Goal: Task Accomplishment & Management: Manage account settings

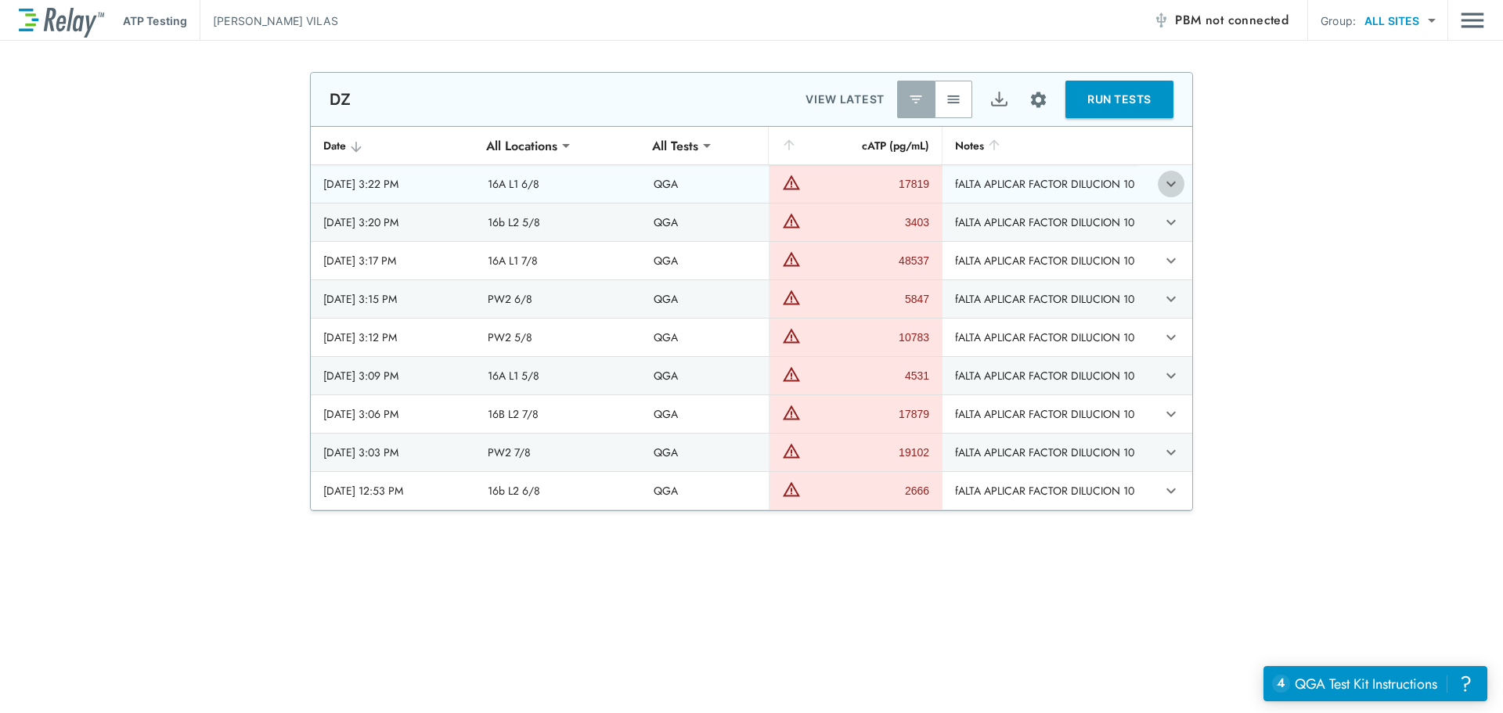
click at [1169, 183] on icon "expand row" at bounding box center [1170, 184] width 9 height 5
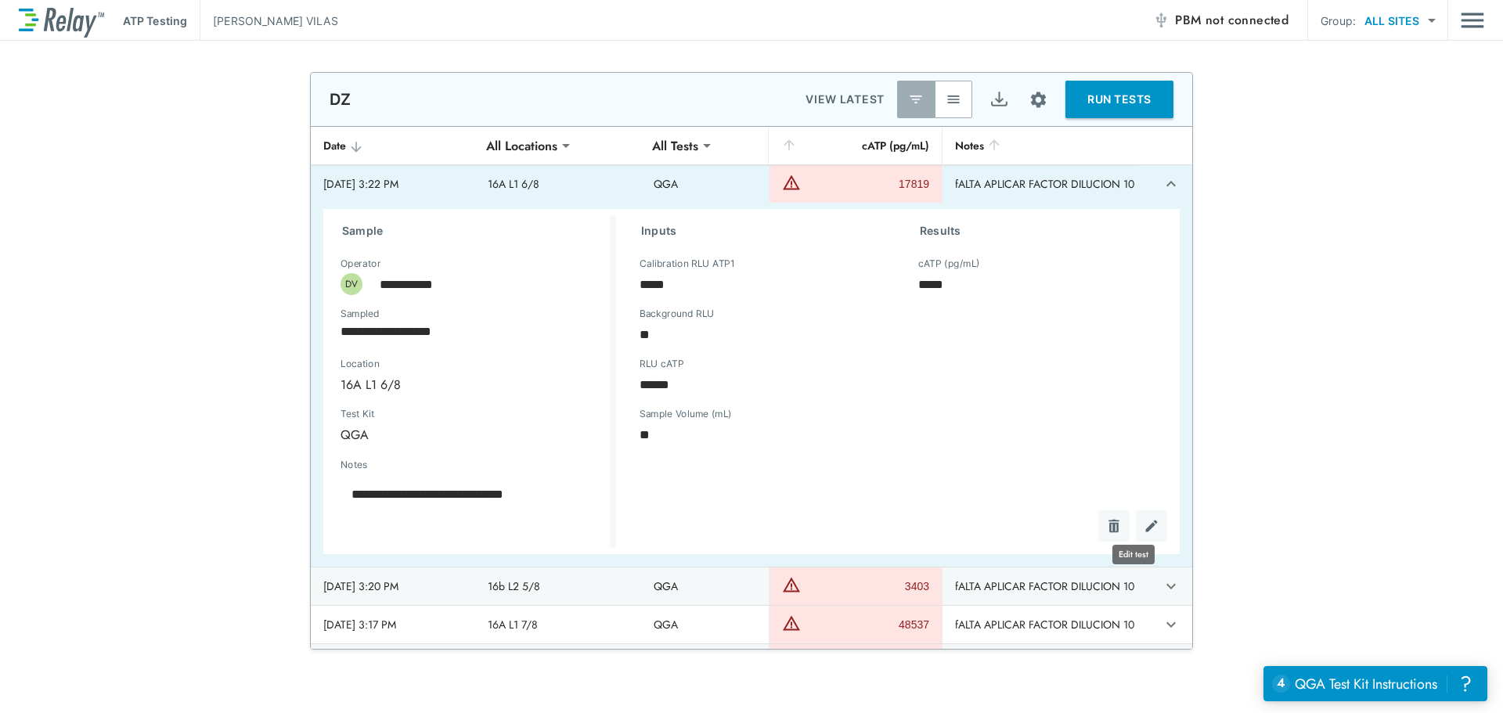
click at [1143, 528] on img "Edit test" at bounding box center [1151, 526] width 16 height 16
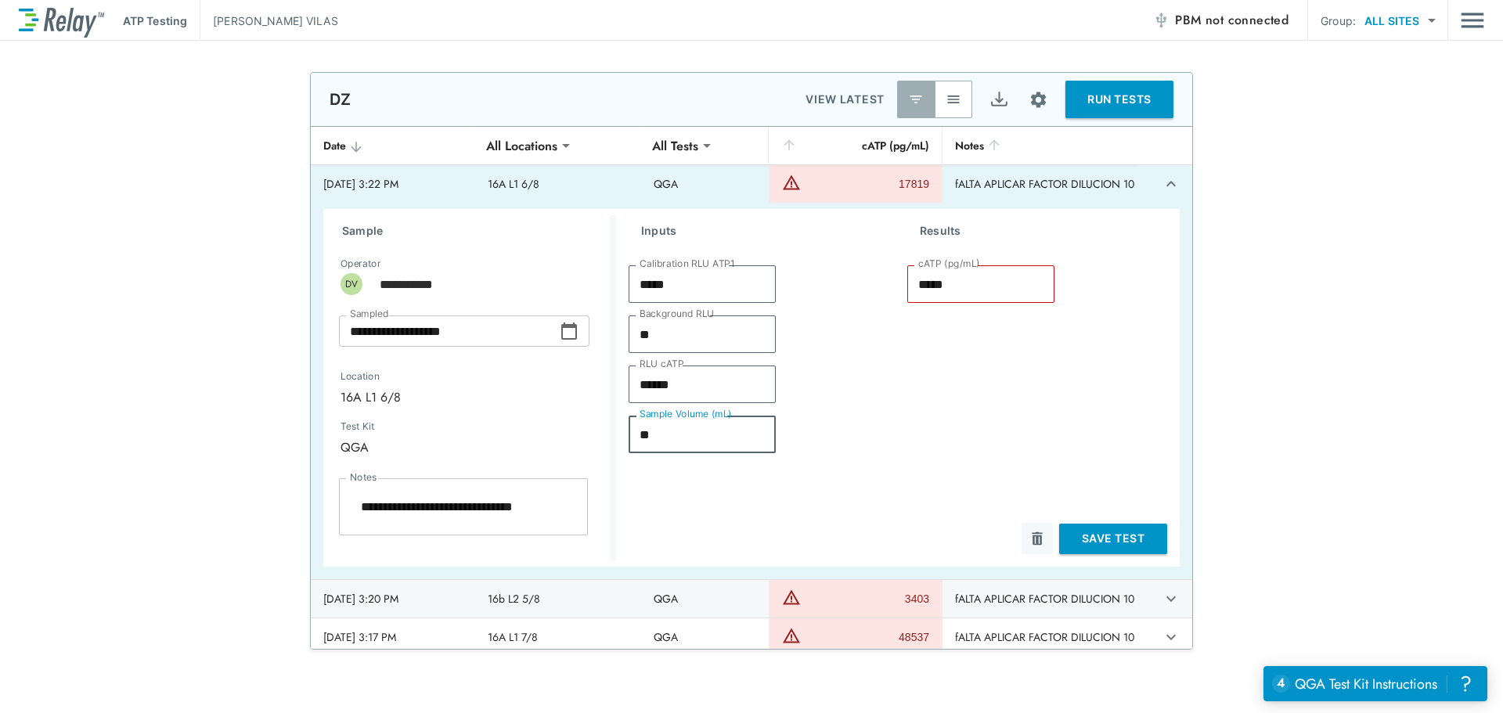
drag, startPoint x: 655, startPoint y: 439, endPoint x: 634, endPoint y: 439, distance: 21.1
click at [634, 439] on input "**" at bounding box center [701, 434] width 147 height 31
type textarea "*"
type input "*"
type input "******"
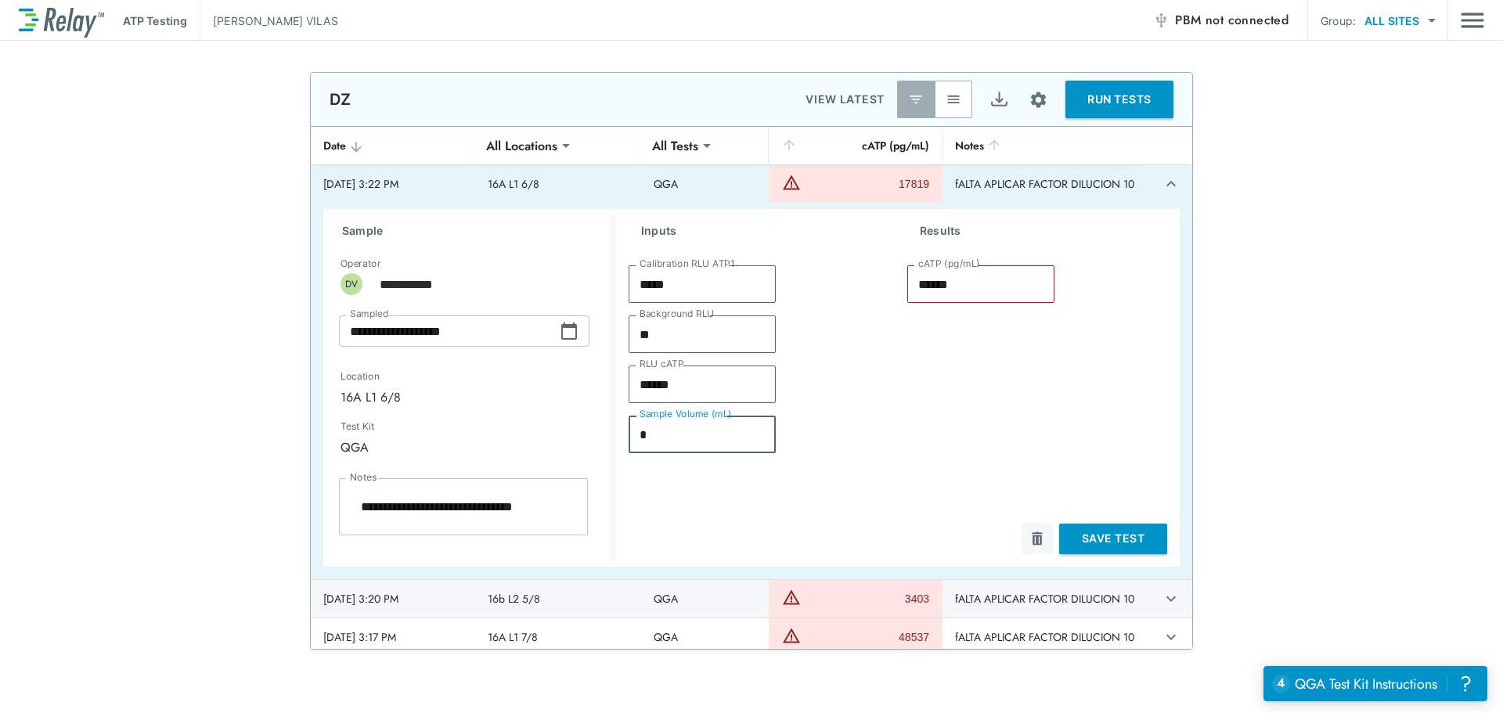
type textarea "*"
type input "*"
click at [1090, 530] on button "Save Test" at bounding box center [1113, 539] width 108 height 31
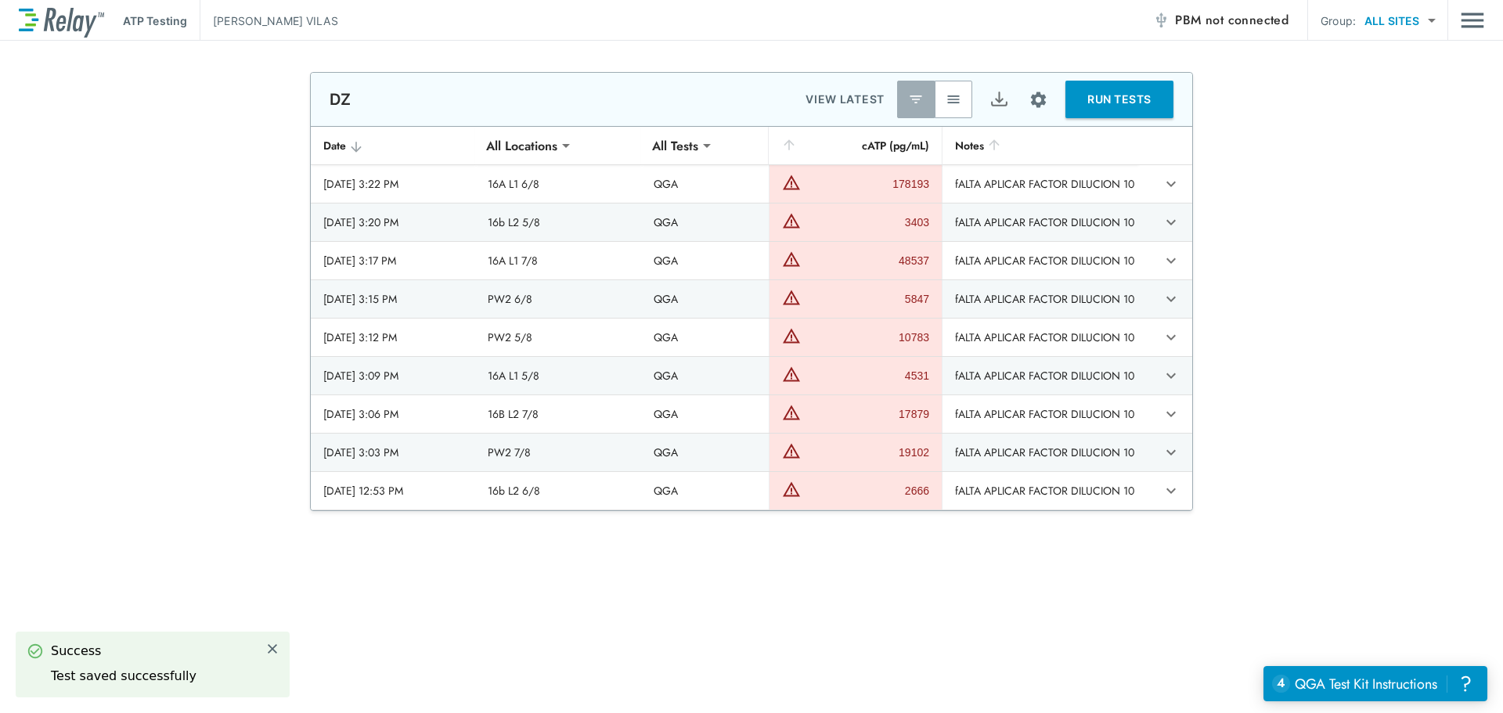
type textarea "*"
click at [1169, 222] on icon "expand row" at bounding box center [1170, 222] width 19 height 19
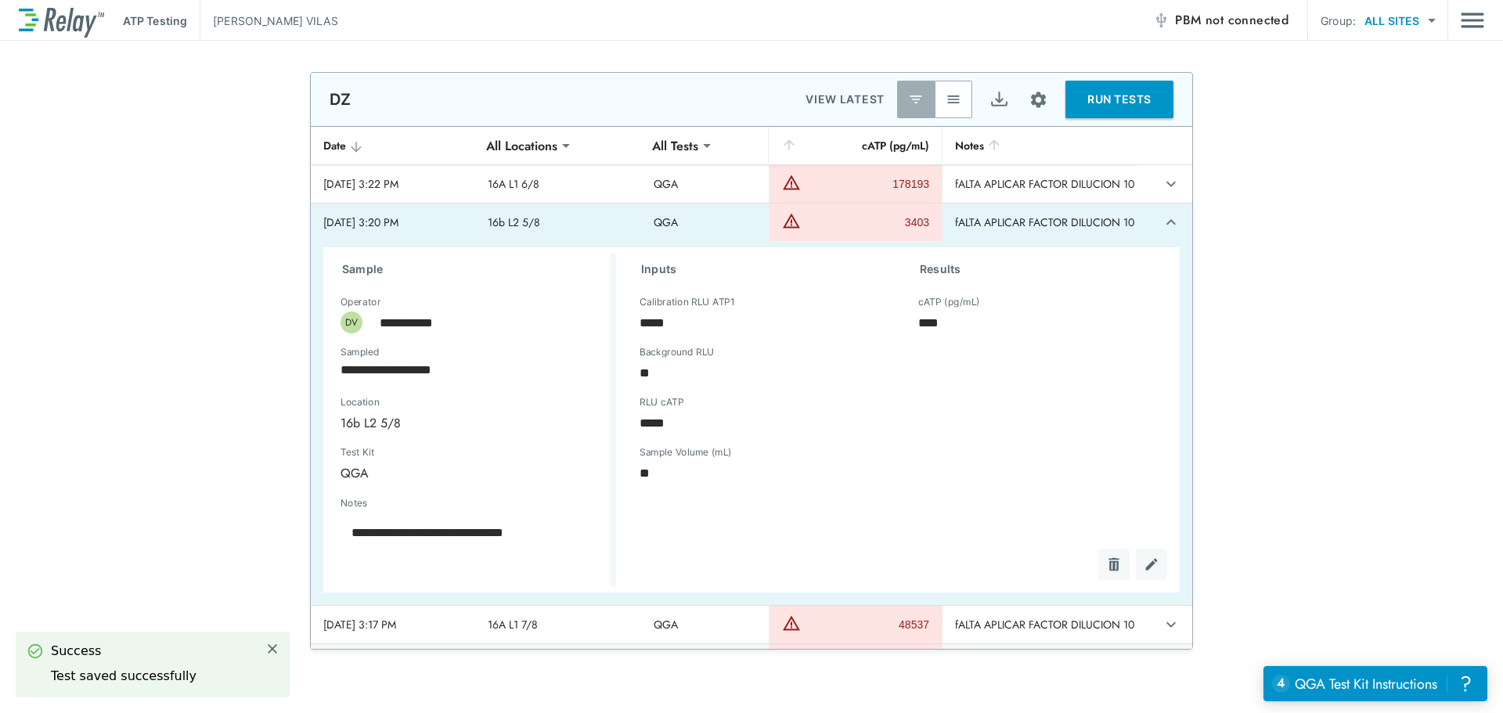
click at [1144, 564] on button "sticky table" at bounding box center [1151, 564] width 31 height 31
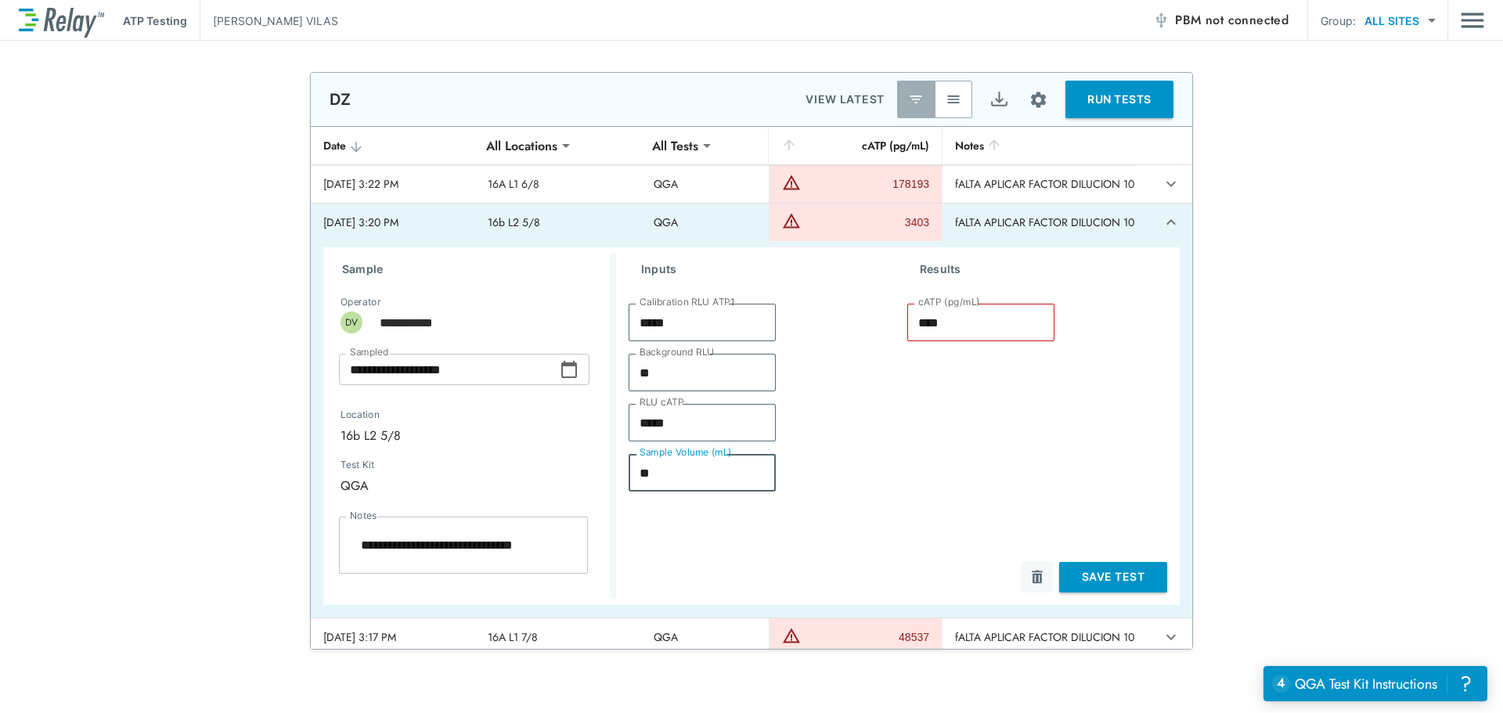
drag, startPoint x: 664, startPoint y: 473, endPoint x: 625, endPoint y: 476, distance: 38.5
click at [628, 476] on input "**" at bounding box center [701, 472] width 147 height 31
type textarea "*"
type input "*"
type input "*****"
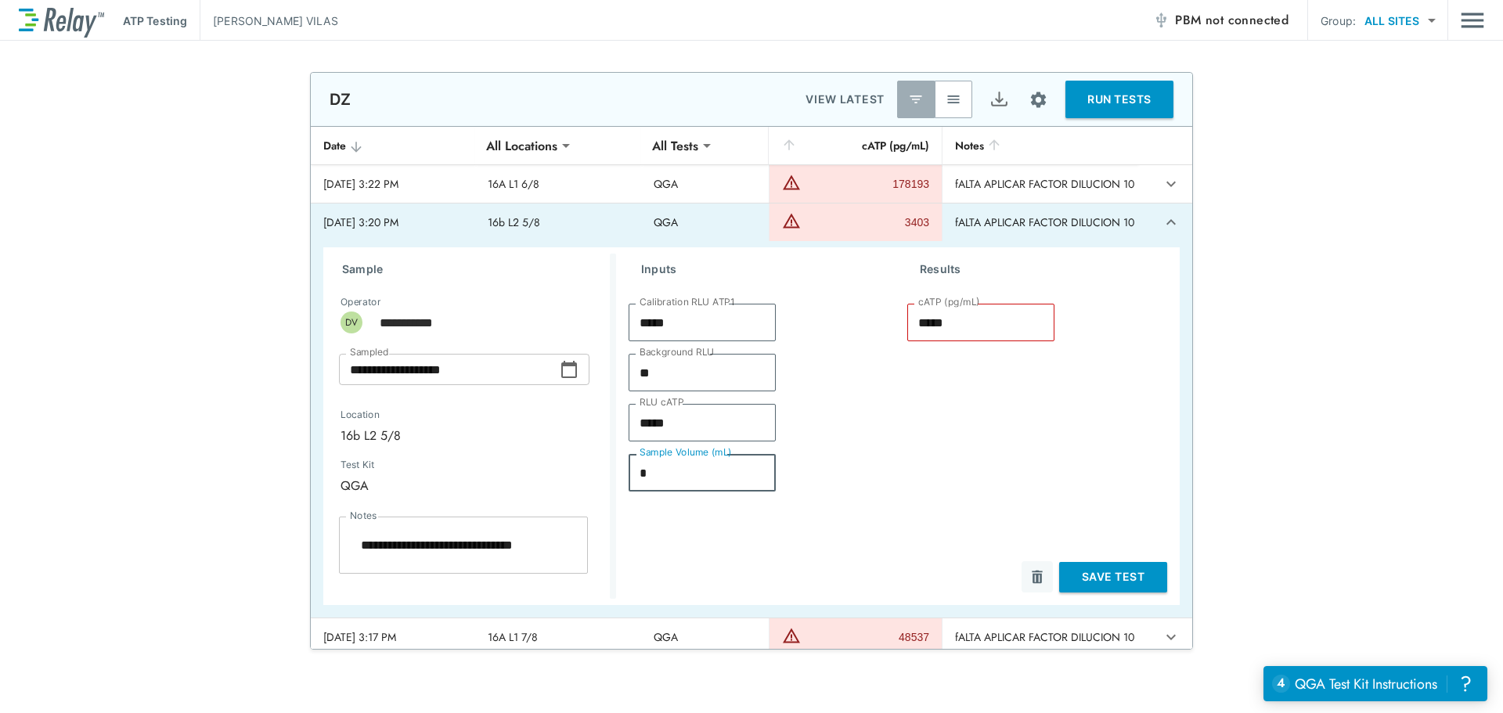
type textarea "*"
type input "*"
click at [1097, 579] on button "Save Test" at bounding box center [1113, 577] width 108 height 31
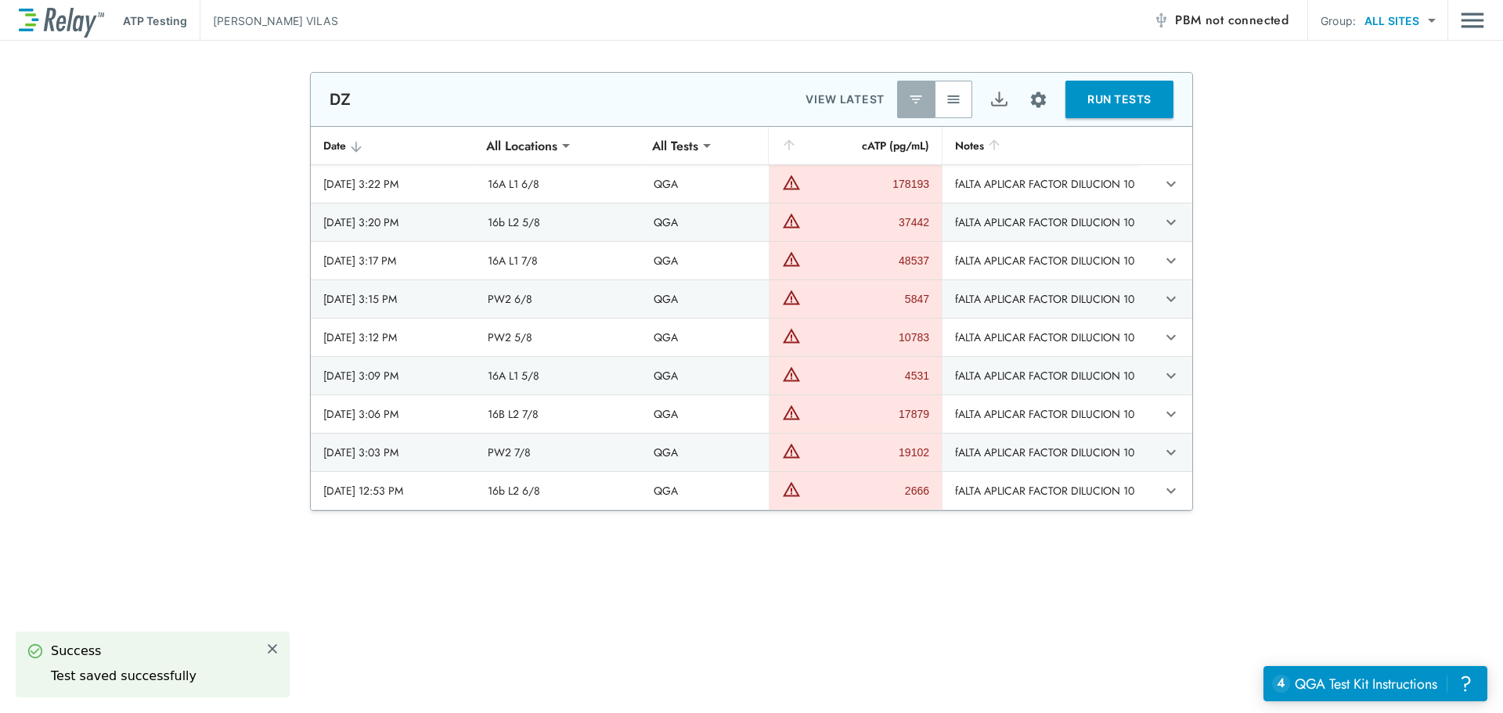
type textarea "*"
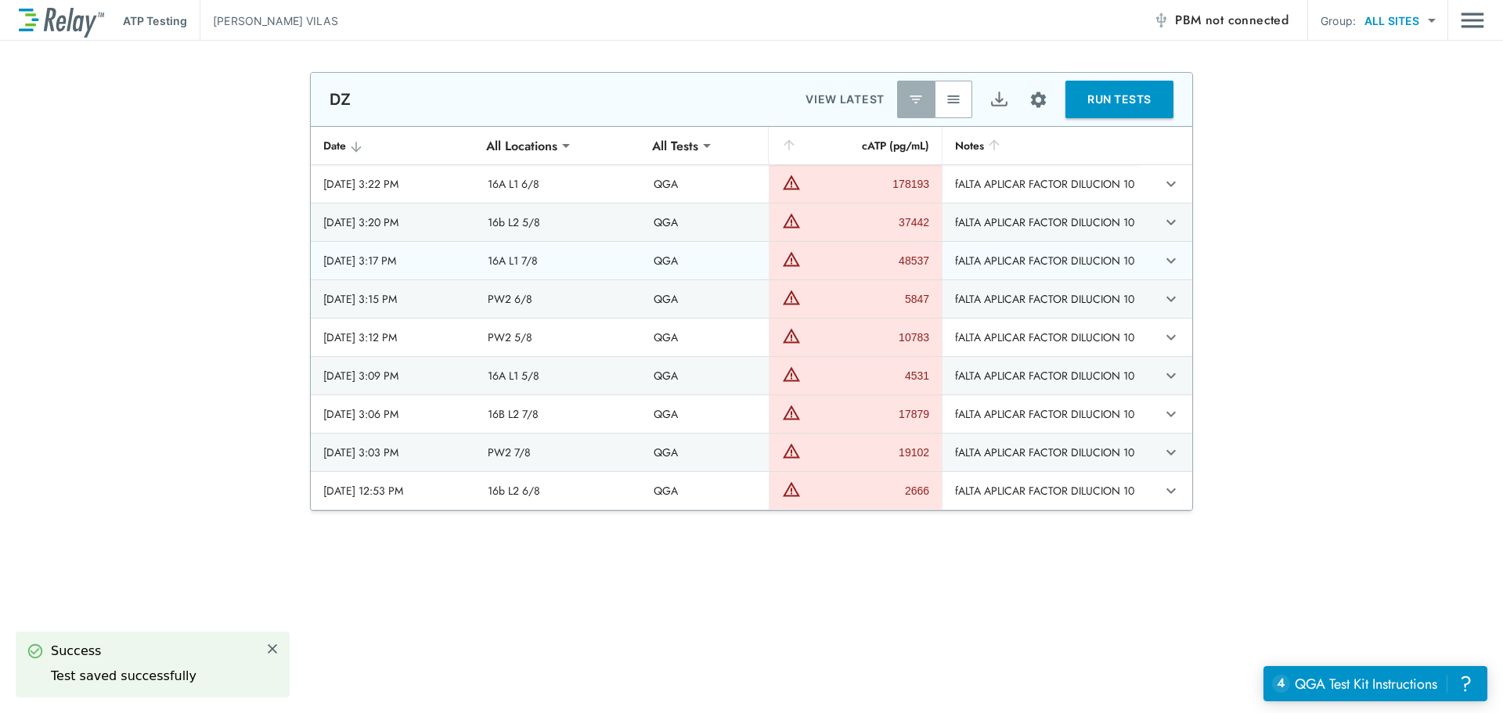
click at [1166, 261] on icon "expand row" at bounding box center [1170, 260] width 19 height 19
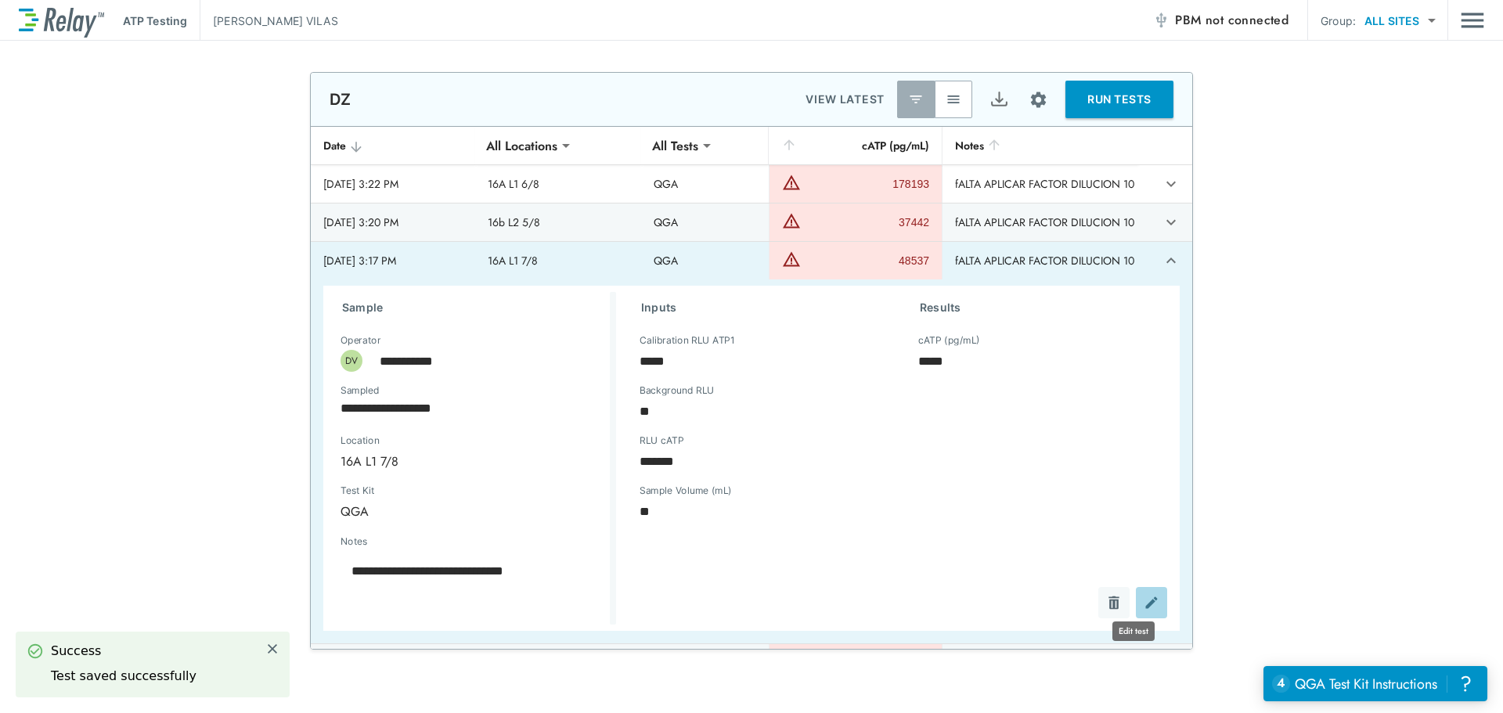
click at [1143, 598] on img "Edit test" at bounding box center [1151, 603] width 16 height 16
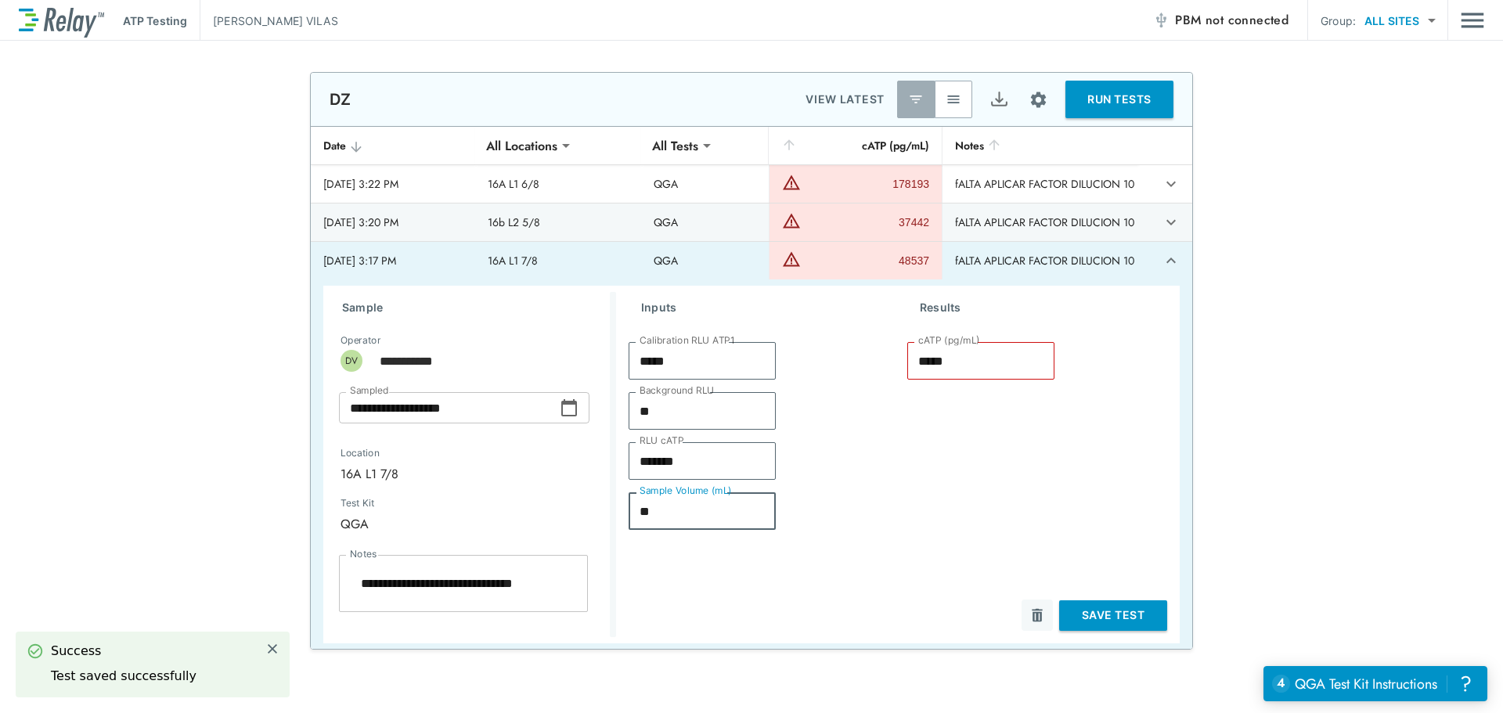
drag, startPoint x: 682, startPoint y: 511, endPoint x: 535, endPoint y: 499, distance: 146.8
click at [532, 500] on div "**********" at bounding box center [751, 465] width 856 height 358
type textarea "*"
type input "*"
type input "******"
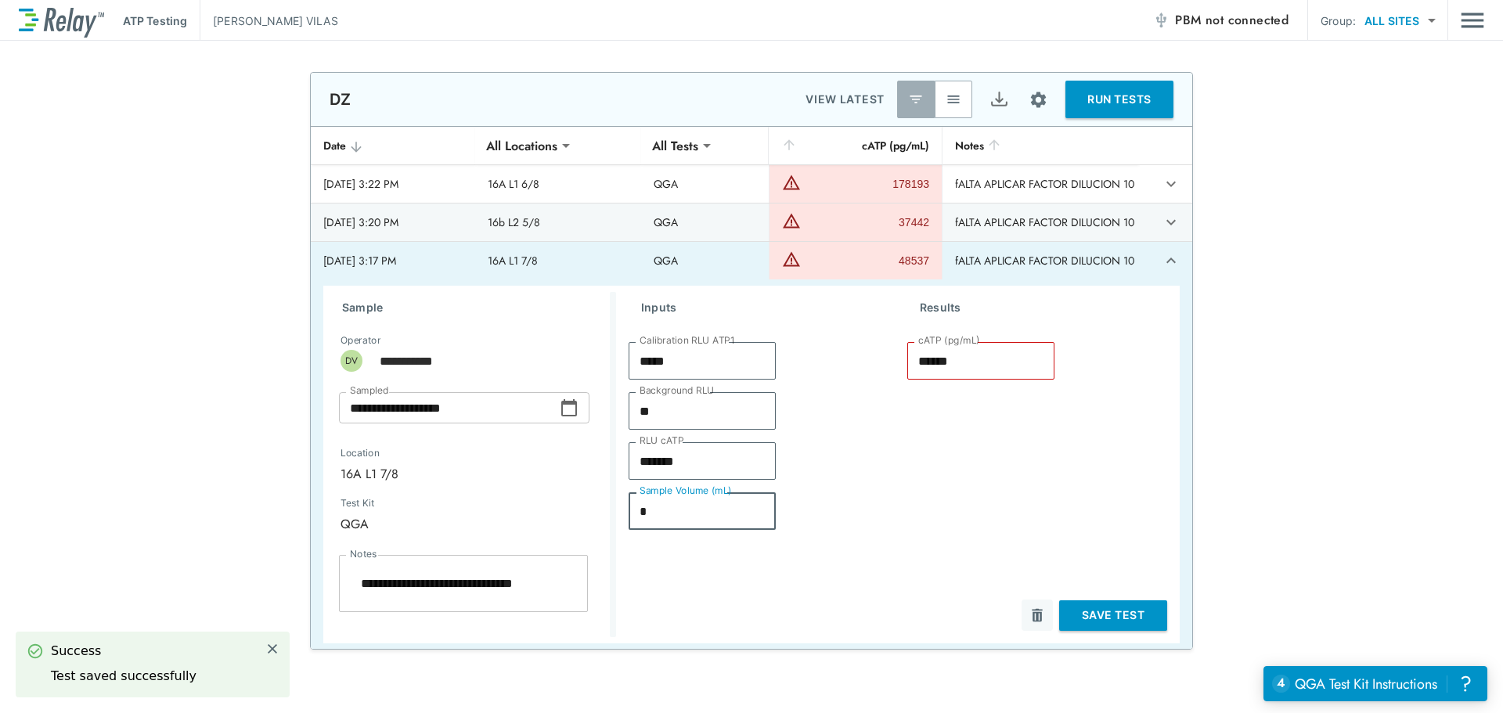
type textarea "*"
type input "*"
click at [1132, 611] on button "Save Test" at bounding box center [1113, 615] width 108 height 31
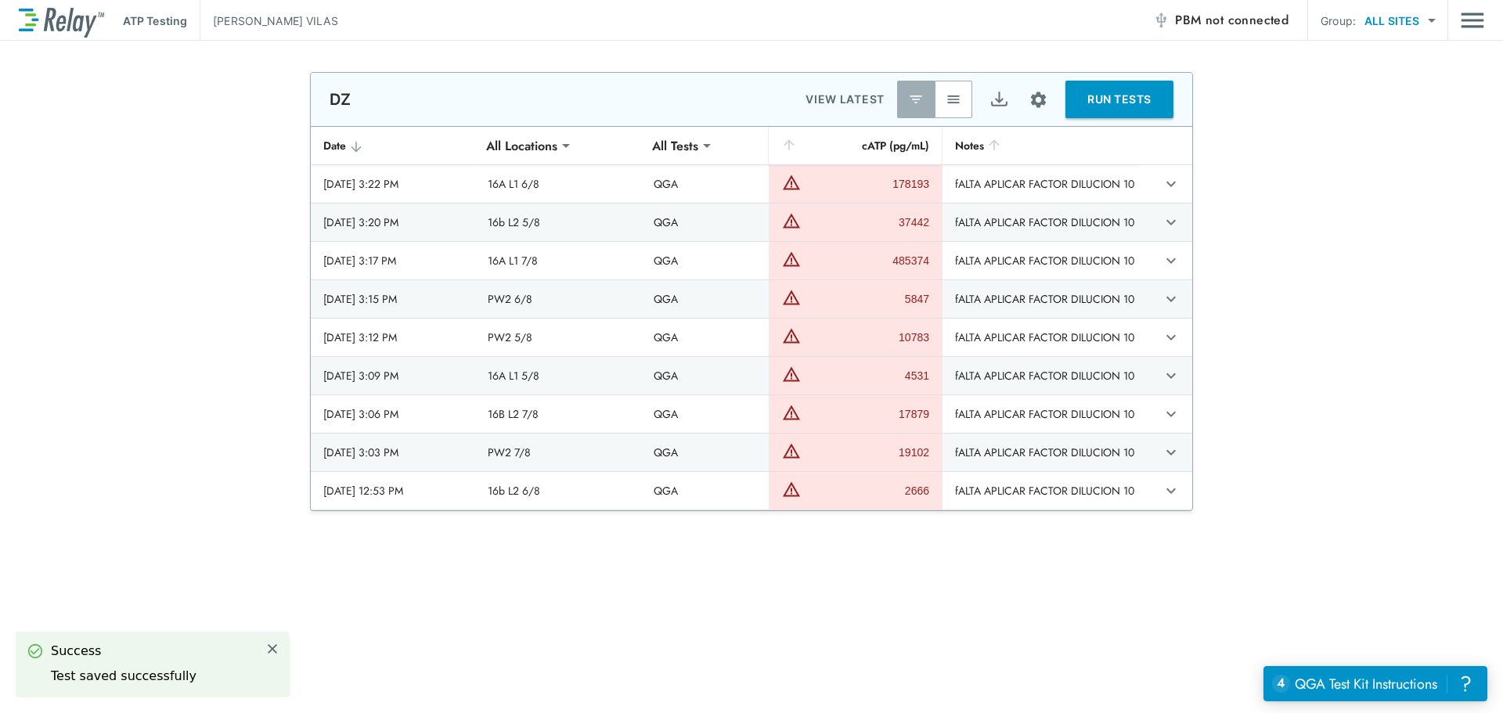
type textarea "*"
click at [1158, 296] on button "expand row" at bounding box center [1171, 299] width 27 height 27
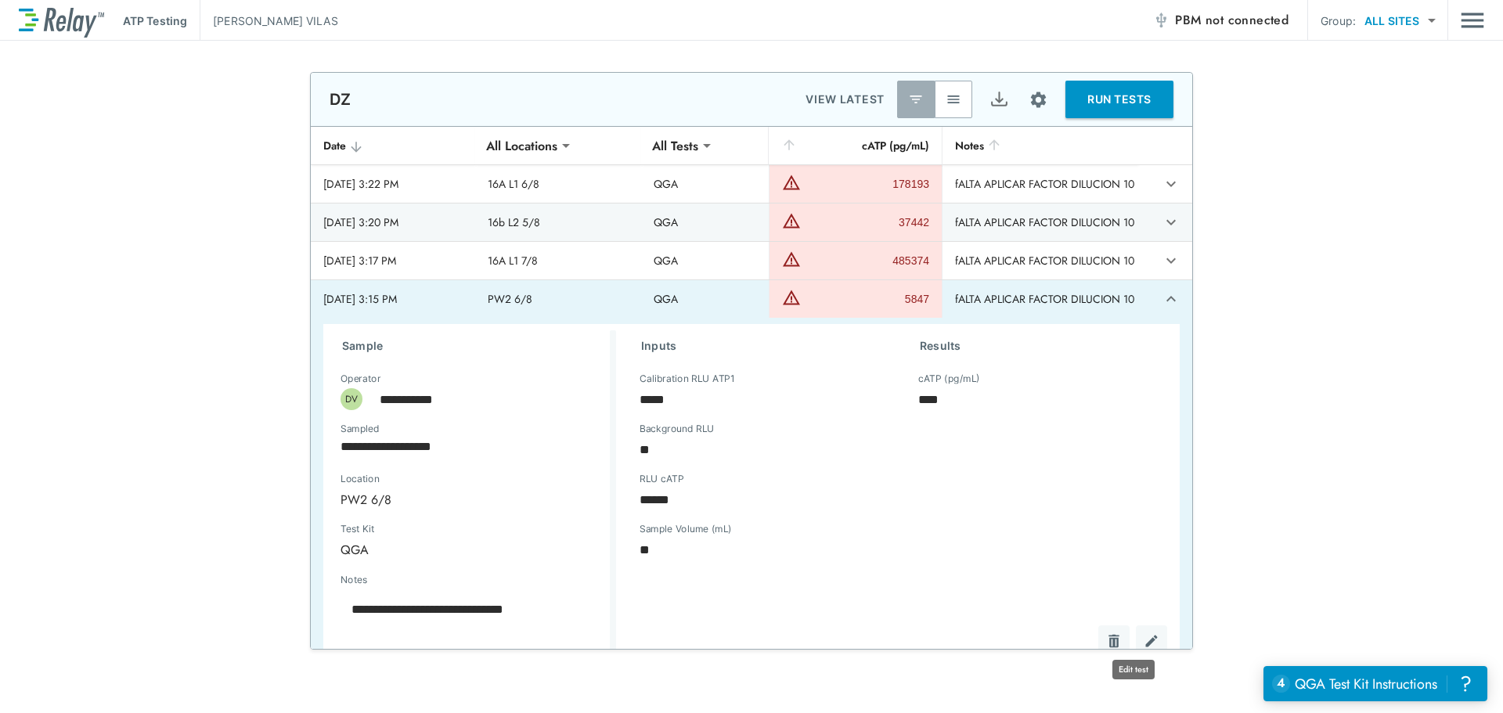
click at [1143, 639] on img "Edit test" at bounding box center [1151, 641] width 16 height 16
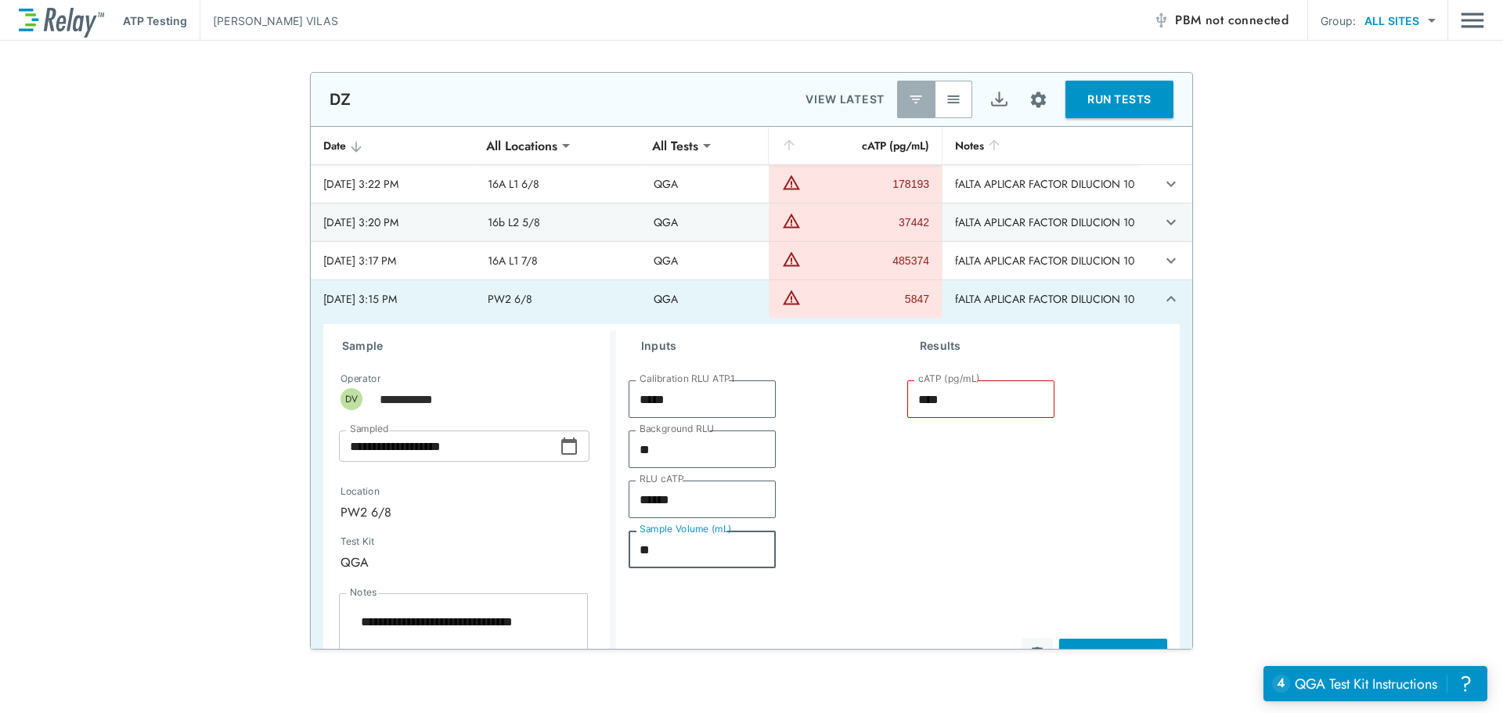
drag, startPoint x: 664, startPoint y: 562, endPoint x: 670, endPoint y: 550, distance: 13.0
click at [664, 559] on input "**" at bounding box center [701, 549] width 147 height 31
drag, startPoint x: 670, startPoint y: 550, endPoint x: 607, endPoint y: 551, distance: 62.6
click at [607, 551] on div "**********" at bounding box center [751, 503] width 856 height 358
type textarea "*"
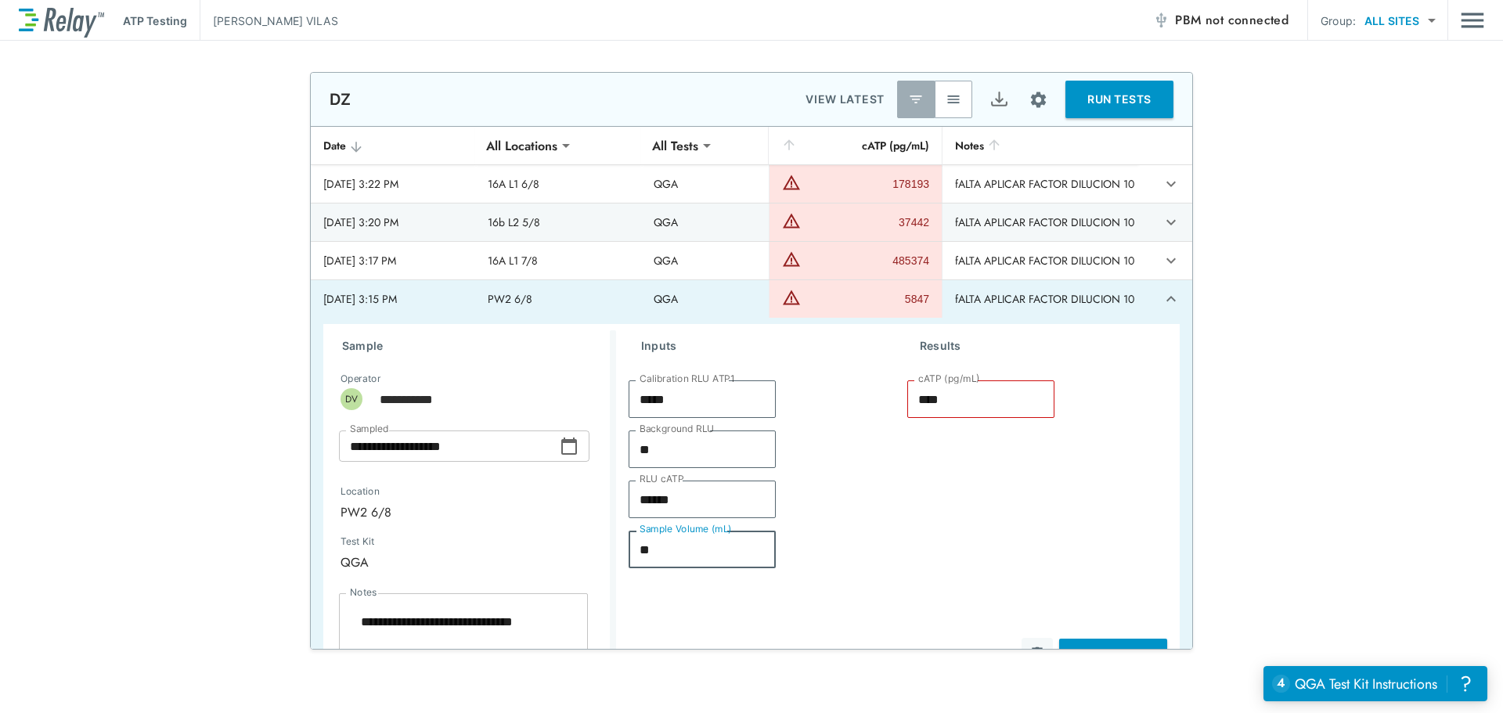
type input "*"
type input "*****"
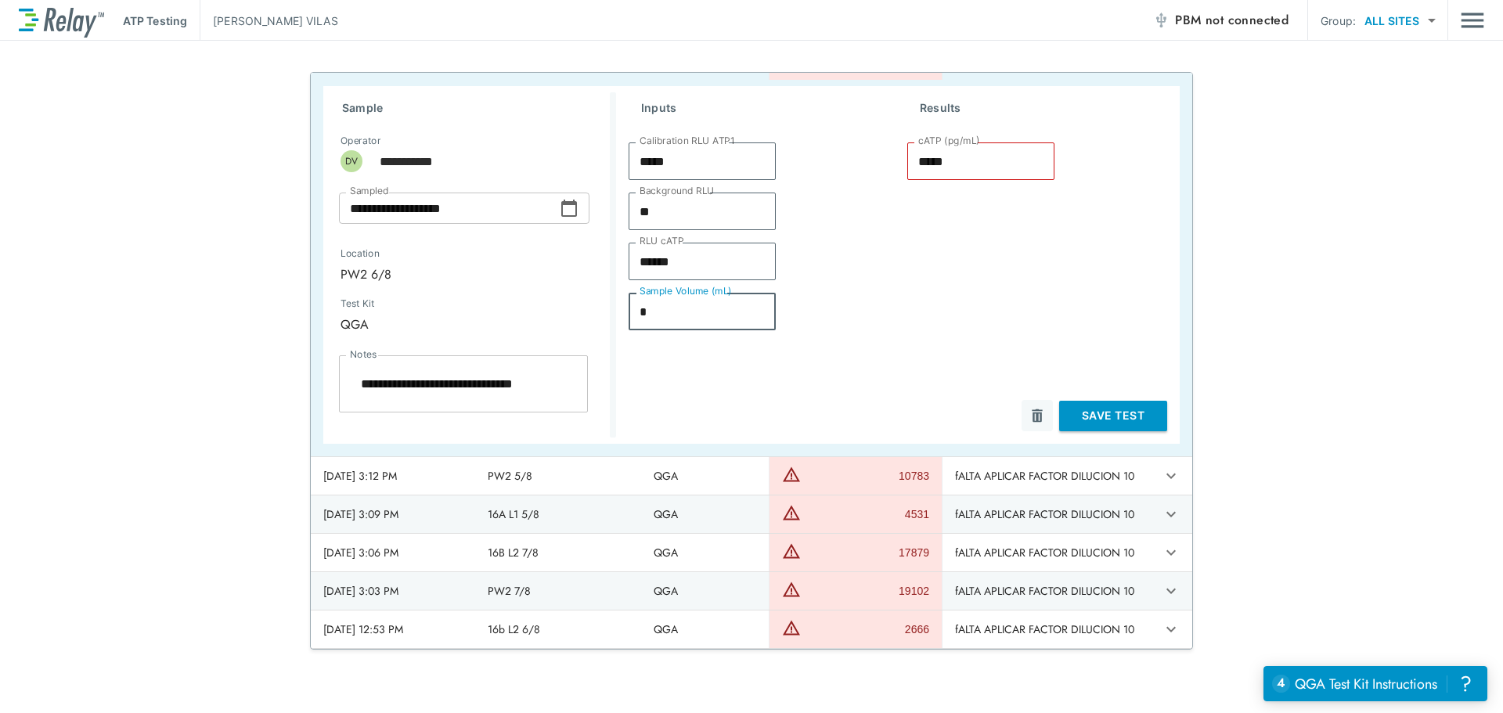
type textarea "*"
type input "*"
click at [1081, 412] on button "Save Test" at bounding box center [1113, 416] width 108 height 31
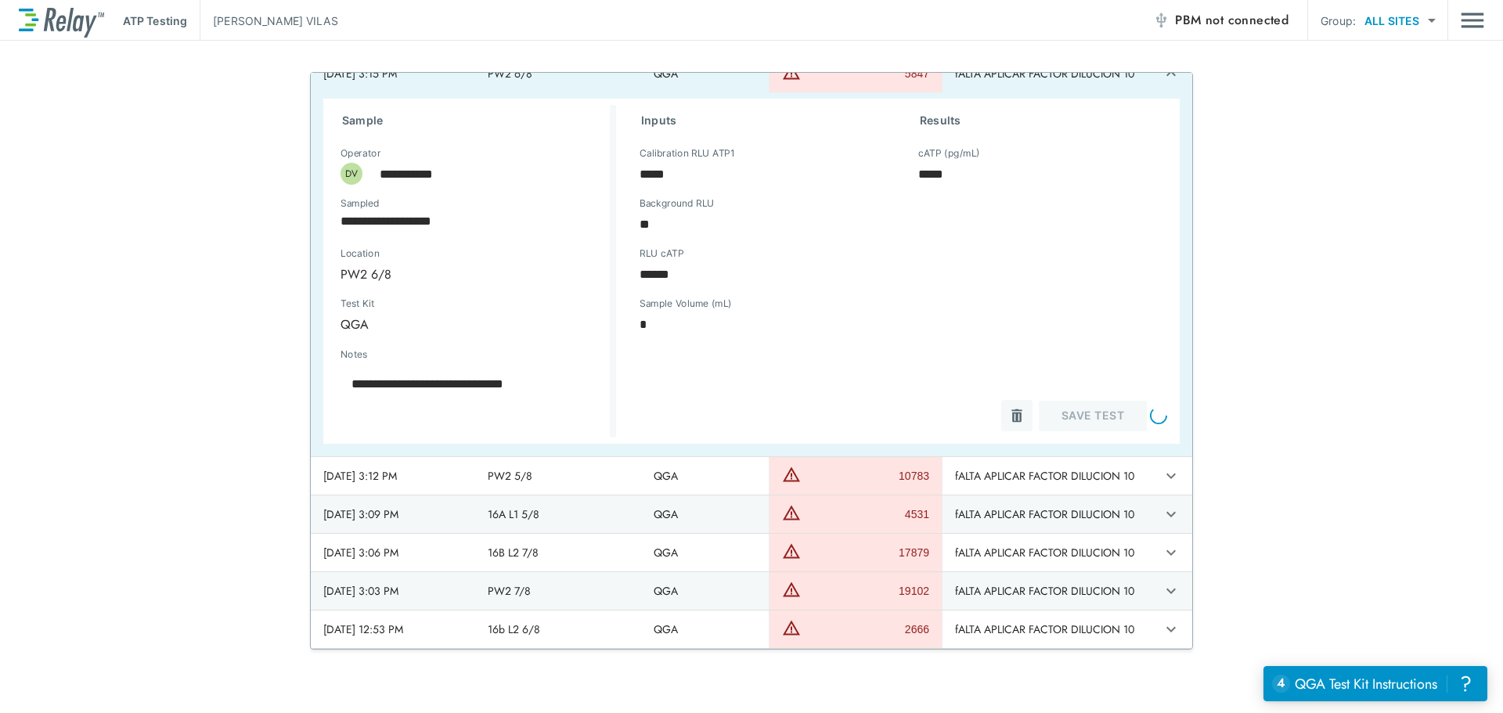
scroll to position [225, 0]
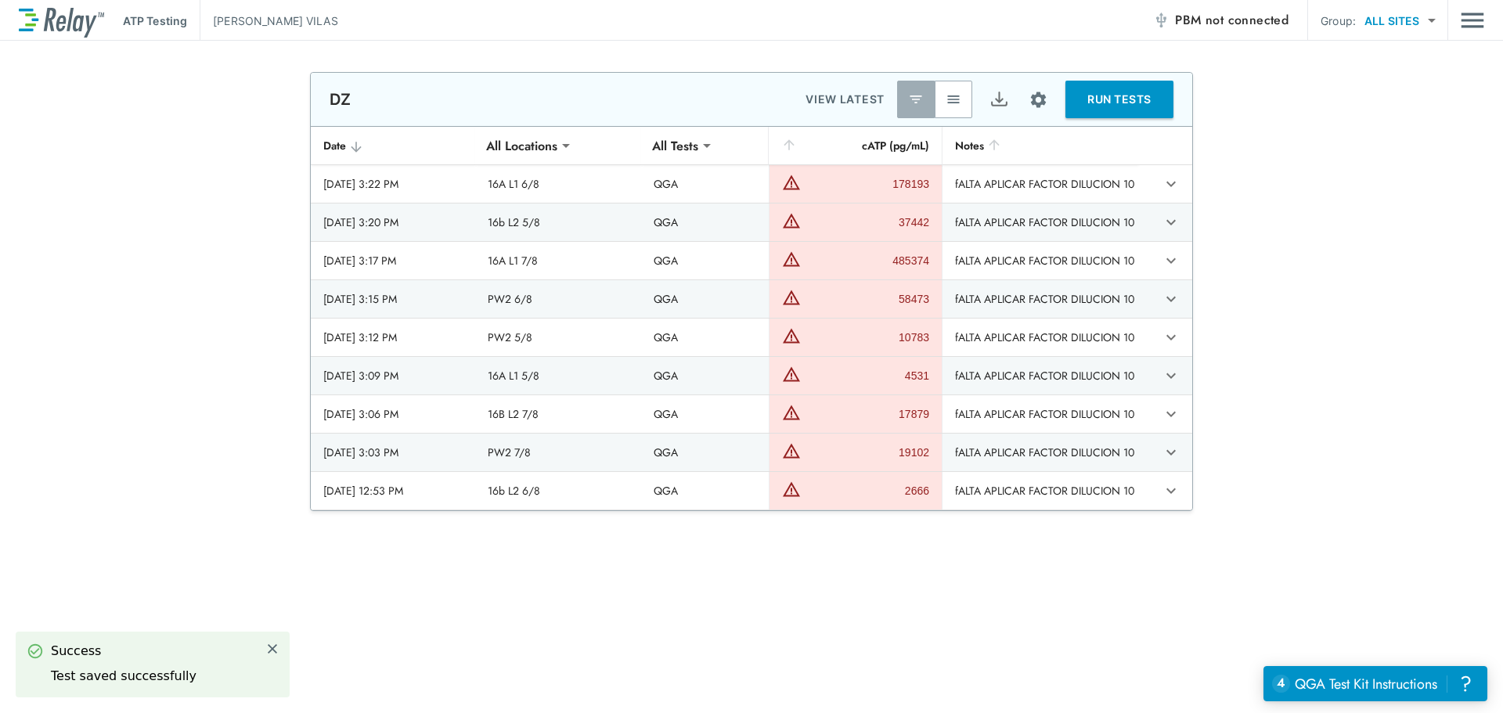
type textarea "*"
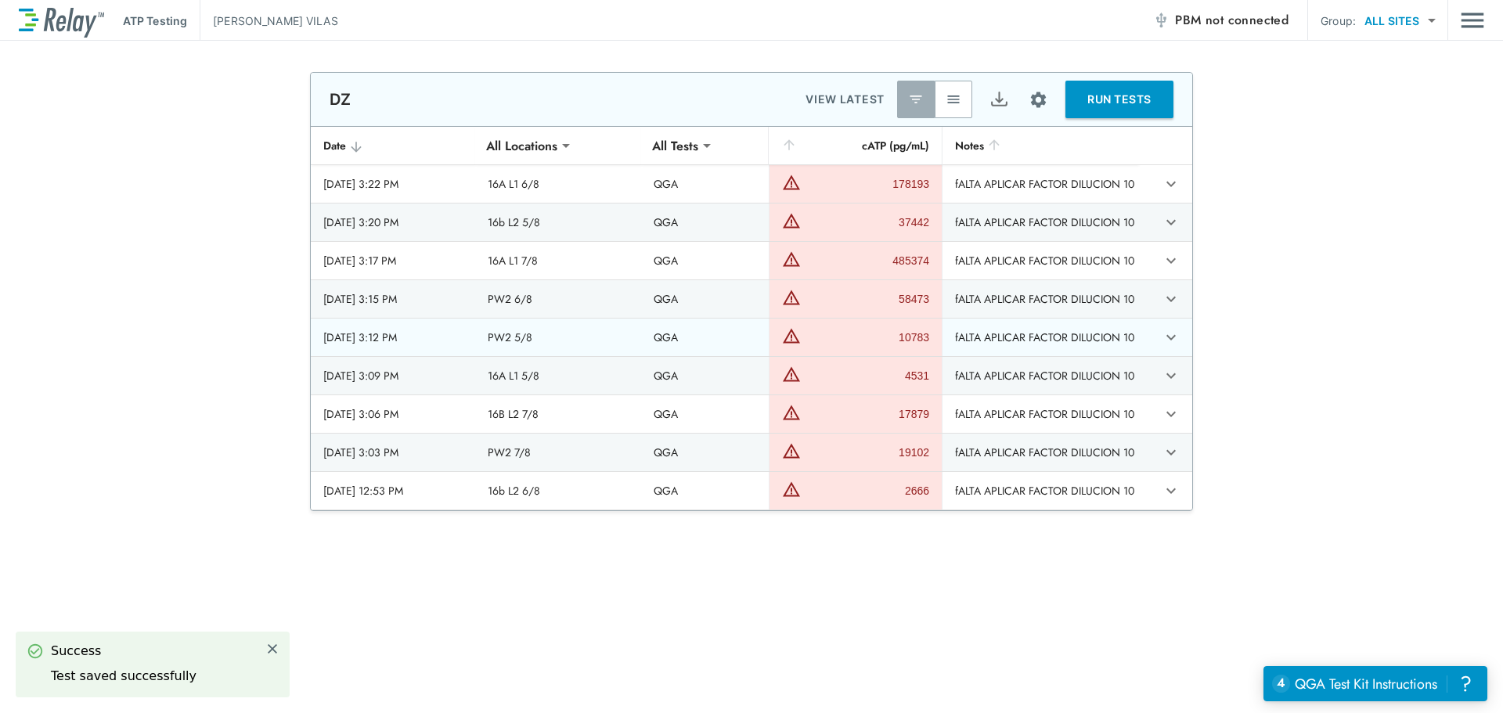
click at [1172, 340] on icon "expand row" at bounding box center [1170, 337] width 19 height 19
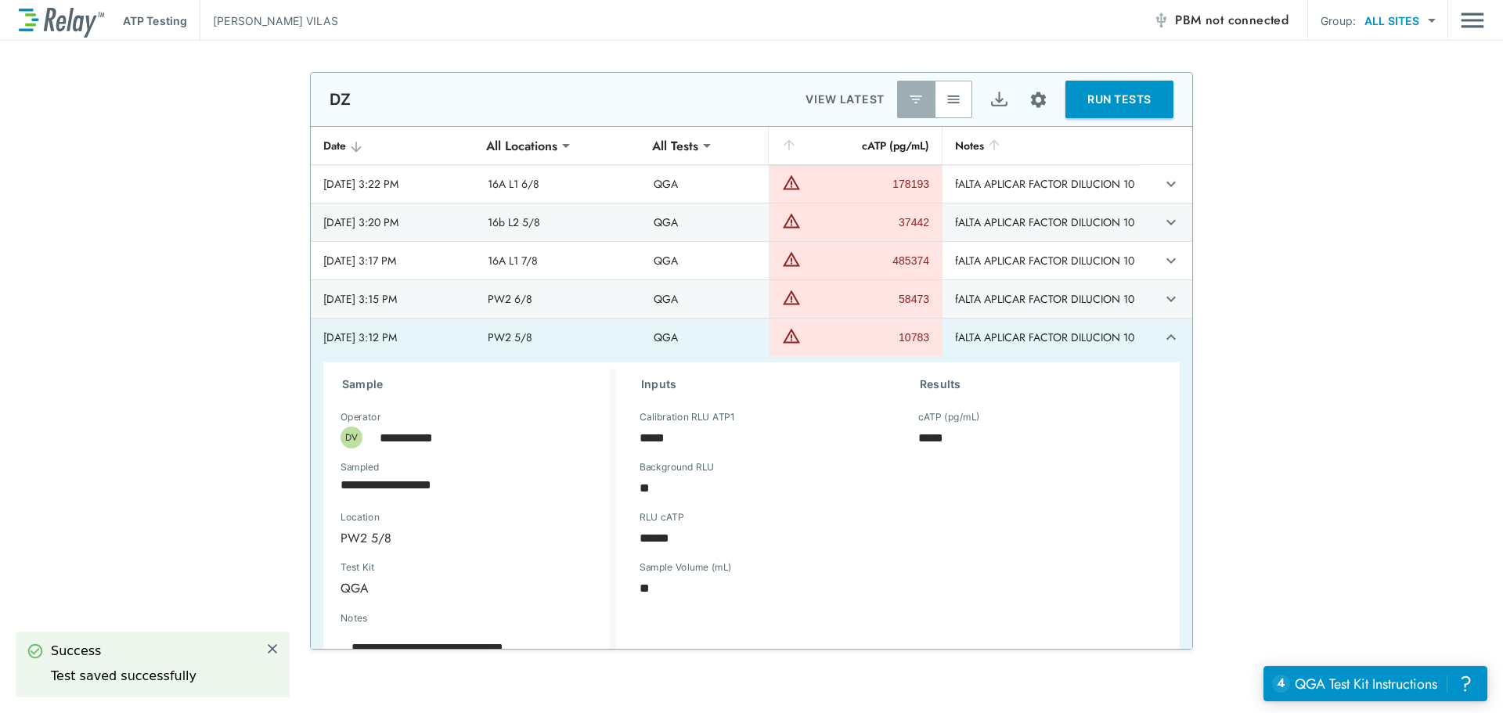
scroll to position [225, 0]
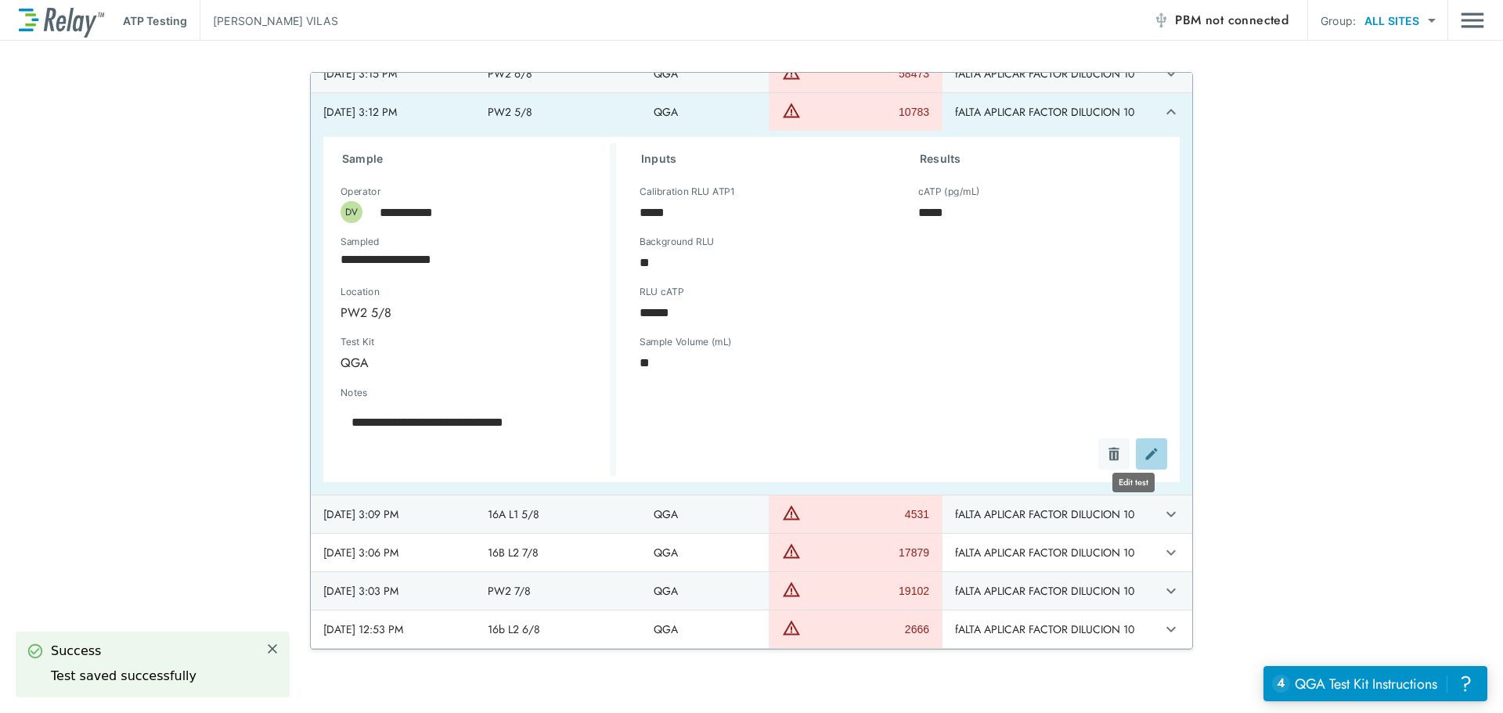
click at [1143, 449] on img "Edit test" at bounding box center [1151, 454] width 16 height 16
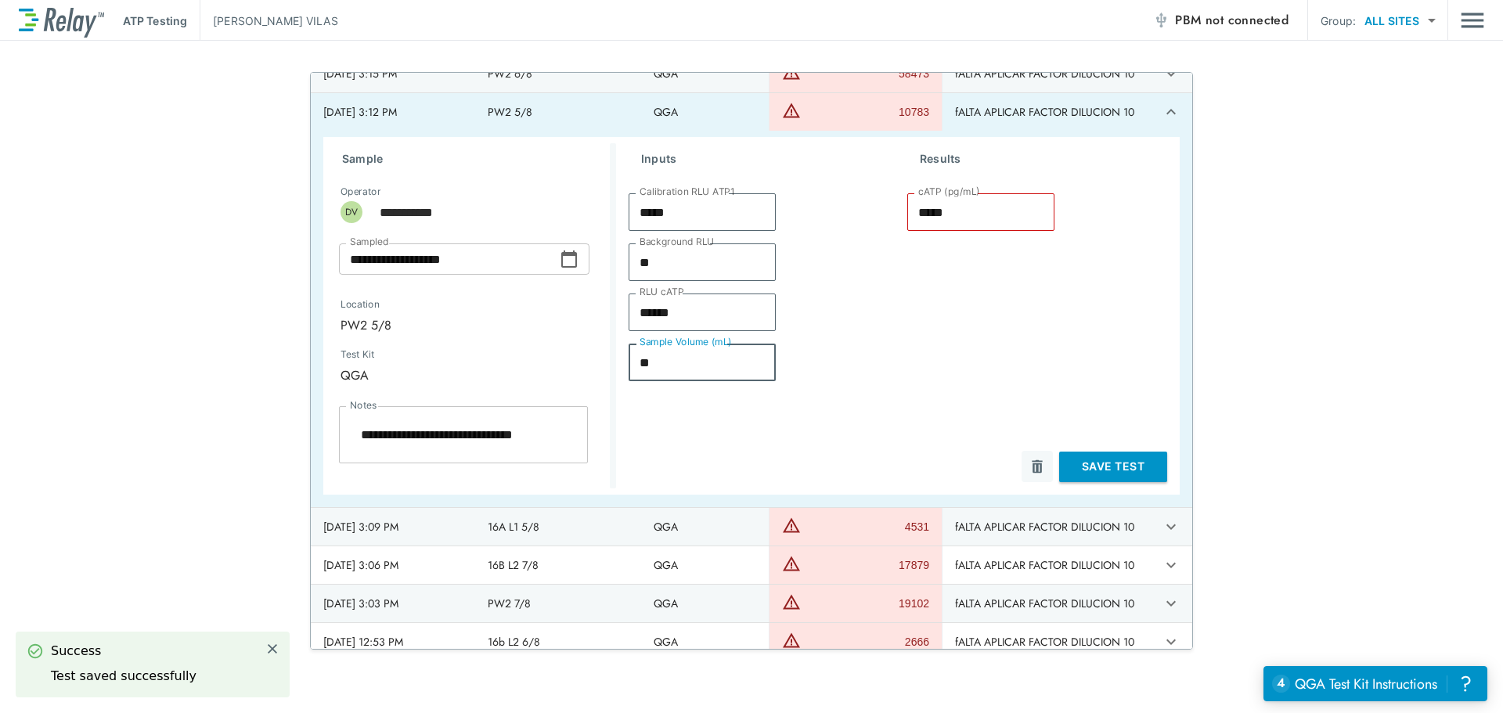
drag, startPoint x: 613, startPoint y: 362, endPoint x: 592, endPoint y: 366, distance: 21.4
click at [585, 365] on div "**********" at bounding box center [751, 316] width 856 height 358
type textarea "*"
type input "*"
type input "******"
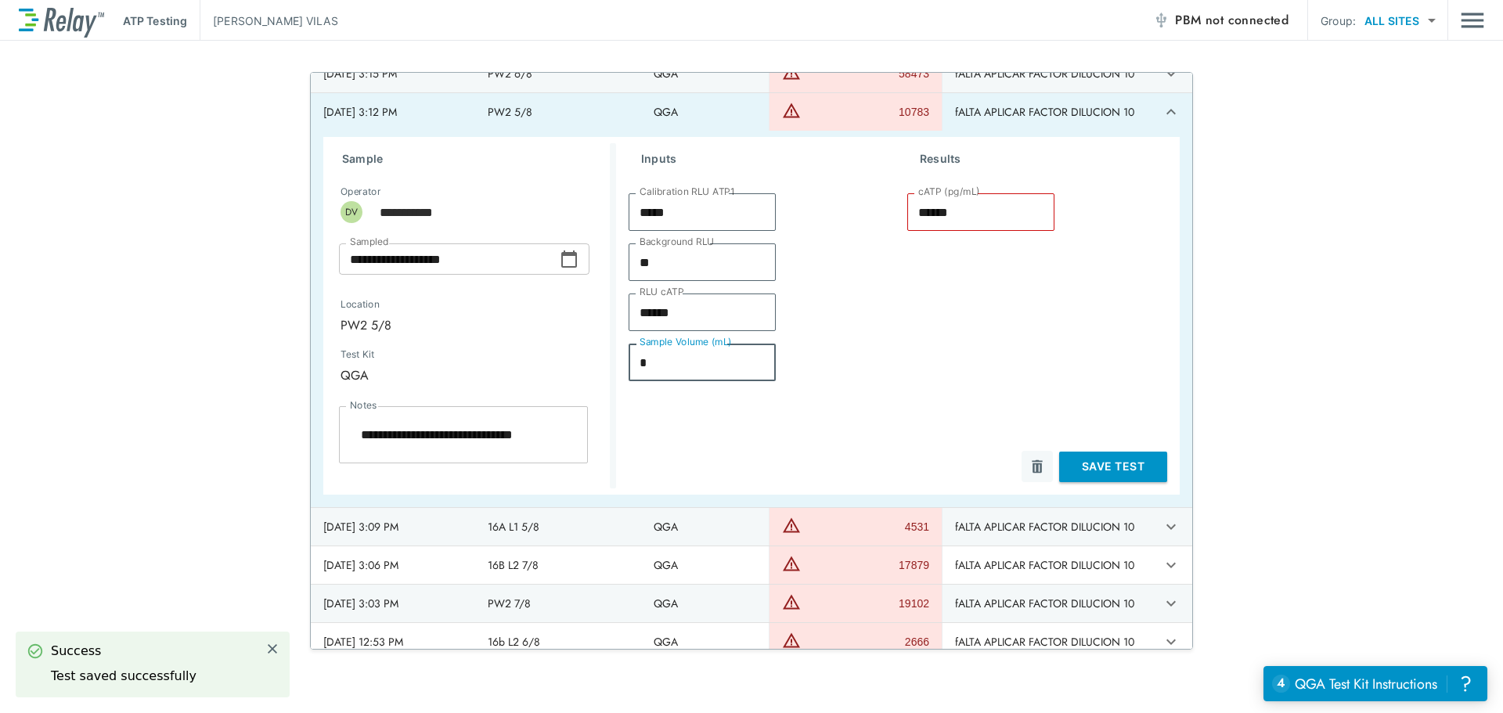
type textarea "*"
type input "*"
click at [1078, 460] on button "Save Test" at bounding box center [1113, 467] width 108 height 31
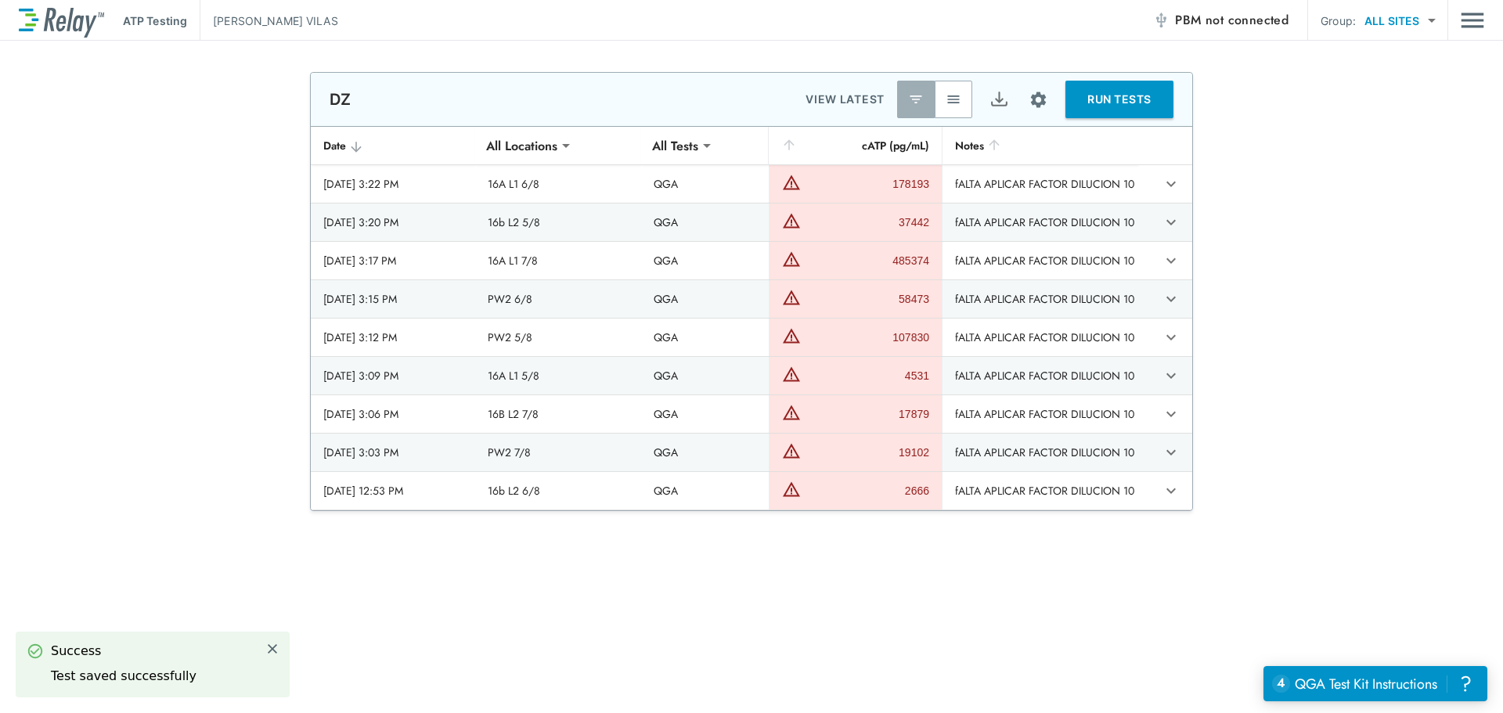
type textarea "*"
click at [1161, 376] on icon "expand row" at bounding box center [1170, 375] width 19 height 19
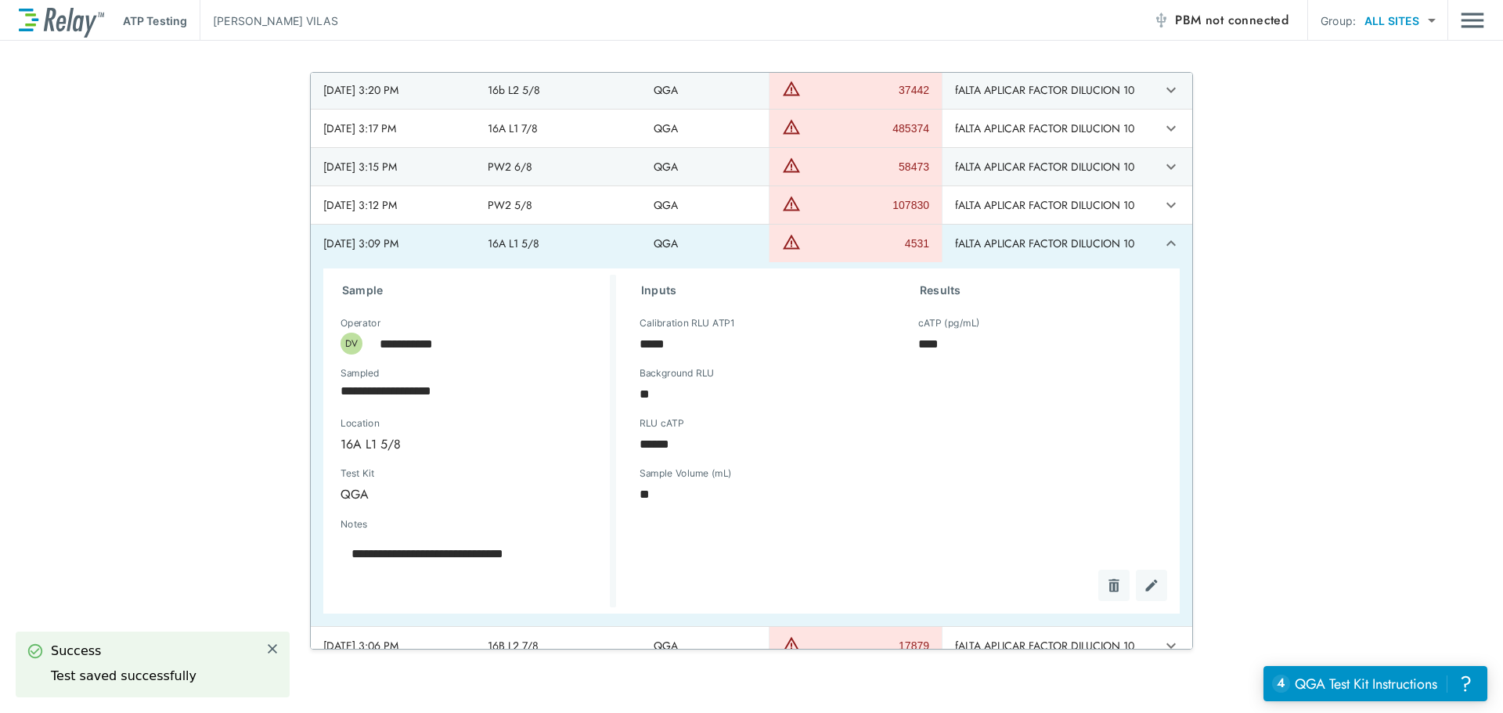
scroll to position [225, 0]
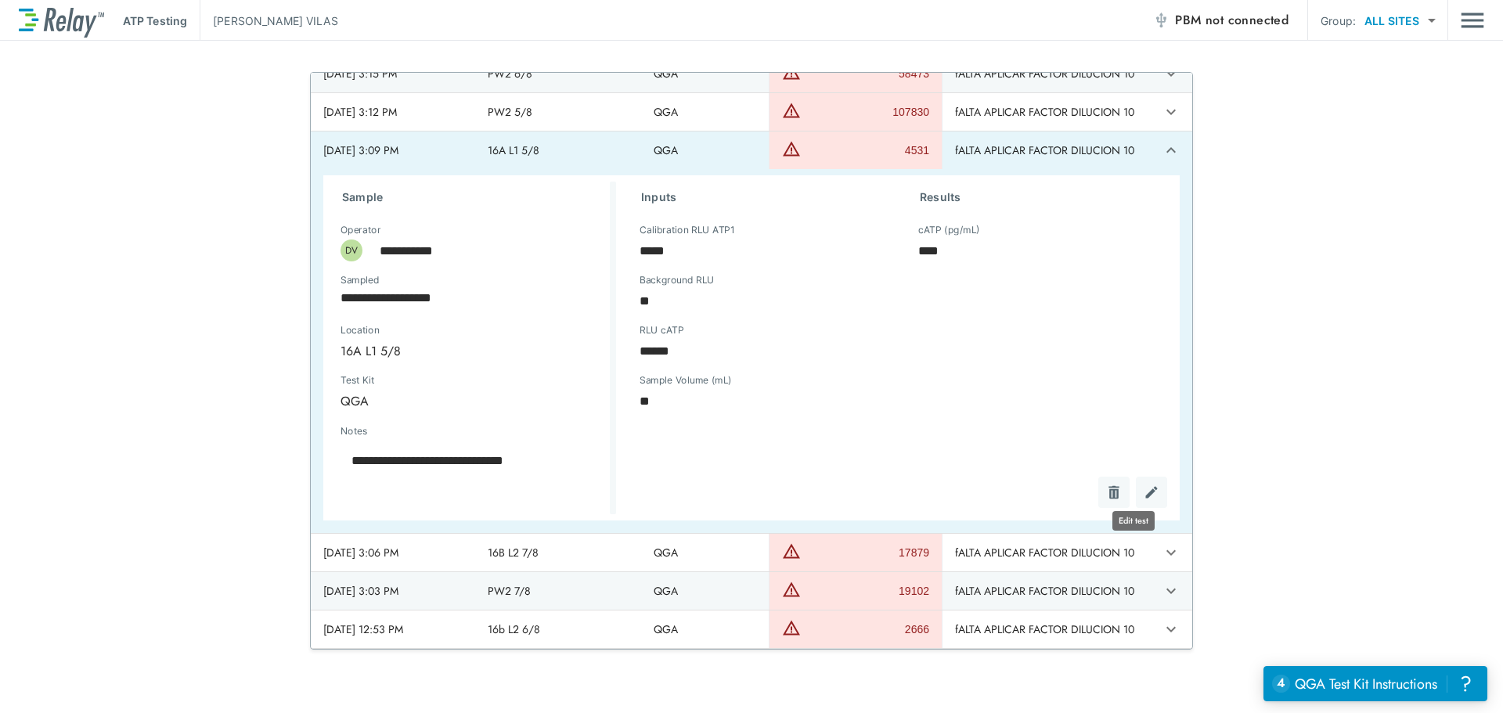
click at [1143, 490] on img "Edit test" at bounding box center [1151, 492] width 16 height 16
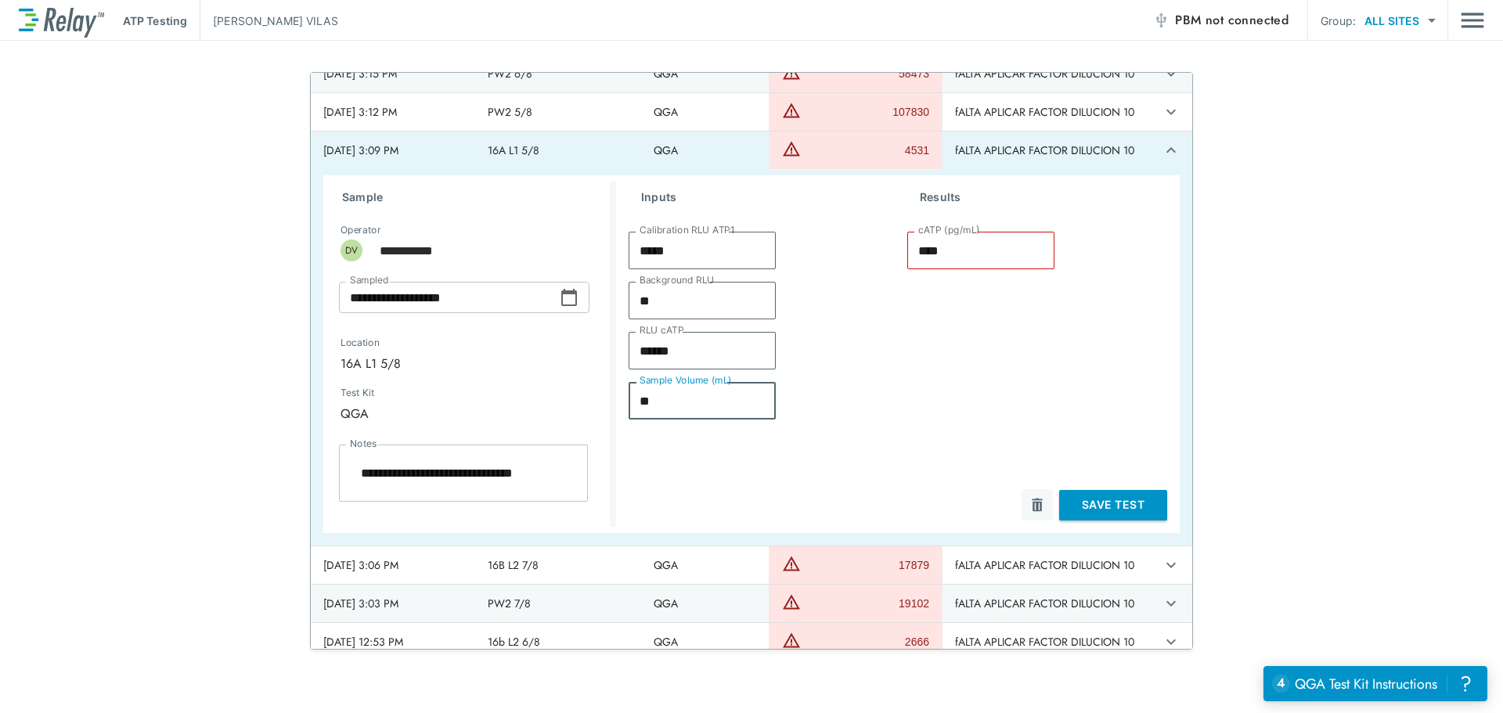
drag, startPoint x: 674, startPoint y: 406, endPoint x: 614, endPoint y: 407, distance: 60.3
click at [616, 407] on div "Inputs Calibration RLU ATP1 ***** Calibration RLU ATP1 Background RLU ** Backgr…" at bounding box center [755, 351] width 279 height 339
type textarea "*"
type input "*"
type input "*****"
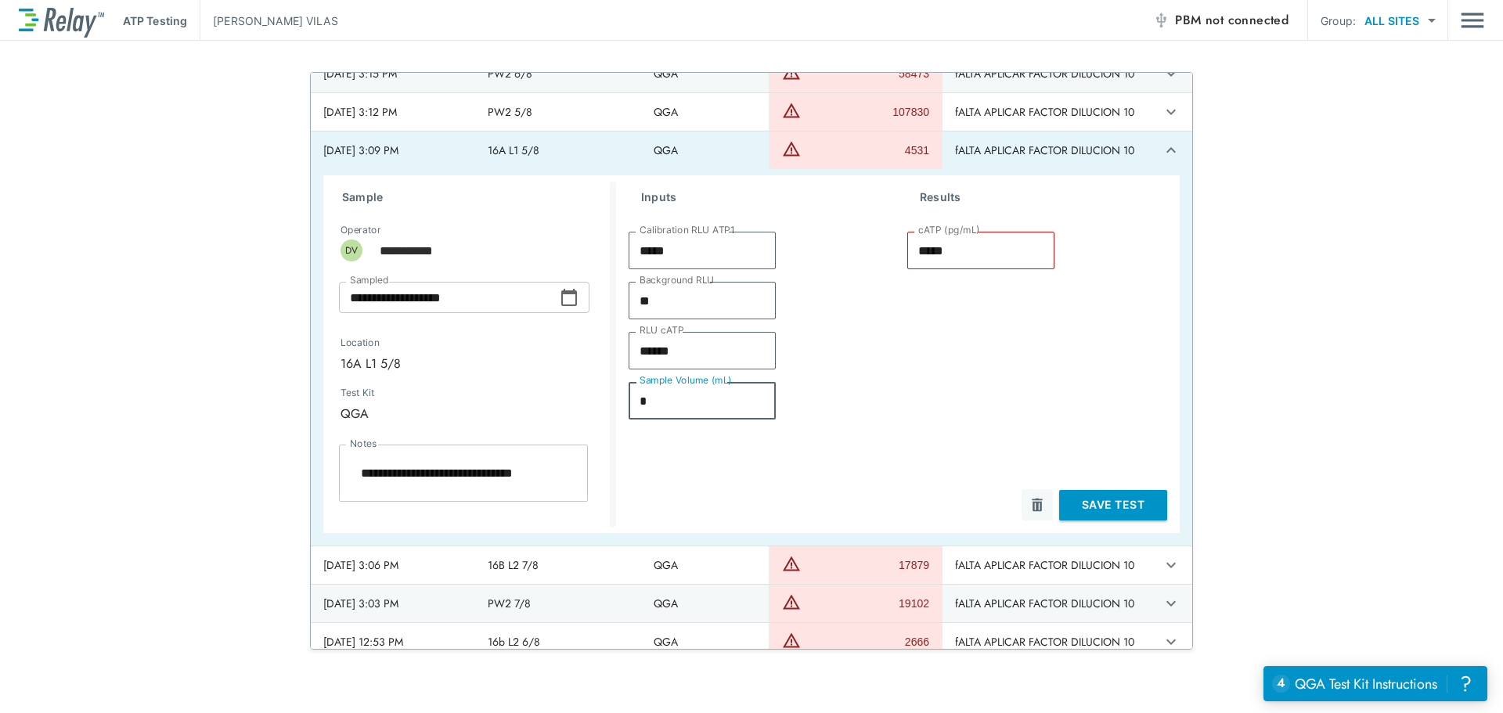
type textarea "*"
type input "*"
click at [1107, 506] on button "Save Test" at bounding box center [1113, 505] width 108 height 31
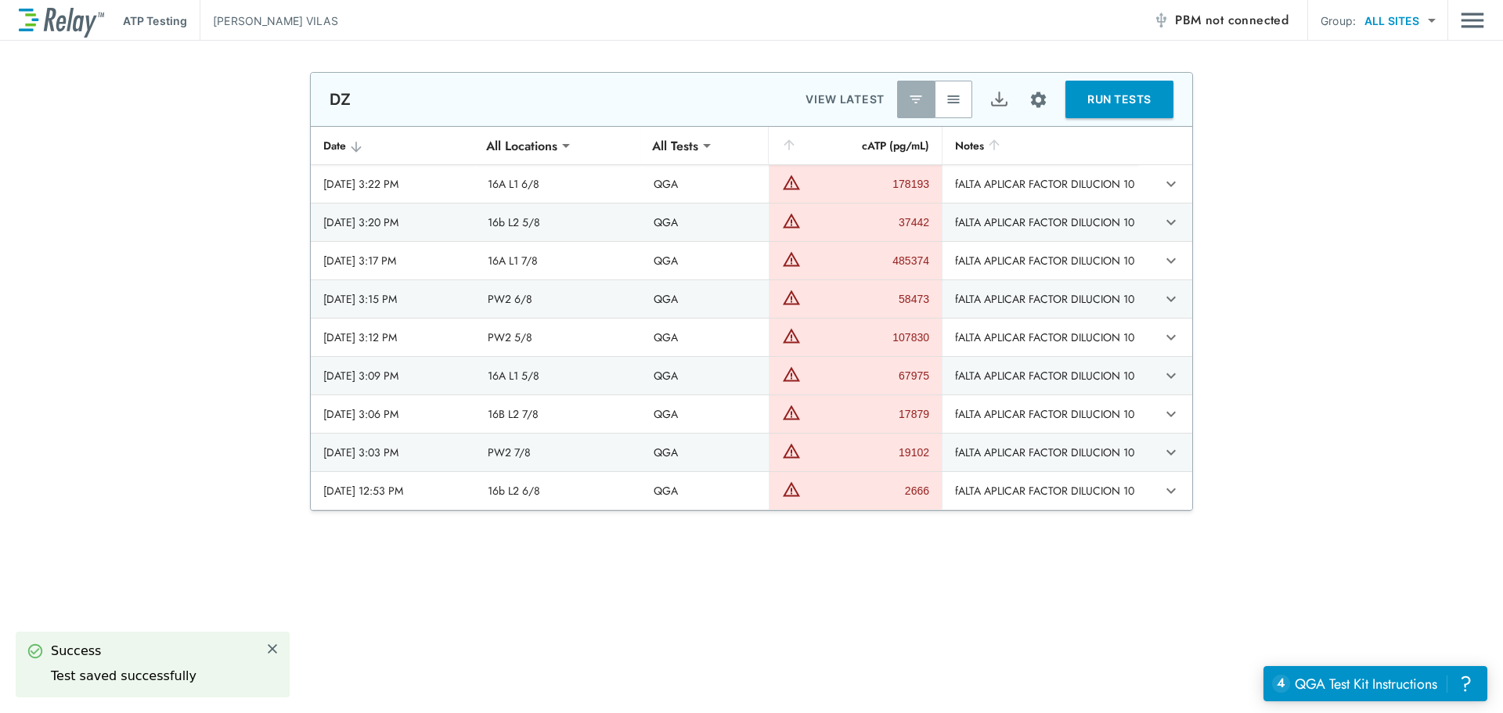
type textarea "*"
click at [1151, 378] on td "sticky table" at bounding box center [1165, 376] width 54 height 38
click at [1161, 381] on icon "expand row" at bounding box center [1170, 375] width 19 height 19
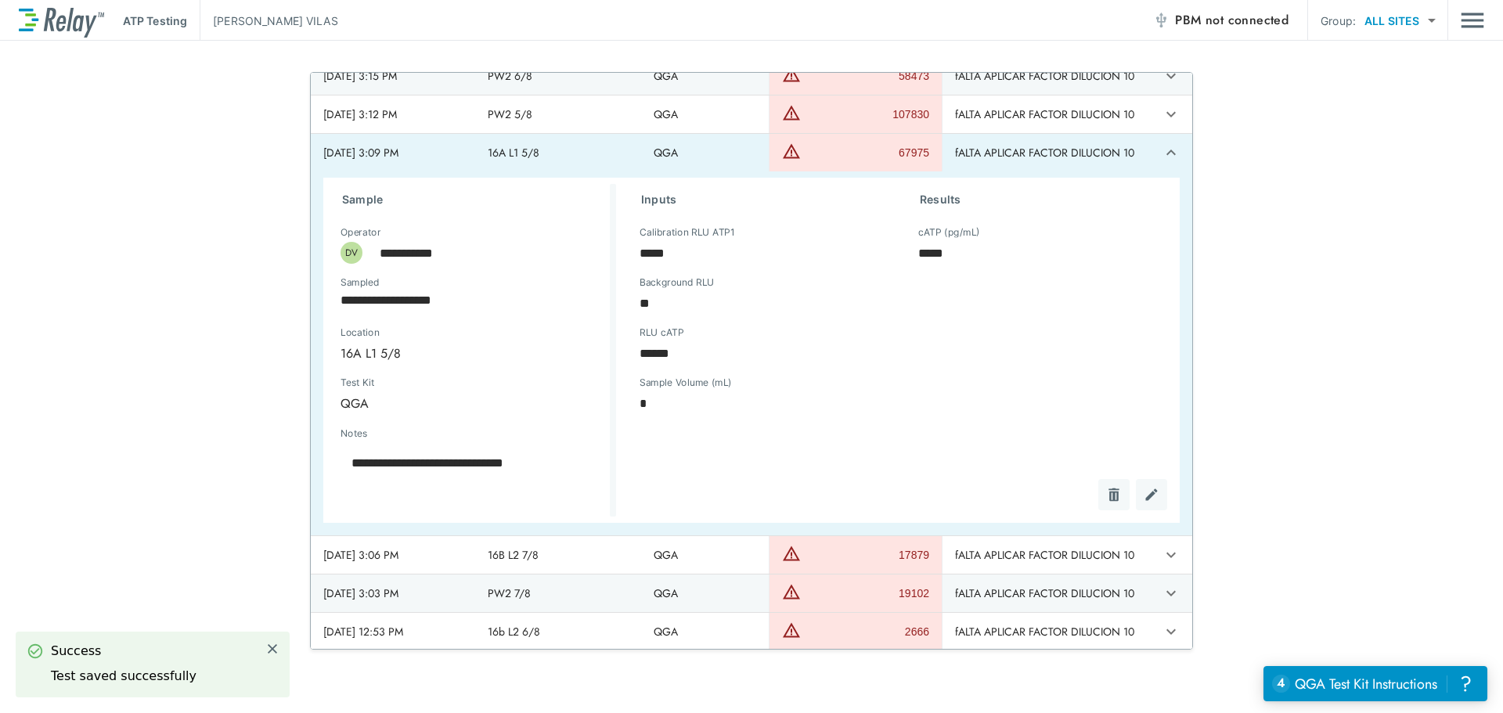
scroll to position [225, 0]
click at [1143, 490] on img "Edit test" at bounding box center [1151, 492] width 16 height 16
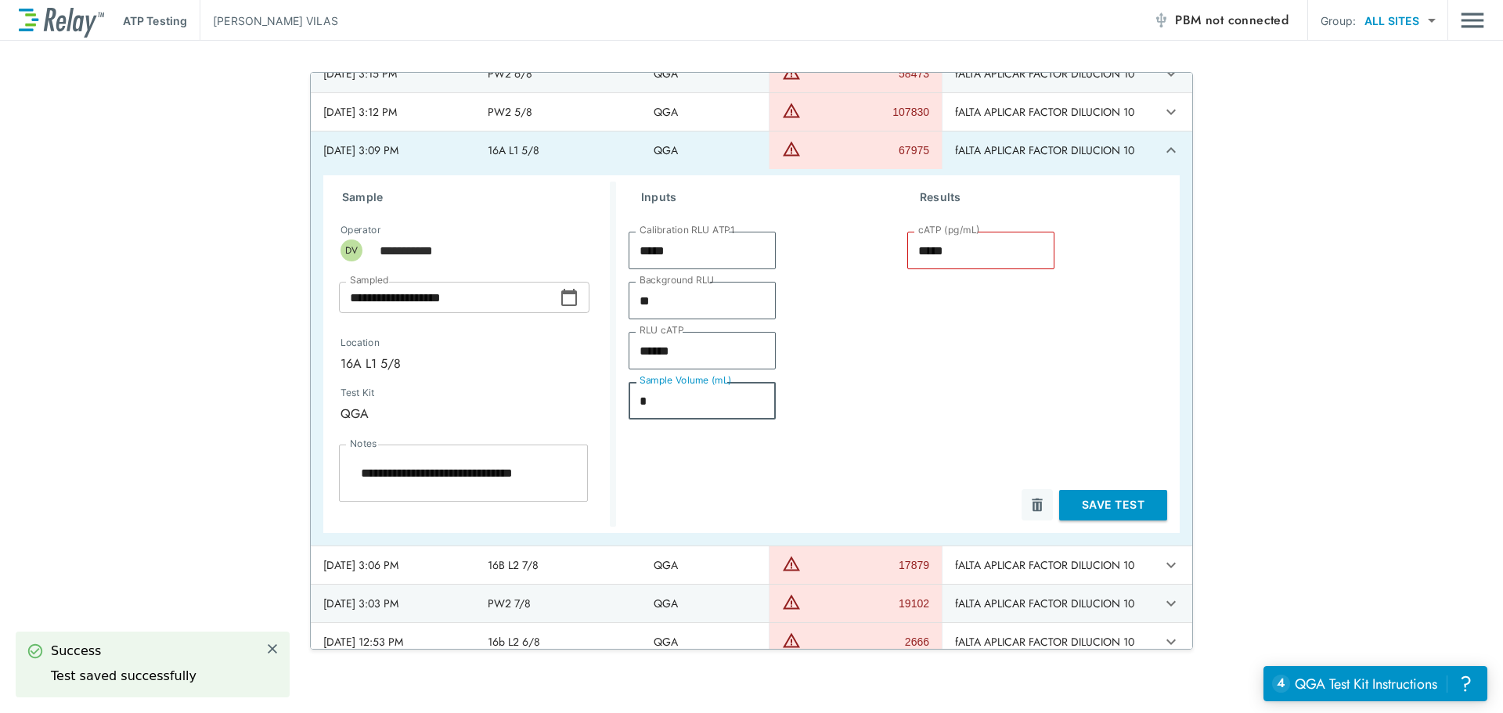
drag, startPoint x: 630, startPoint y: 405, endPoint x: 589, endPoint y: 403, distance: 41.5
click at [591, 405] on div "**********" at bounding box center [751, 354] width 856 height 358
type textarea "*"
type input "*"
type input "*****"
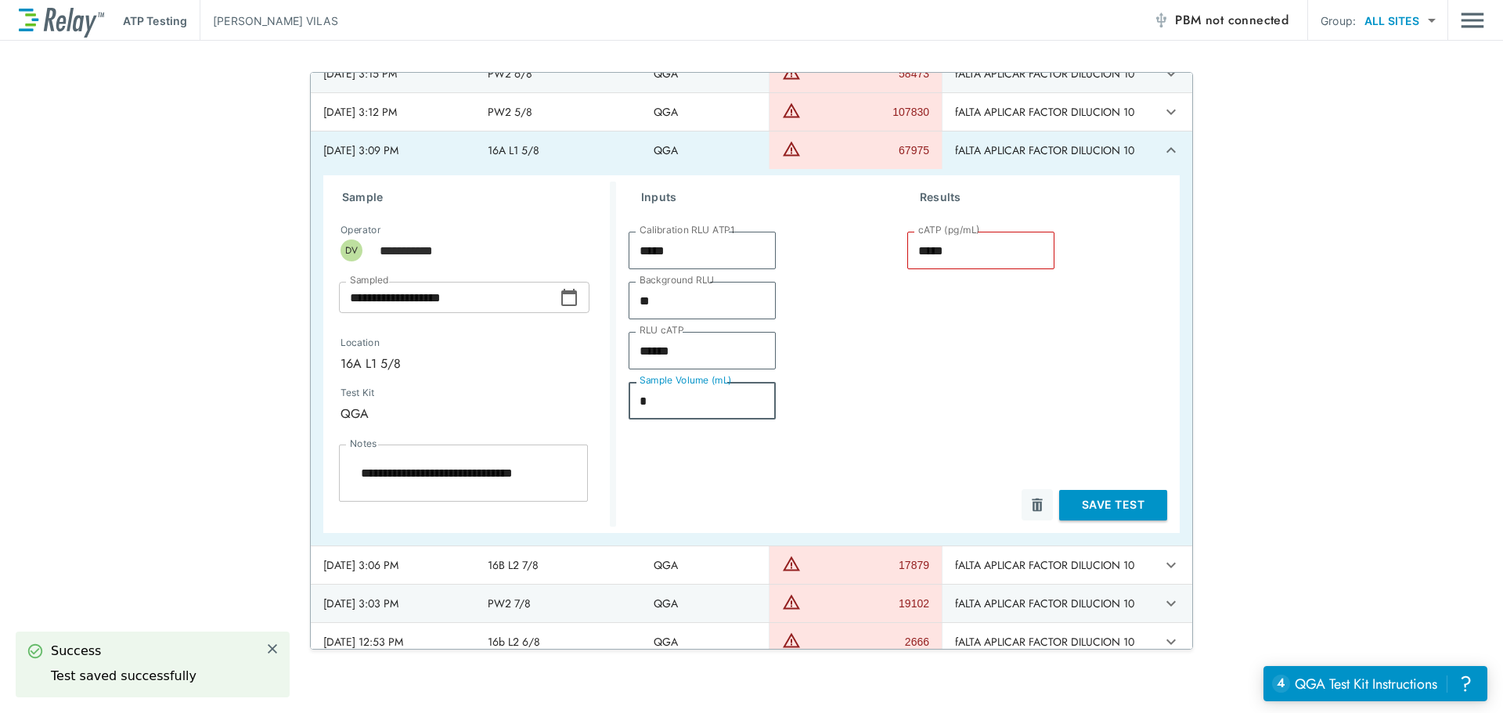
type textarea "*"
type input "**"
type textarea "*"
type input "****"
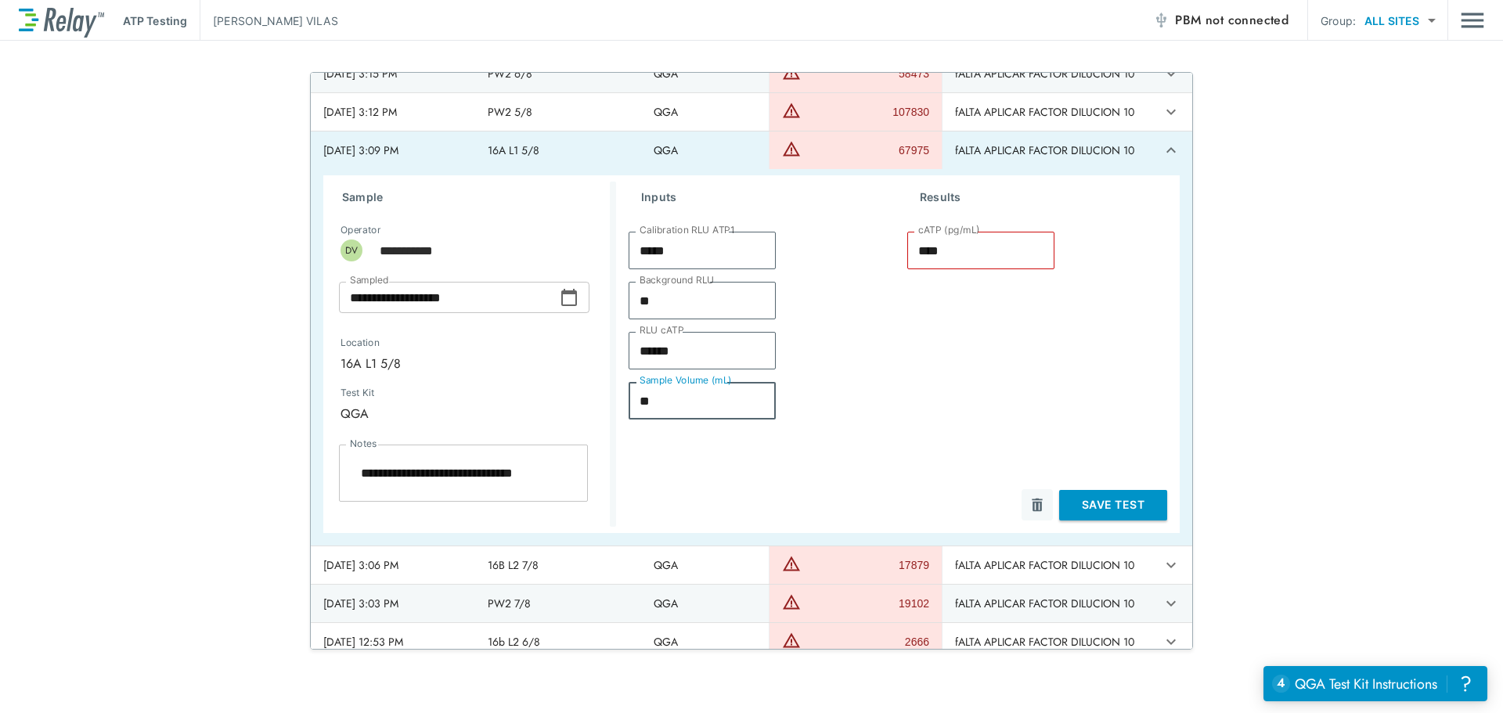
type textarea "*"
type input "*"
type textarea "*"
type input "*****"
type textarea "*"
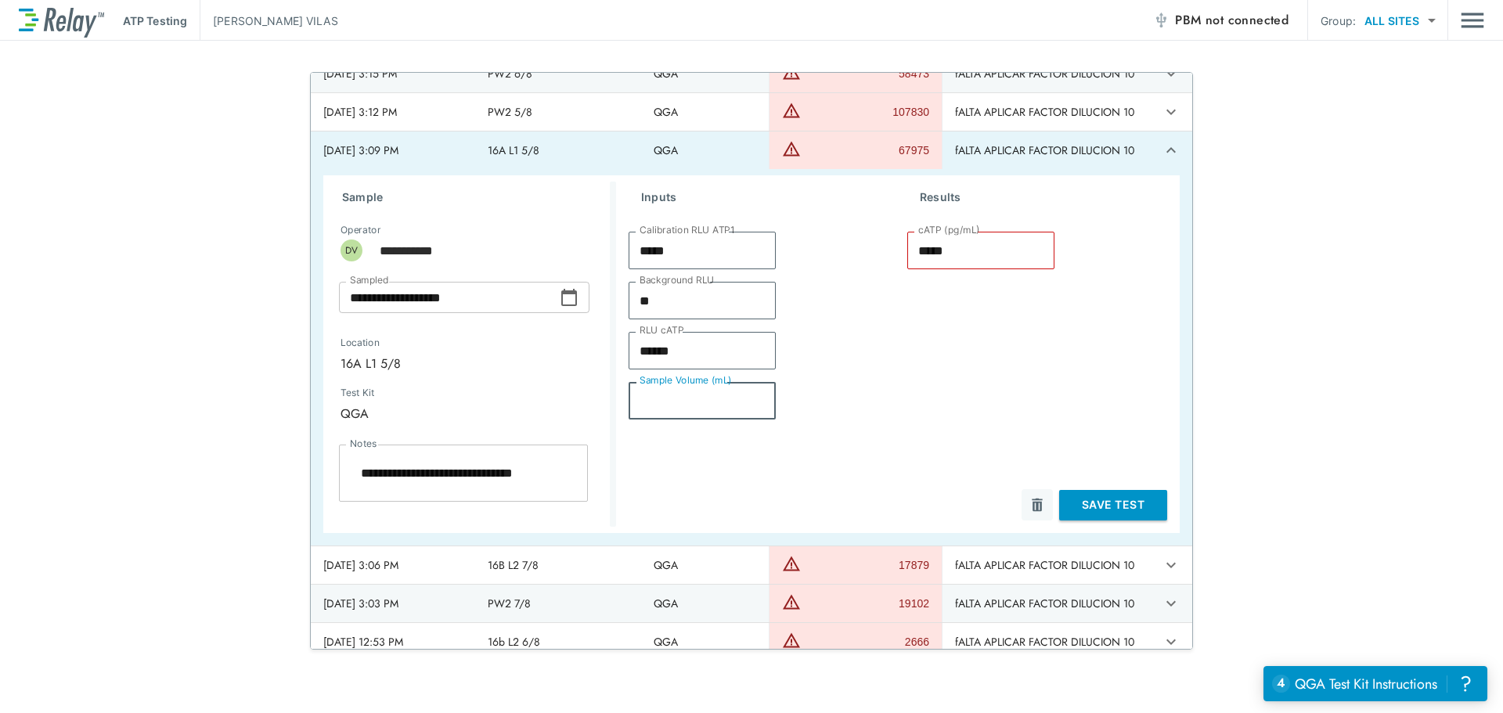
type textarea "*"
type input "*"
type textarea "*"
type input "*****"
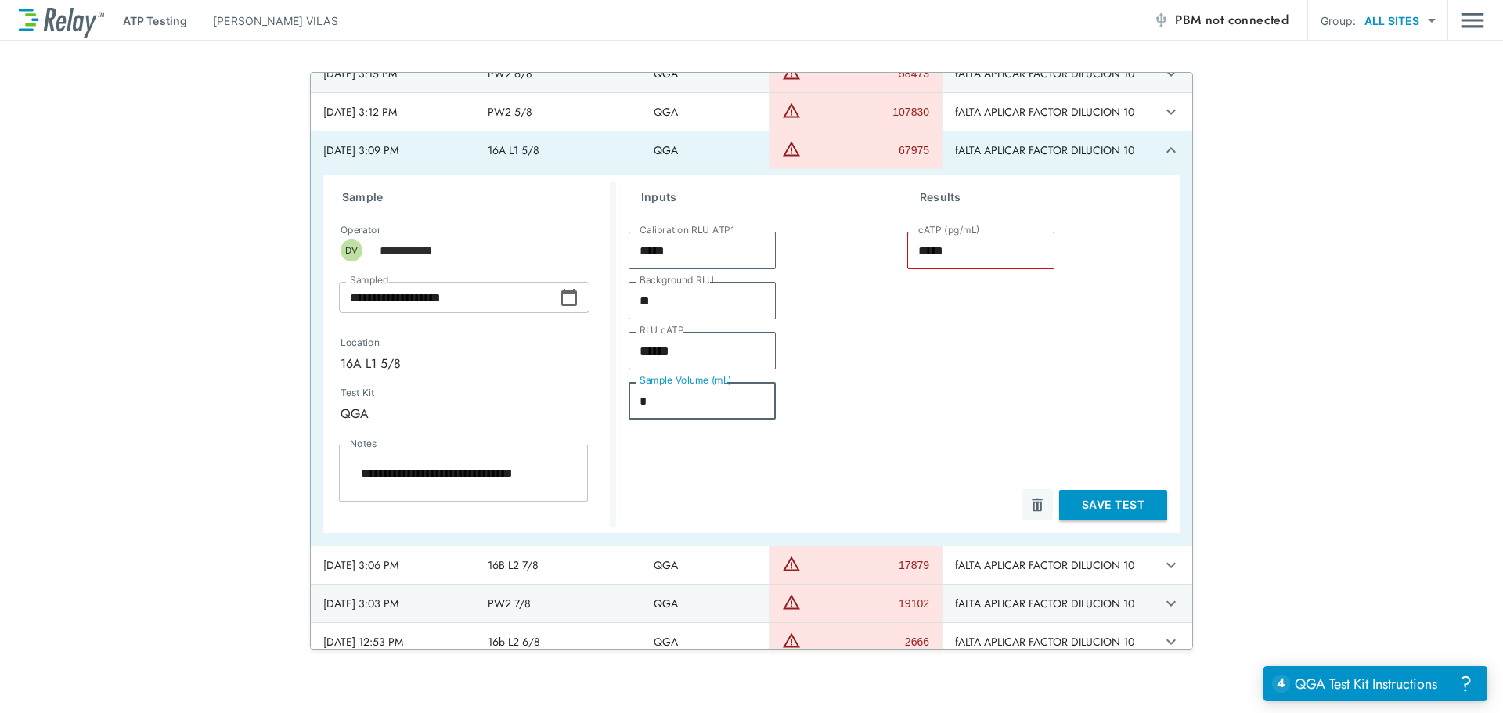
type textarea "*"
type input "**"
type textarea "*"
type input "****"
type textarea "*"
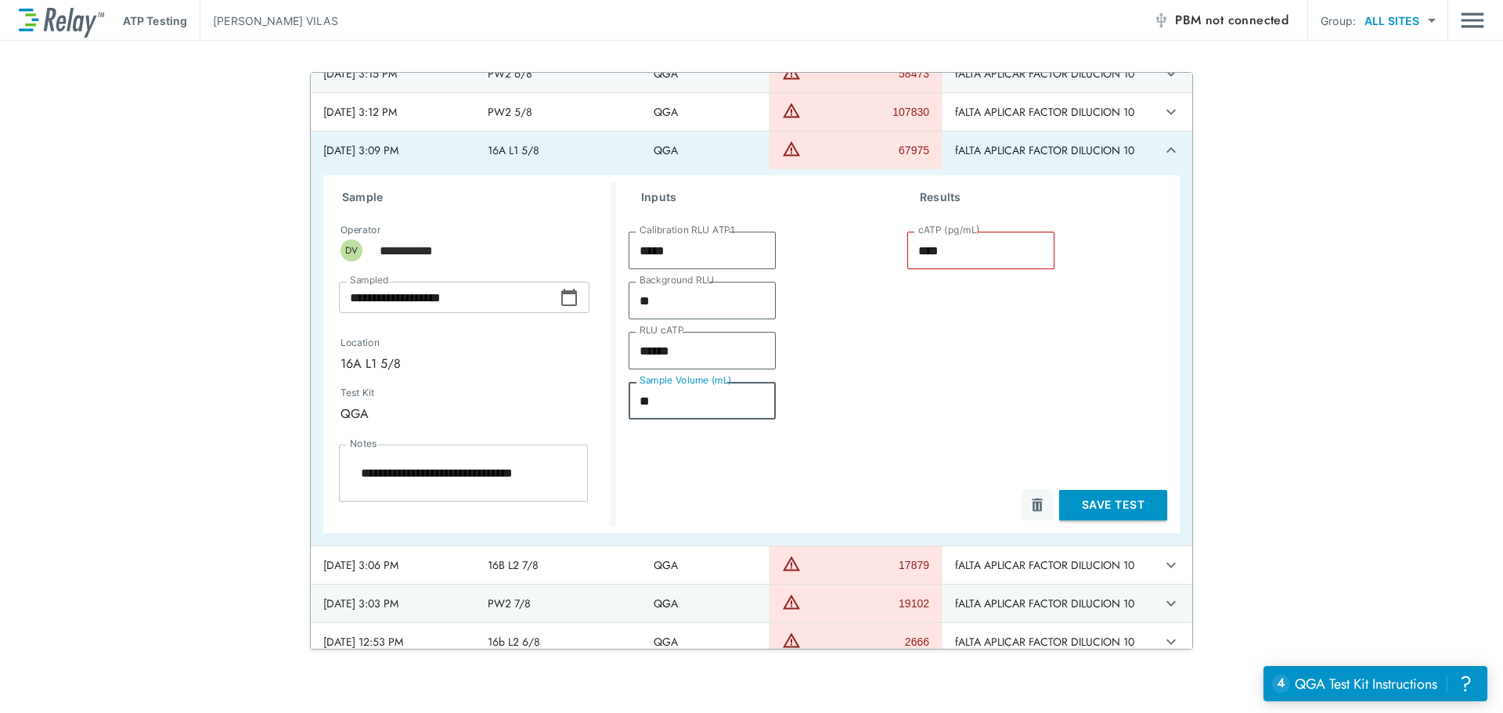
type input "**"
click at [1074, 510] on button "Save Test" at bounding box center [1113, 505] width 108 height 31
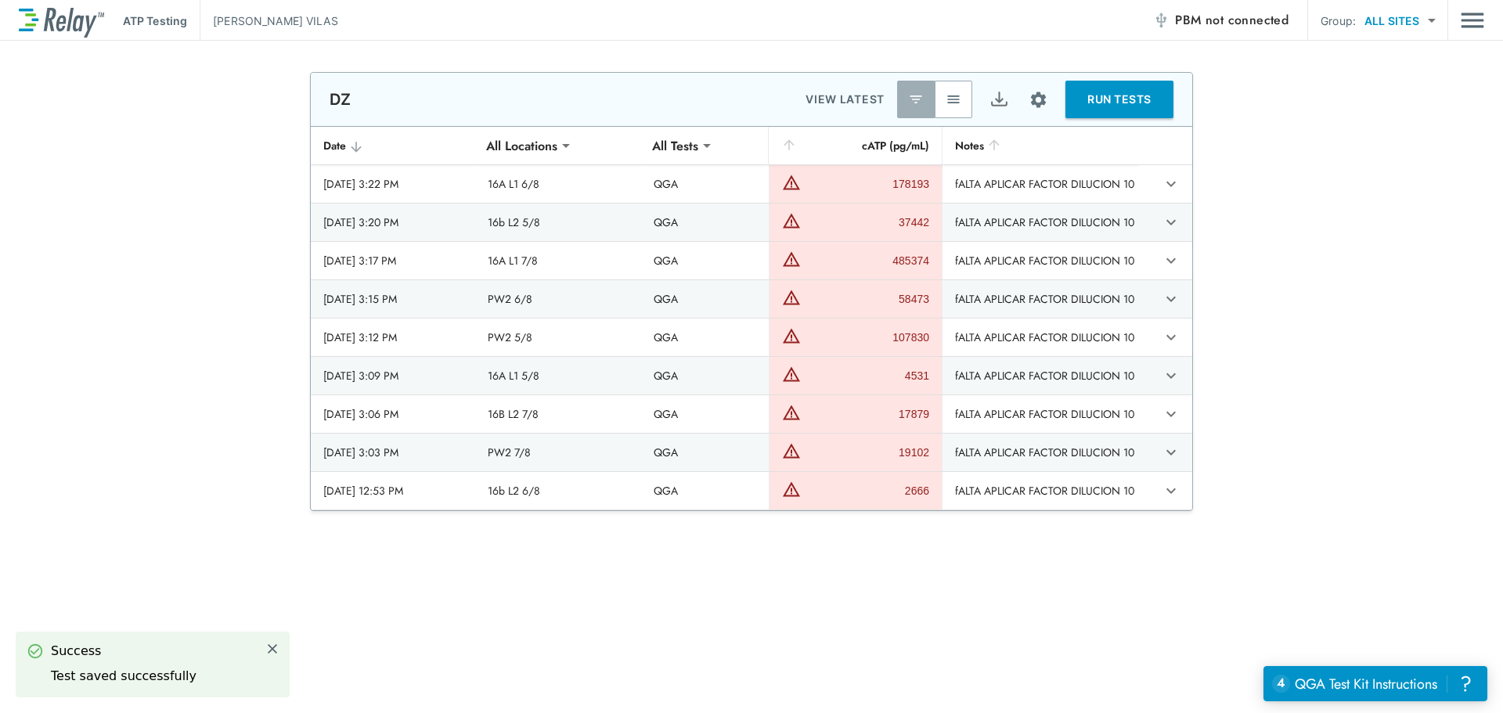
scroll to position [0, 0]
type textarea "*"
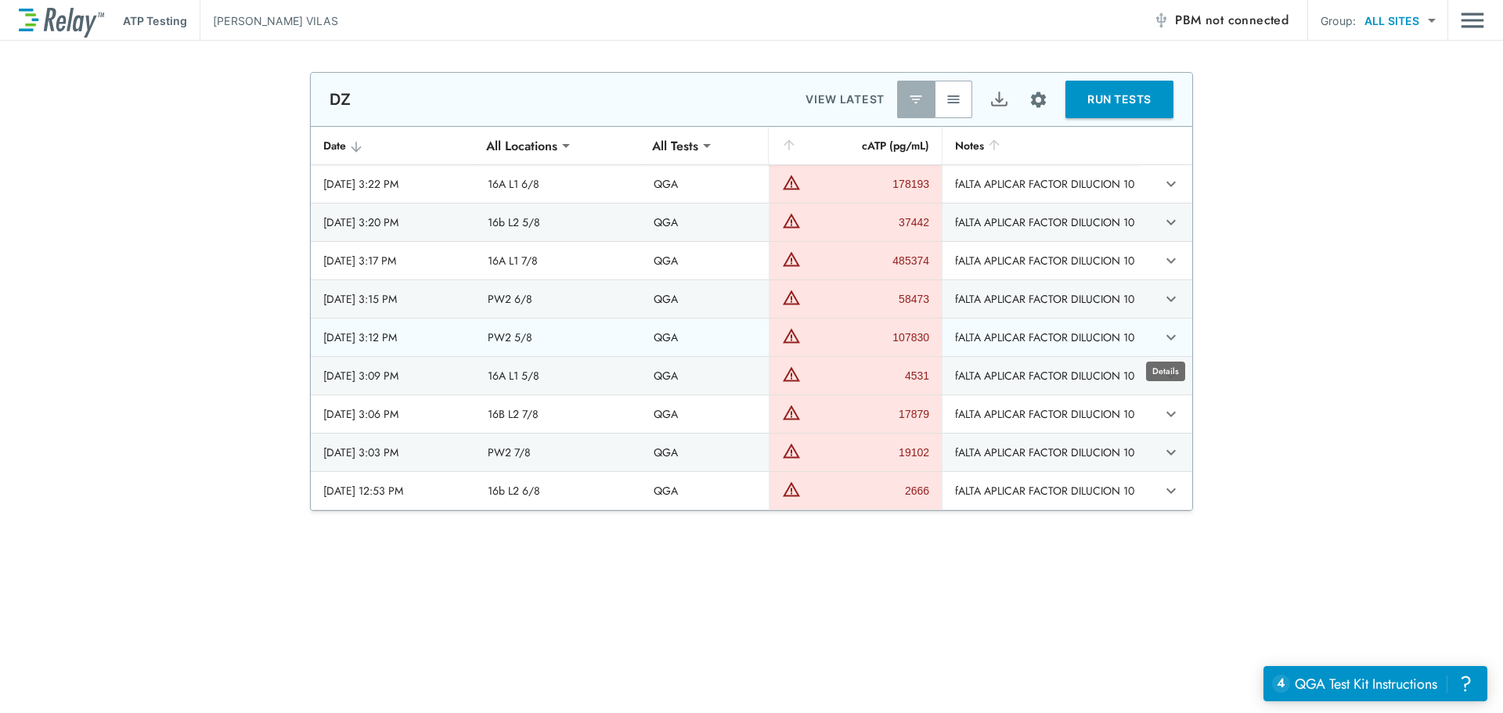
click at [1166, 338] on icon "expand row" at bounding box center [1170, 337] width 9 height 5
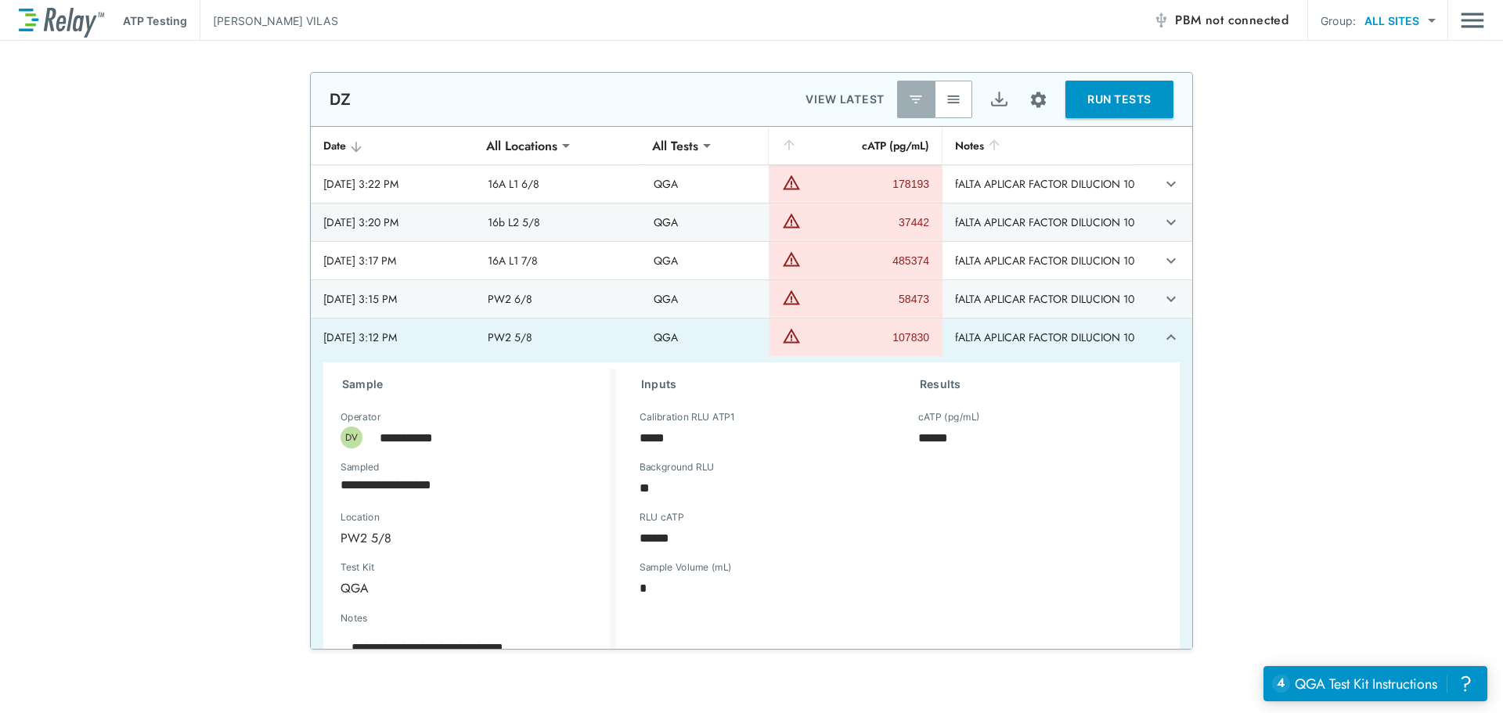
type textarea "*"
click at [1161, 338] on icon "expand row" at bounding box center [1170, 337] width 19 height 19
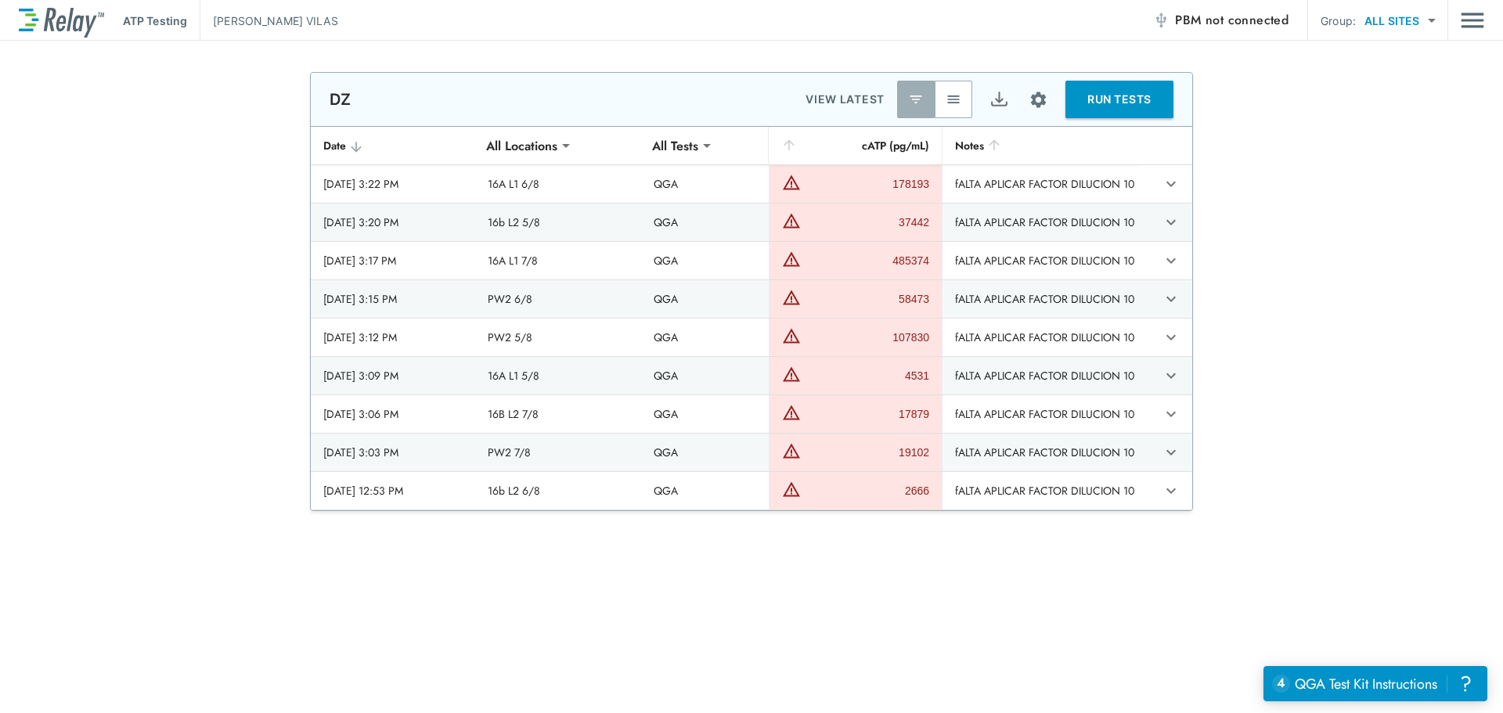
click at [945, 98] on img "button" at bounding box center [953, 100] width 16 height 16
click at [913, 99] on img "button" at bounding box center [916, 100] width 16 height 16
click at [1028, 103] on img "Site setup" at bounding box center [1038, 100] width 20 height 20
click at [1279, 443] on div at bounding box center [751, 356] width 1503 height 713
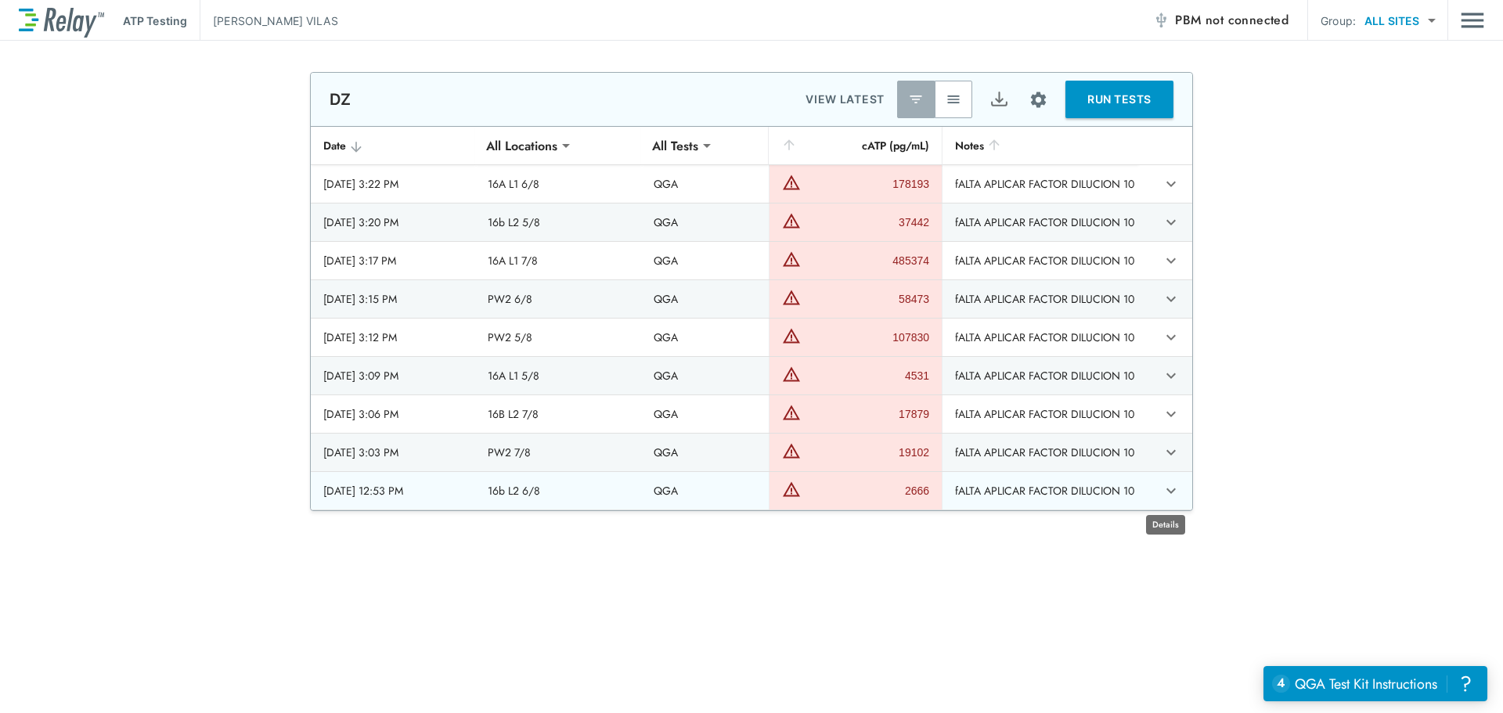
click at [1161, 494] on icon "expand row" at bounding box center [1170, 490] width 19 height 19
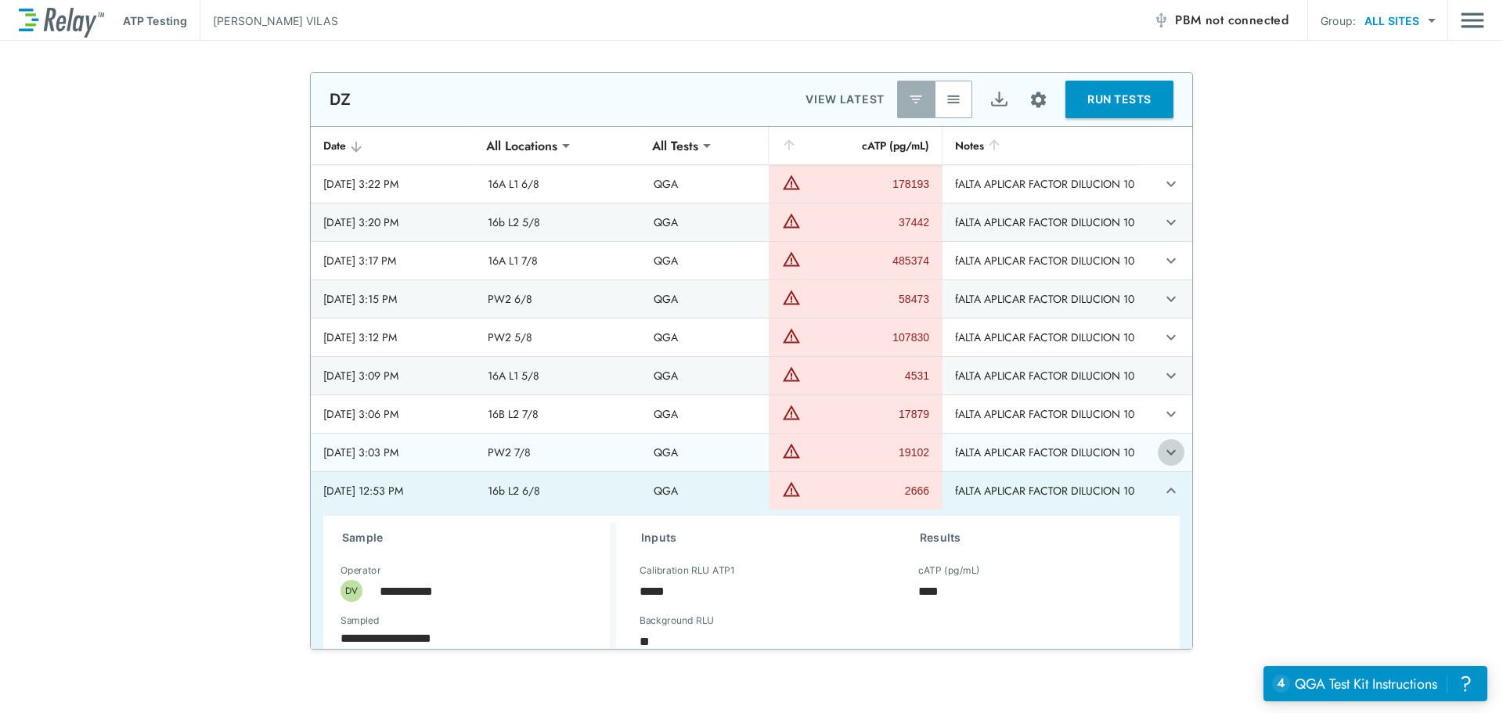
click at [1161, 459] on icon "expand row" at bounding box center [1170, 452] width 19 height 19
type textarea "*"
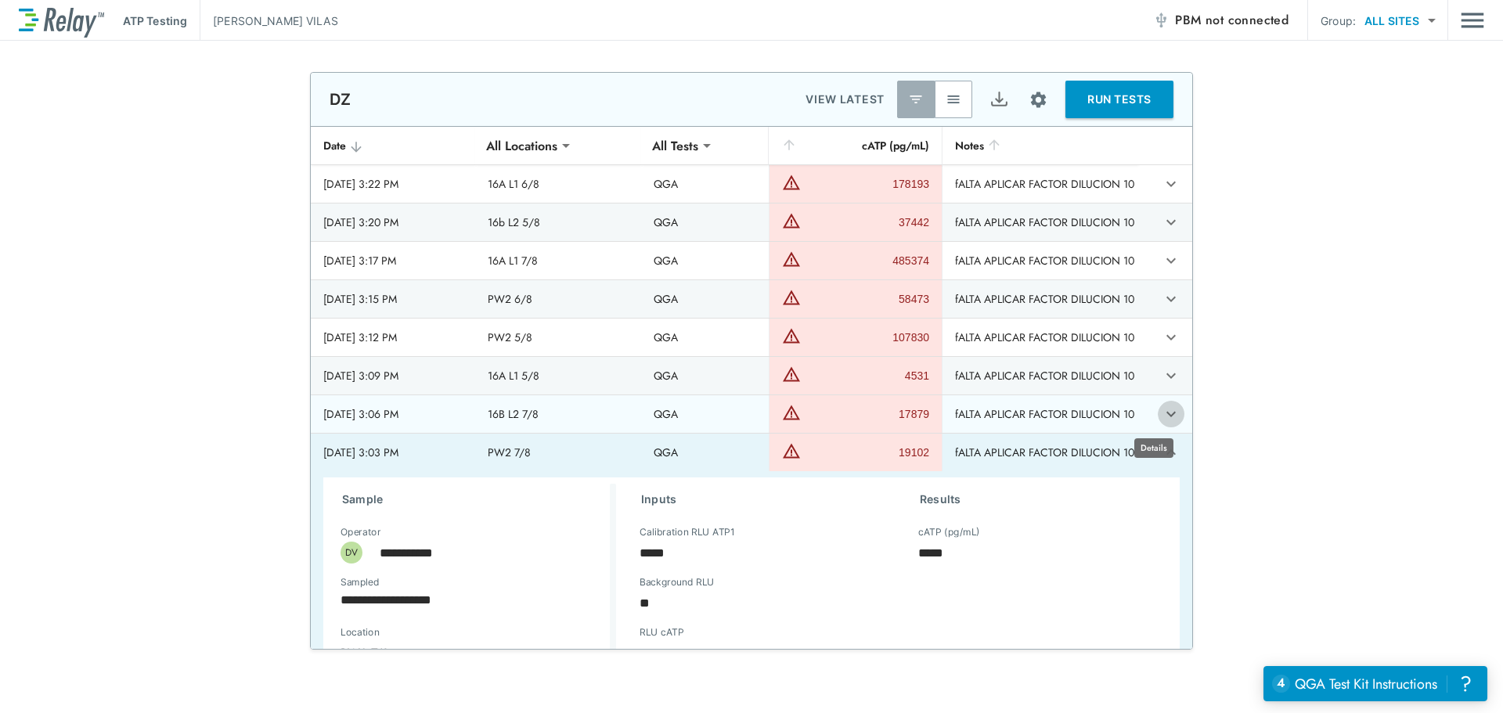
click at [1161, 409] on icon "expand row" at bounding box center [1170, 414] width 19 height 19
type textarea "*"
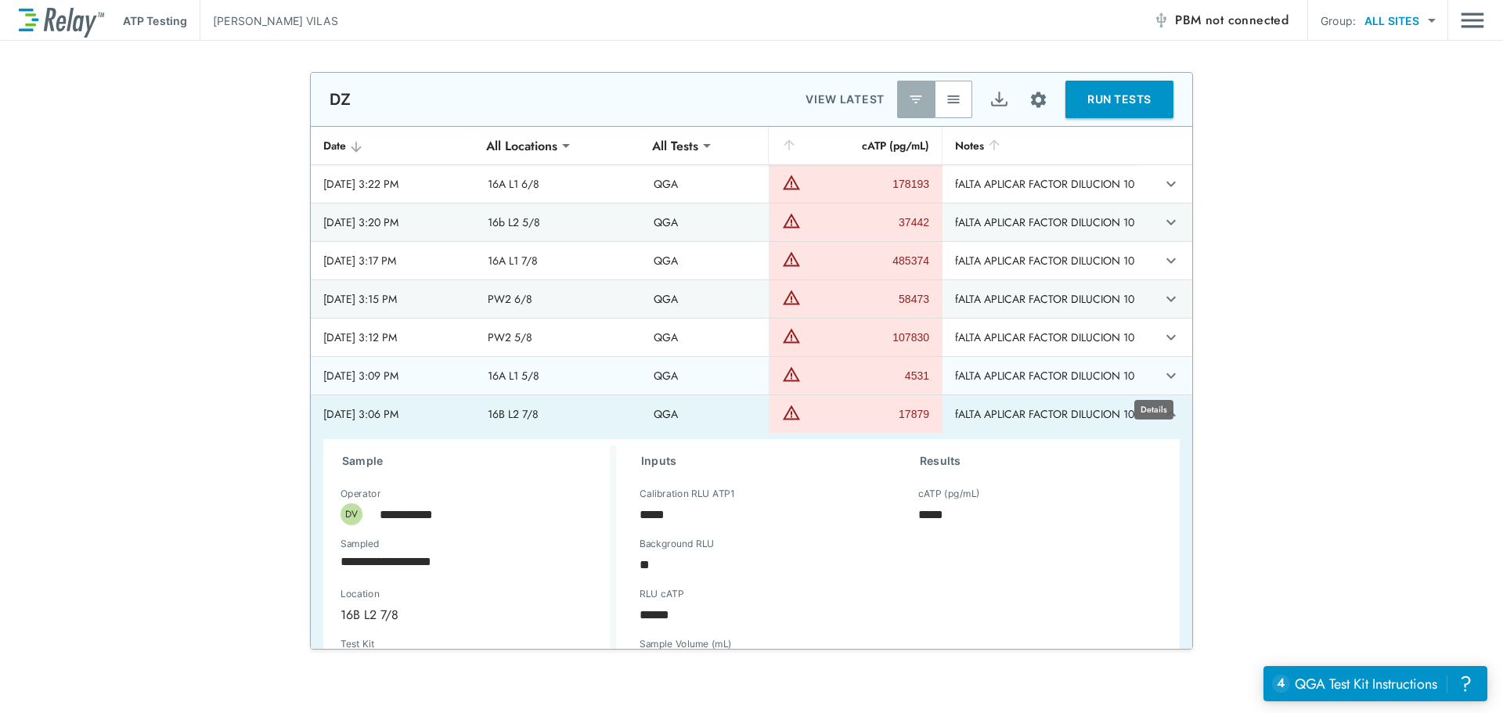
click at [1161, 369] on icon "expand row" at bounding box center [1170, 375] width 19 height 19
type textarea "*"
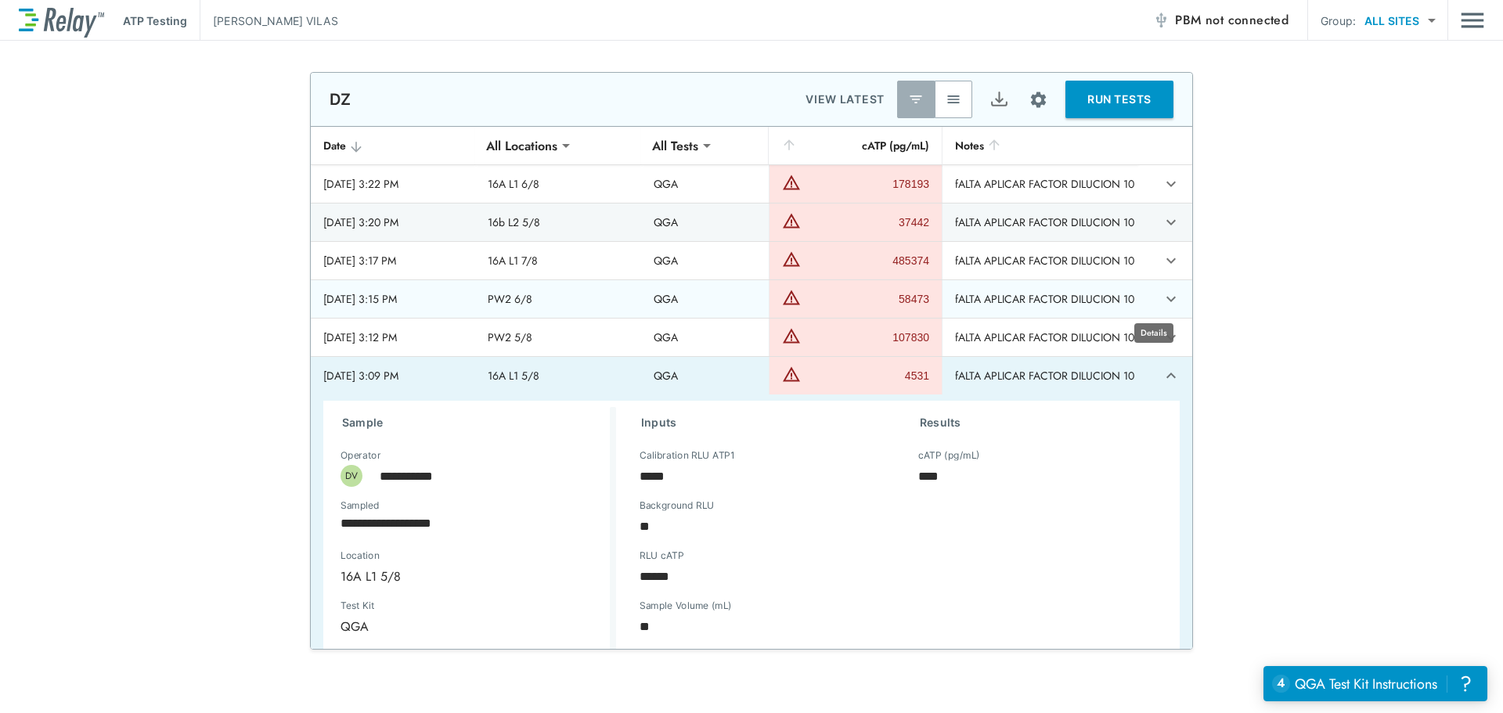
click at [1161, 300] on icon "expand row" at bounding box center [1170, 299] width 19 height 19
type textarea "*"
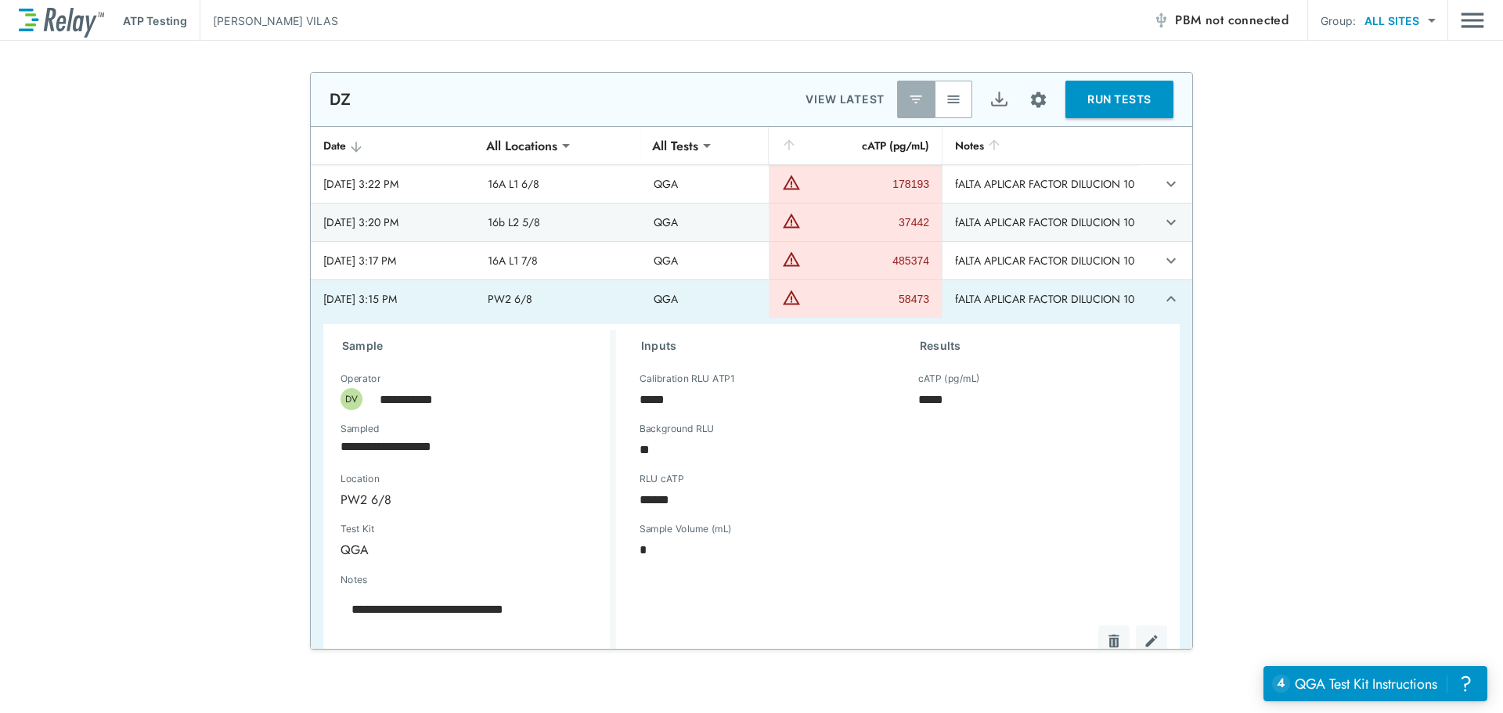
type textarea "*"
click at [1166, 298] on icon "expand row" at bounding box center [1170, 298] width 9 height 5
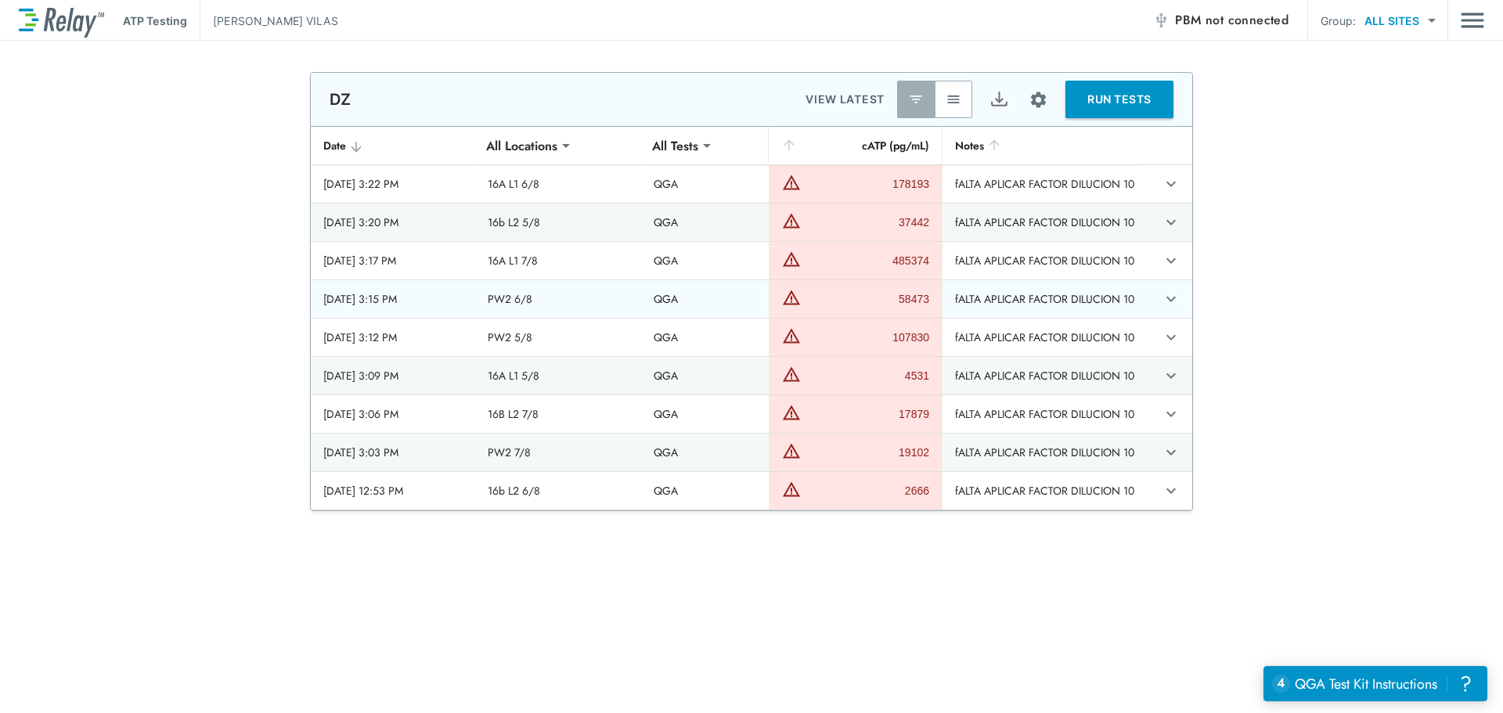
type textarea "*"
click at [1166, 301] on icon "expand row" at bounding box center [1170, 299] width 9 height 5
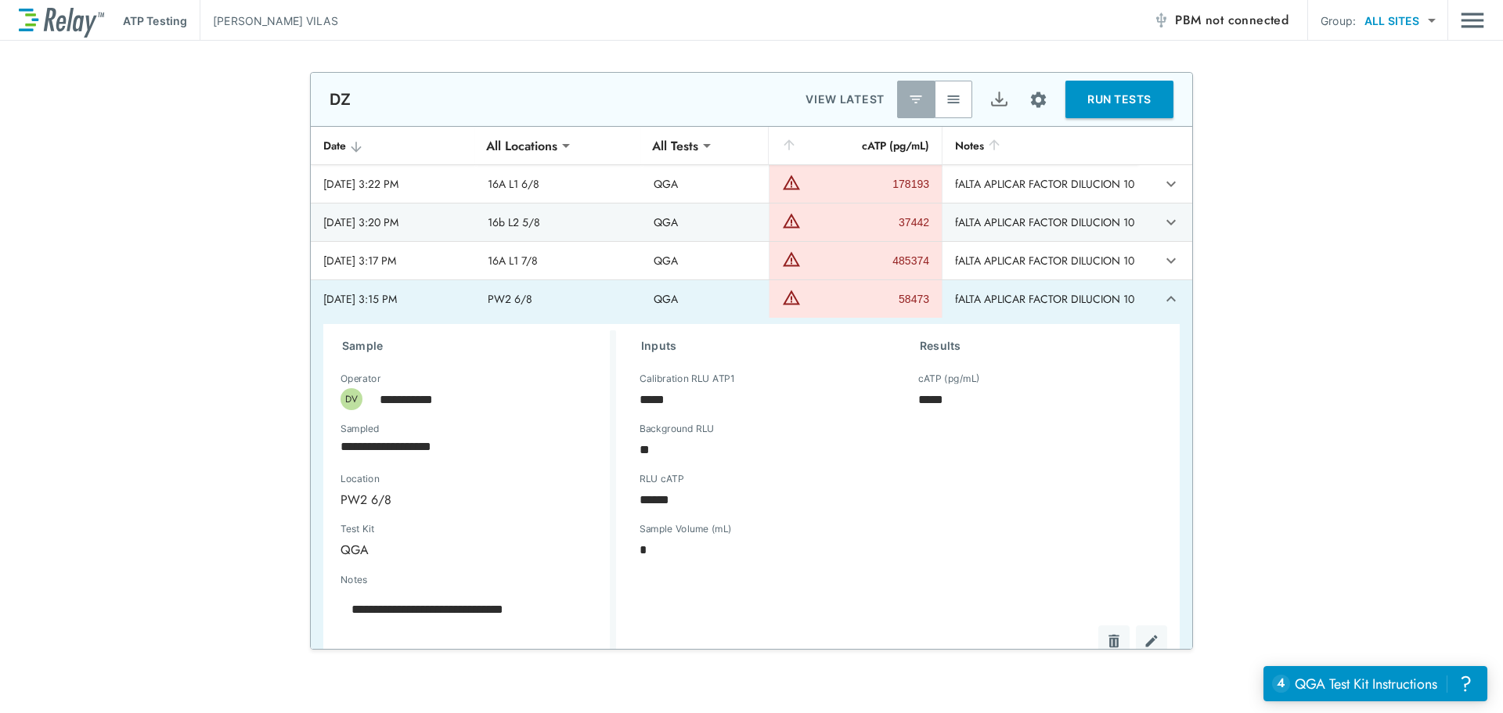
type textarea "*"
click at [1158, 309] on button "expand row" at bounding box center [1171, 299] width 27 height 27
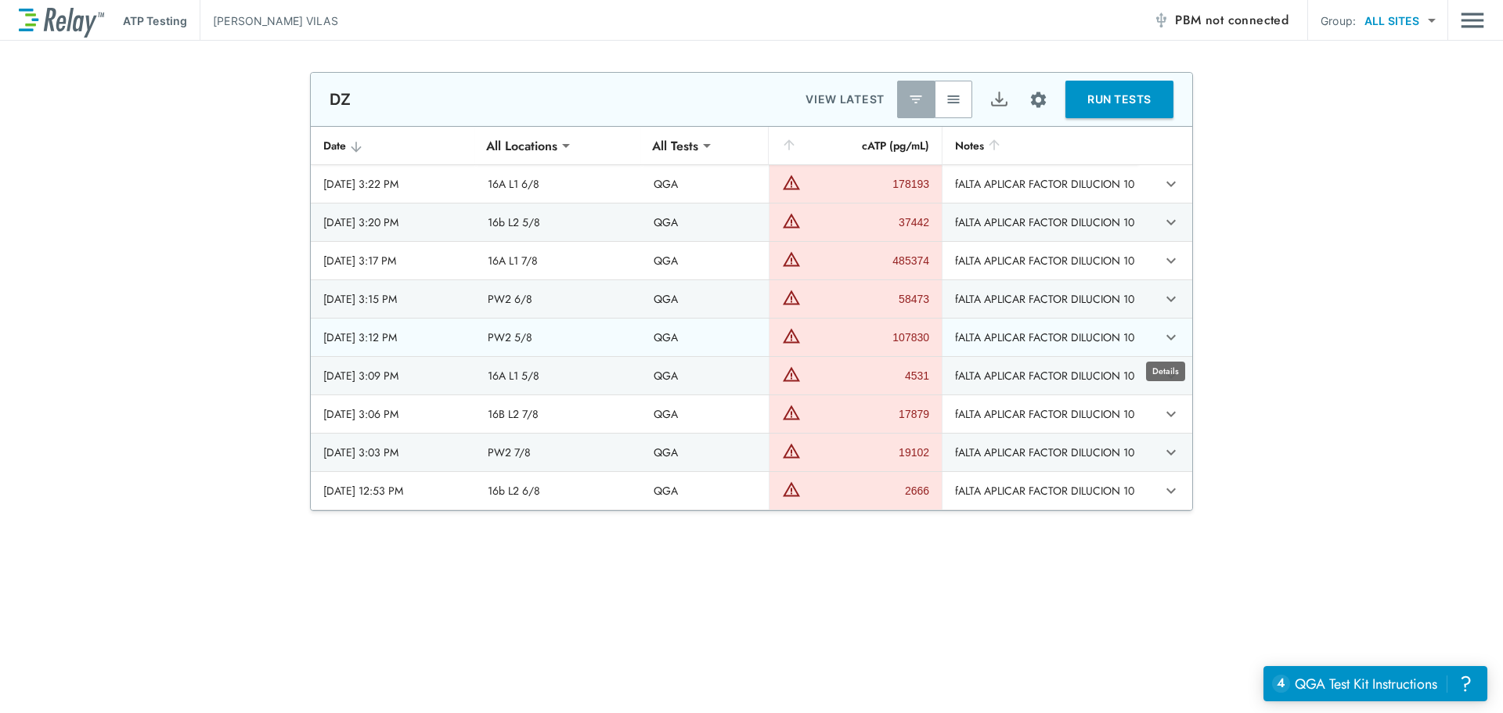
click at [1166, 338] on icon "expand row" at bounding box center [1170, 337] width 9 height 5
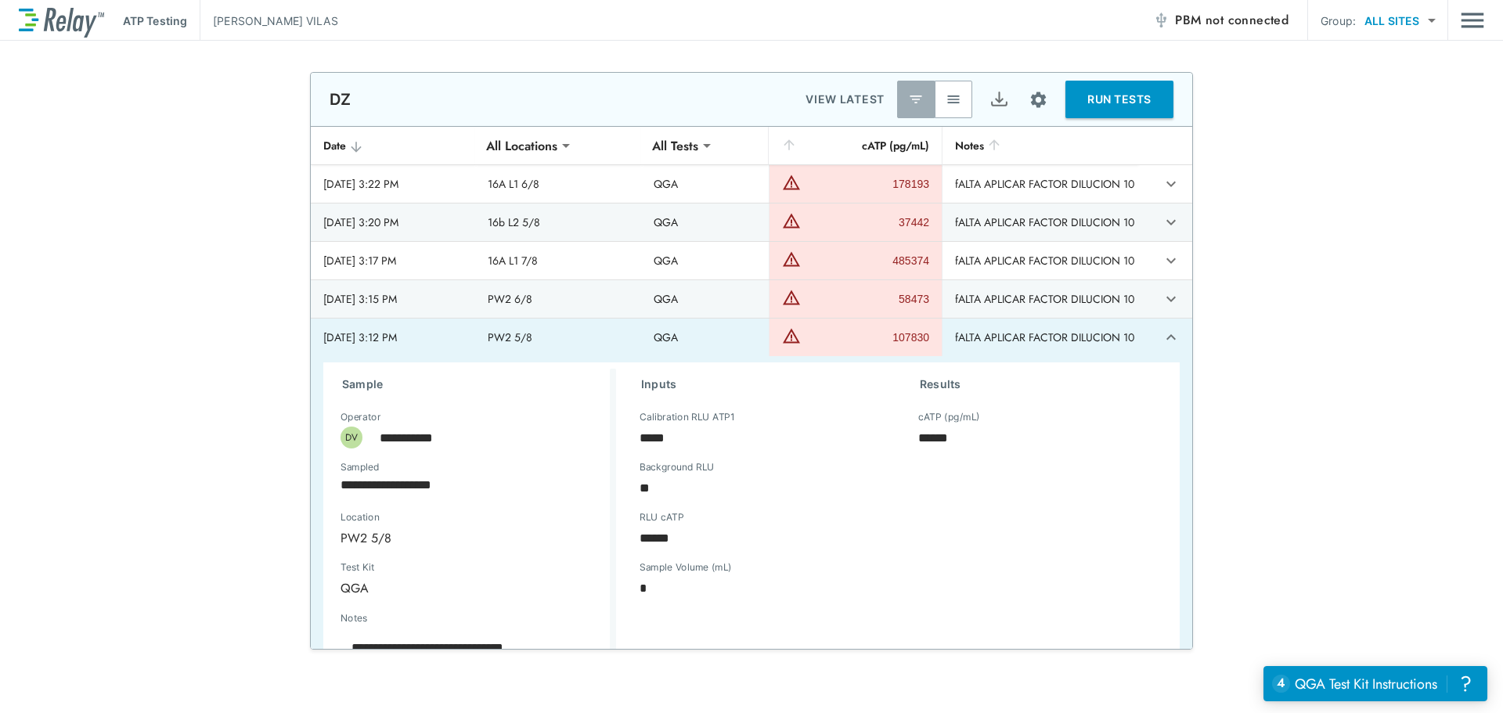
type textarea "*"
click at [1161, 337] on icon "expand row" at bounding box center [1170, 337] width 19 height 19
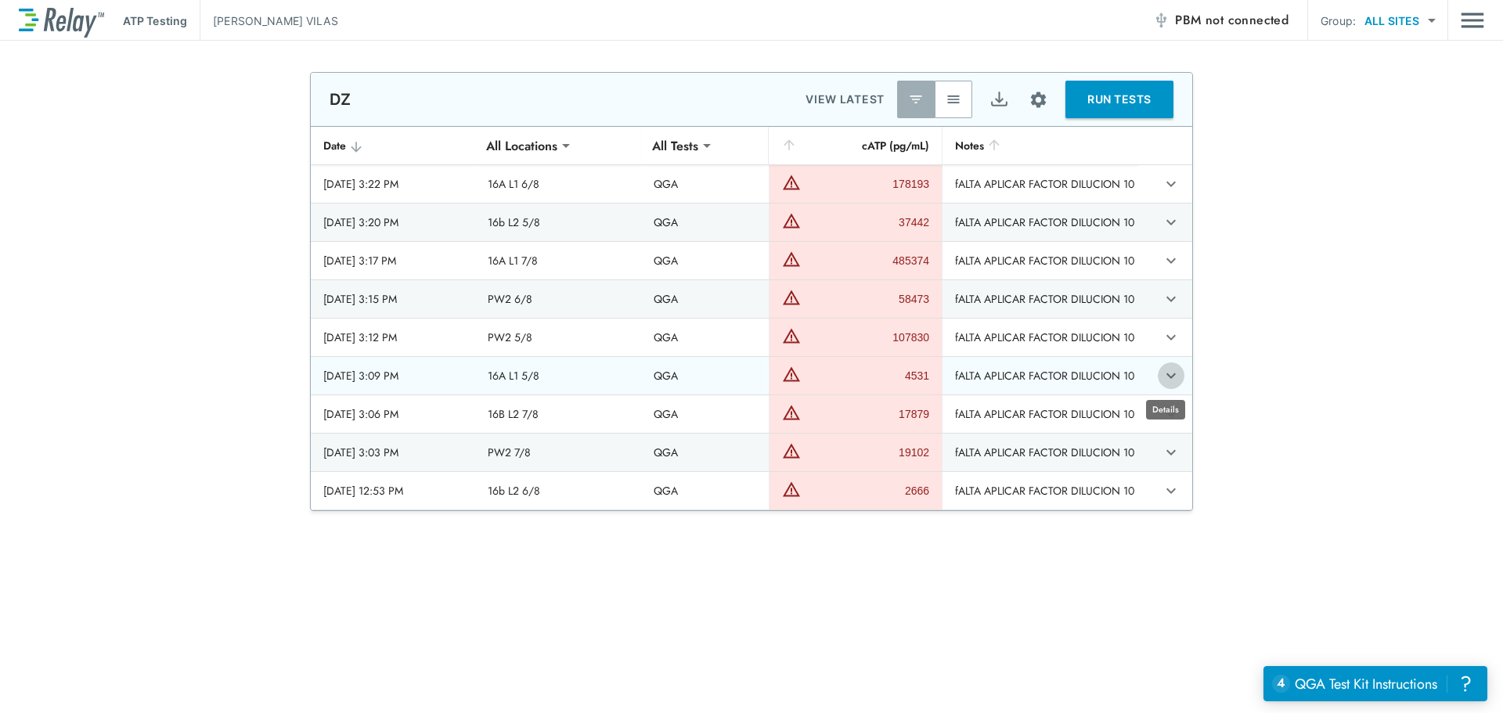
click at [1161, 372] on icon "expand row" at bounding box center [1170, 375] width 19 height 19
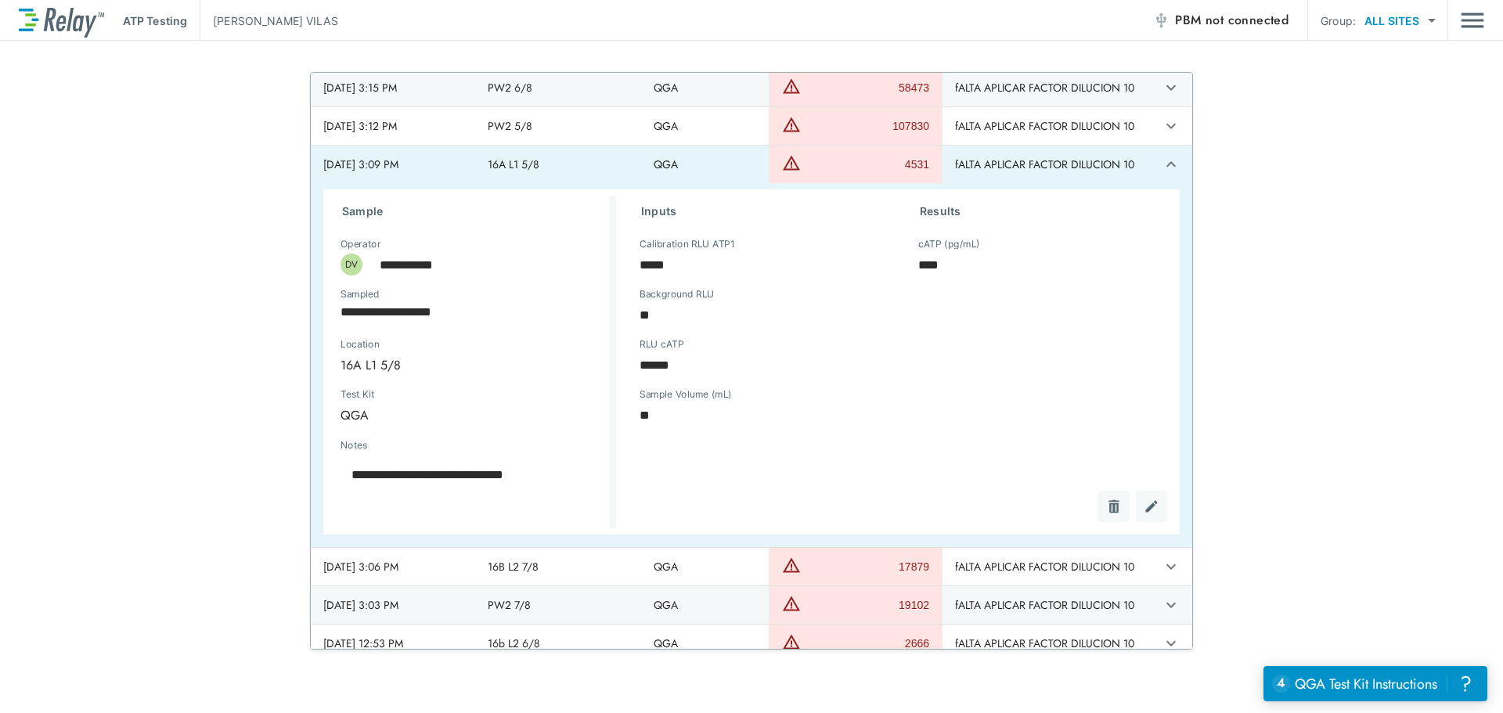
scroll to position [225, 0]
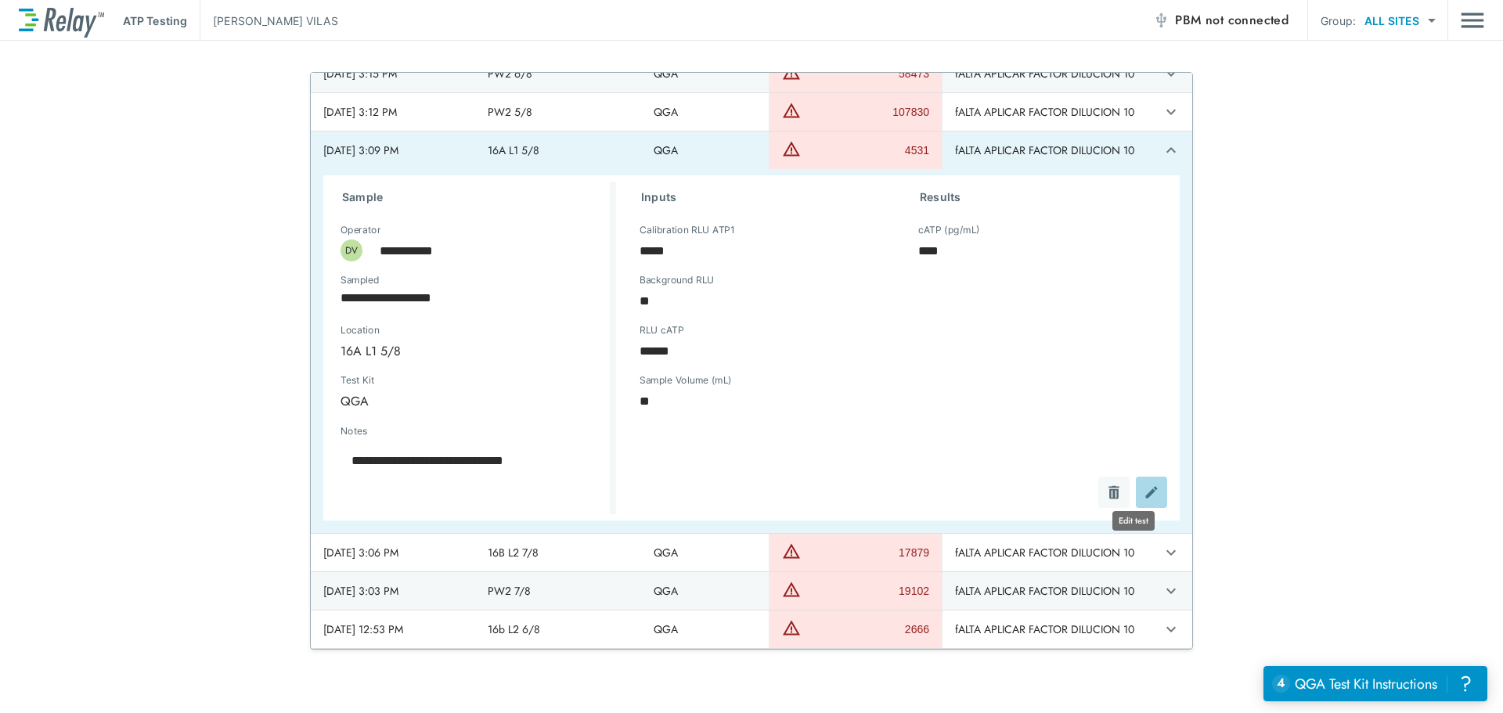
click at [1143, 499] on img "Edit test" at bounding box center [1151, 492] width 16 height 16
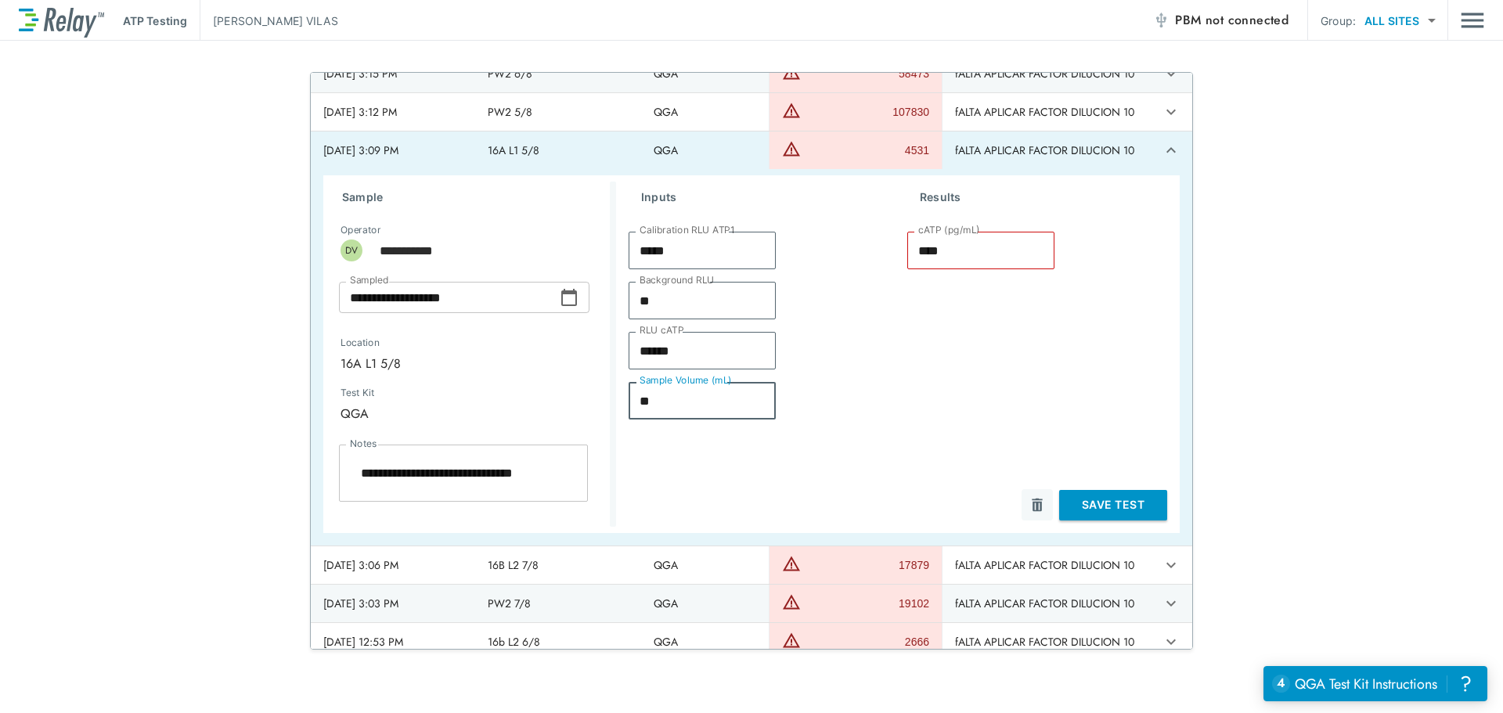
drag, startPoint x: 658, startPoint y: 412, endPoint x: 615, endPoint y: 404, distance: 43.9
click at [616, 404] on div "Inputs Calibration RLU ATP1 ***** Calibration RLU ATP1 Background RLU ** Backgr…" at bounding box center [755, 351] width 279 height 339
type textarea "*"
type input "*"
type input "*****"
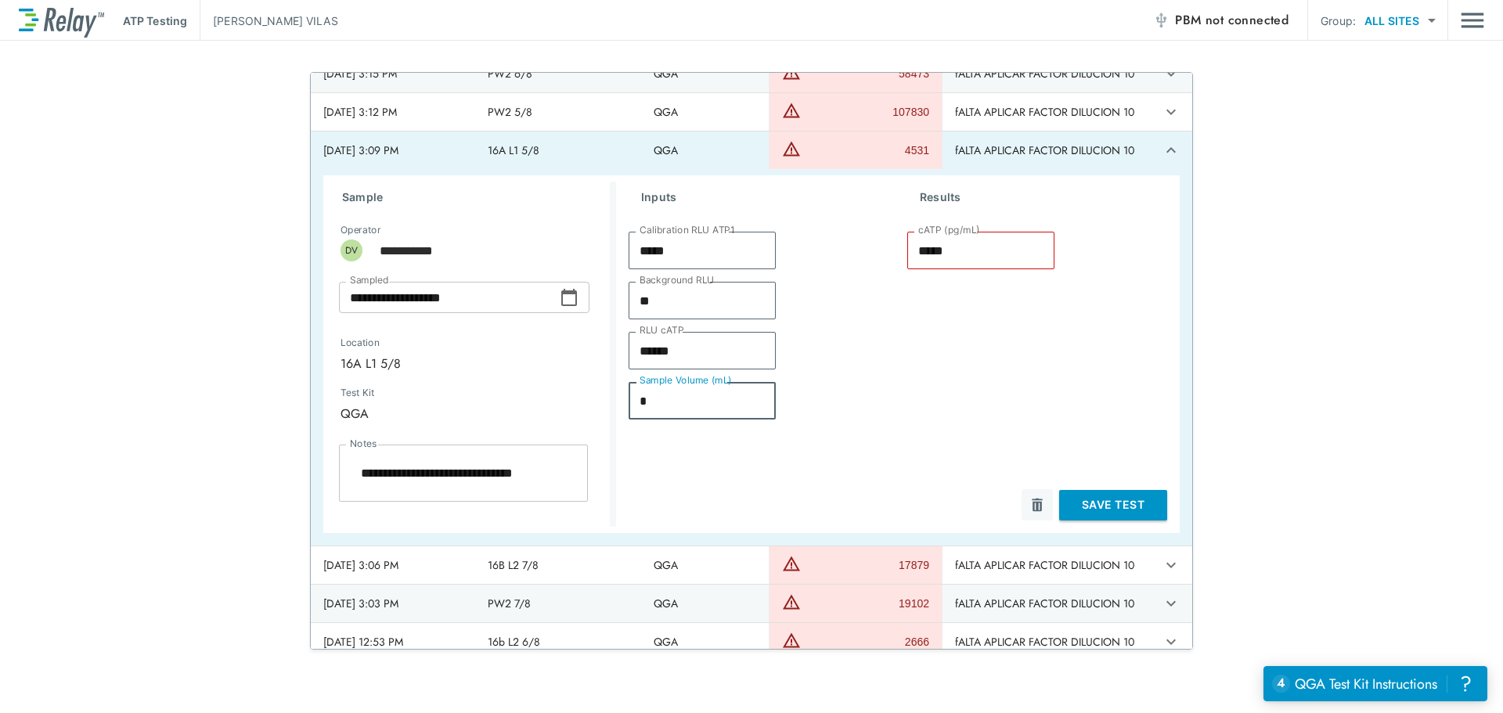
type textarea "*"
type input "*"
click at [1093, 500] on button "Save Test" at bounding box center [1113, 505] width 108 height 31
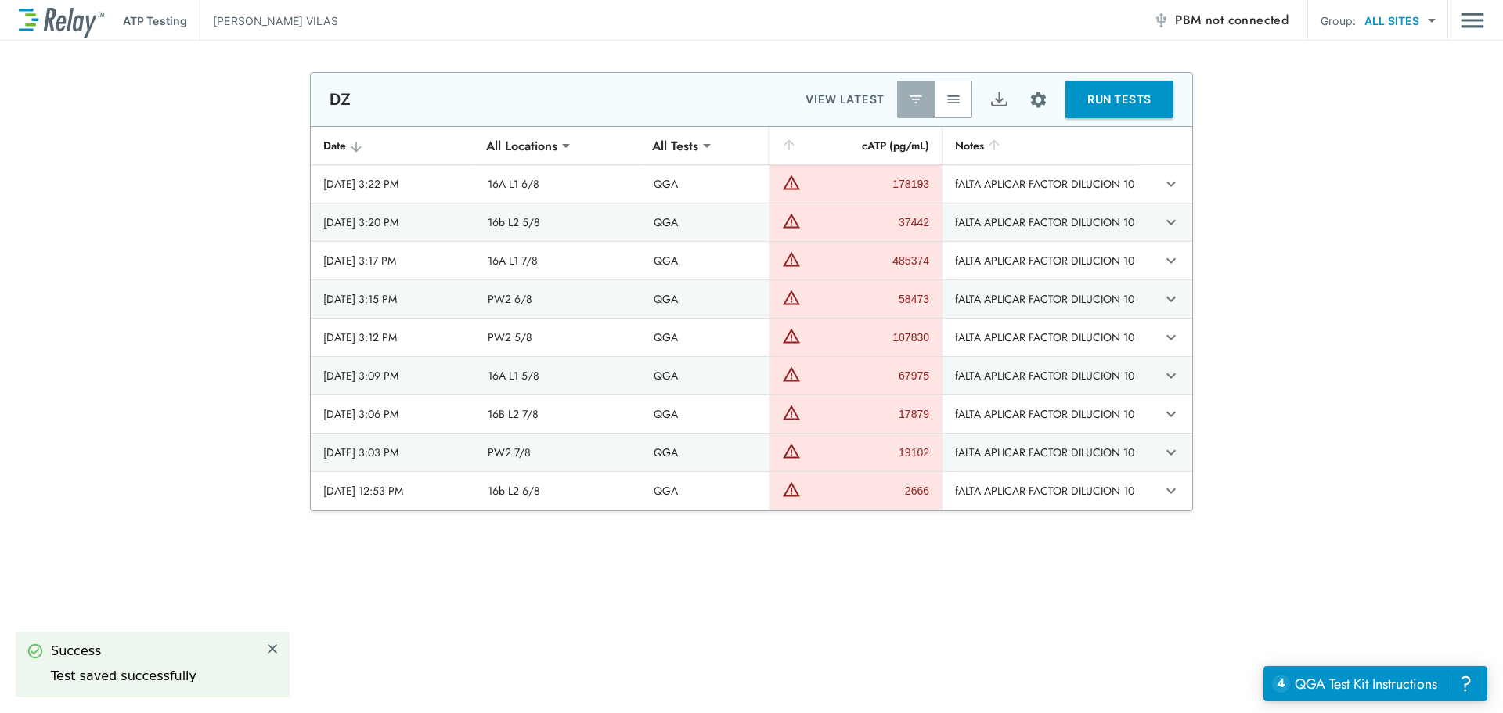
scroll to position [0, 0]
type textarea "*"
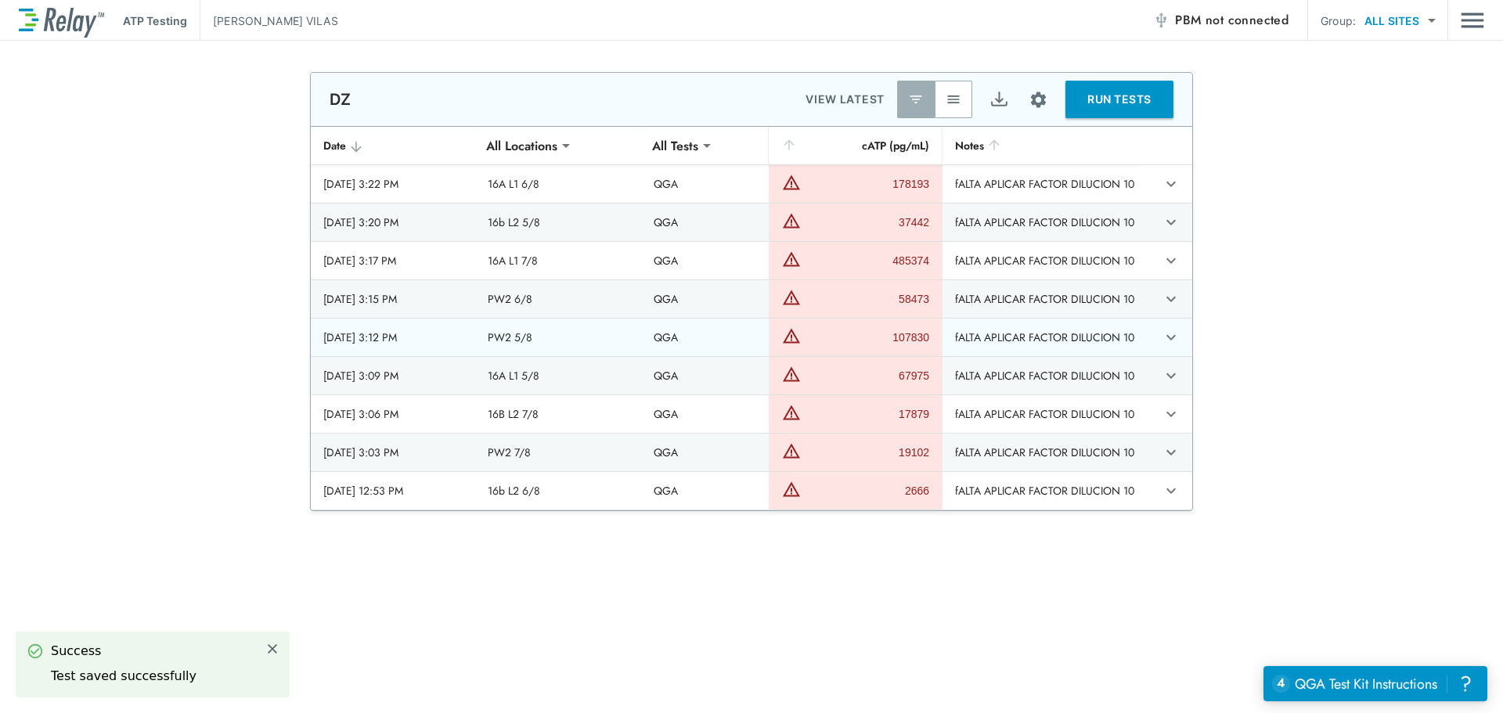
click at [1164, 333] on icon "expand row" at bounding box center [1170, 337] width 19 height 19
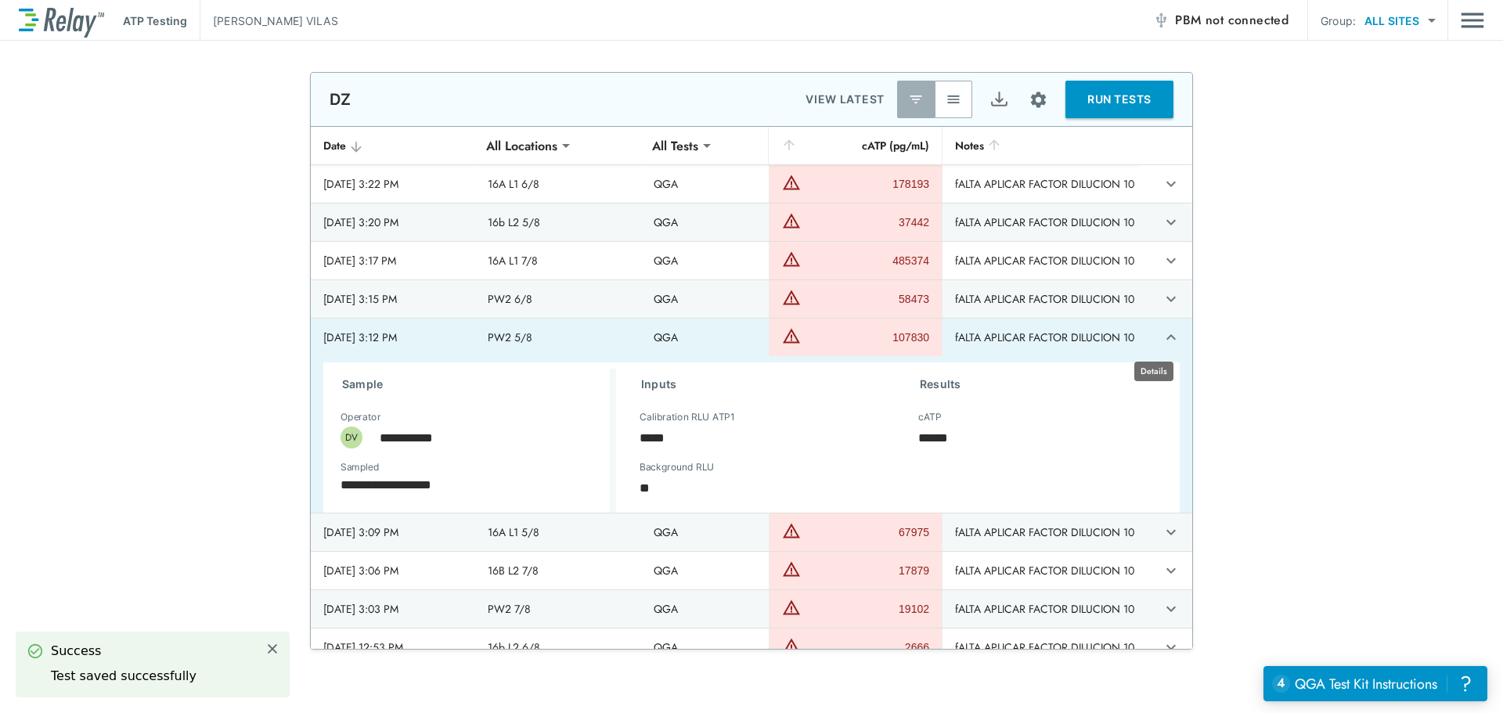
type textarea "*"
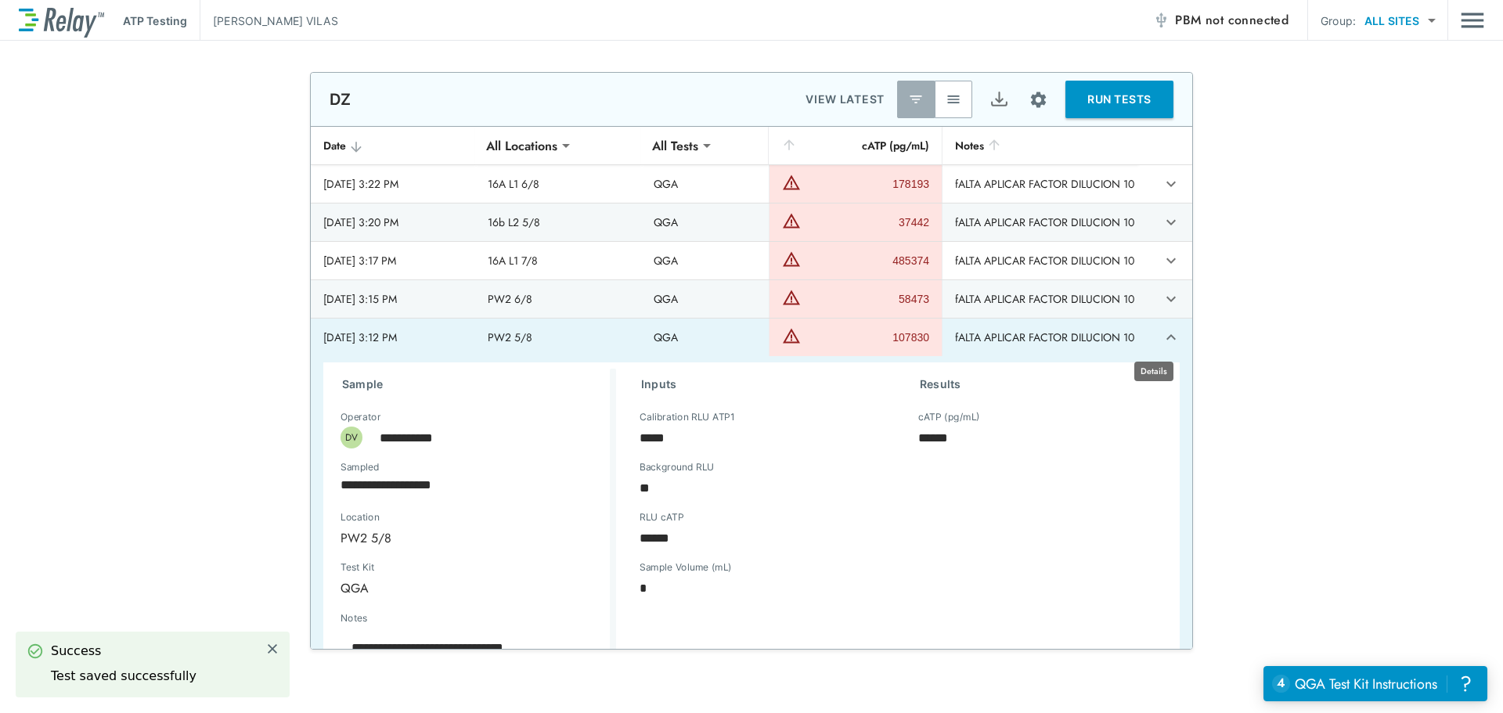
click at [1164, 333] on button "expand row" at bounding box center [1171, 337] width 27 height 27
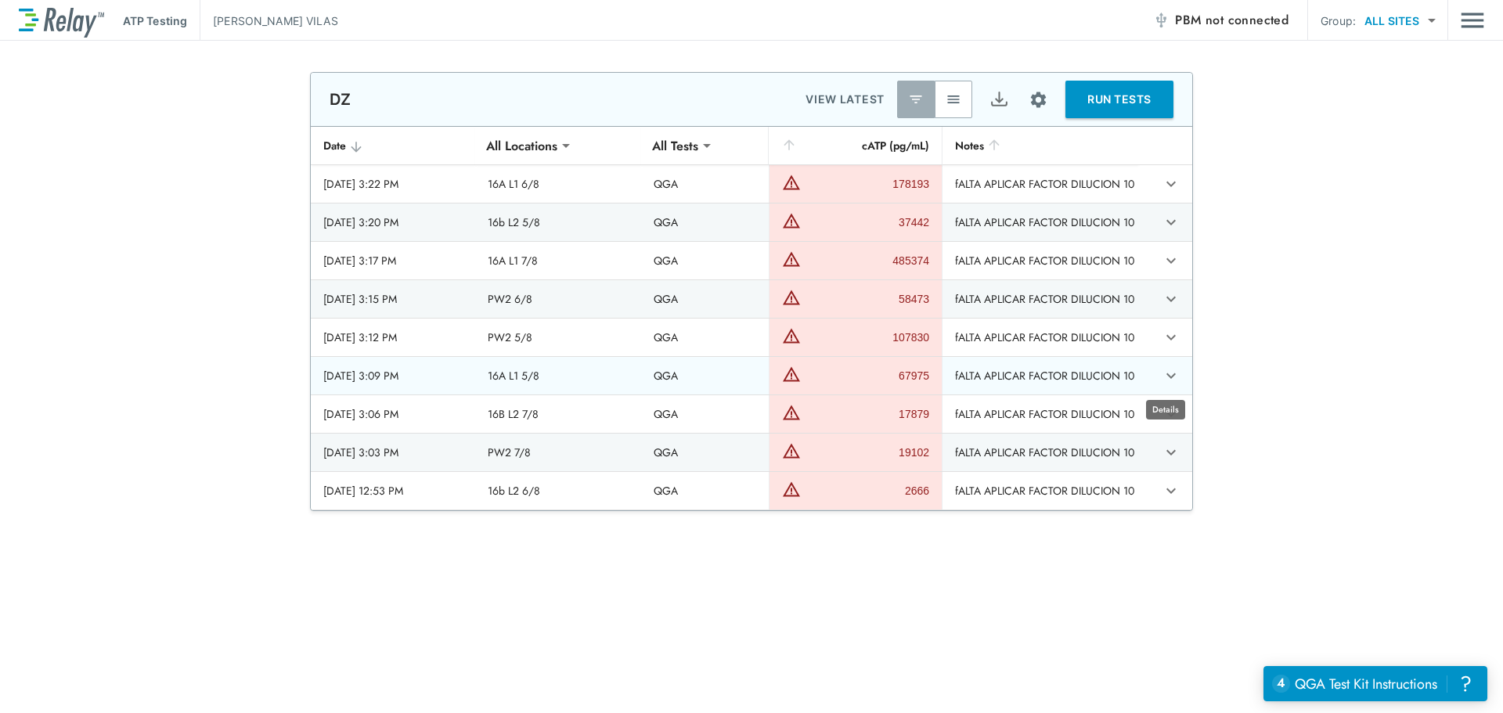
click at [1166, 377] on icon "expand row" at bounding box center [1170, 375] width 9 height 5
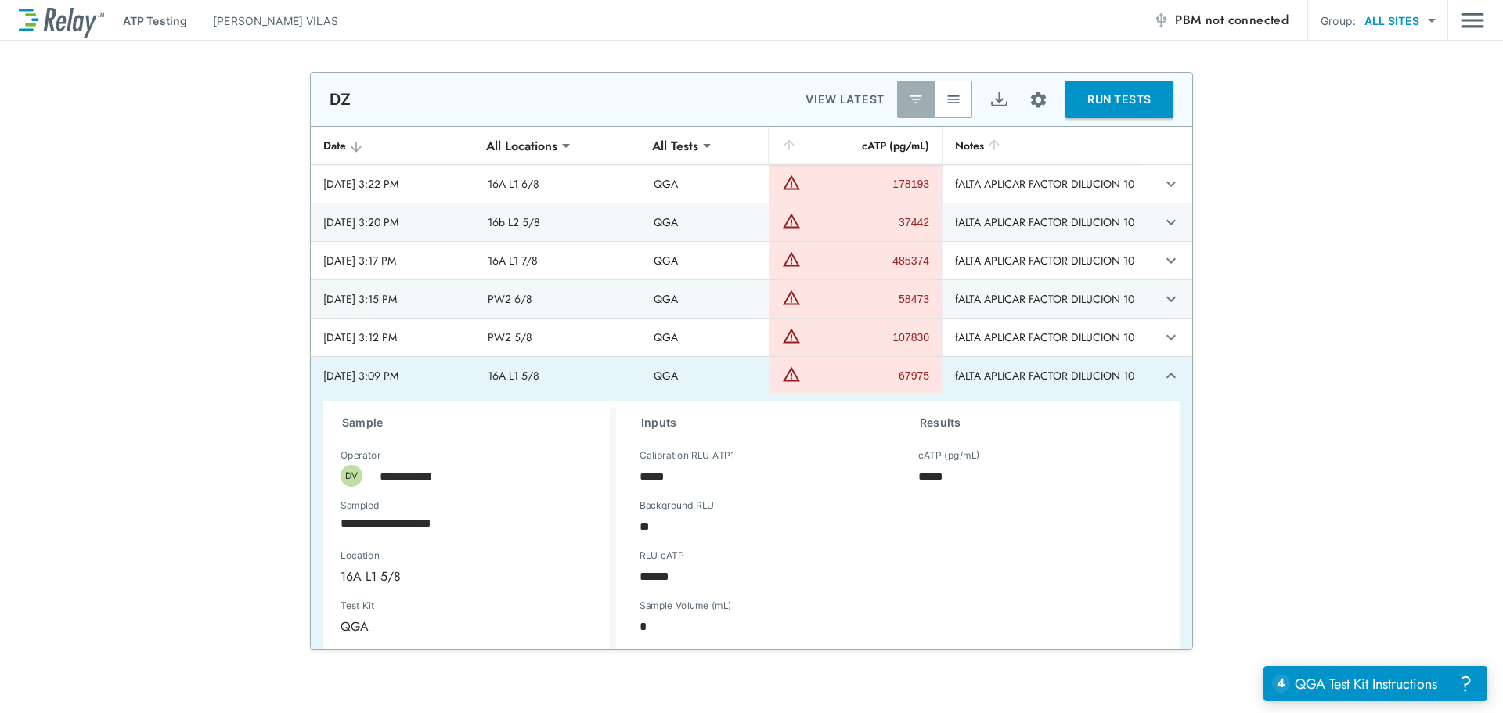
type textarea "*"
click at [1161, 382] on icon "expand row" at bounding box center [1170, 375] width 19 height 19
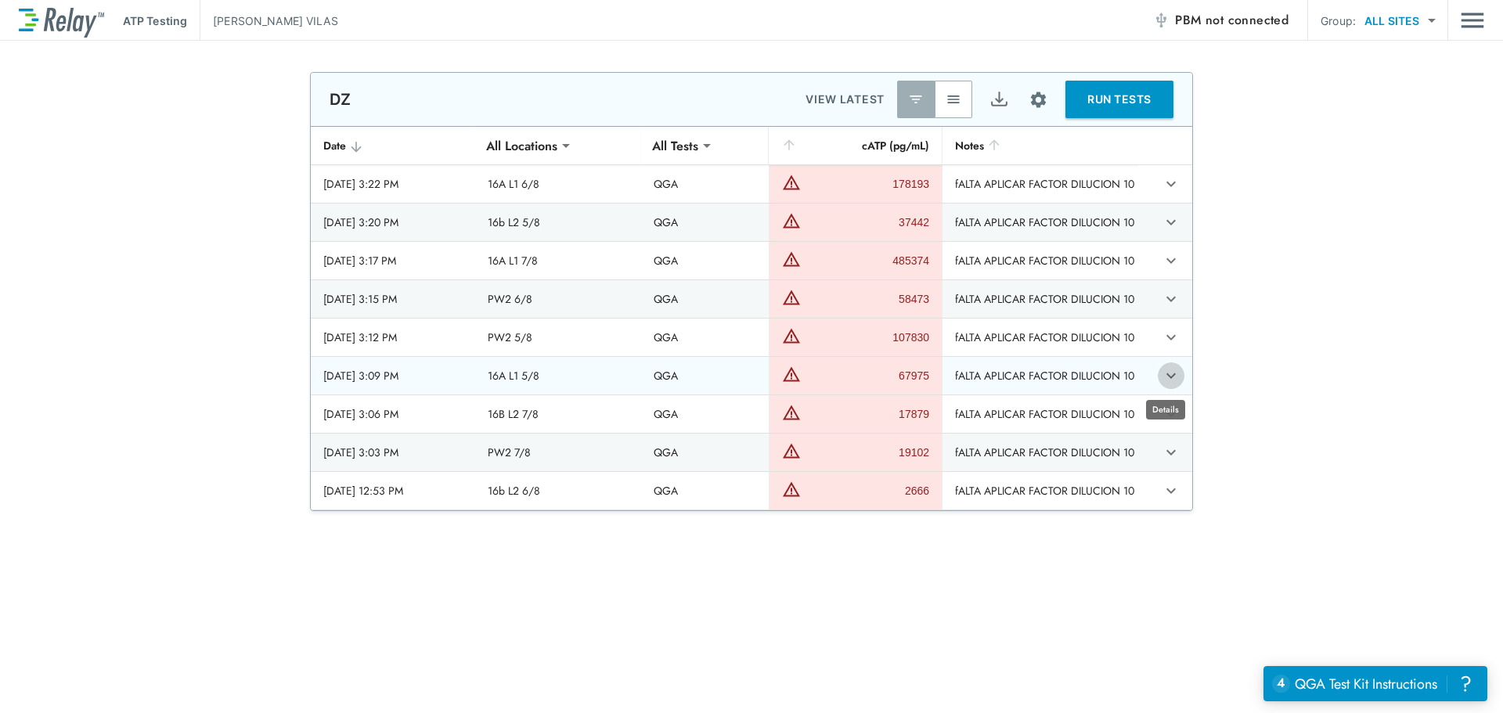
click at [1158, 376] on button "expand row" at bounding box center [1171, 375] width 27 height 27
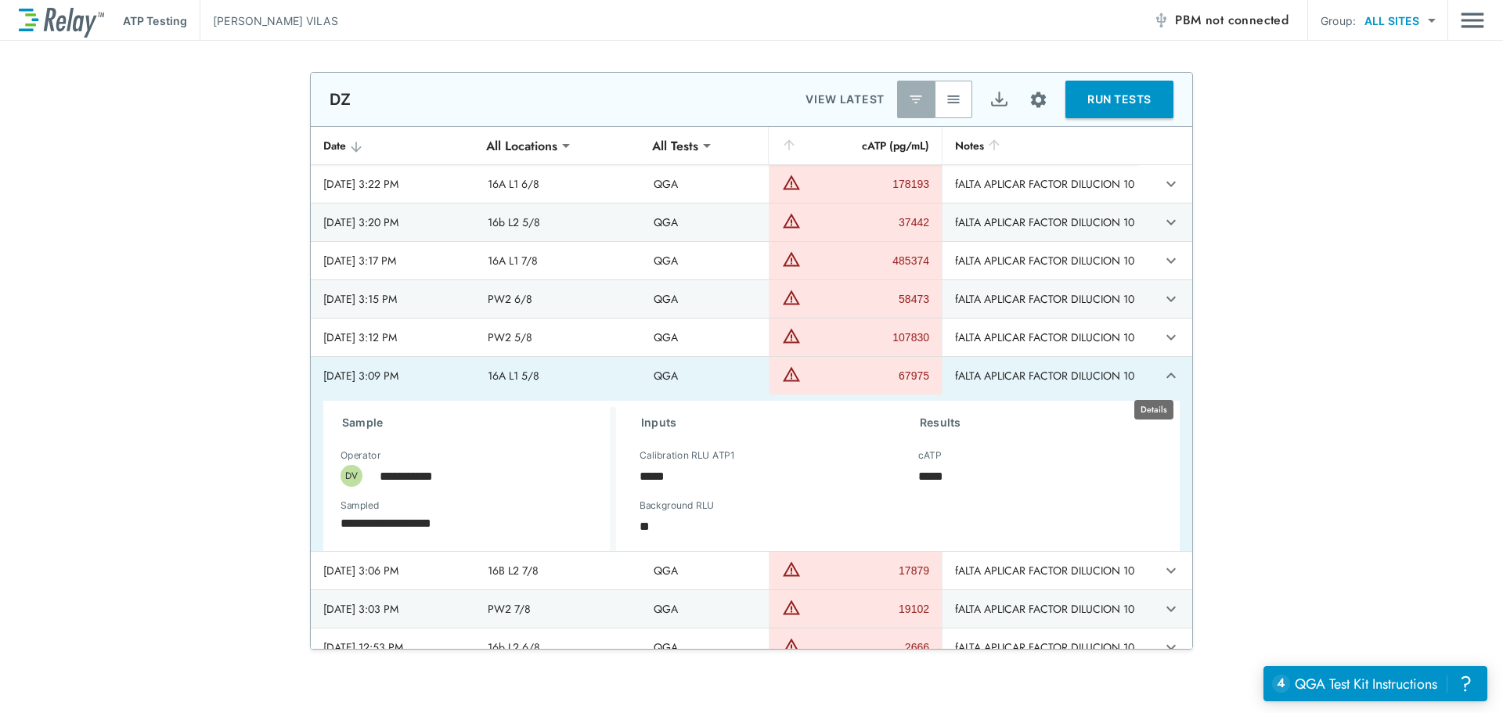
type textarea "*"
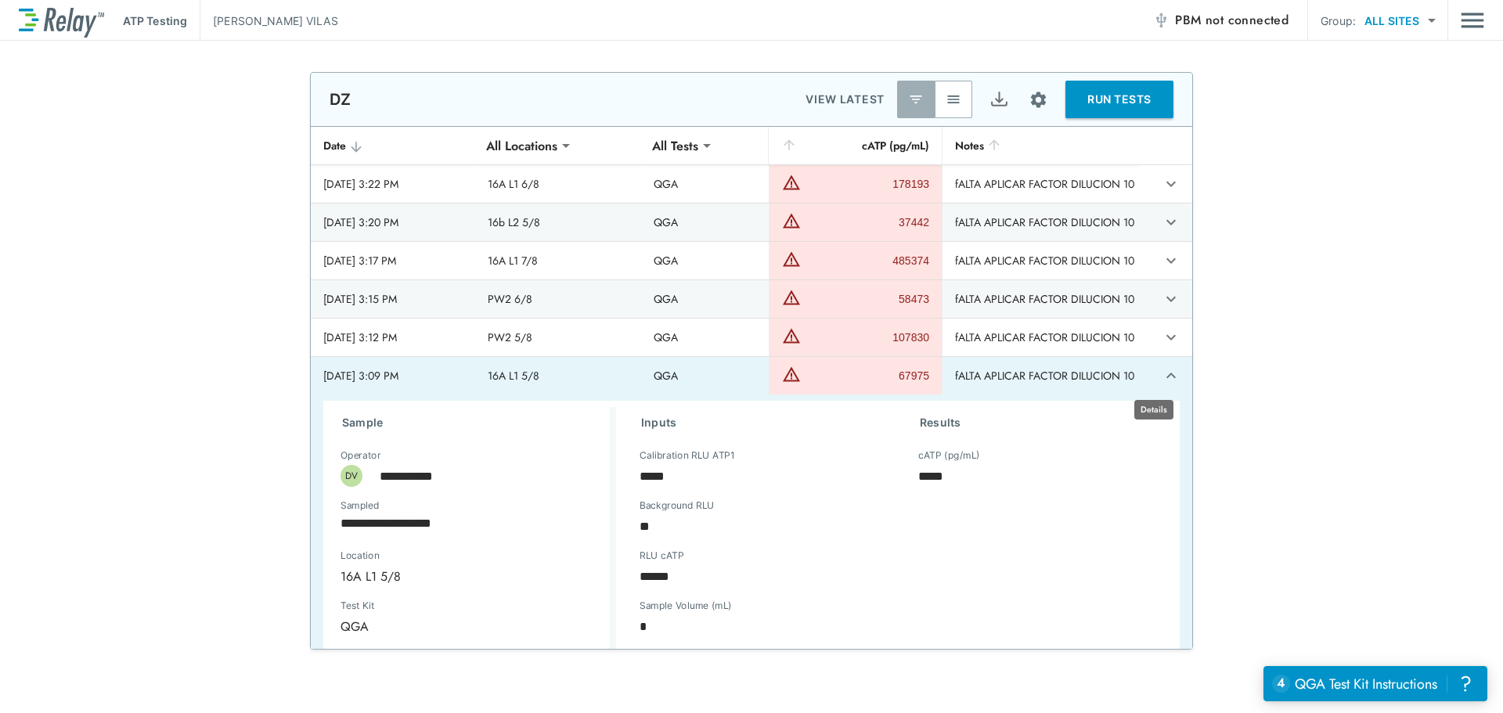
click at [1161, 376] on icon "expand row" at bounding box center [1170, 375] width 19 height 19
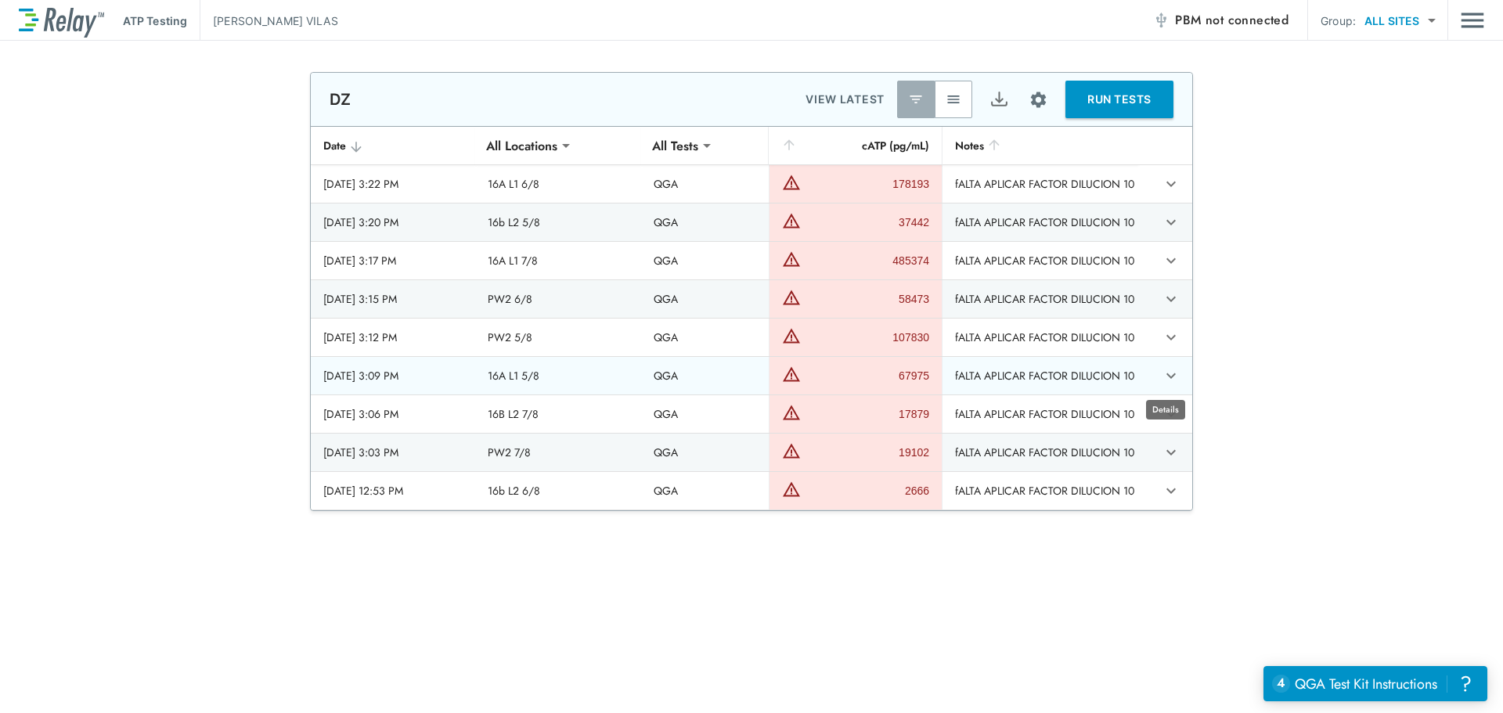
click at [1159, 402] on body "**********" at bounding box center [751, 356] width 1503 height 713
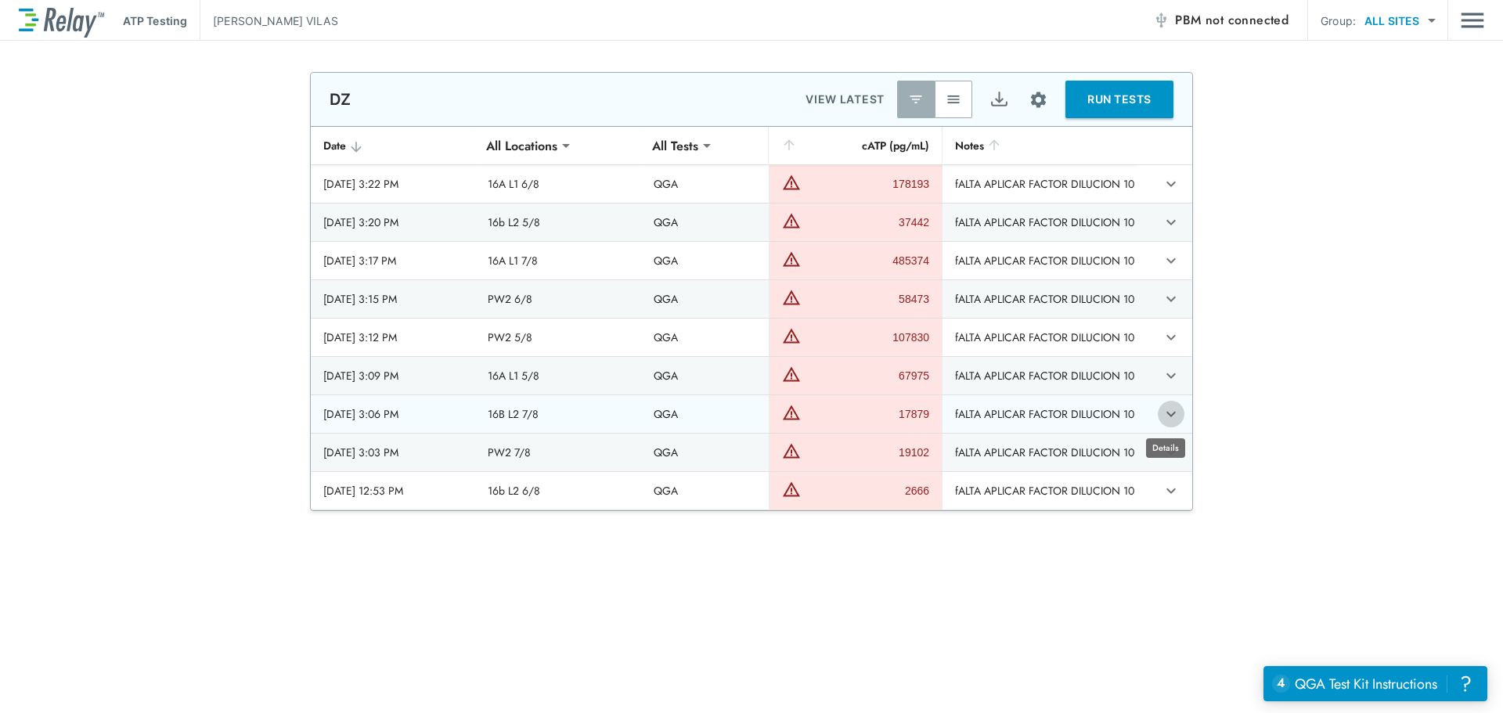
click at [1161, 412] on icon "expand row" at bounding box center [1170, 414] width 19 height 19
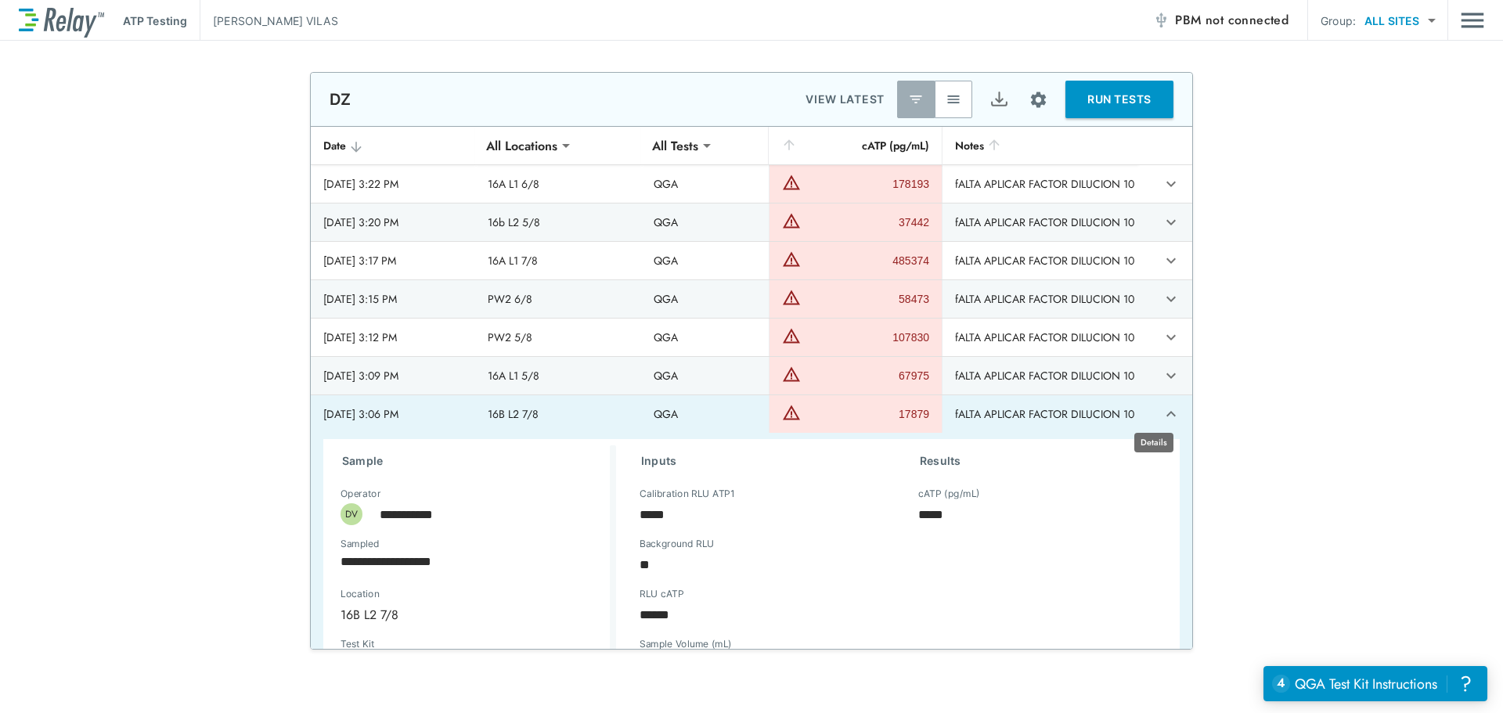
scroll to position [225, 0]
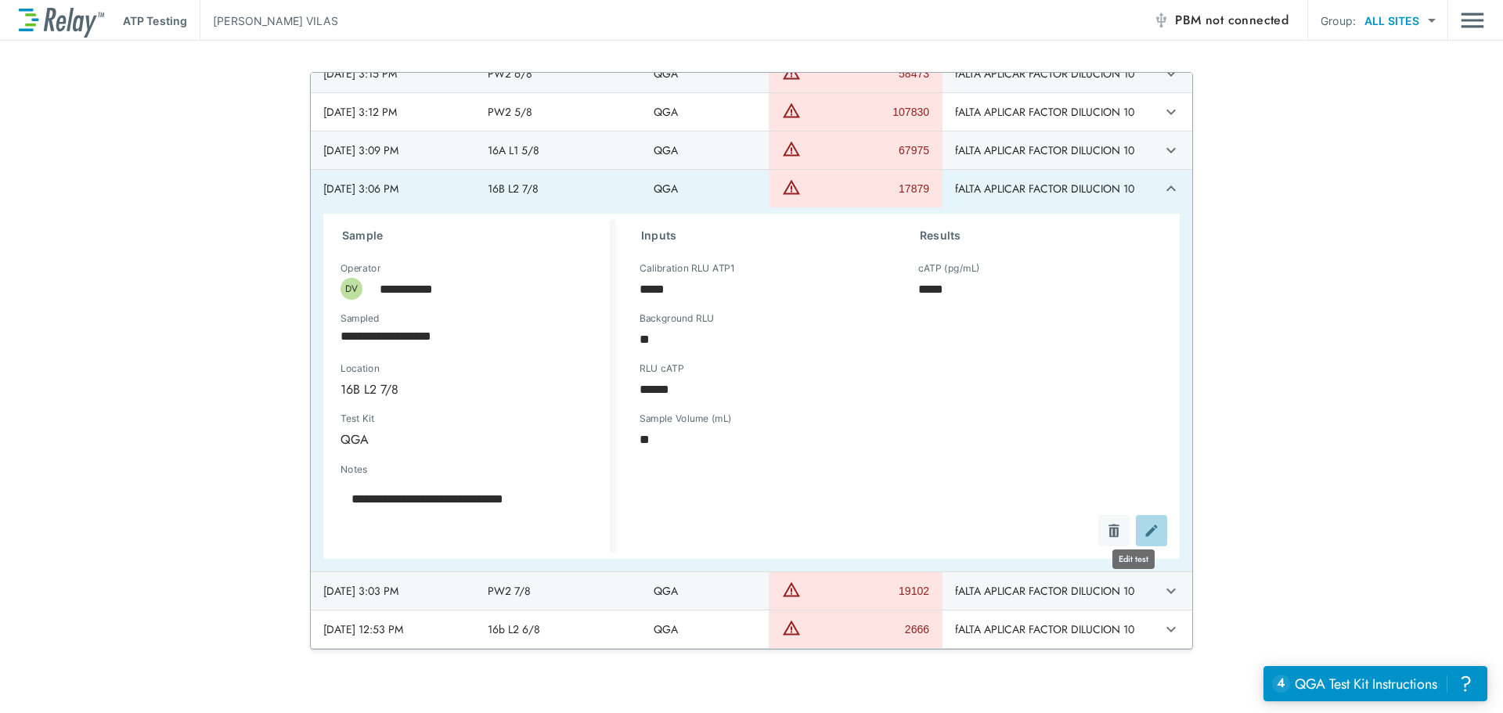
drag, startPoint x: 1137, startPoint y: 529, endPoint x: 1039, endPoint y: 535, distance: 98.8
click at [1143, 530] on img "Edit test" at bounding box center [1151, 531] width 16 height 16
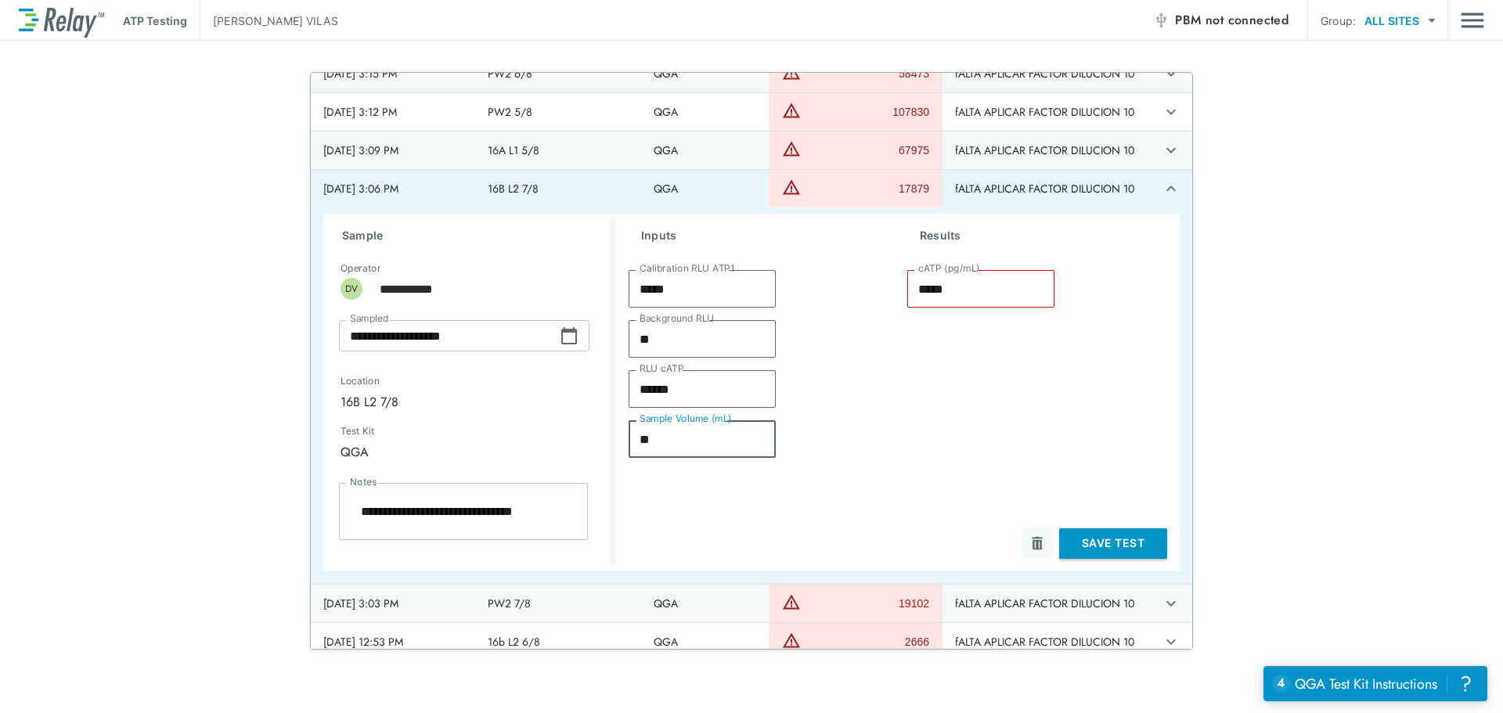
drag, startPoint x: 654, startPoint y: 435, endPoint x: 587, endPoint y: 439, distance: 66.6
click at [556, 433] on div "**********" at bounding box center [751, 393] width 856 height 358
type textarea "*"
type input "*"
type input "******"
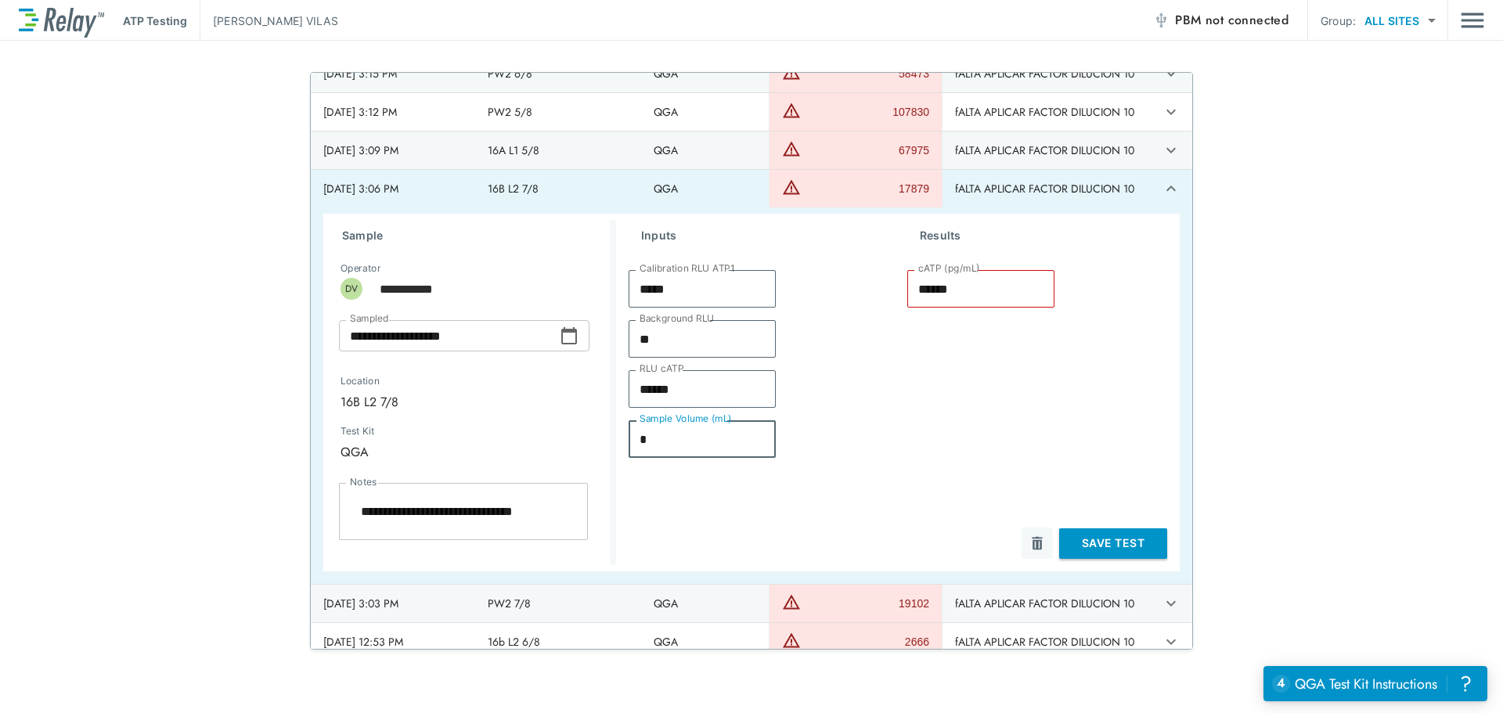
type textarea "*"
type input "*"
click at [1081, 546] on button "Save Test" at bounding box center [1113, 543] width 108 height 31
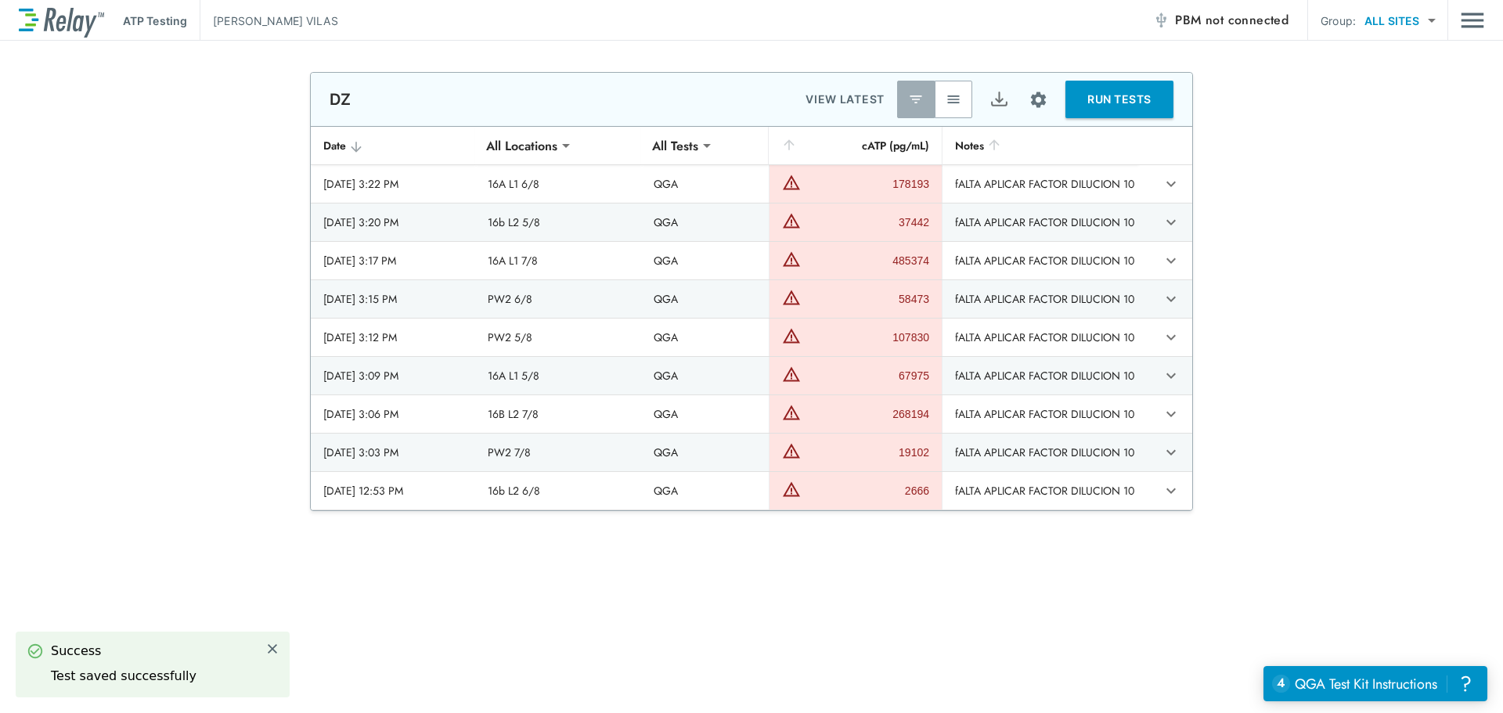
scroll to position [0, 0]
type textarea "*"
click at [1161, 451] on icon "expand row" at bounding box center [1170, 452] width 19 height 19
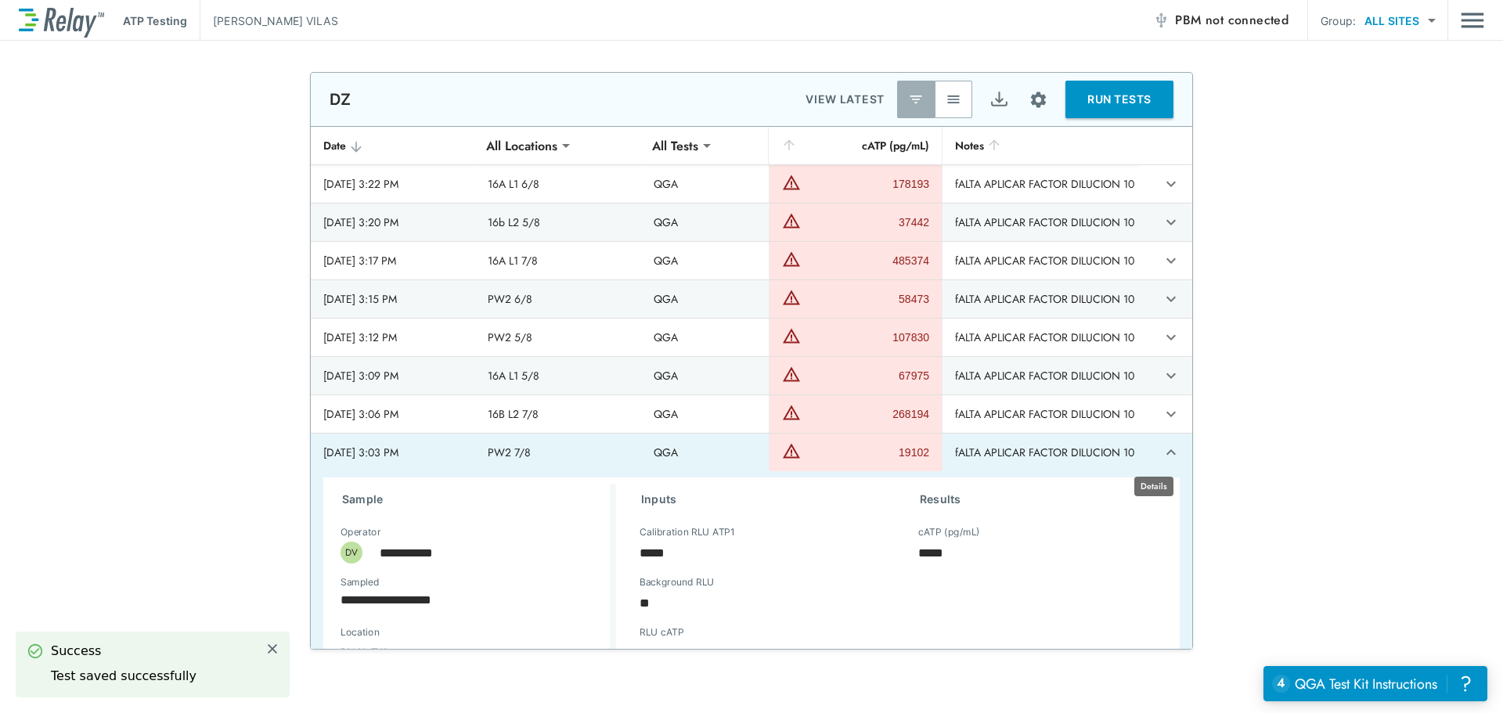
scroll to position [225, 0]
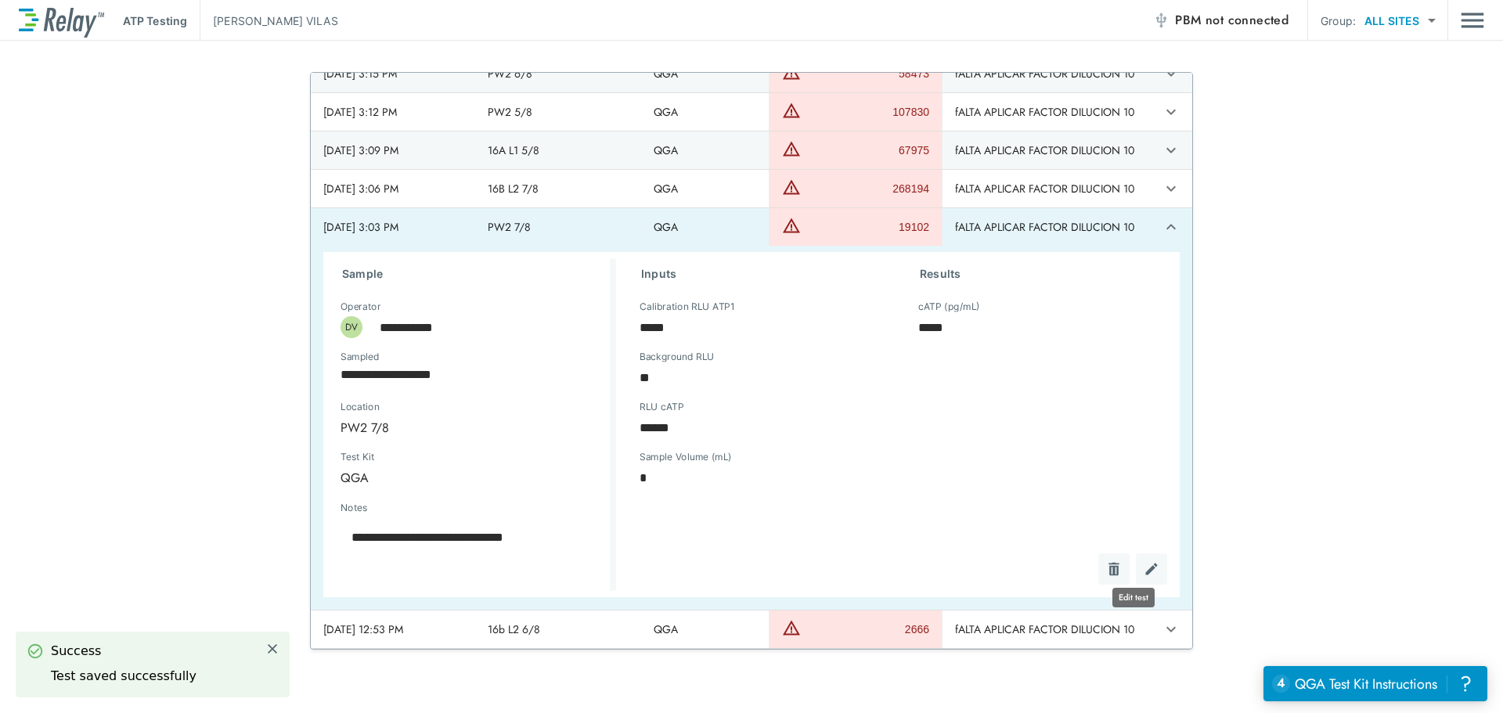
click at [1143, 570] on img "Edit test" at bounding box center [1151, 569] width 16 height 16
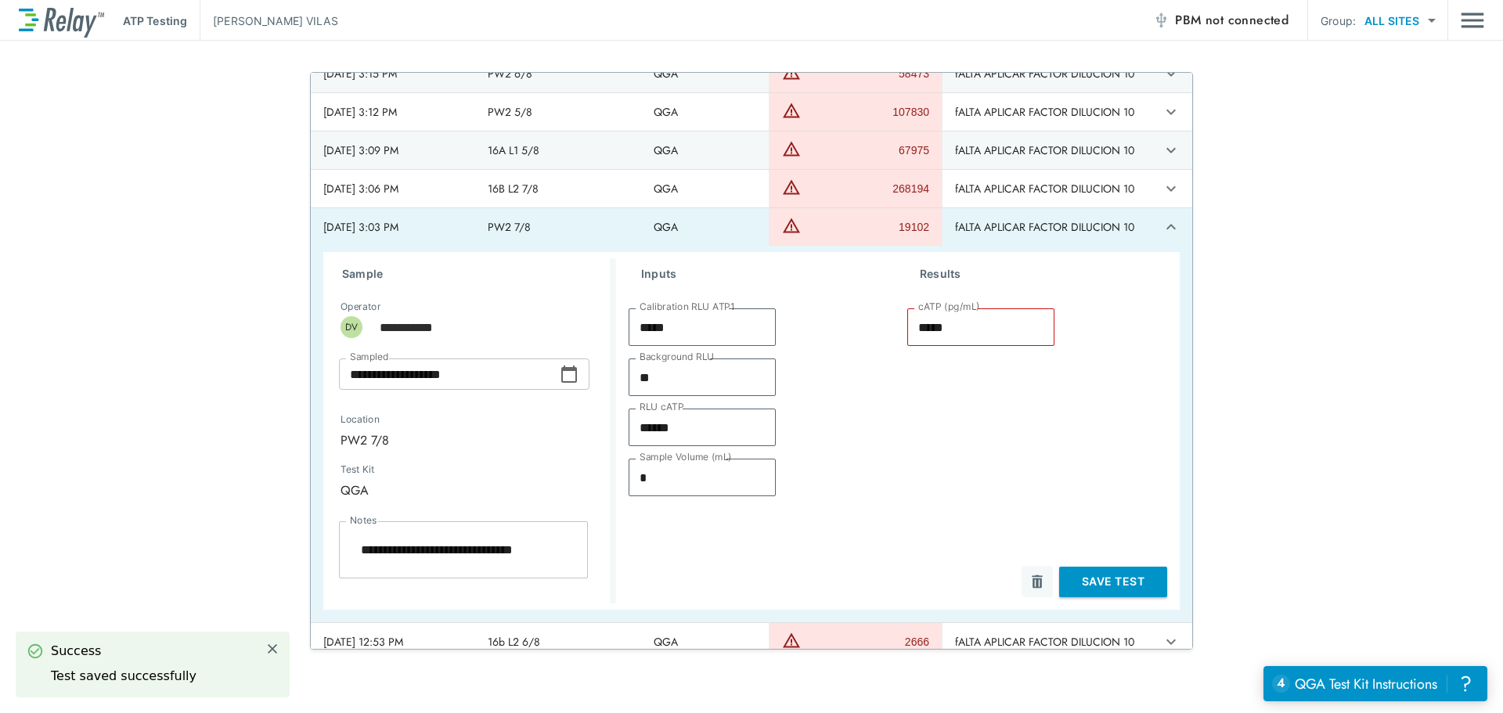
click at [589, 475] on div "**********" at bounding box center [751, 431] width 856 height 358
type textarea "*"
type input "*"
type input "******"
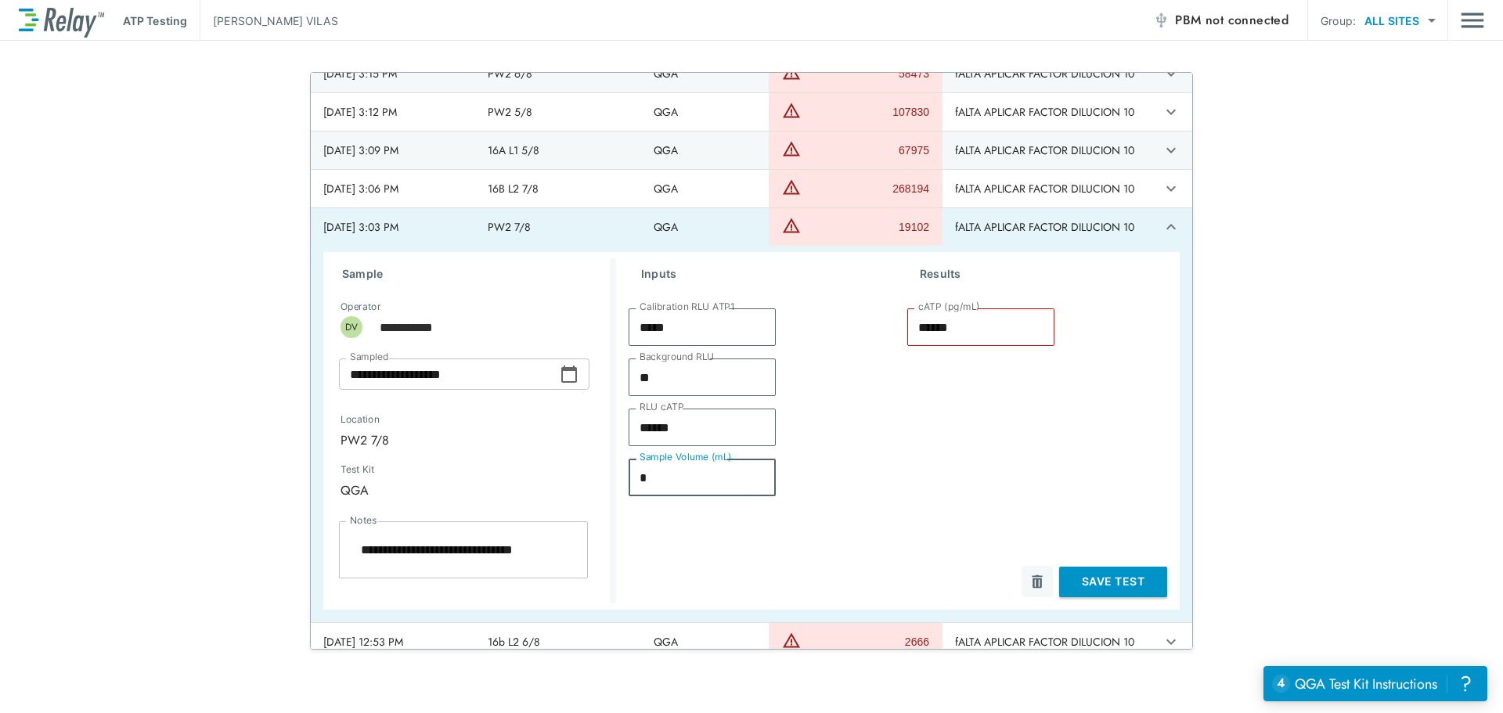
type textarea "*"
type input "**"
type textarea "*"
type input "*****"
type textarea "*"
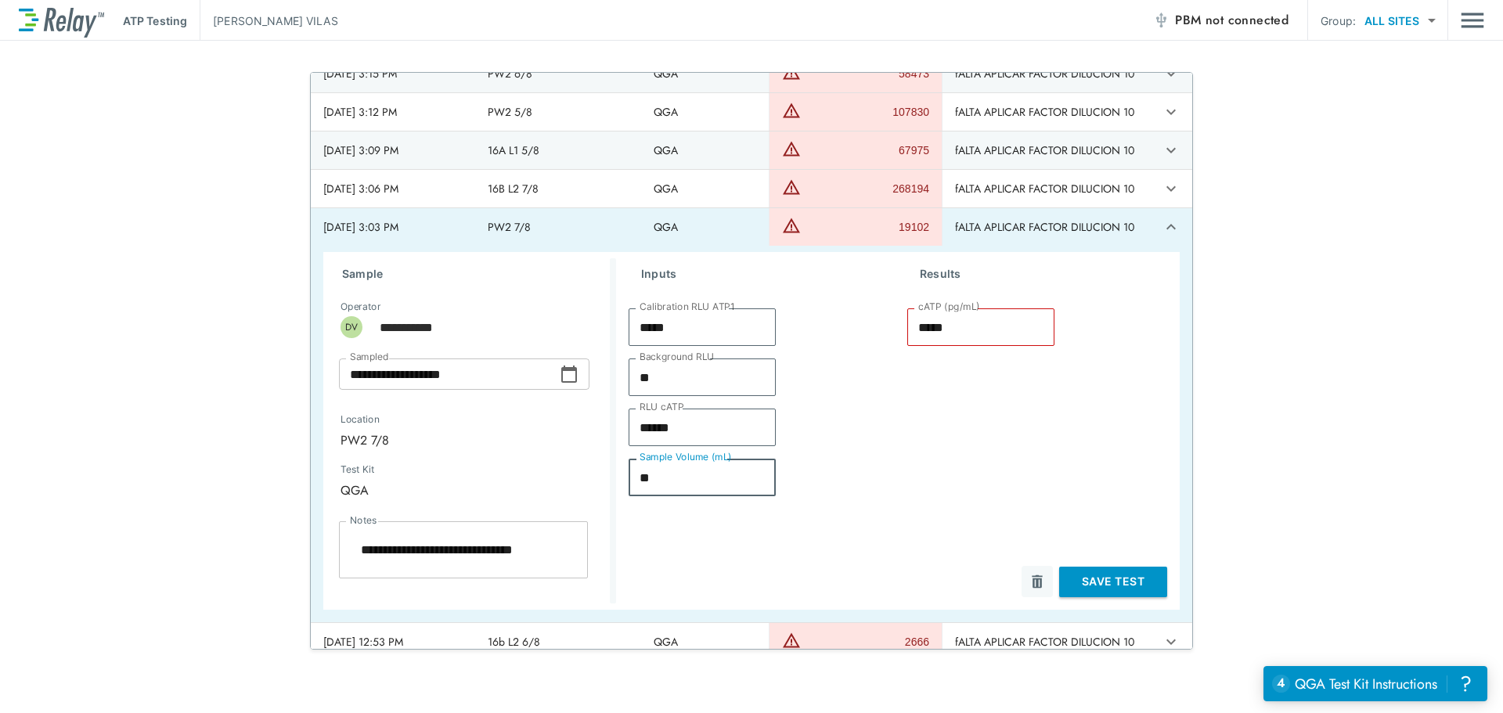
type input "*"
type textarea "*"
type input "******"
type textarea "*"
type input "*"
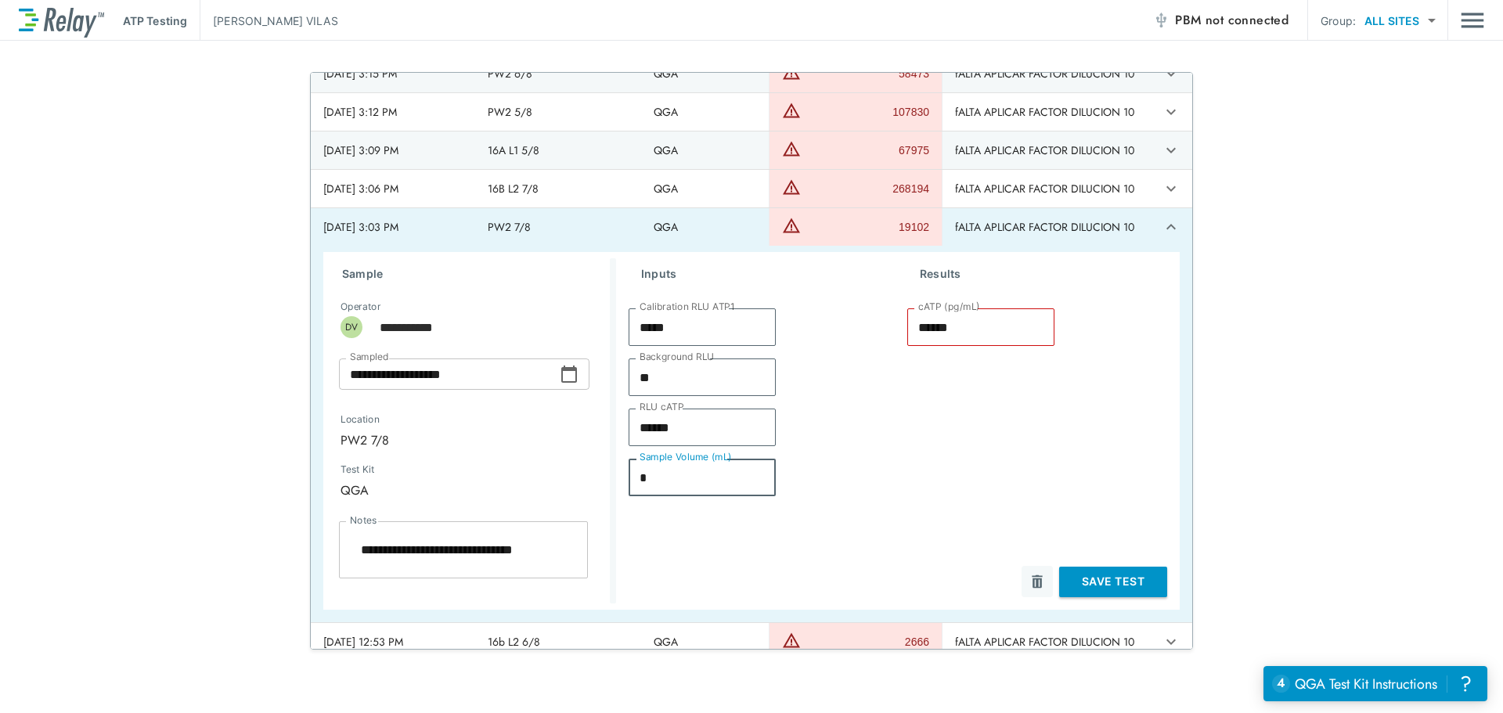
click at [1113, 585] on button "Save Test" at bounding box center [1113, 582] width 108 height 31
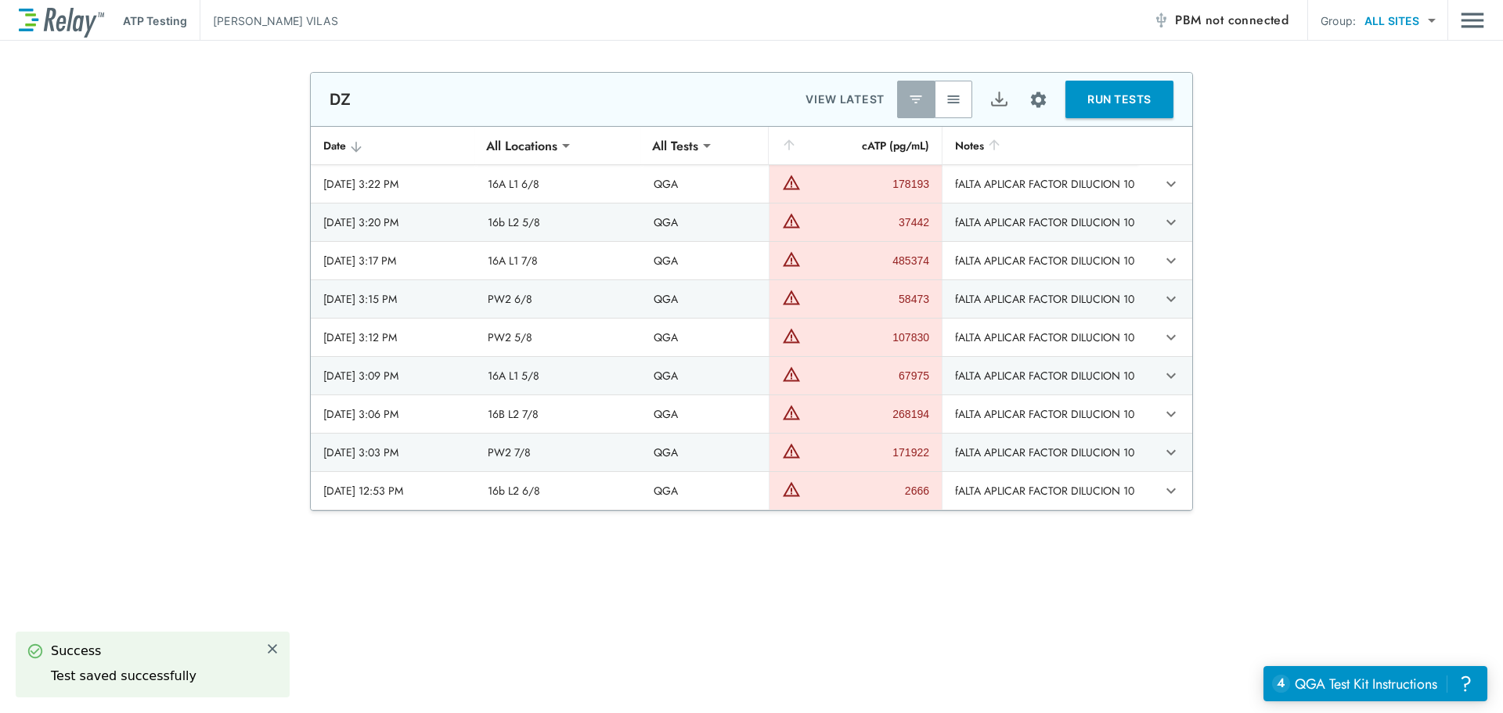
type textarea "*"
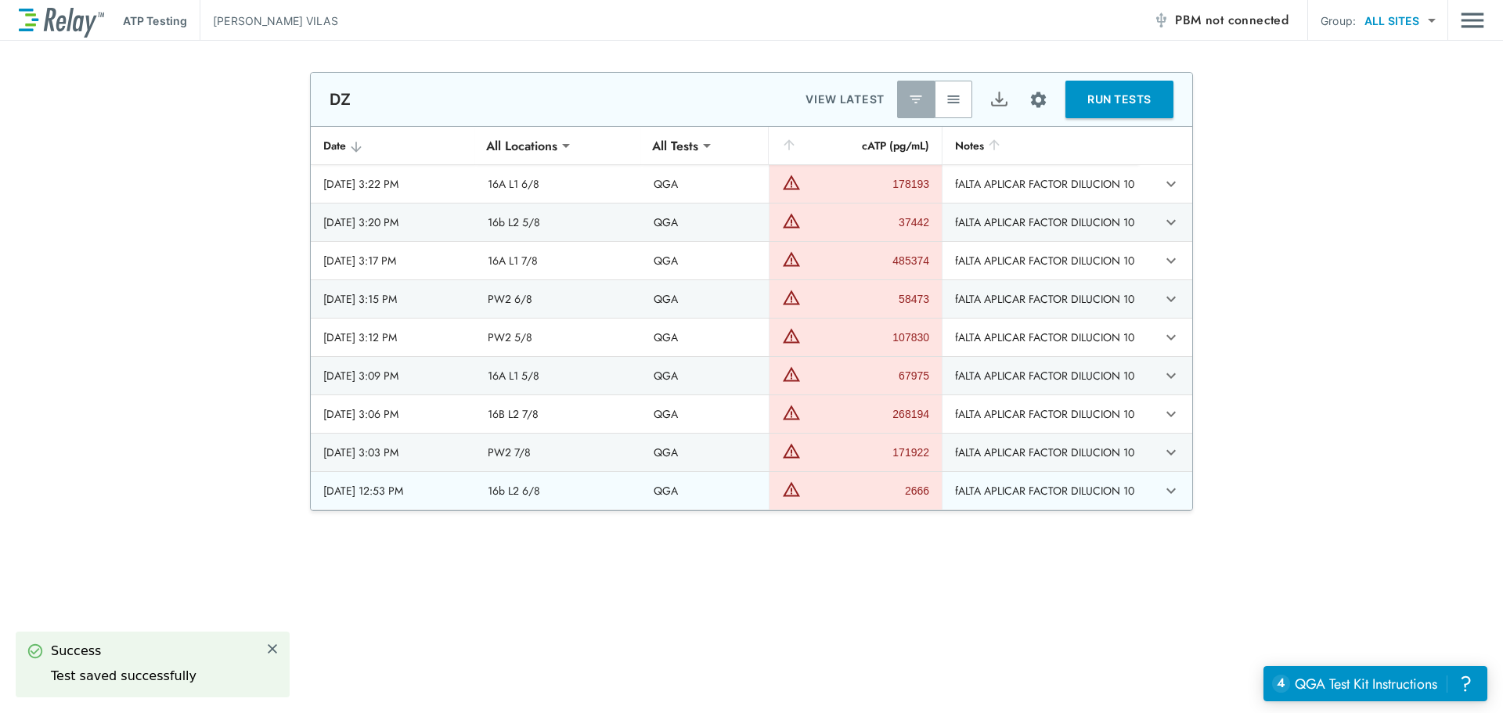
click at [1162, 495] on icon "expand row" at bounding box center [1170, 490] width 19 height 19
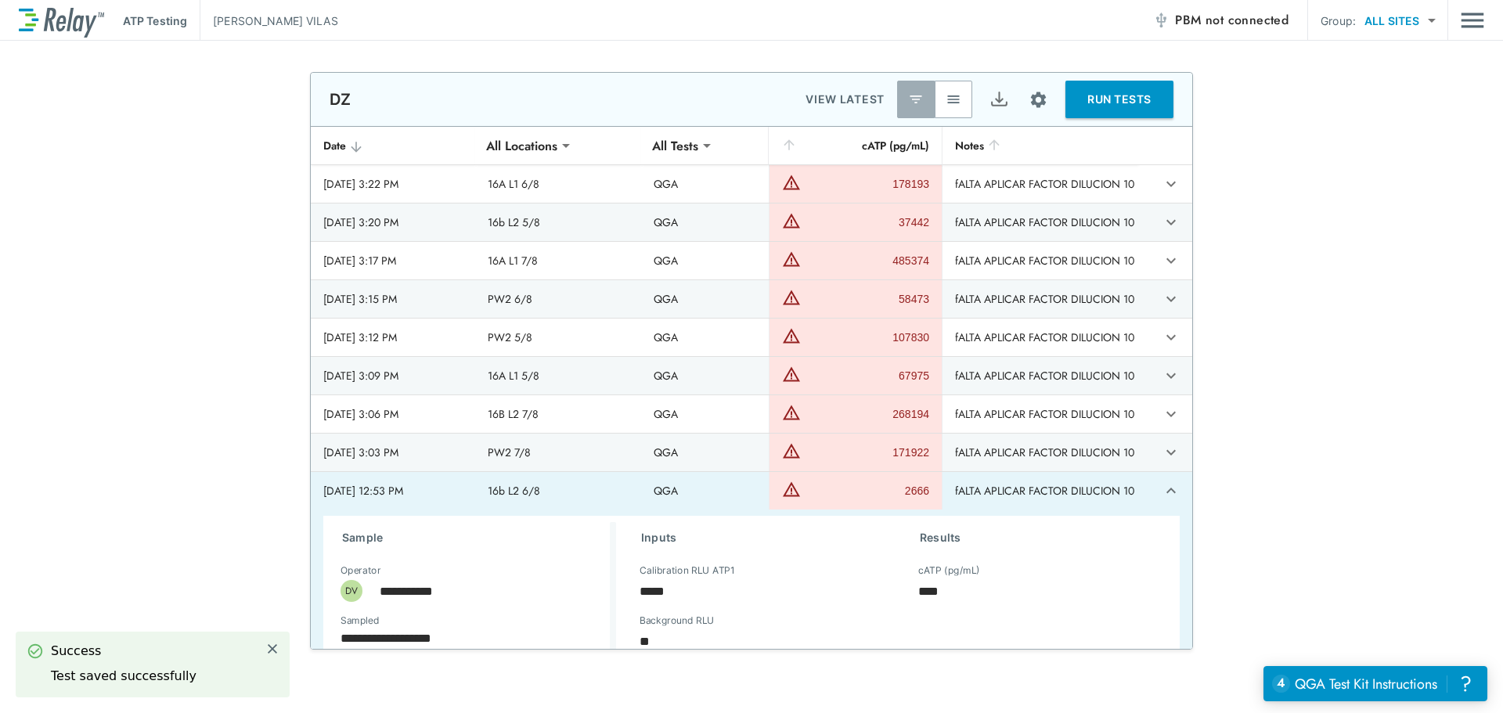
scroll to position [225, 0]
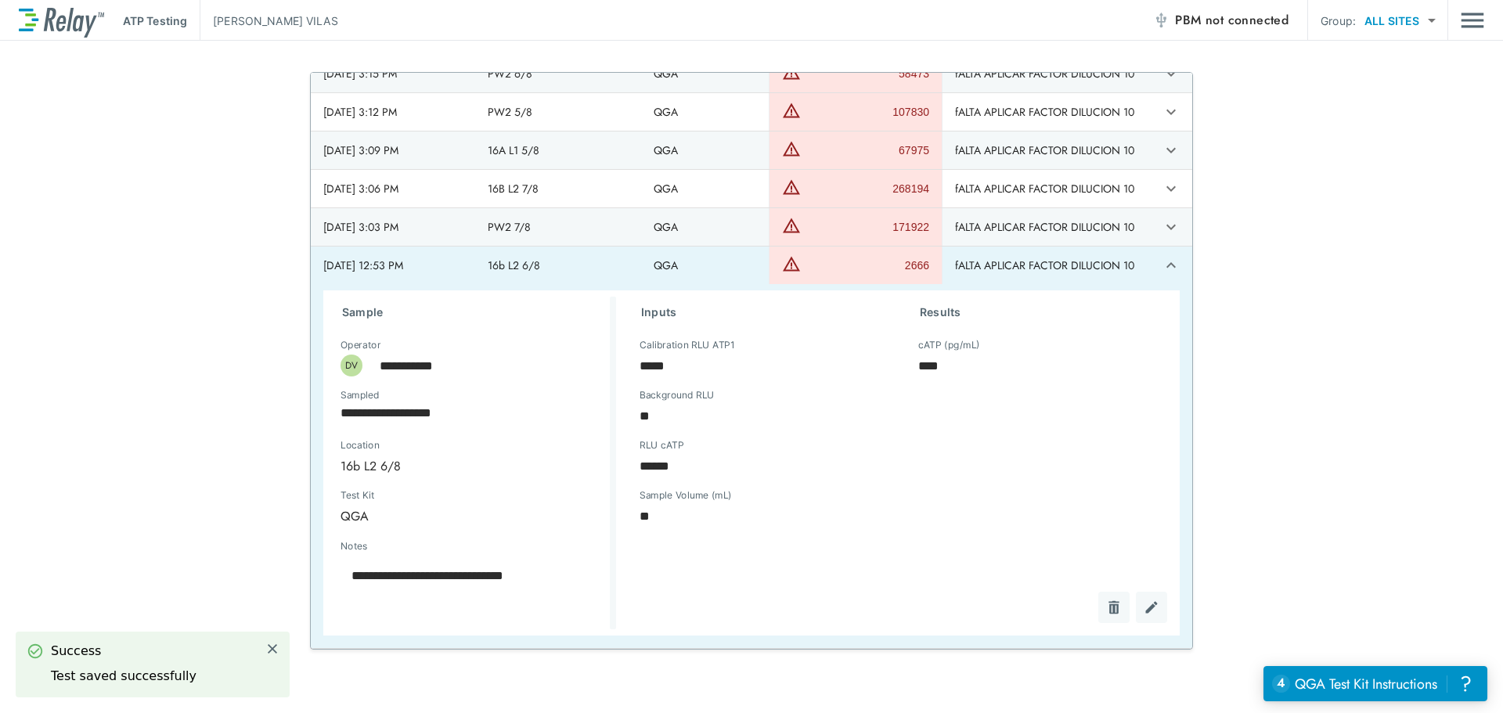
click at [1143, 607] on img "Edit test" at bounding box center [1151, 608] width 16 height 16
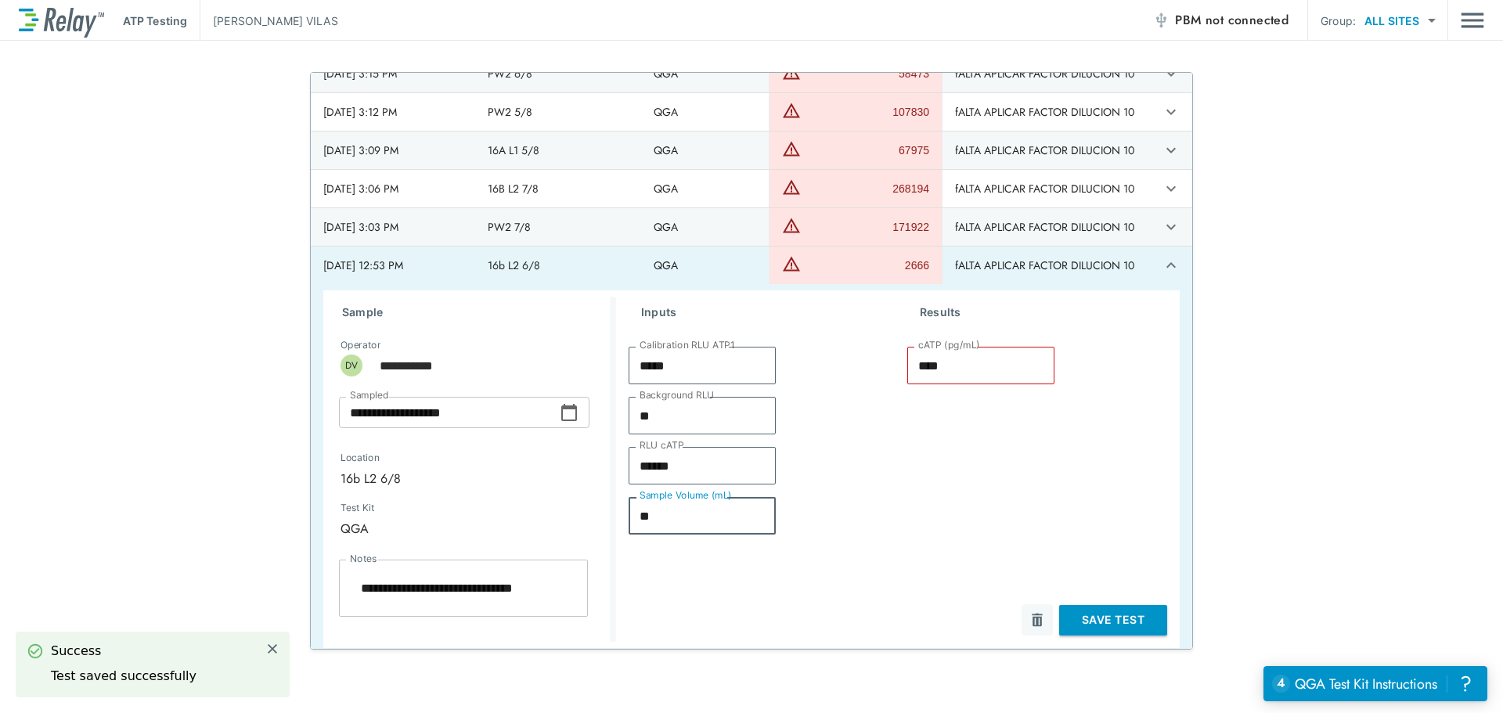
drag, startPoint x: 668, startPoint y: 524, endPoint x: 564, endPoint y: 507, distance: 104.7
click at [564, 507] on div "**********" at bounding box center [751, 469] width 856 height 358
type textarea "*"
type input "*"
type input "*****"
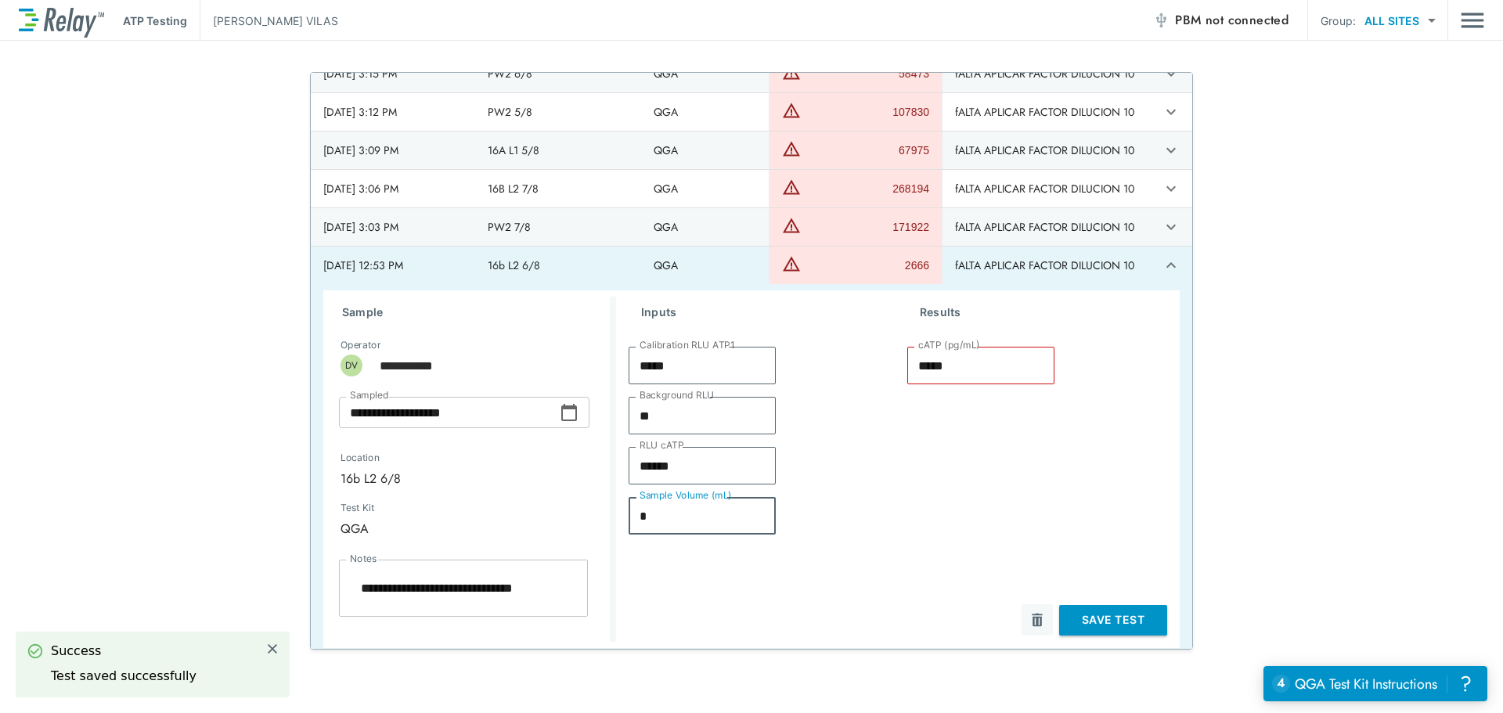
type textarea "*"
type input "*"
click at [1100, 617] on button "Save Test" at bounding box center [1113, 620] width 108 height 31
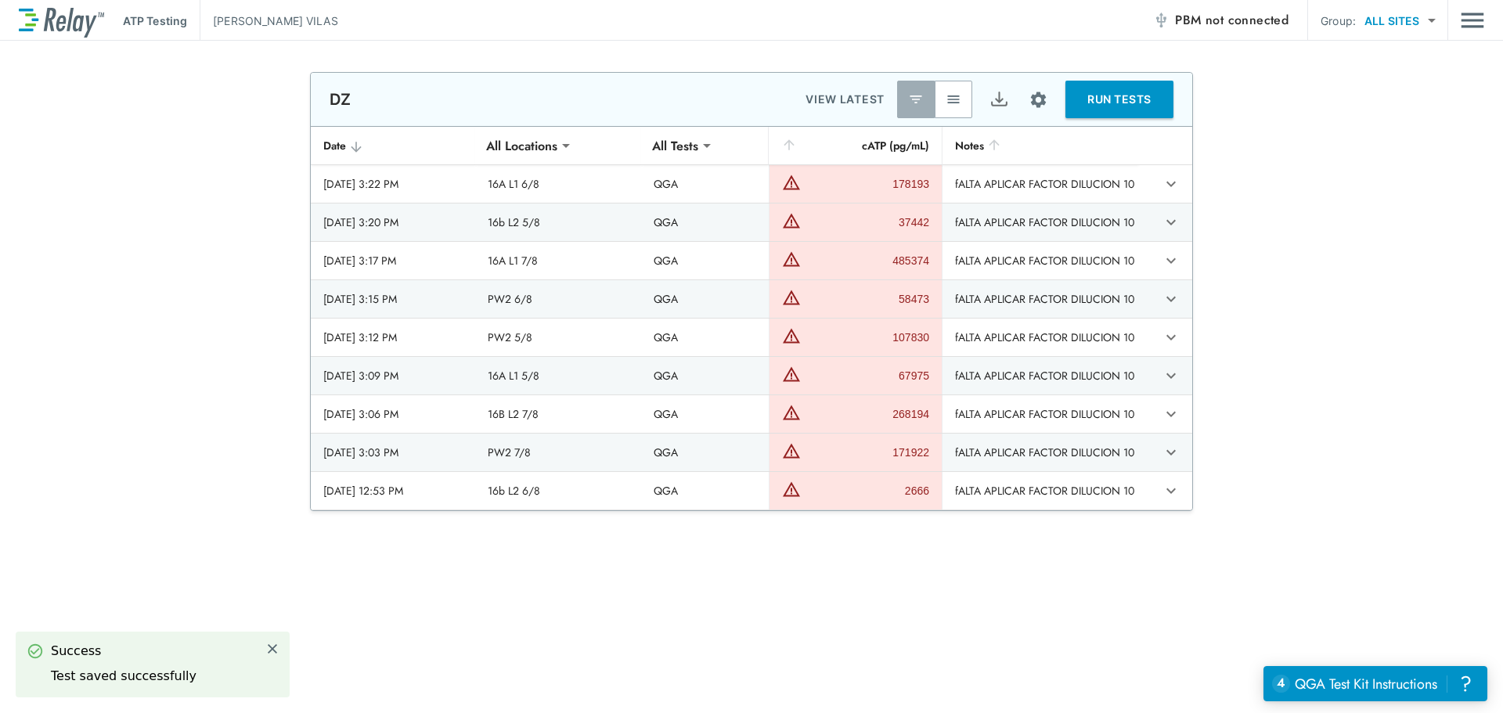
scroll to position [149, 0]
type textarea "*"
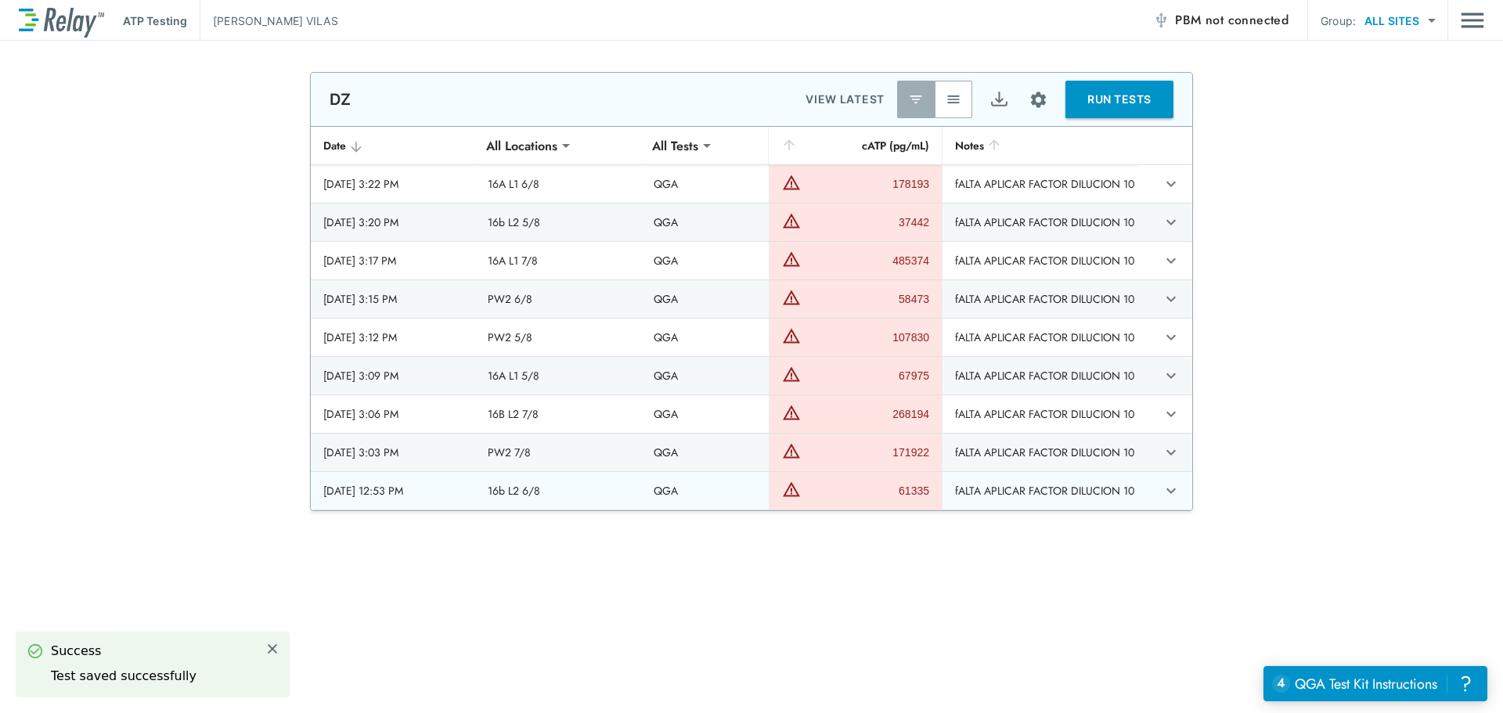
scroll to position [0, 0]
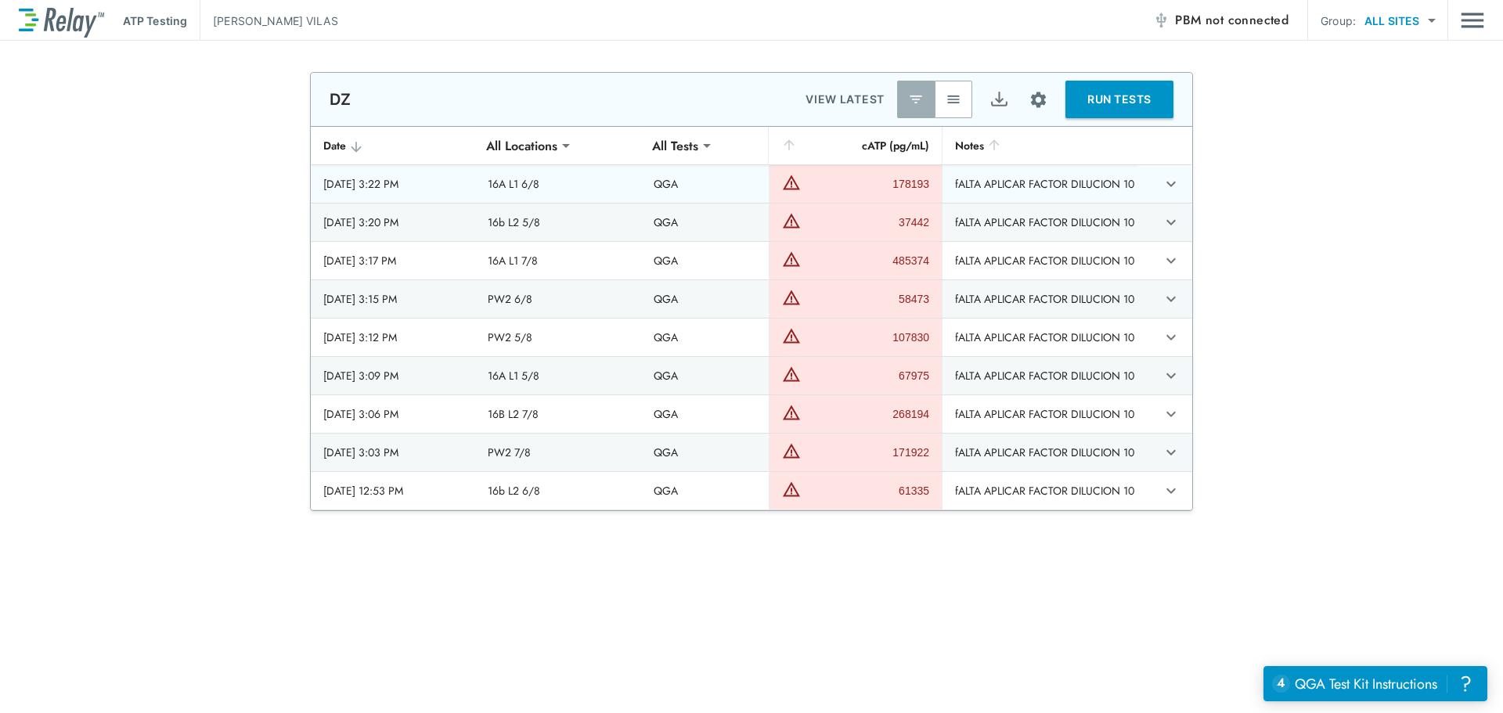
click at [1155, 170] on td "sticky table" at bounding box center [1165, 184] width 54 height 38
click at [1164, 178] on icon "expand row" at bounding box center [1170, 184] width 19 height 19
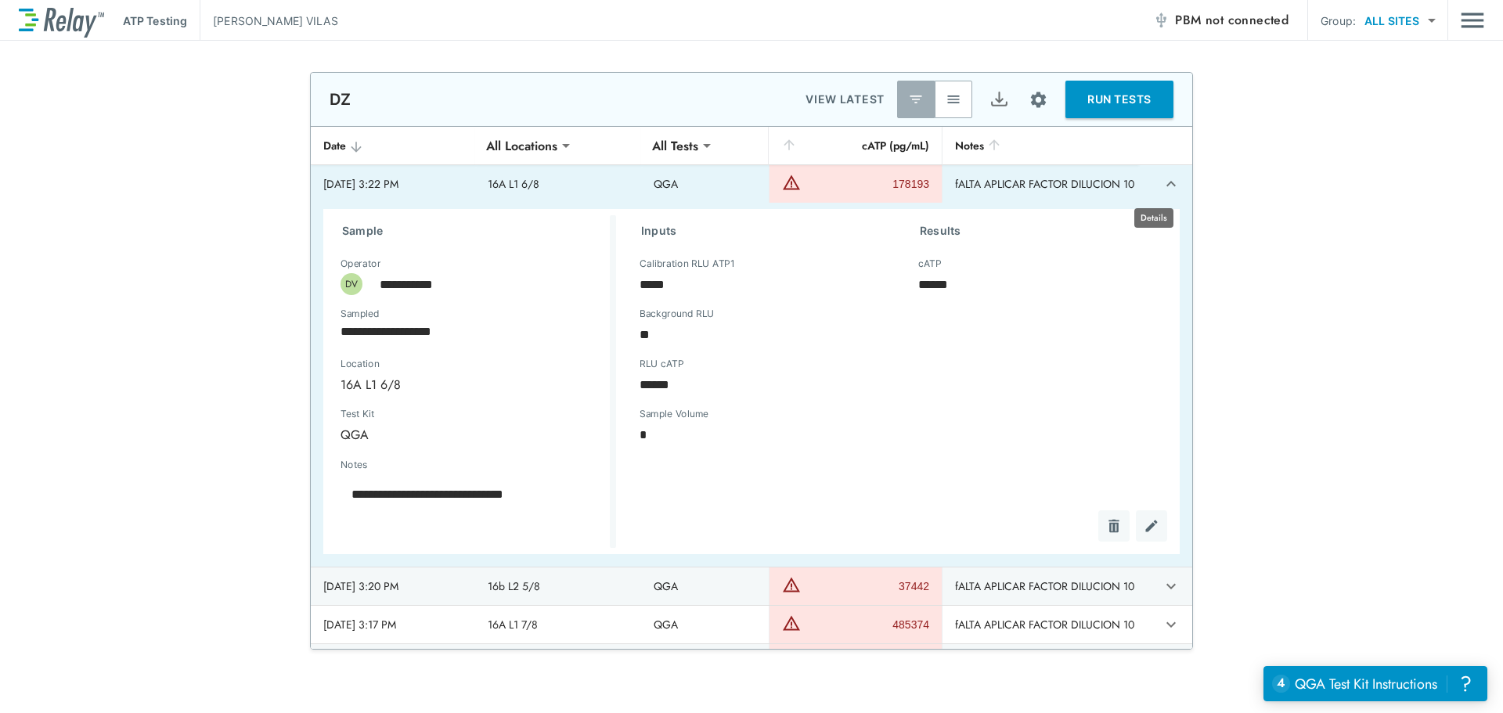
type textarea "*"
click at [1164, 178] on button "expand row" at bounding box center [1171, 184] width 27 height 27
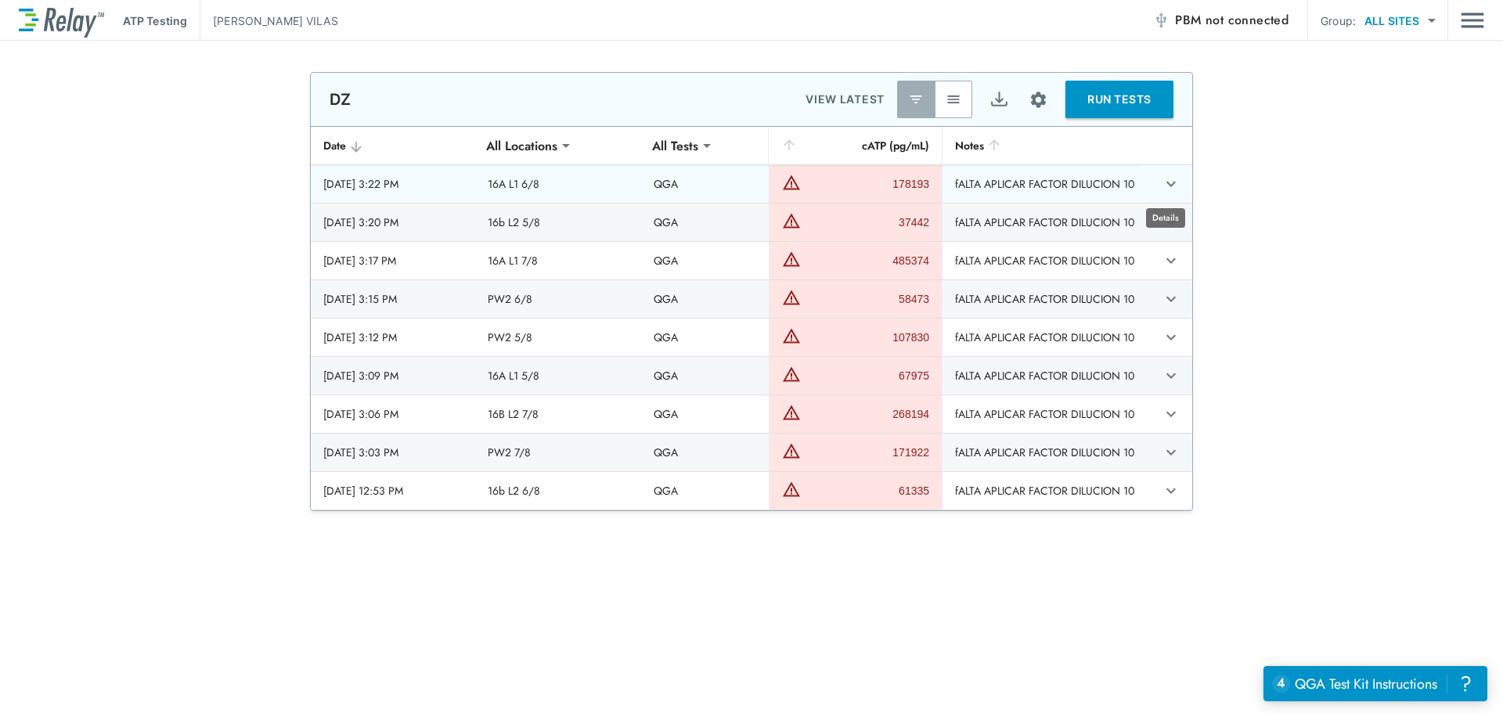
click at [1159, 220] on body "**********" at bounding box center [751, 356] width 1503 height 713
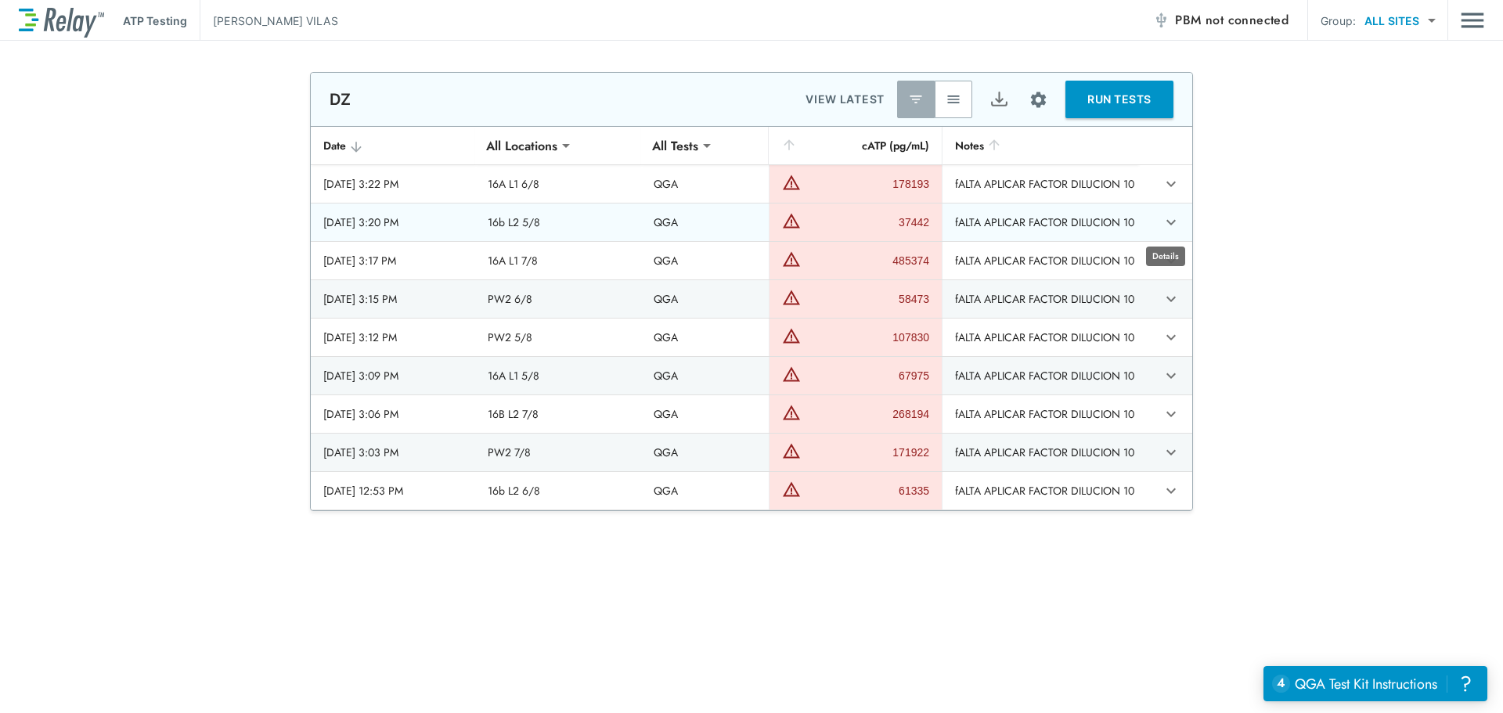
click at [1169, 217] on icon "expand row" at bounding box center [1170, 222] width 19 height 19
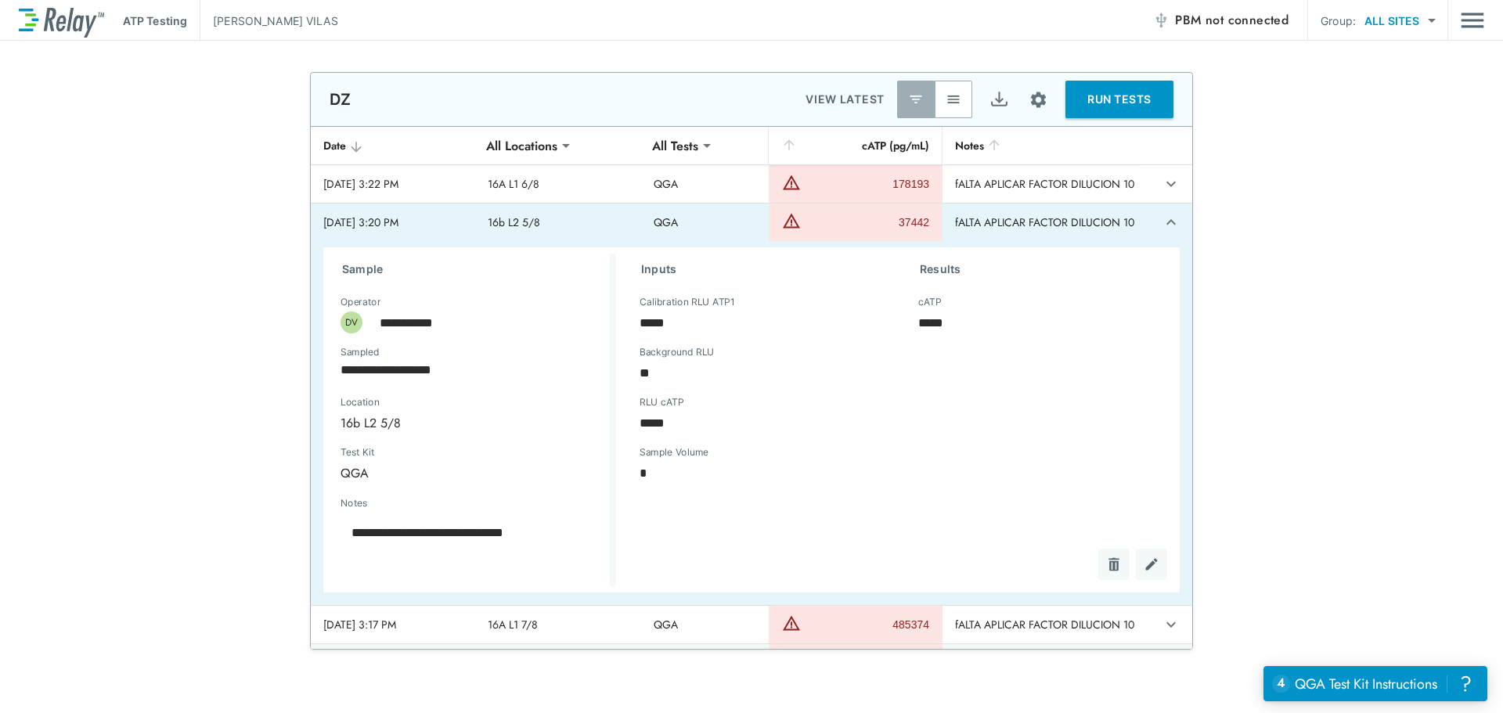
type textarea "*"
click at [1170, 217] on td "sticky table" at bounding box center [1165, 222] width 54 height 38
click at [1161, 217] on icon "expand row" at bounding box center [1170, 222] width 19 height 19
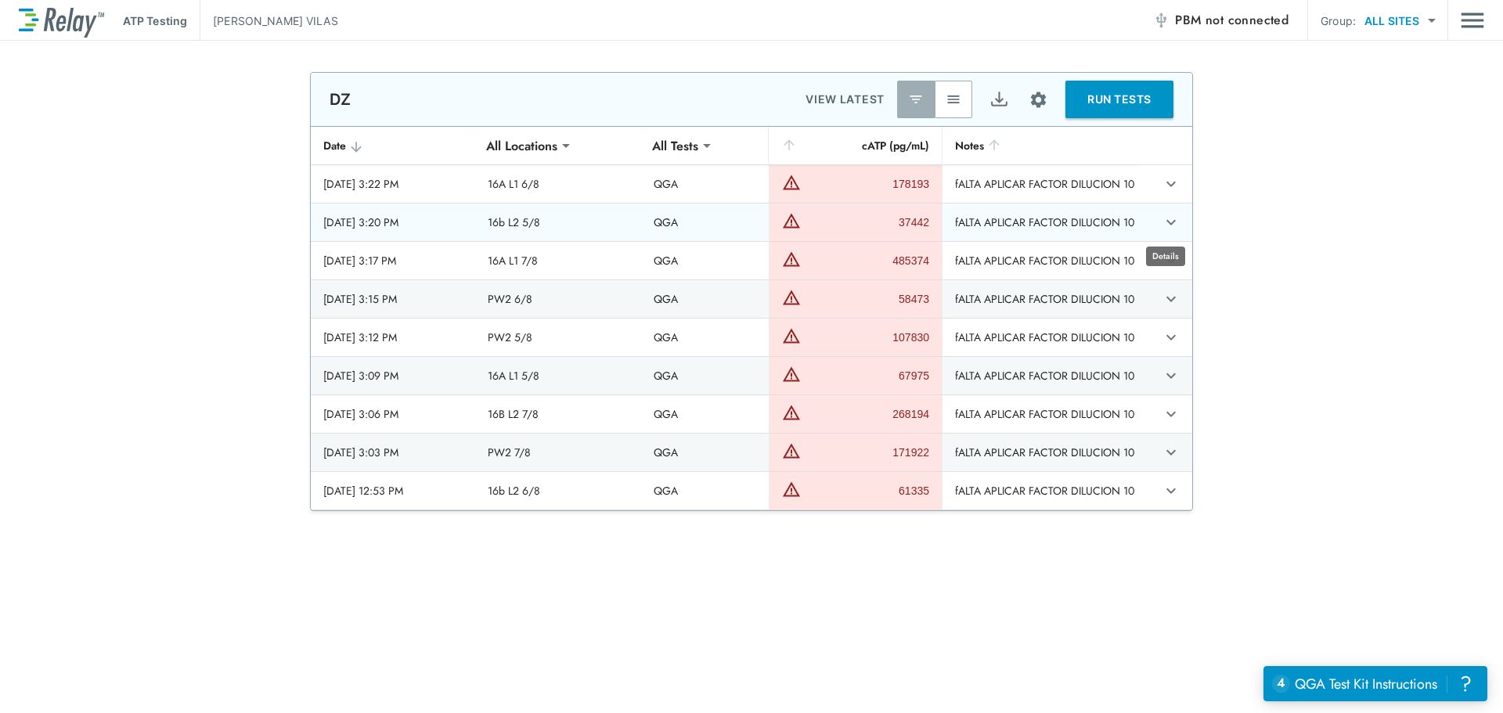
type textarea "*"
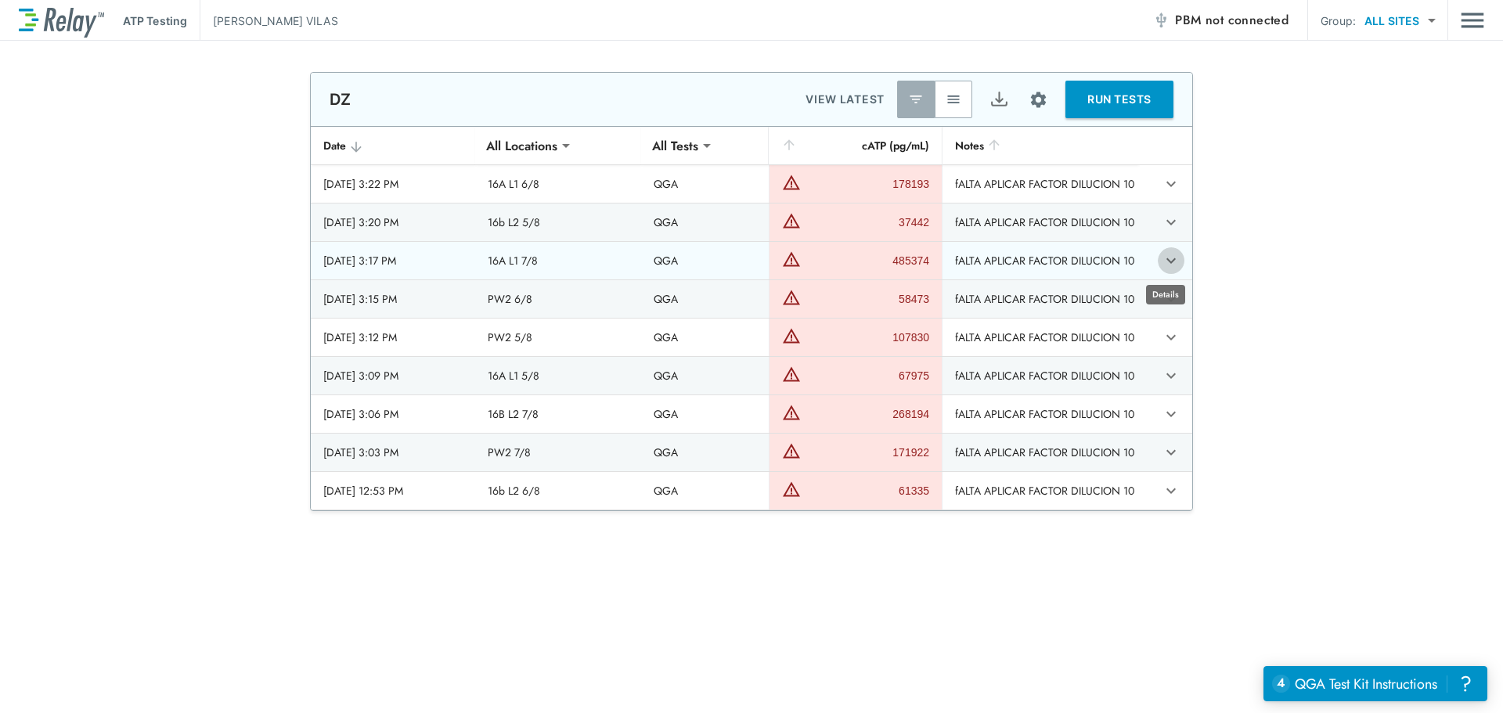
click at [1162, 257] on icon "expand row" at bounding box center [1170, 260] width 19 height 19
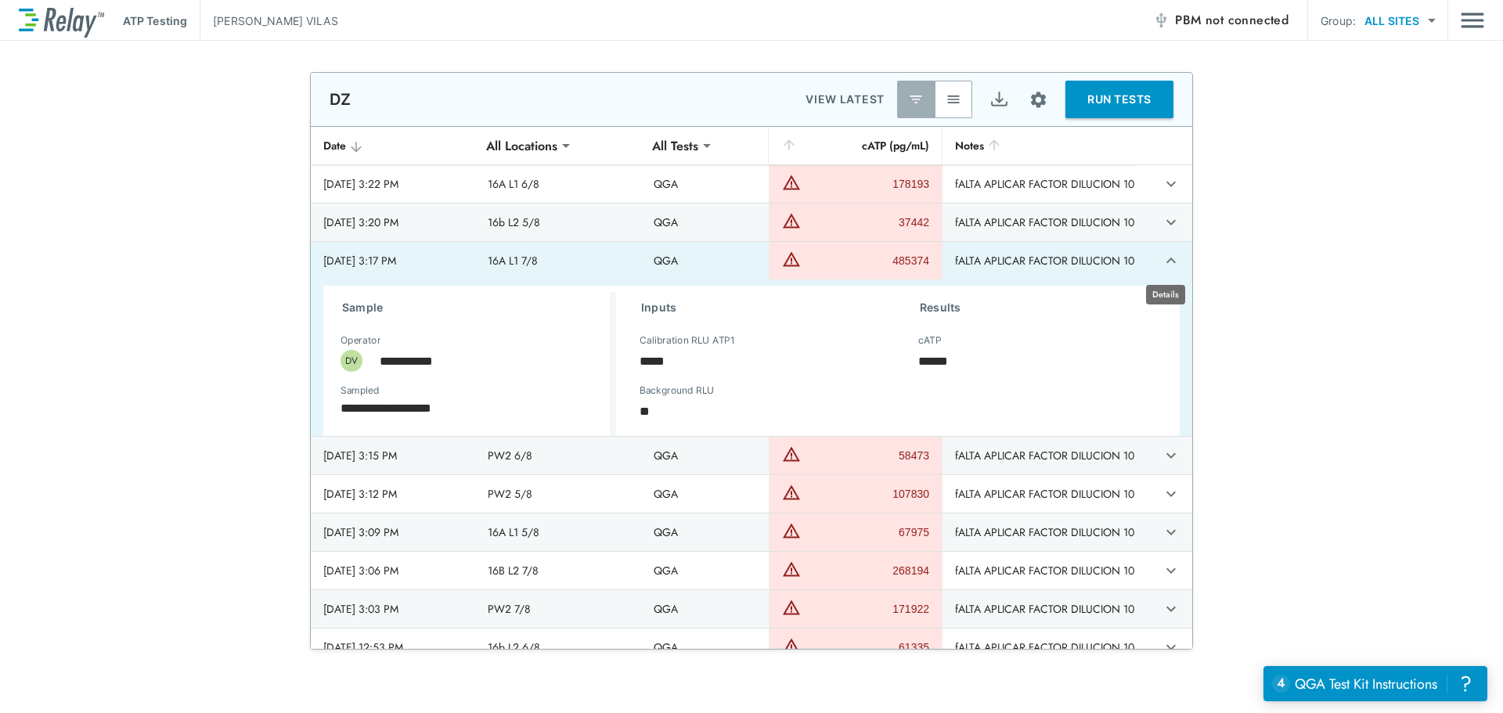
type textarea "*"
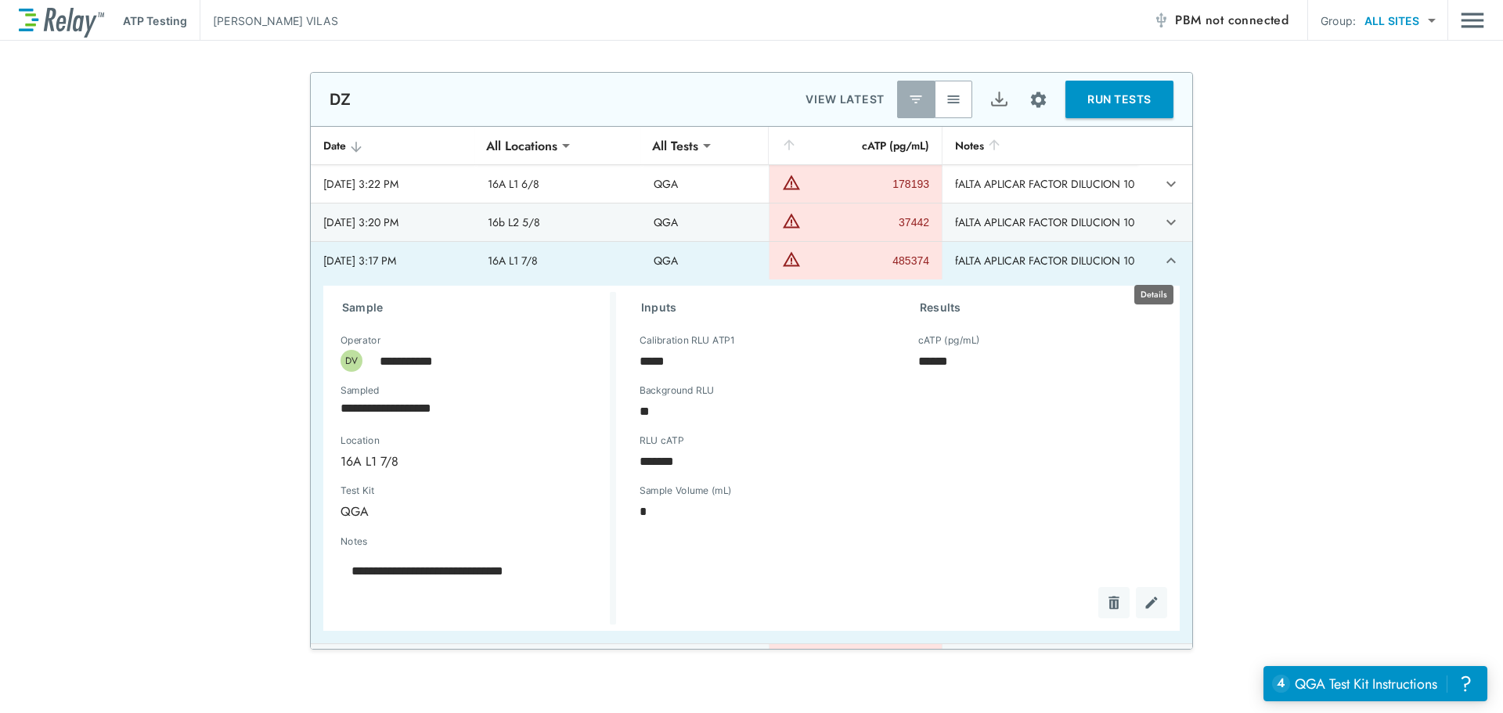
click at [1162, 258] on icon "expand row" at bounding box center [1170, 260] width 19 height 19
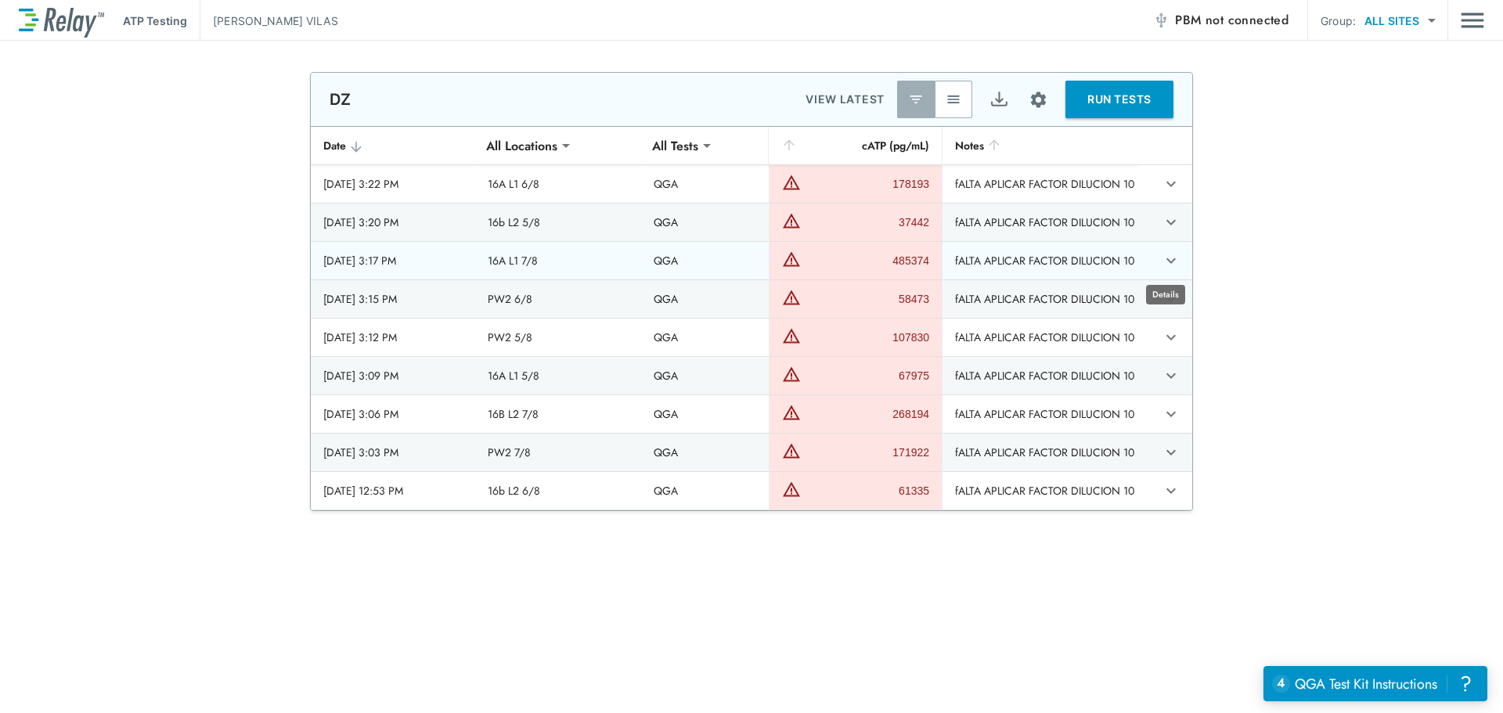
click at [1159, 301] on body "**********" at bounding box center [751, 356] width 1503 height 713
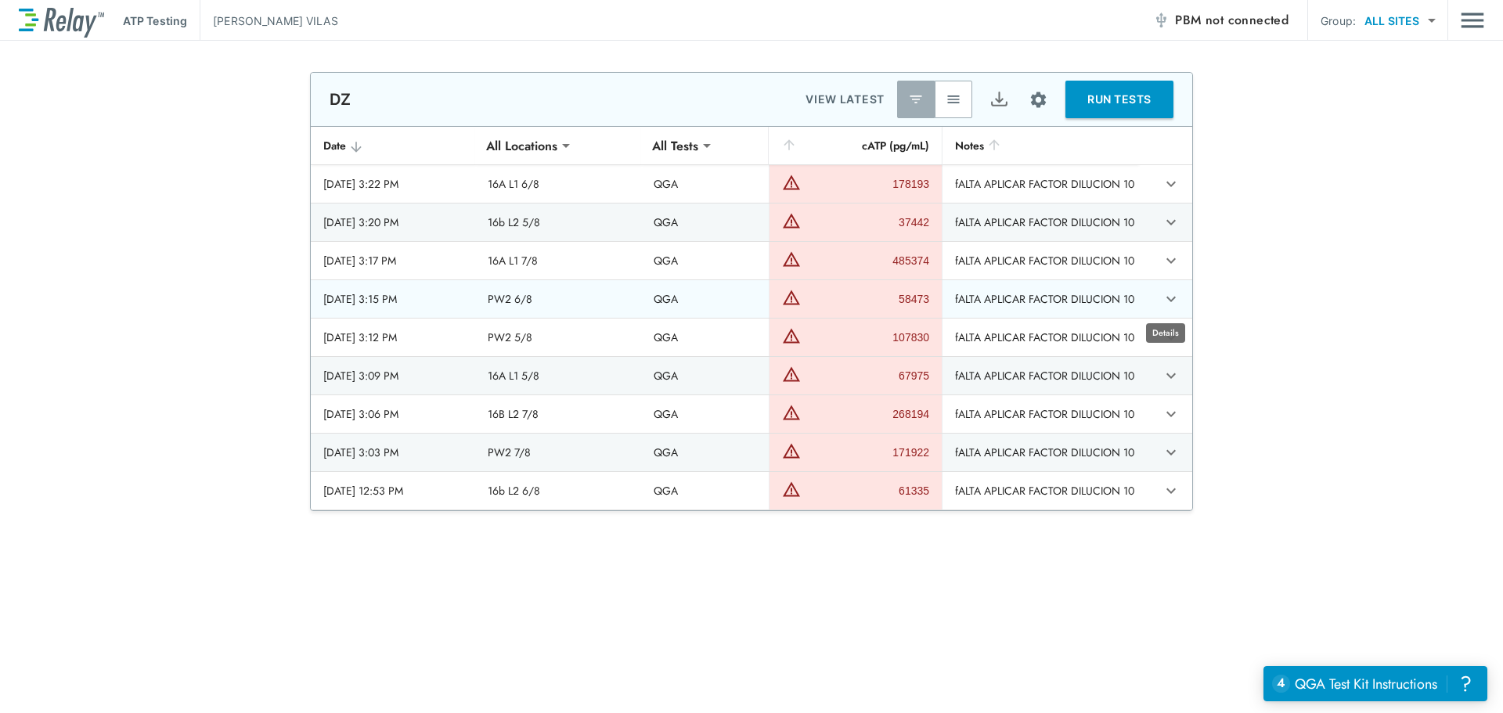
click at [1161, 295] on icon "expand row" at bounding box center [1170, 299] width 19 height 19
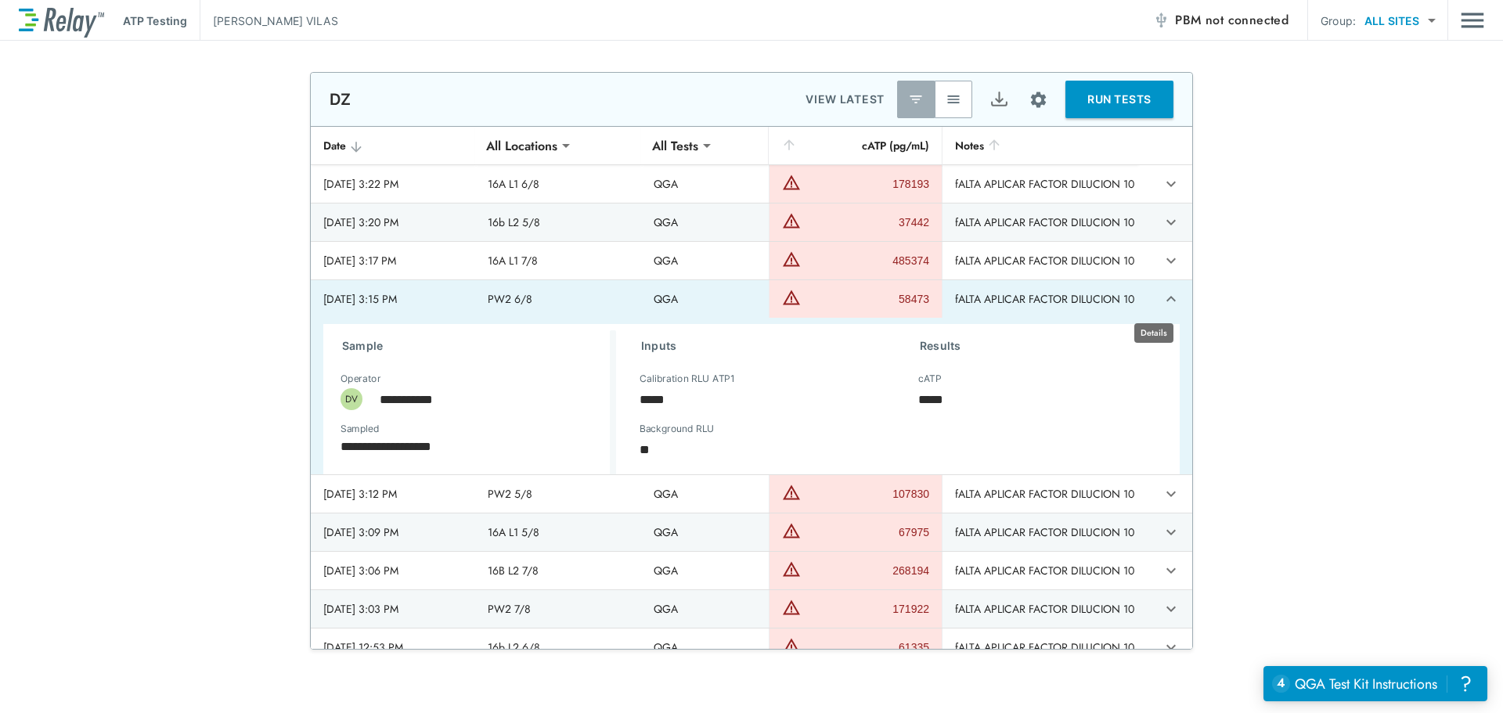
type textarea "*"
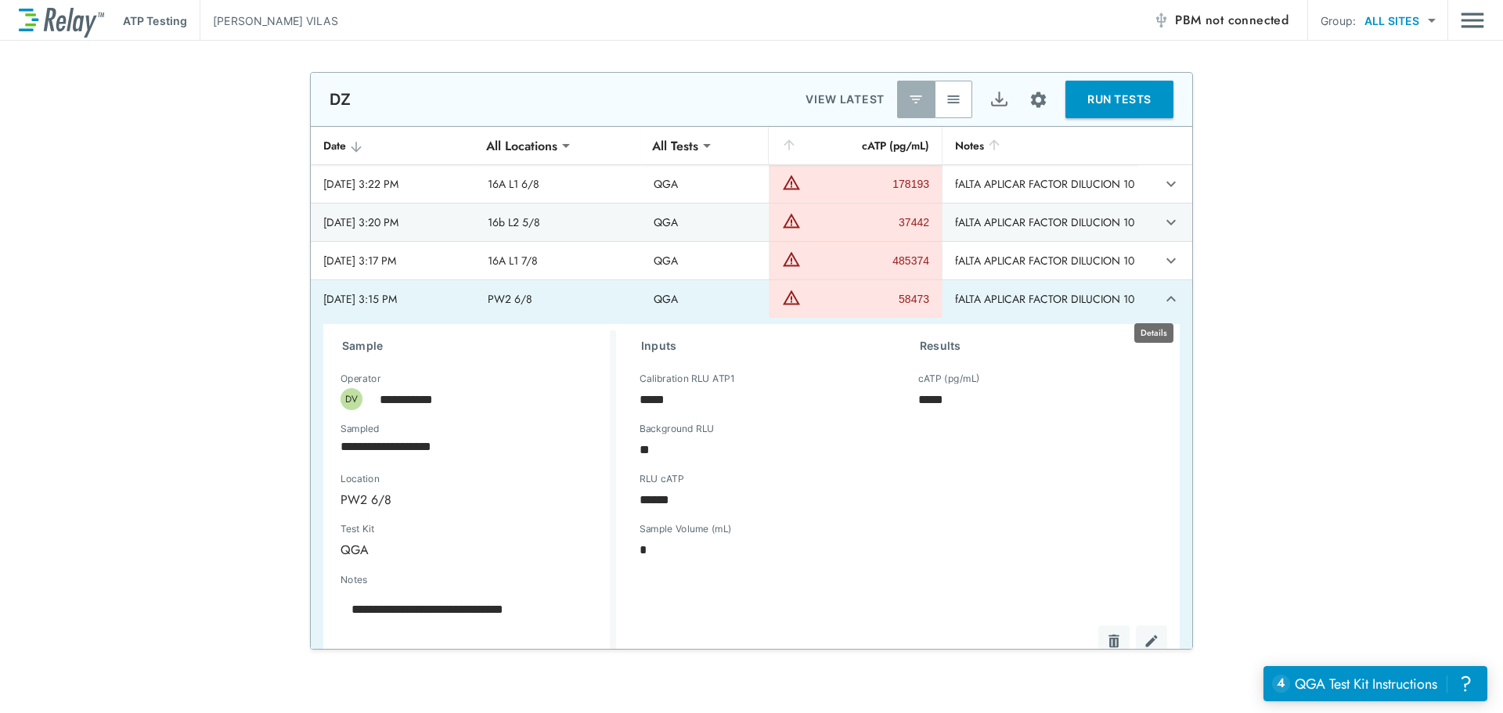
click at [1166, 297] on button "expand row" at bounding box center [1171, 299] width 27 height 27
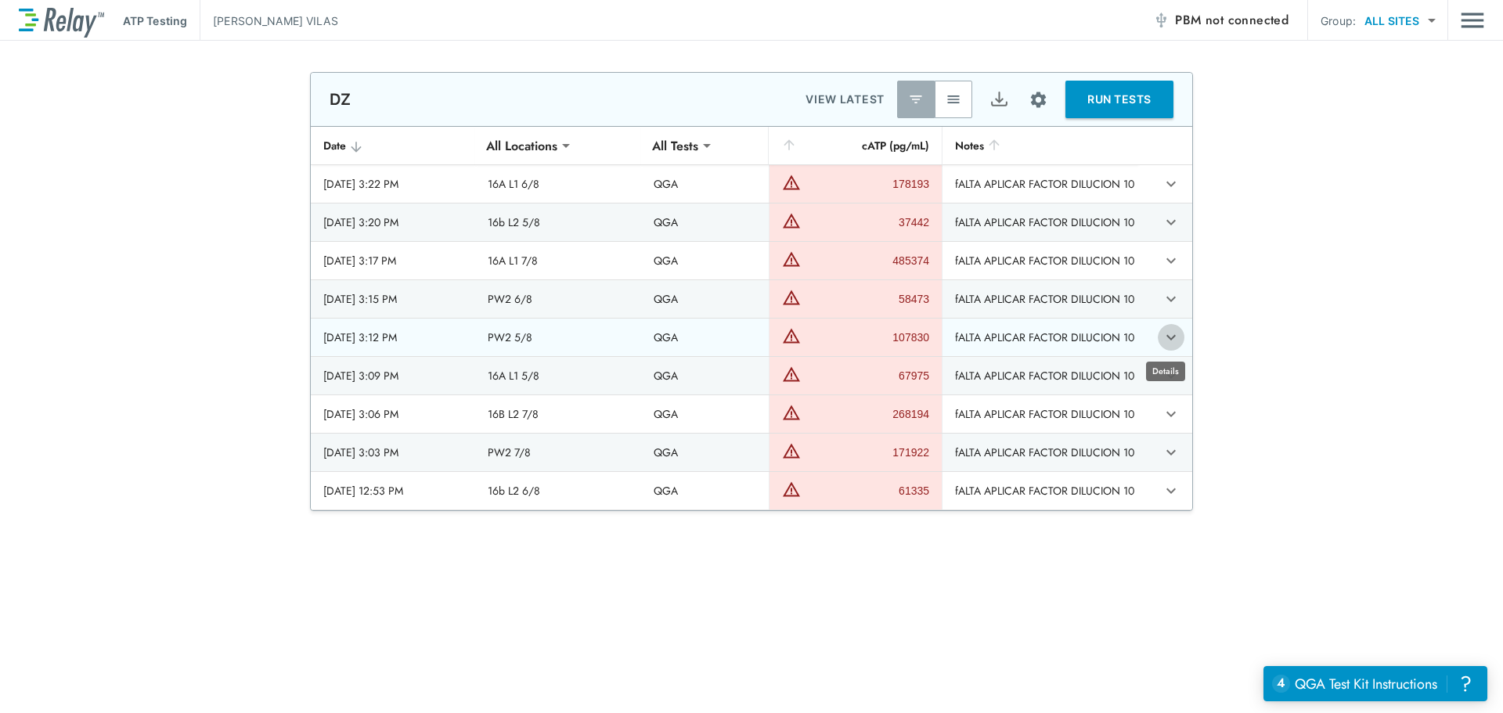
click at [1166, 337] on icon "expand row" at bounding box center [1170, 337] width 9 height 5
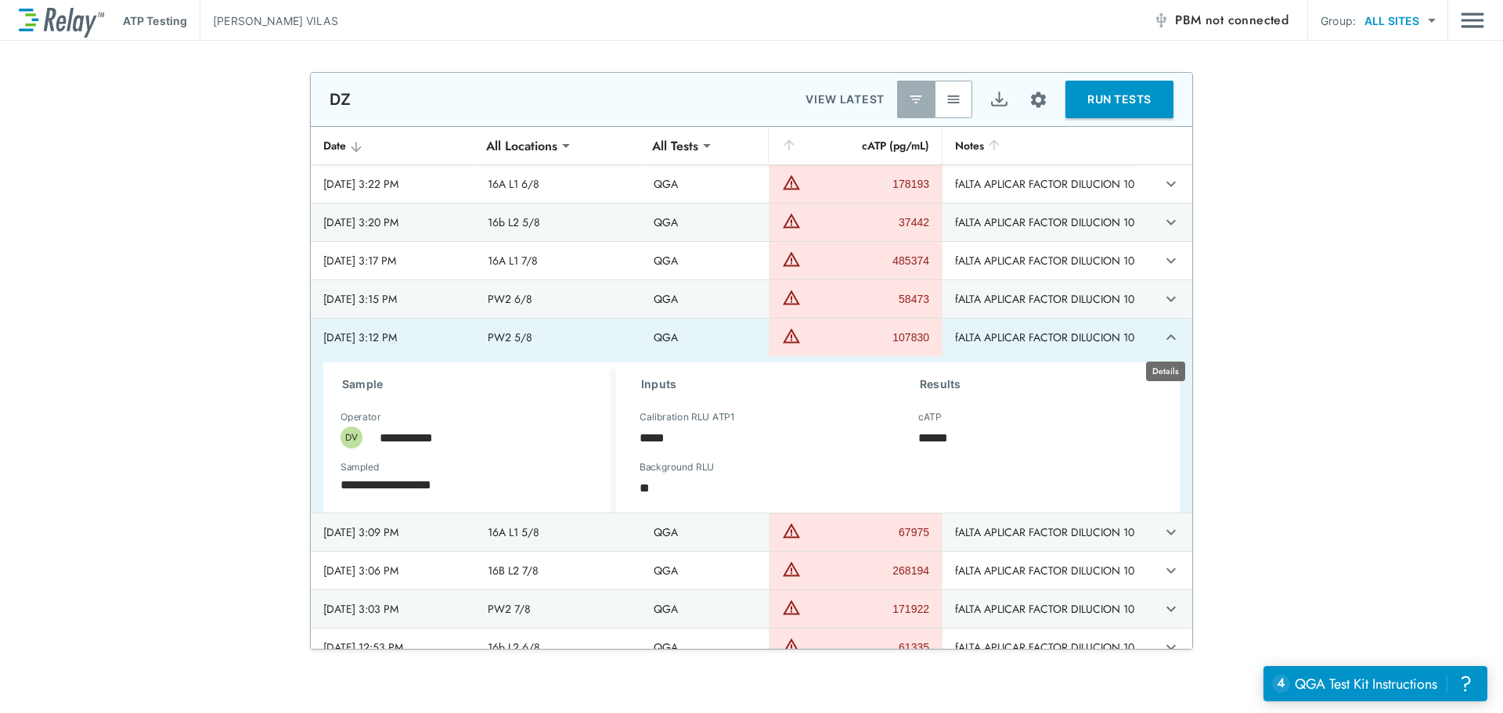
type textarea "*"
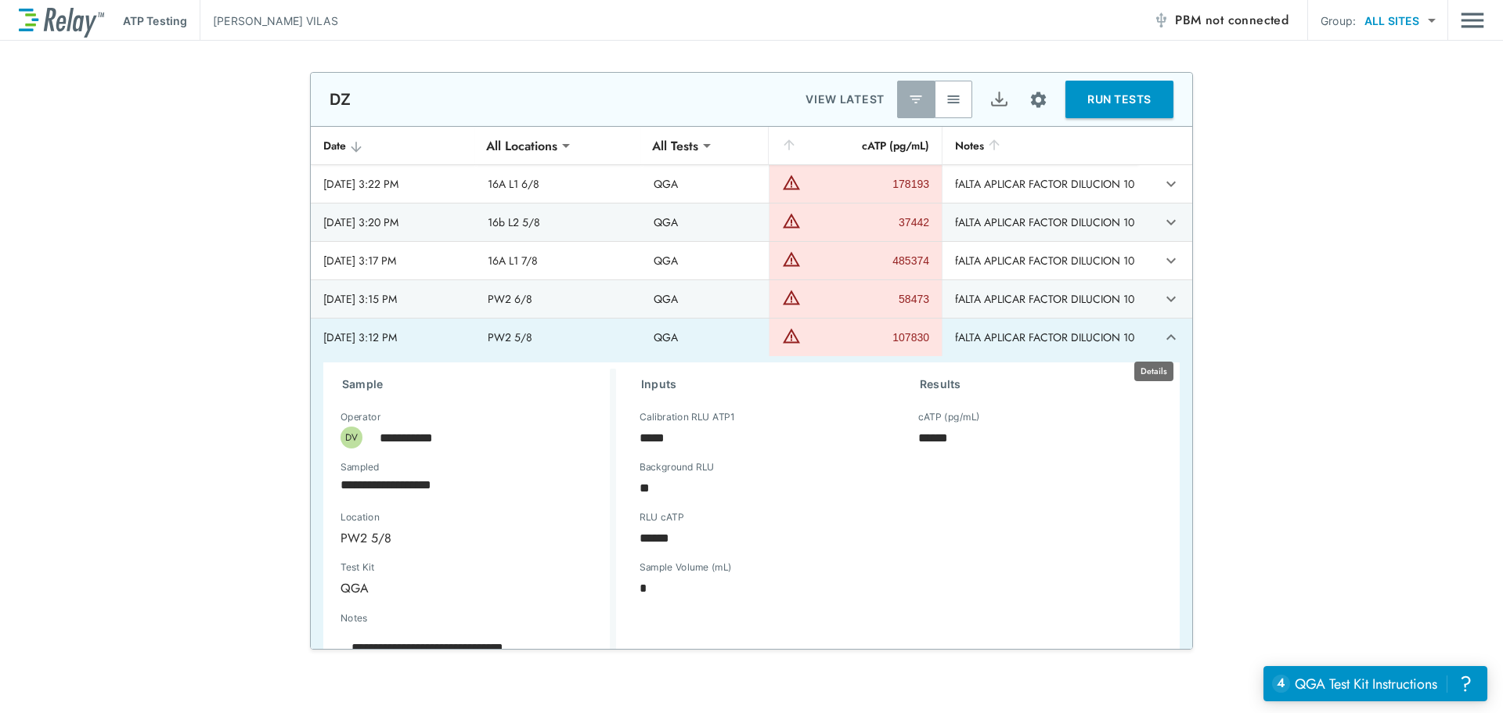
click at [1164, 337] on button "expand row" at bounding box center [1171, 337] width 27 height 27
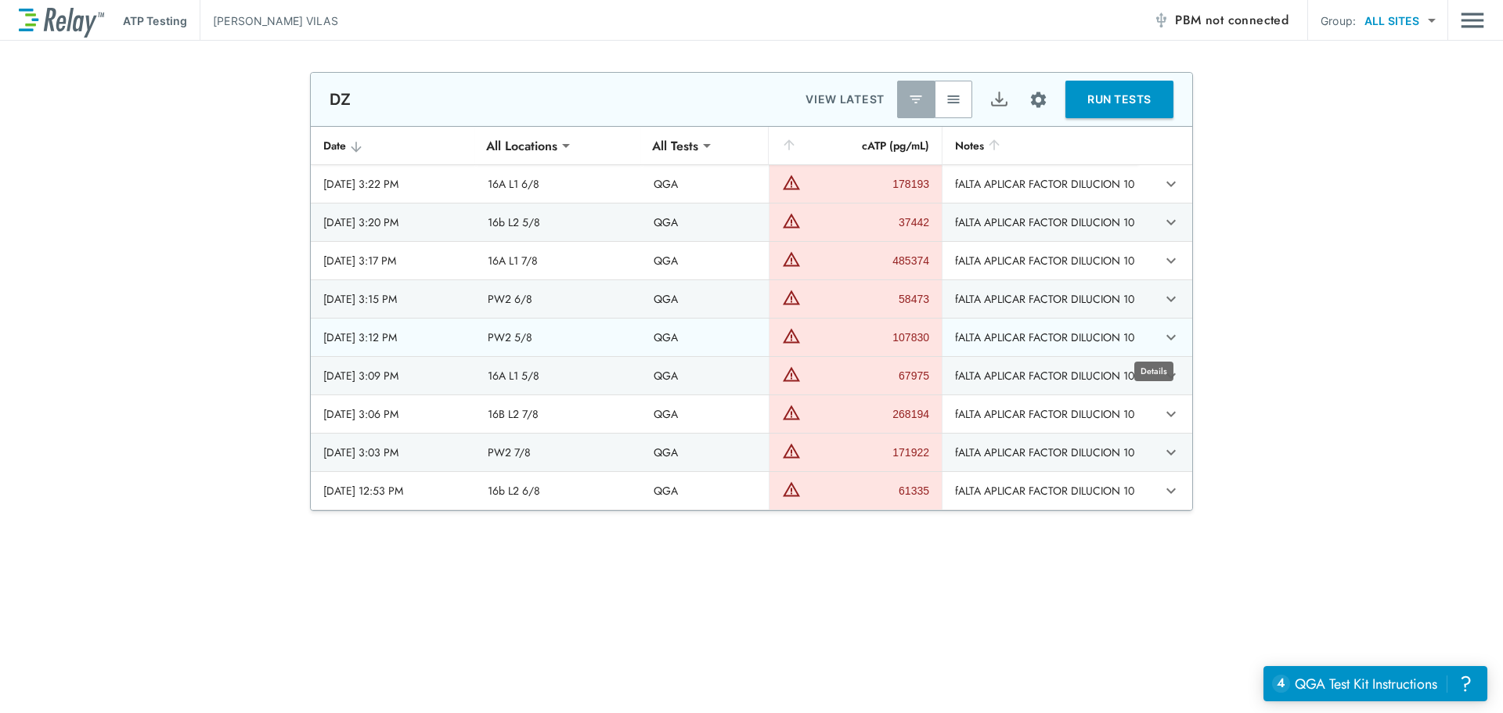
type textarea "*"
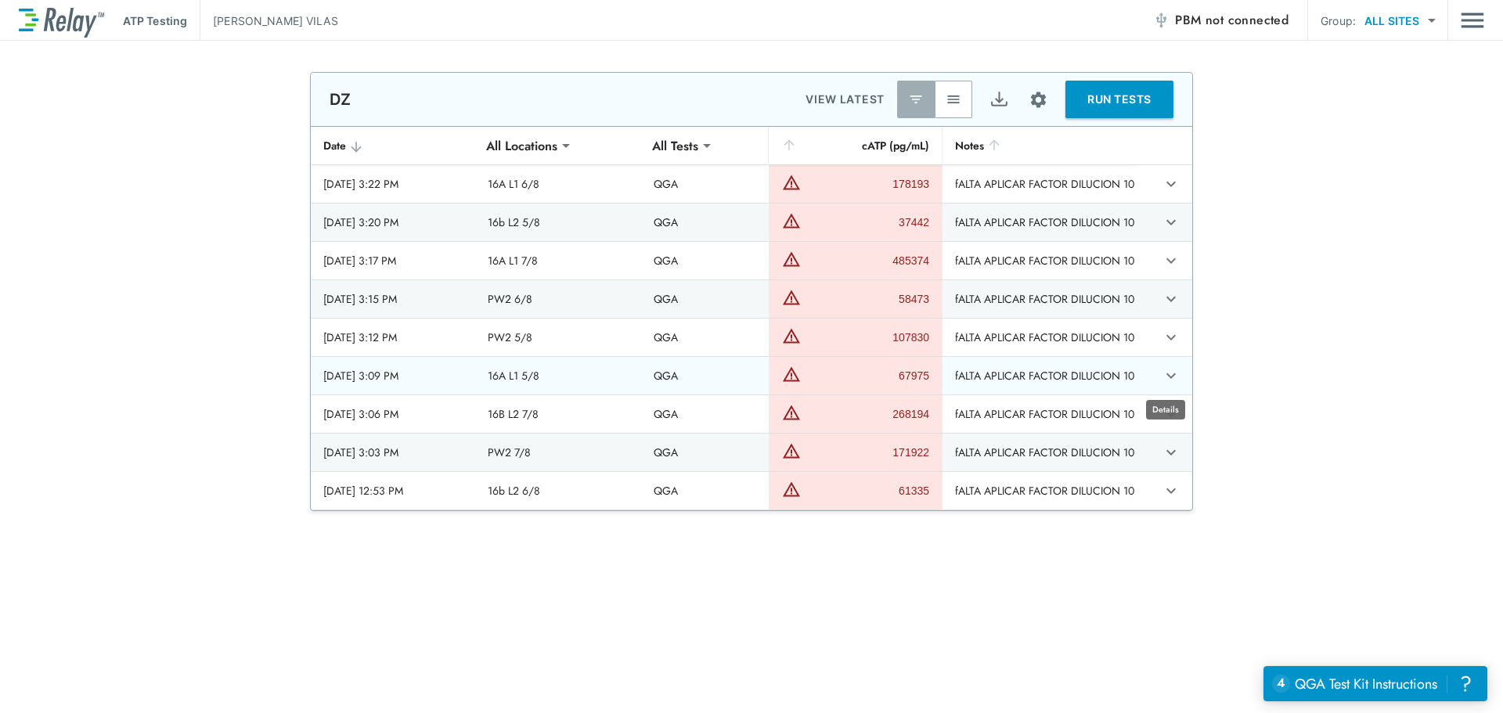
click at [1170, 374] on icon "expand row" at bounding box center [1170, 375] width 19 height 19
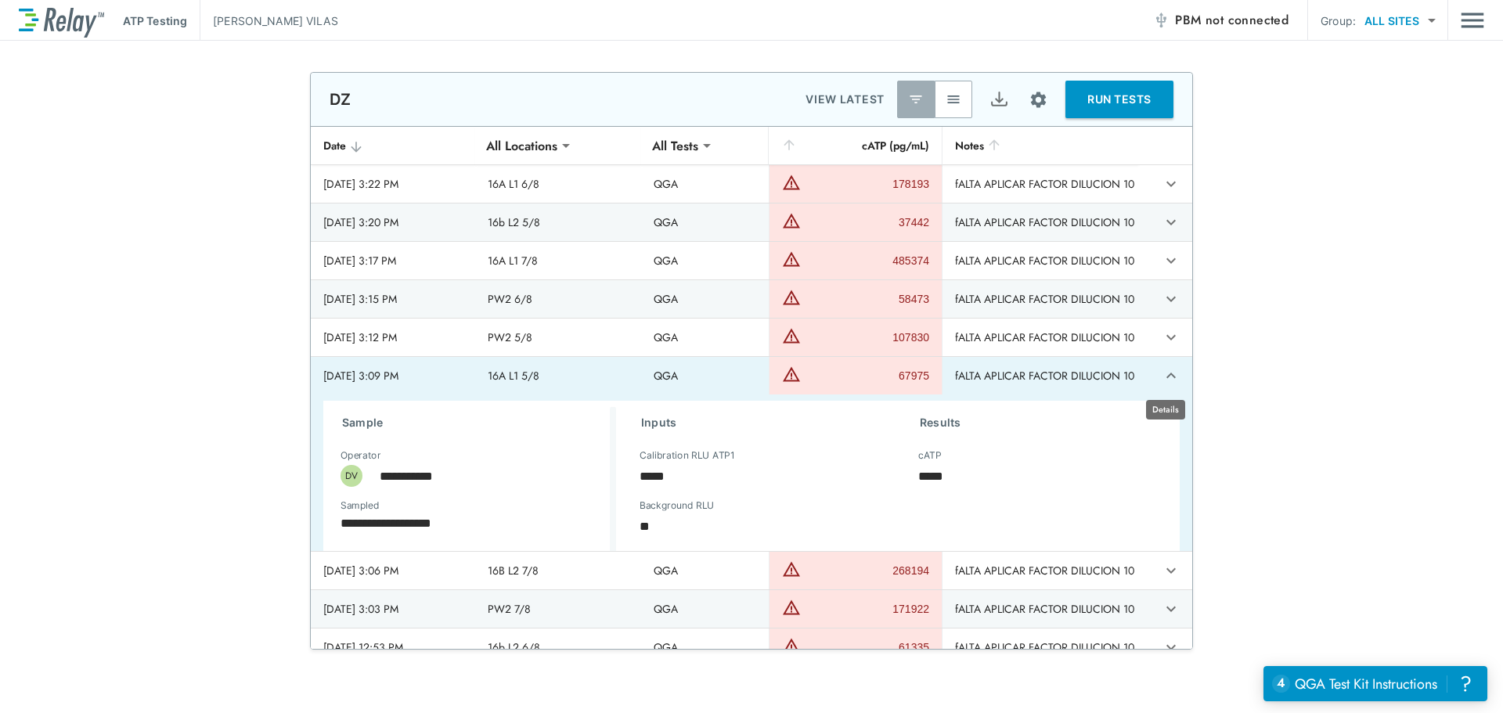
type textarea "*"
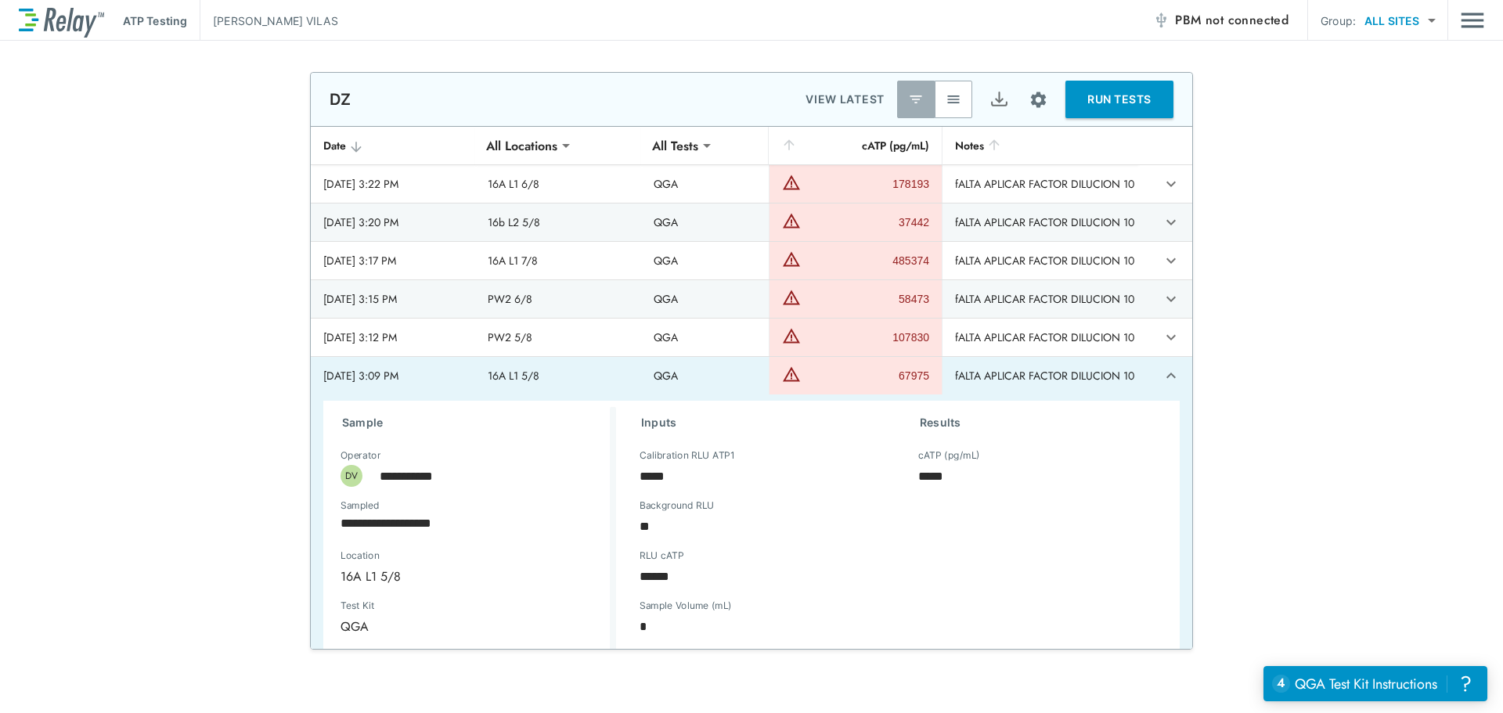
click at [1170, 375] on td "sticky table" at bounding box center [1165, 376] width 54 height 38
click at [1161, 378] on icon "expand row" at bounding box center [1170, 375] width 19 height 19
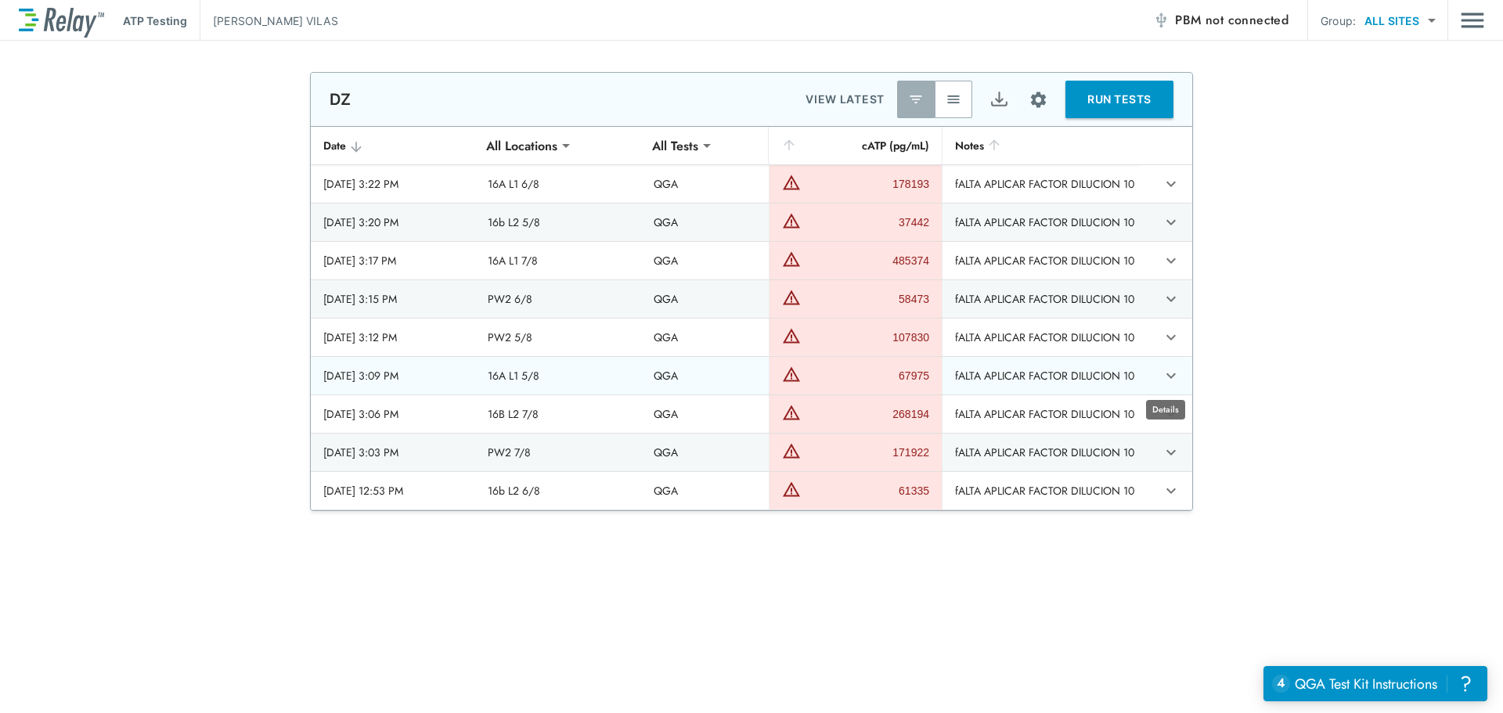
type textarea "*"
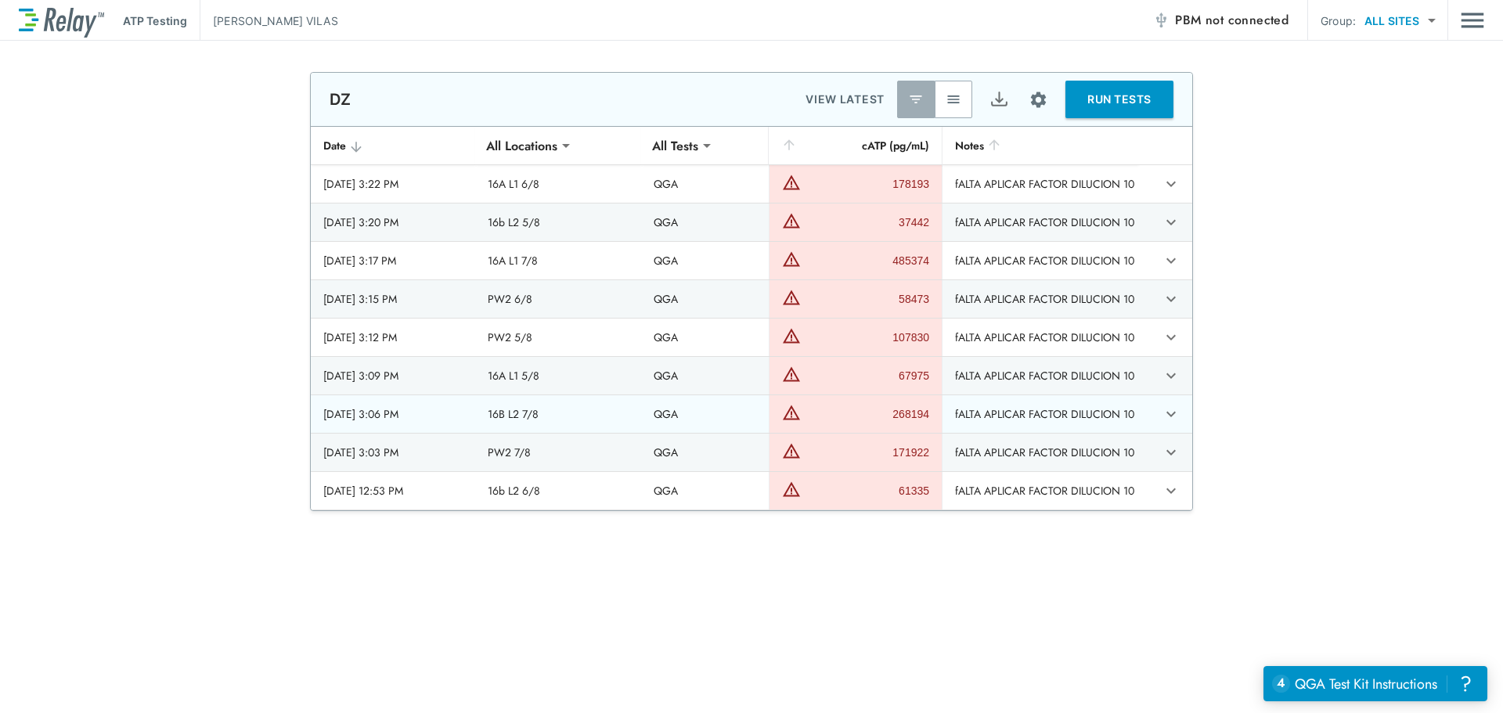
click at [1162, 416] on icon "expand row" at bounding box center [1170, 414] width 19 height 19
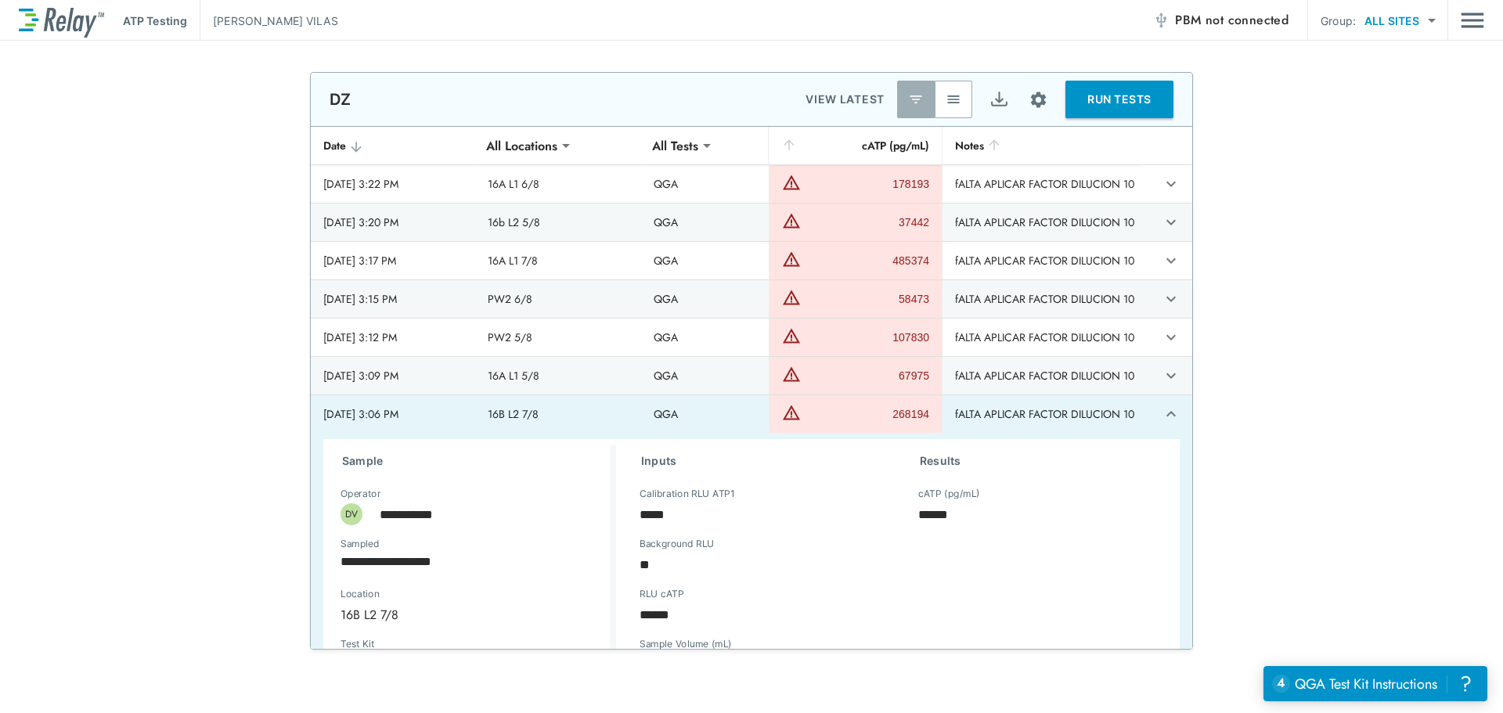
scroll to position [225, 0]
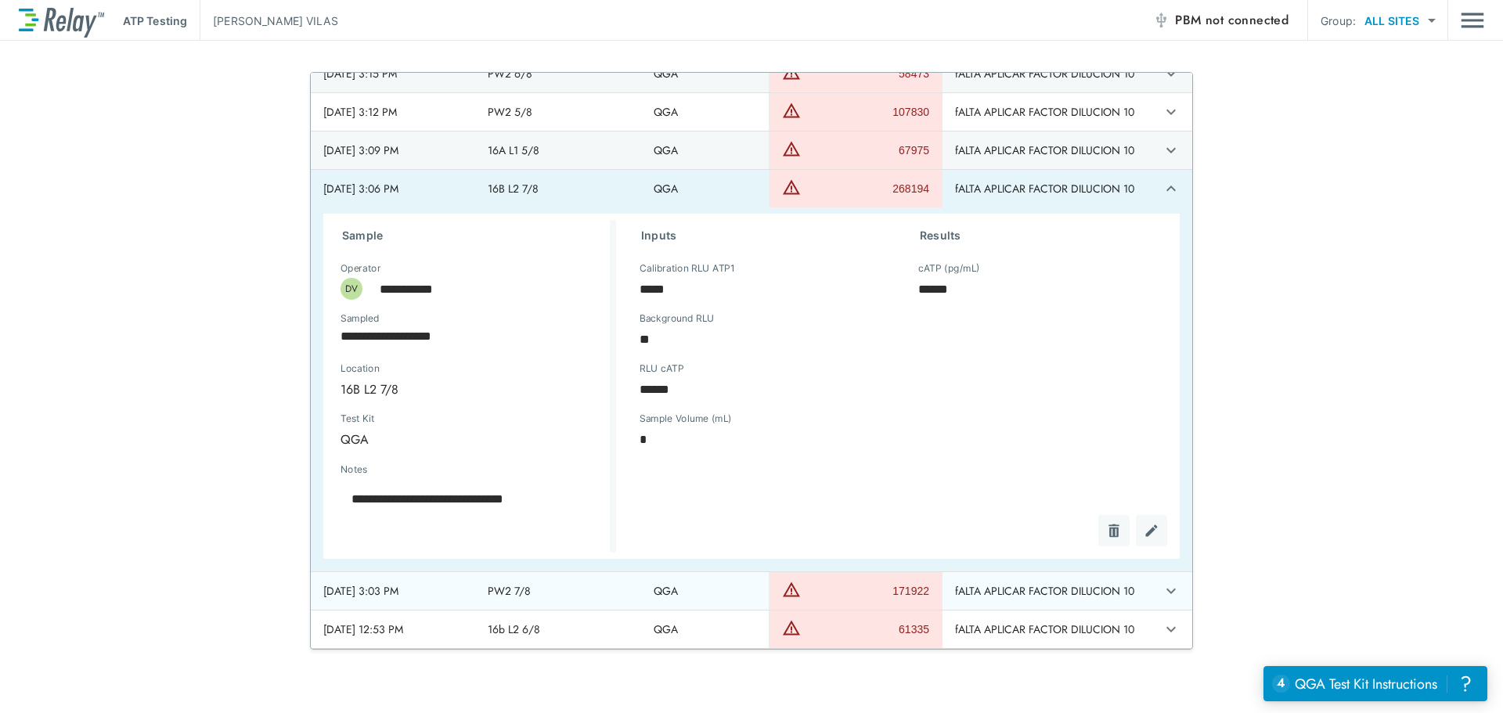
click at [1161, 592] on icon "expand row" at bounding box center [1170, 591] width 19 height 19
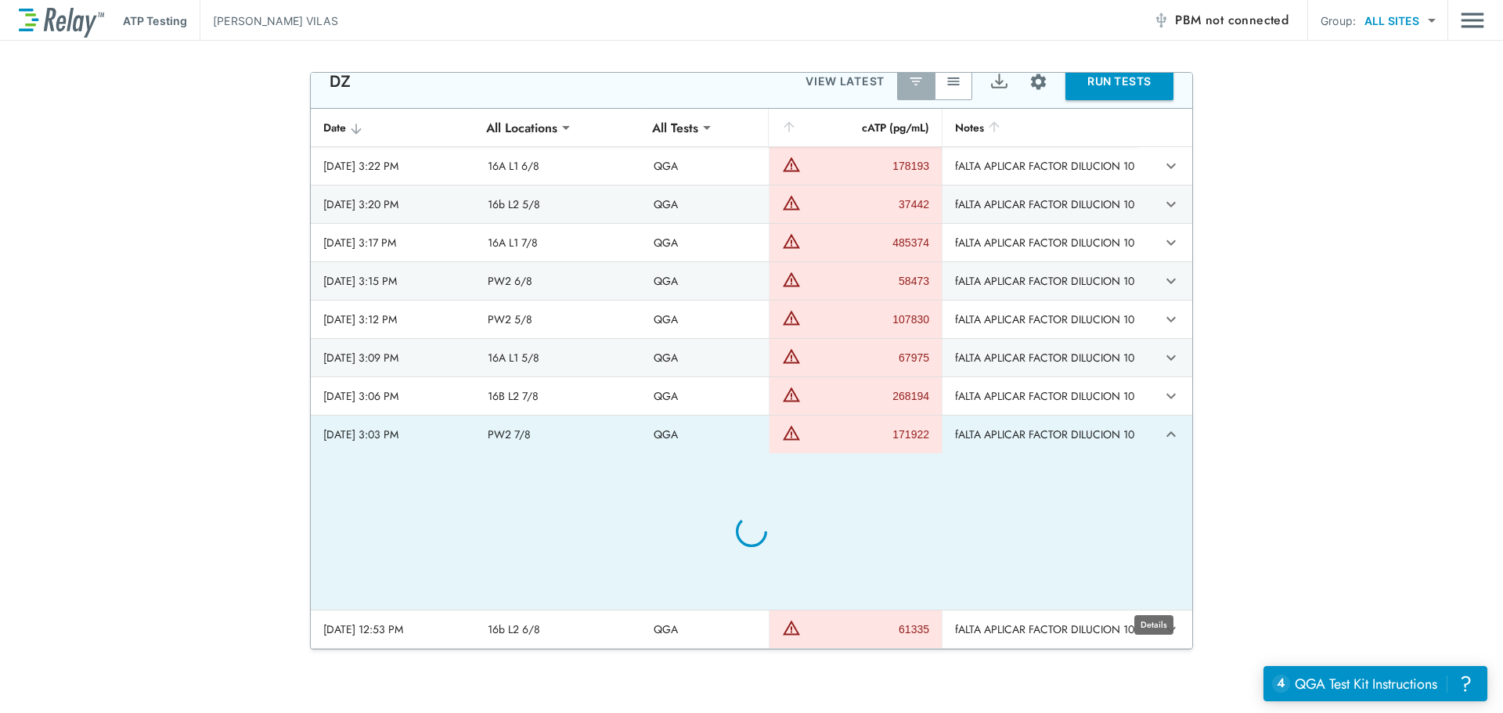
type textarea "*"
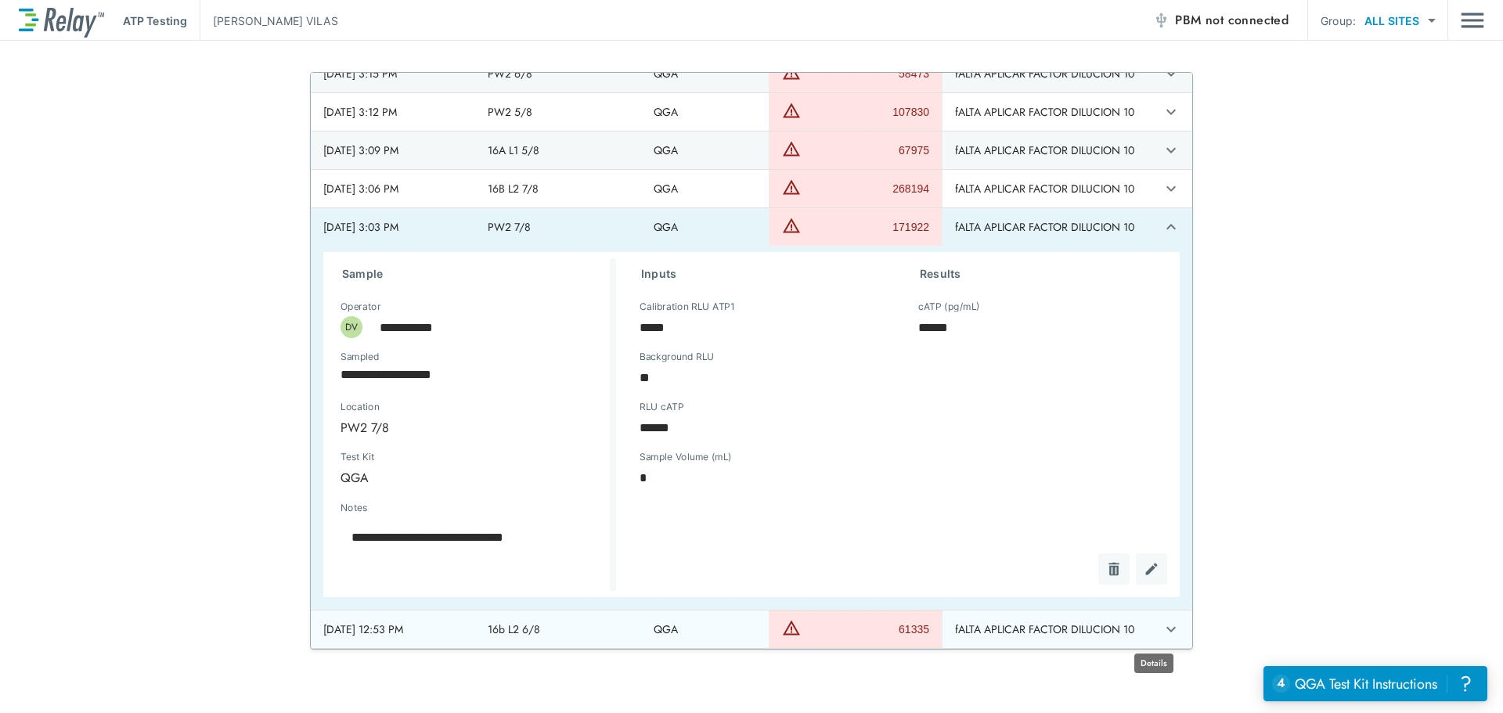
click at [1161, 625] on icon "expand row" at bounding box center [1170, 629] width 19 height 19
type textarea "*"
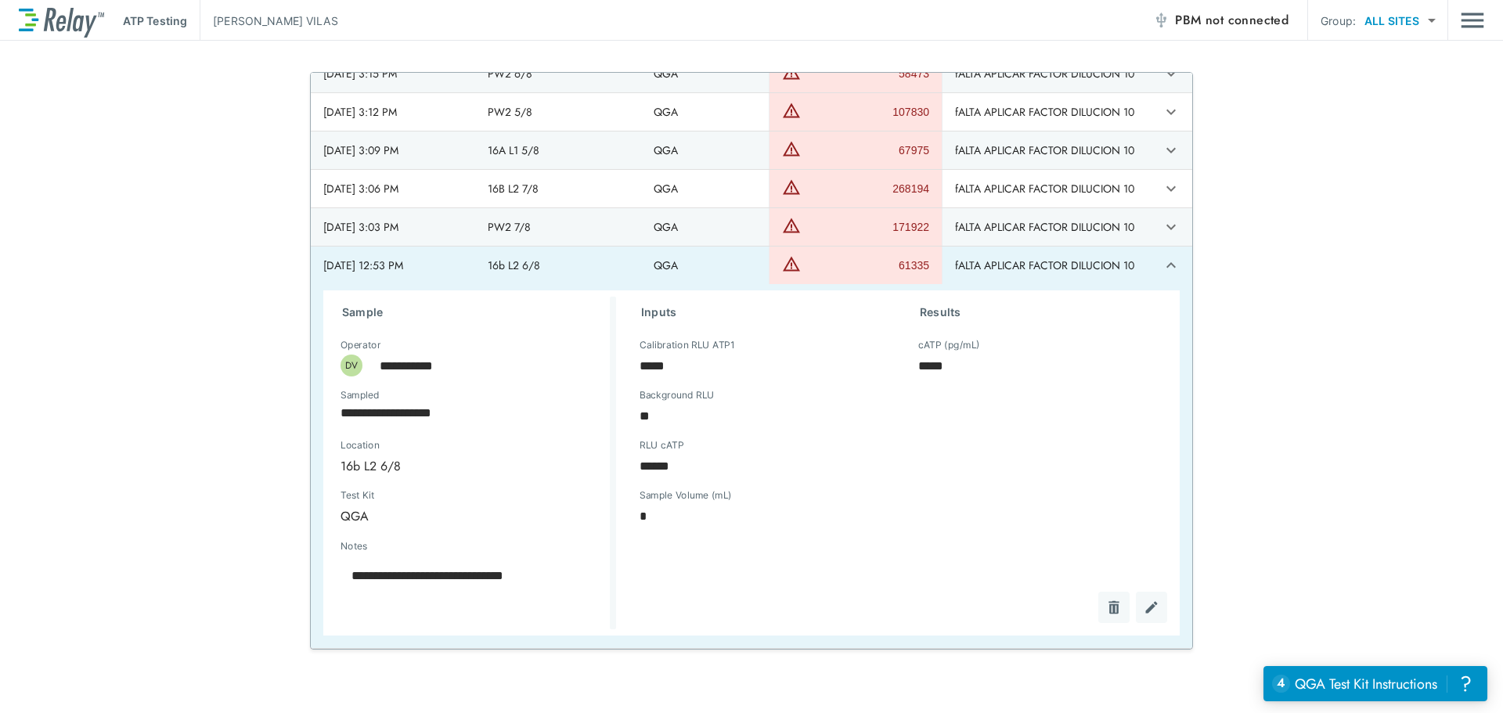
click at [1304, 521] on div "**********" at bounding box center [751, 361] width 1503 height 578
type textarea "*"
click at [1166, 264] on icon "expand row" at bounding box center [1170, 264] width 9 height 5
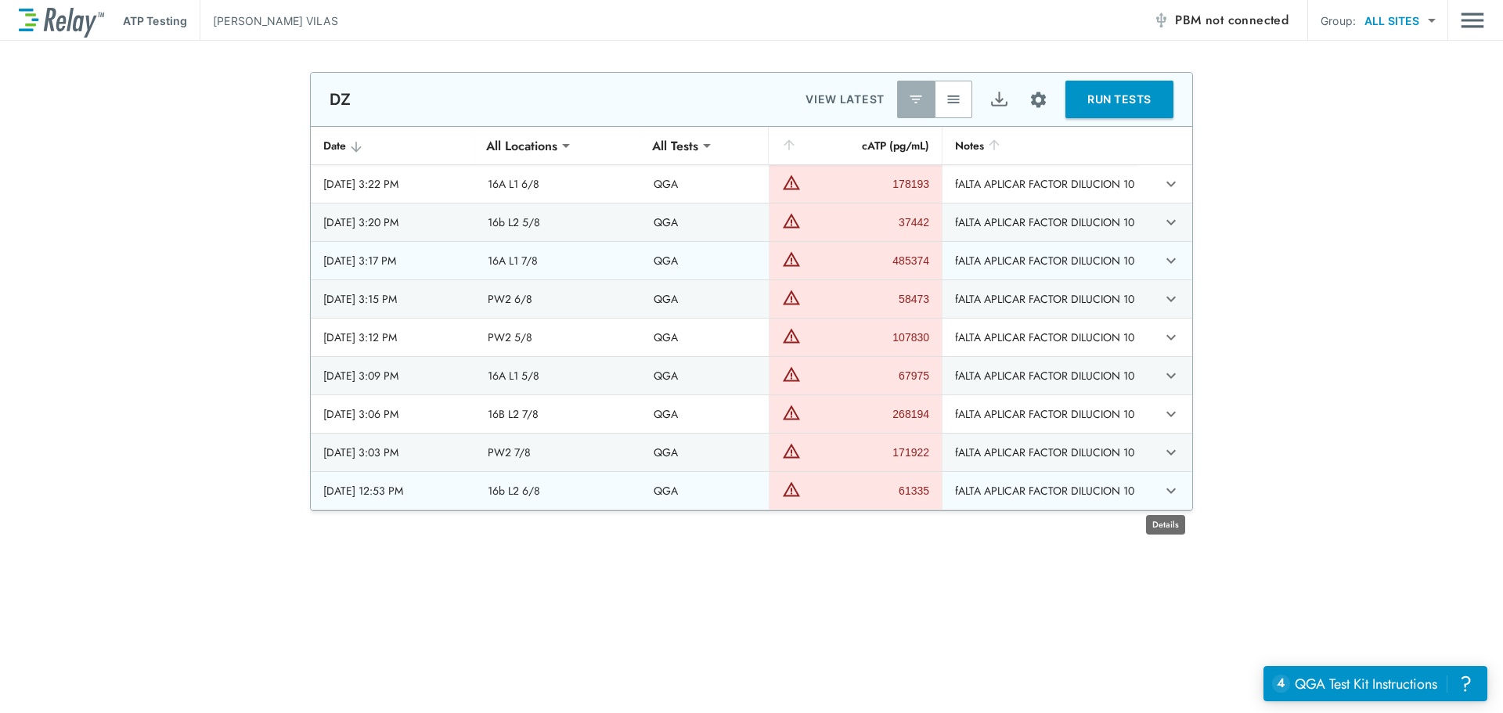
scroll to position [0, 0]
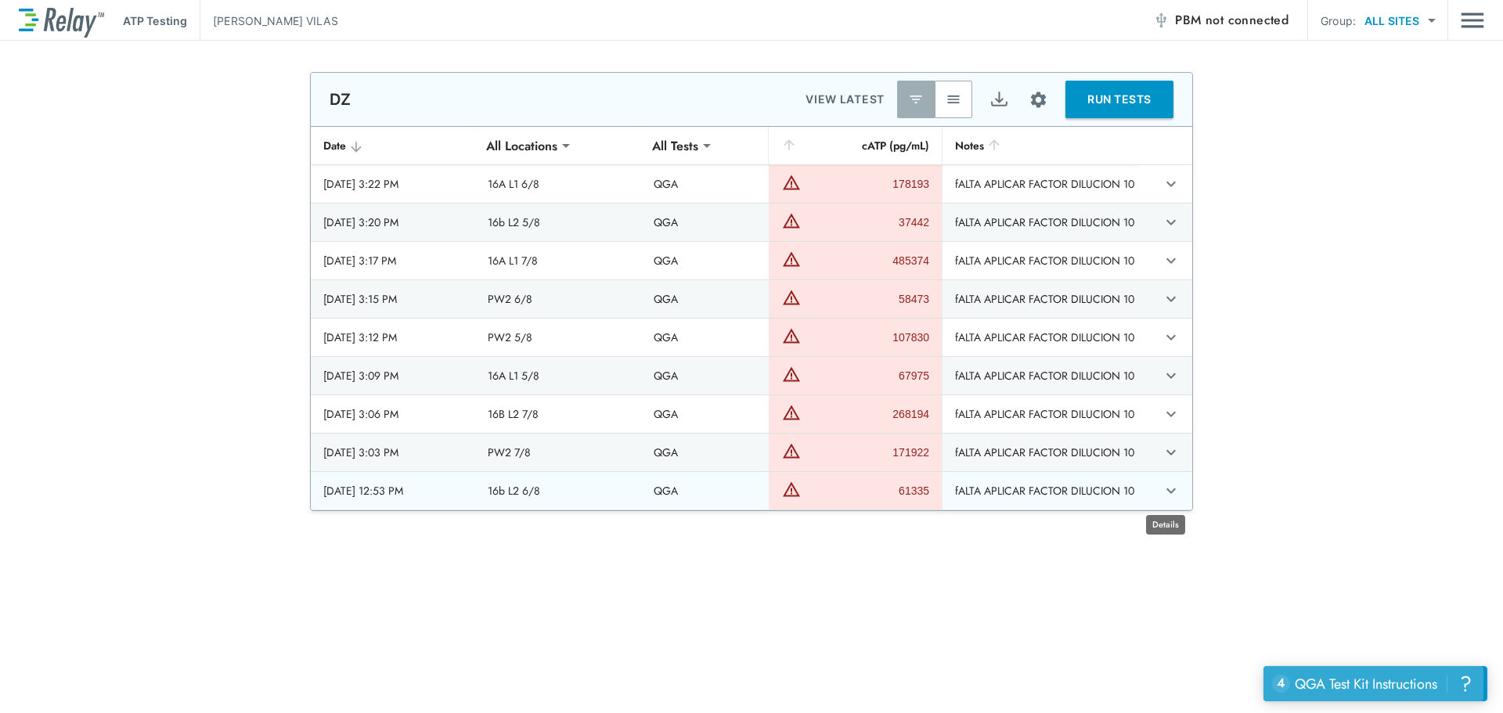
click at [1328, 679] on div "QGA Test Kit Instructions" at bounding box center [1366, 684] width 142 height 20
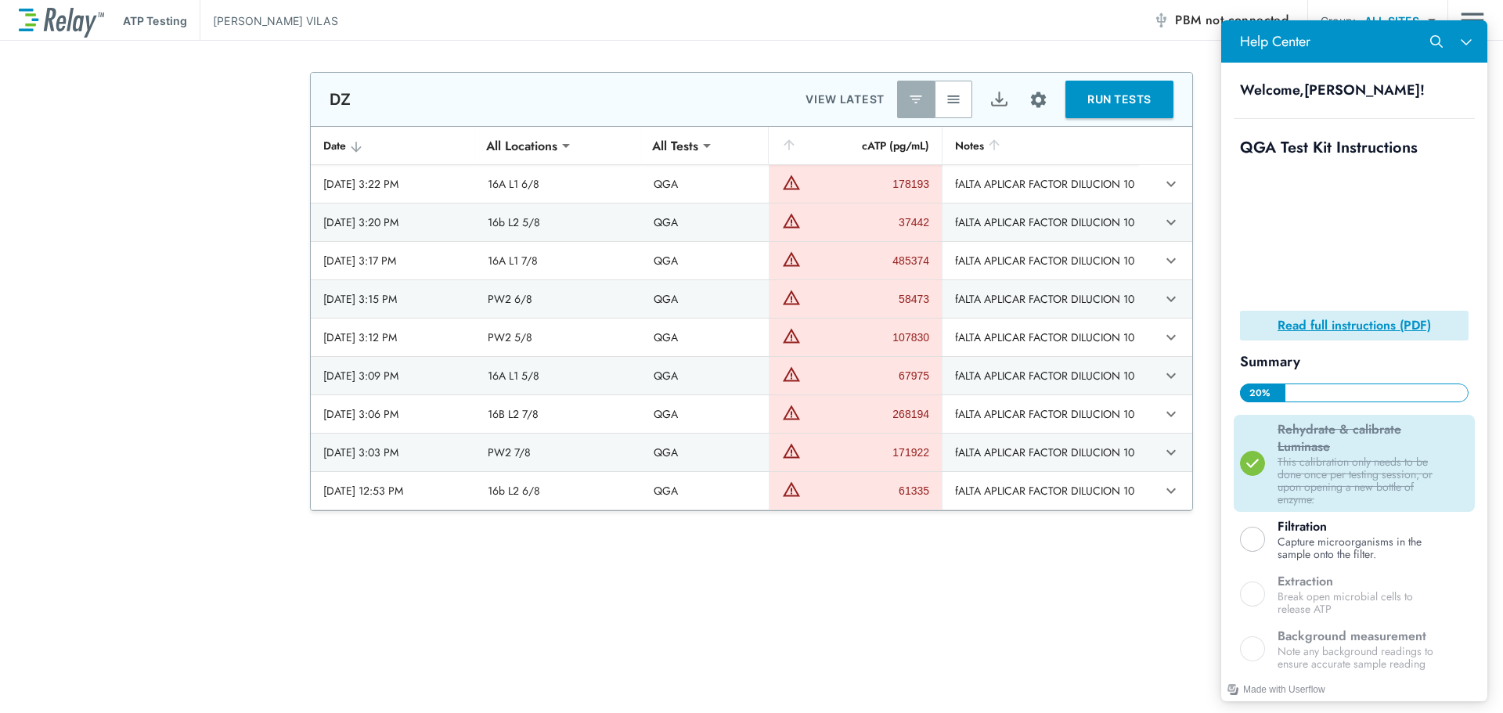
scroll to position [261, 0]
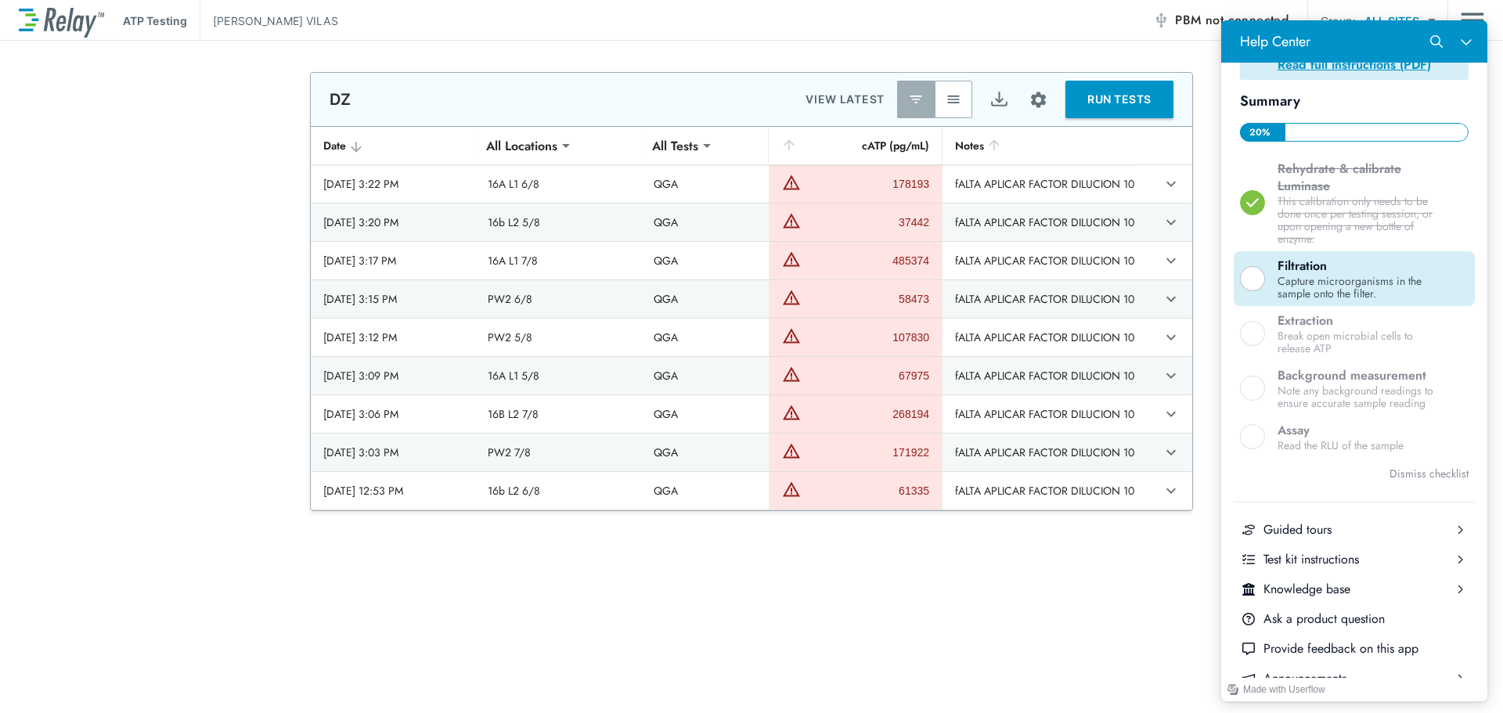
click at [1256, 280] on div "Help Center" at bounding box center [1252, 278] width 25 height 25
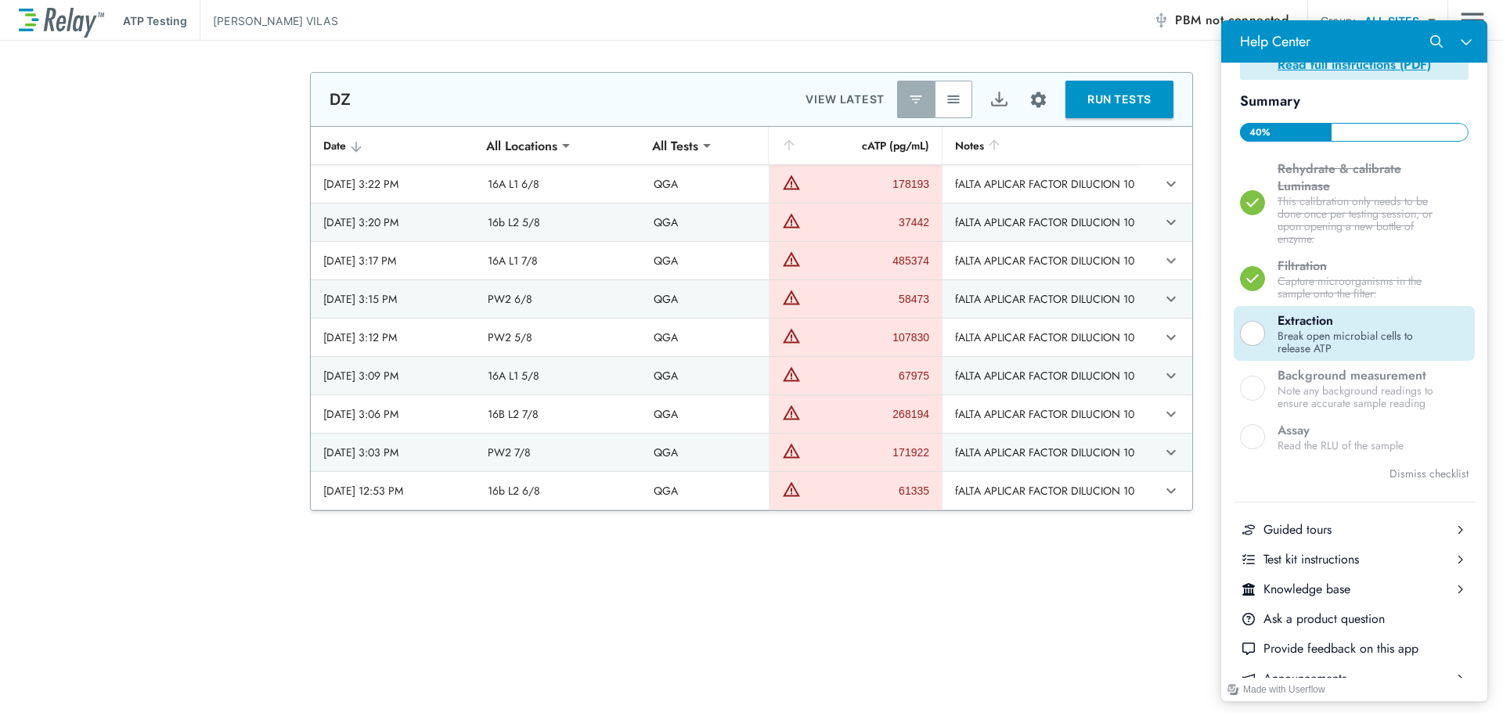
click at [1252, 330] on div "Help Center" at bounding box center [1252, 333] width 25 height 25
click at [1253, 329] on icon "Help Center" at bounding box center [1252, 333] width 14 height 14
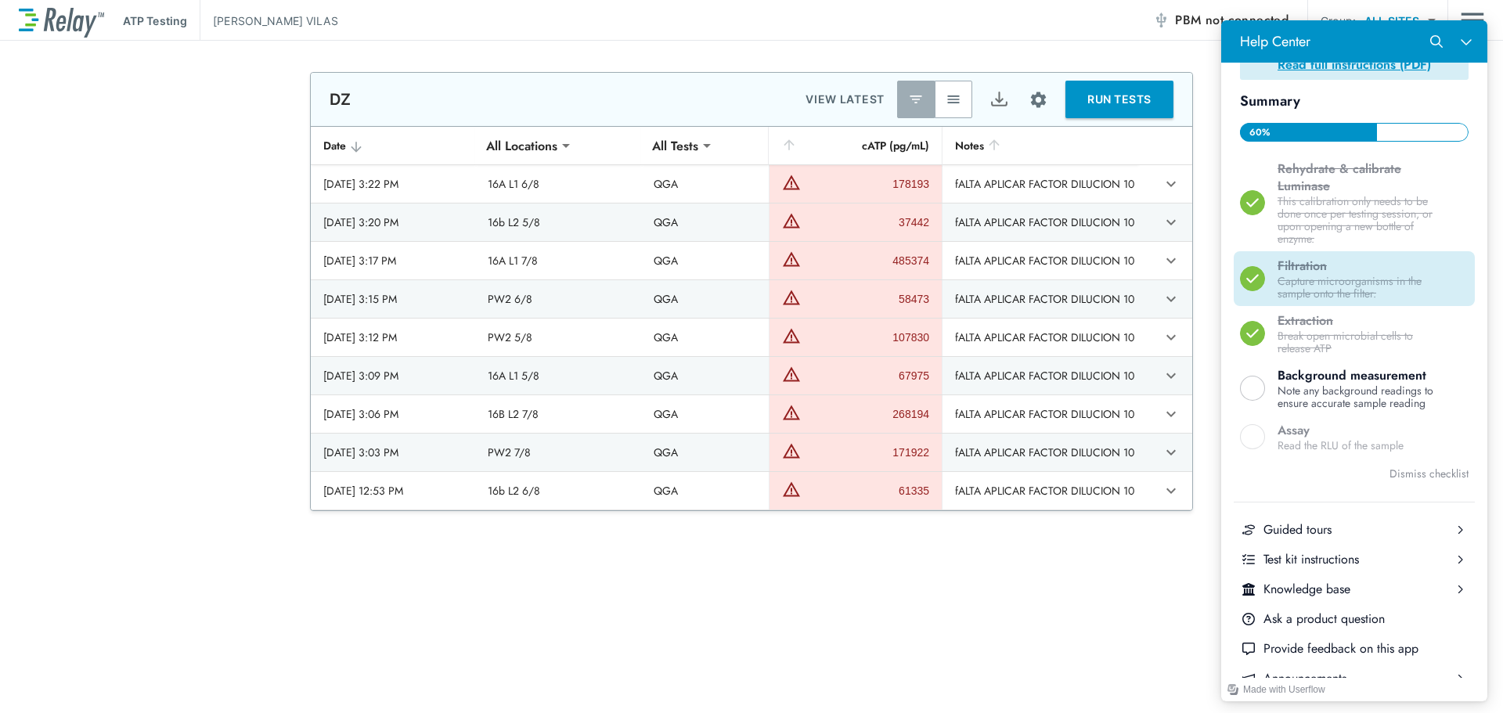
click at [1251, 283] on div "Help Center" at bounding box center [1252, 278] width 25 height 25
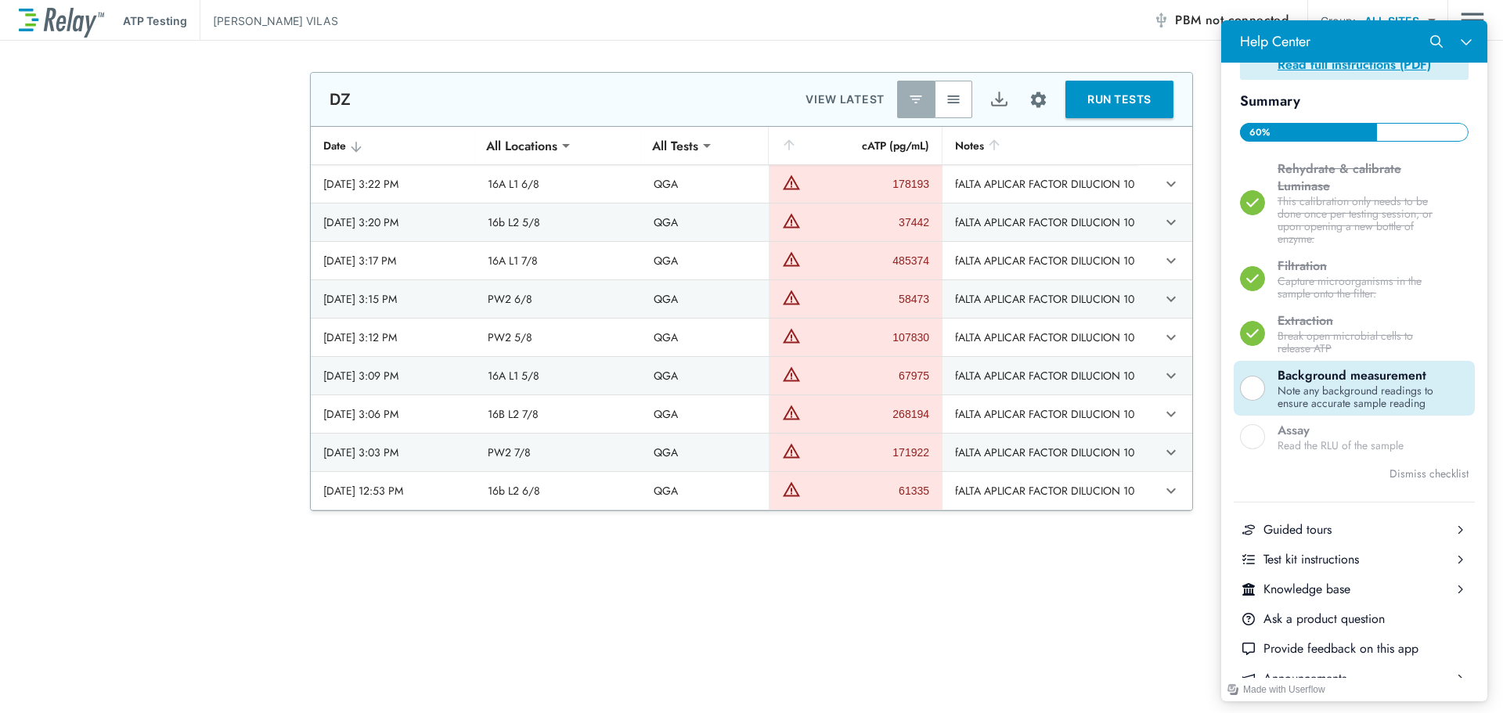
click at [1255, 391] on div "Help Center" at bounding box center [1252, 388] width 25 height 25
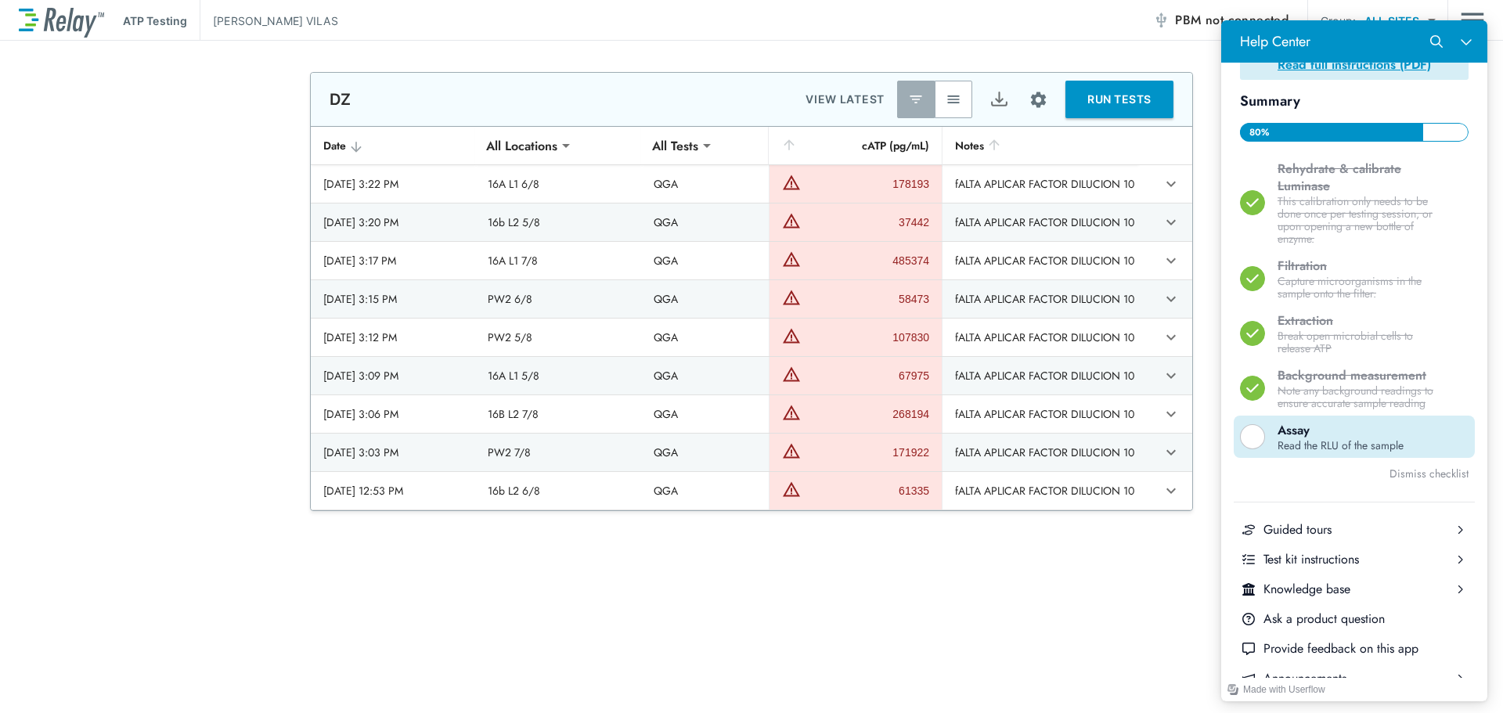
click at [1255, 447] on div "Help Center" at bounding box center [1252, 436] width 25 height 25
click at [1255, 444] on icon "Help Center" at bounding box center [1252, 437] width 14 height 14
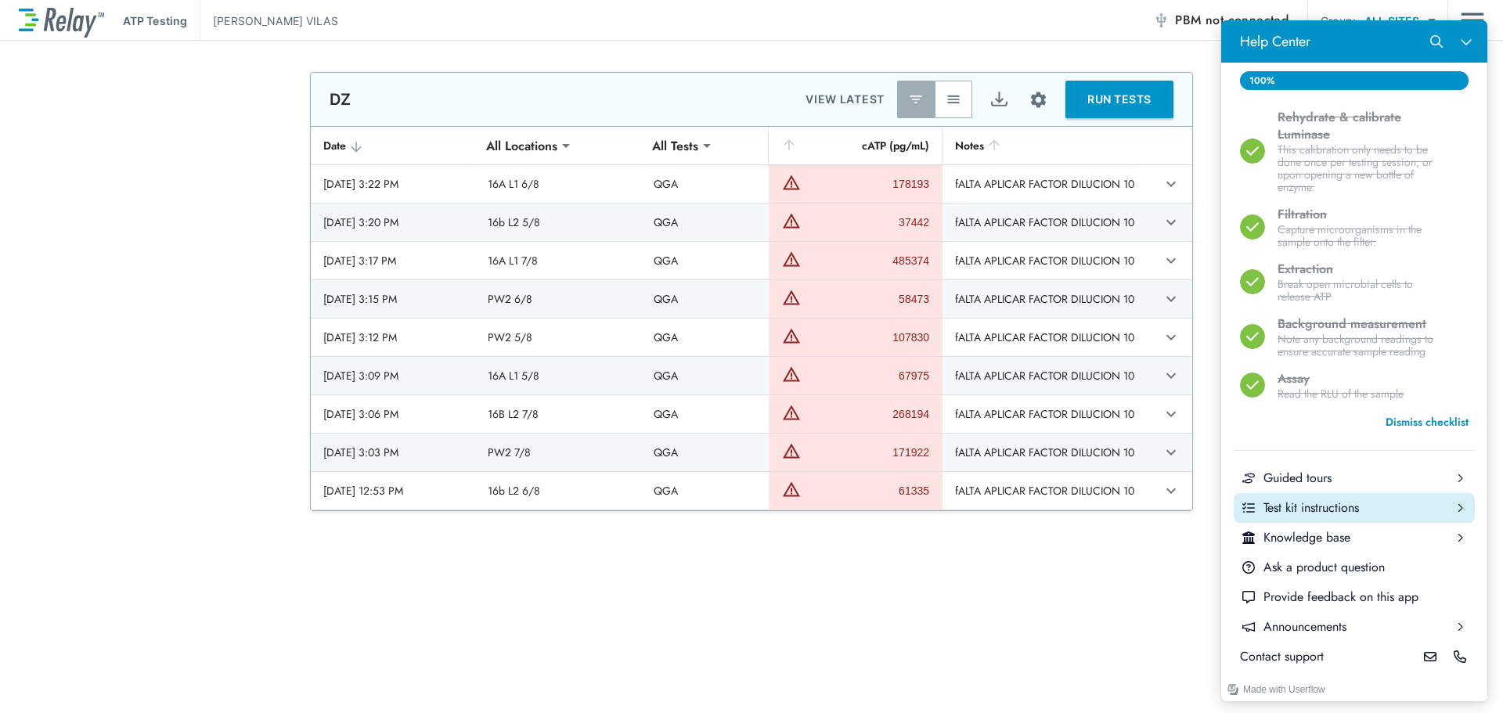
scroll to position [57, 0]
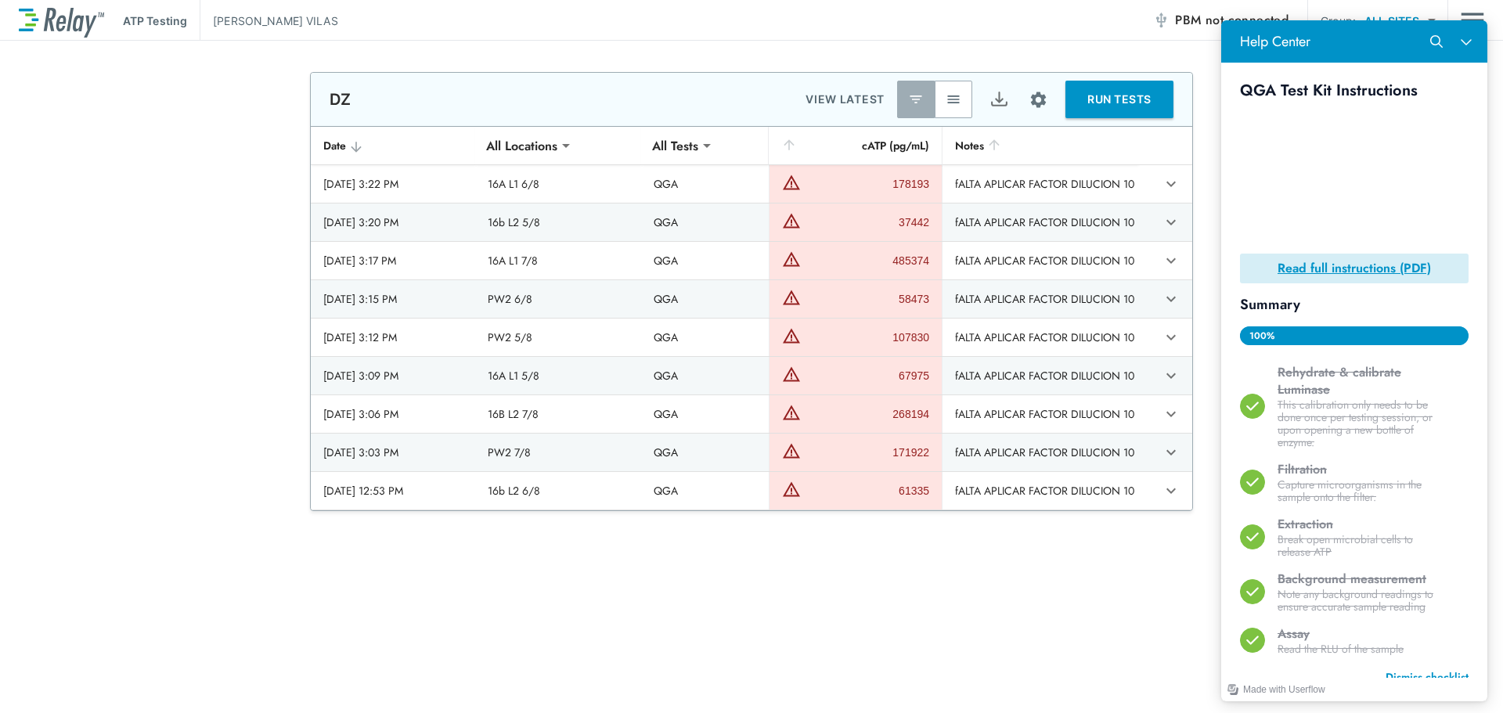
click at [1316, 326] on div "100 %" at bounding box center [1354, 335] width 229 height 19
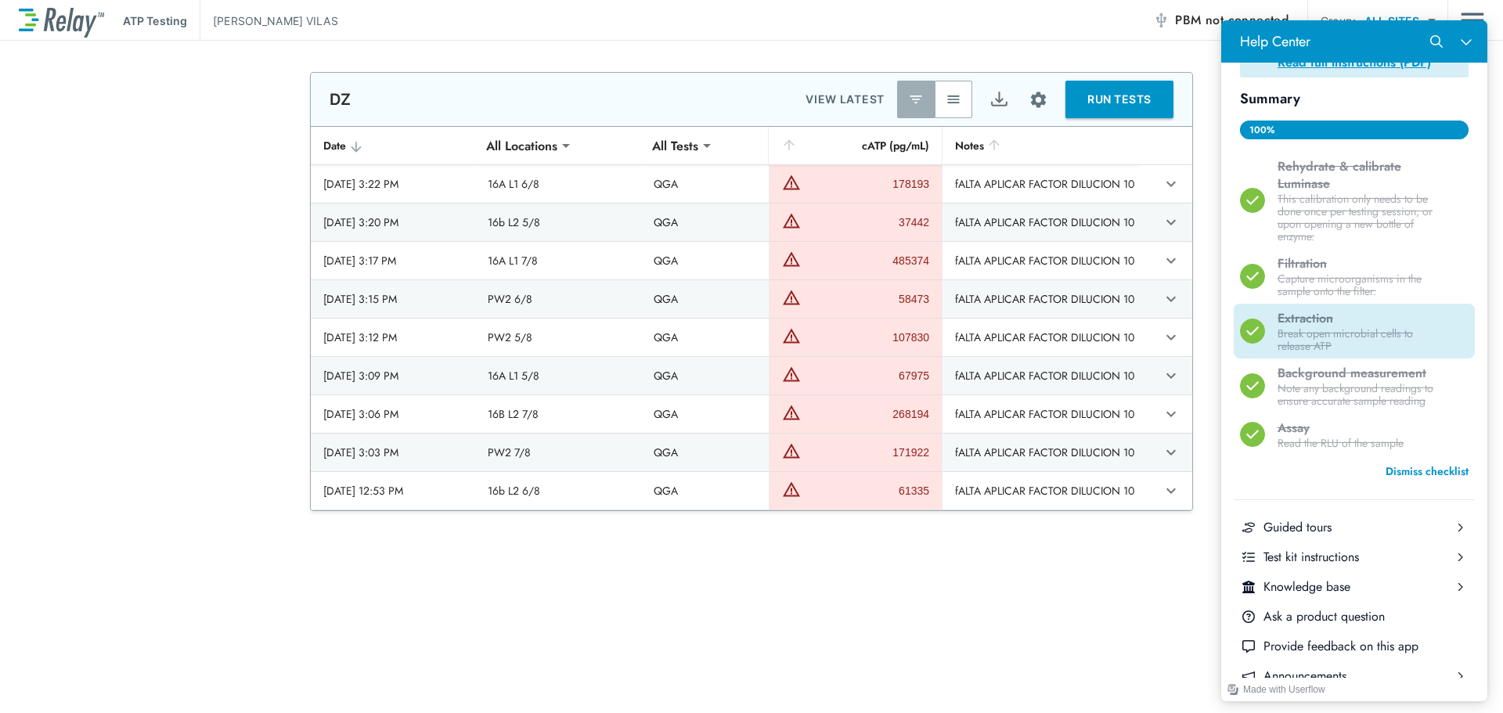
scroll to position [318, 0]
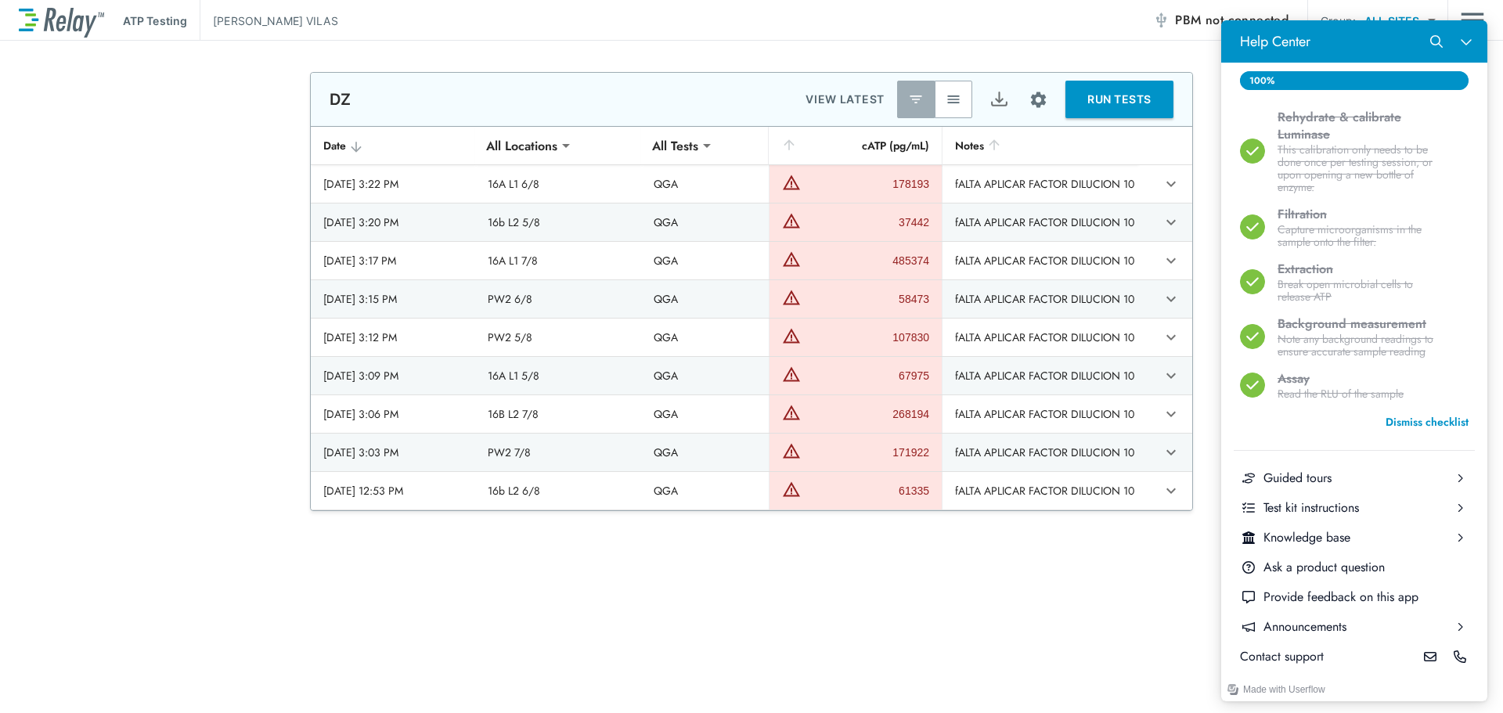
click at [1071, 589] on div "**********" at bounding box center [751, 648] width 1503 height 1152
click at [1263, 696] on div "Made with Userflow" at bounding box center [1284, 689] width 82 height 17
click at [1467, 38] on icon "Close Help Center" at bounding box center [1466, 41] width 13 height 13
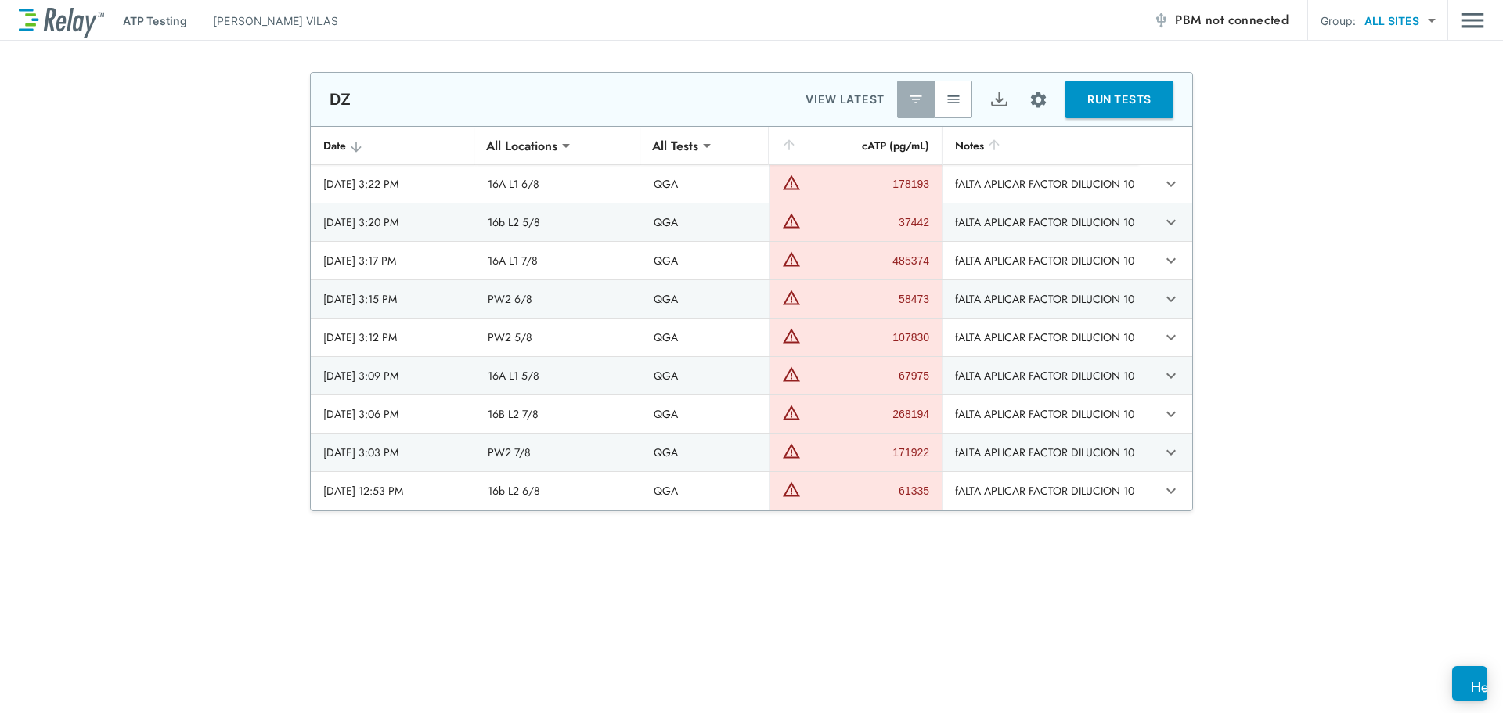
scroll to position [0, 0]
click at [1389, 22] on body "**********" at bounding box center [751, 356] width 1503 height 713
click at [991, 97] on img "Export" at bounding box center [999, 100] width 20 height 20
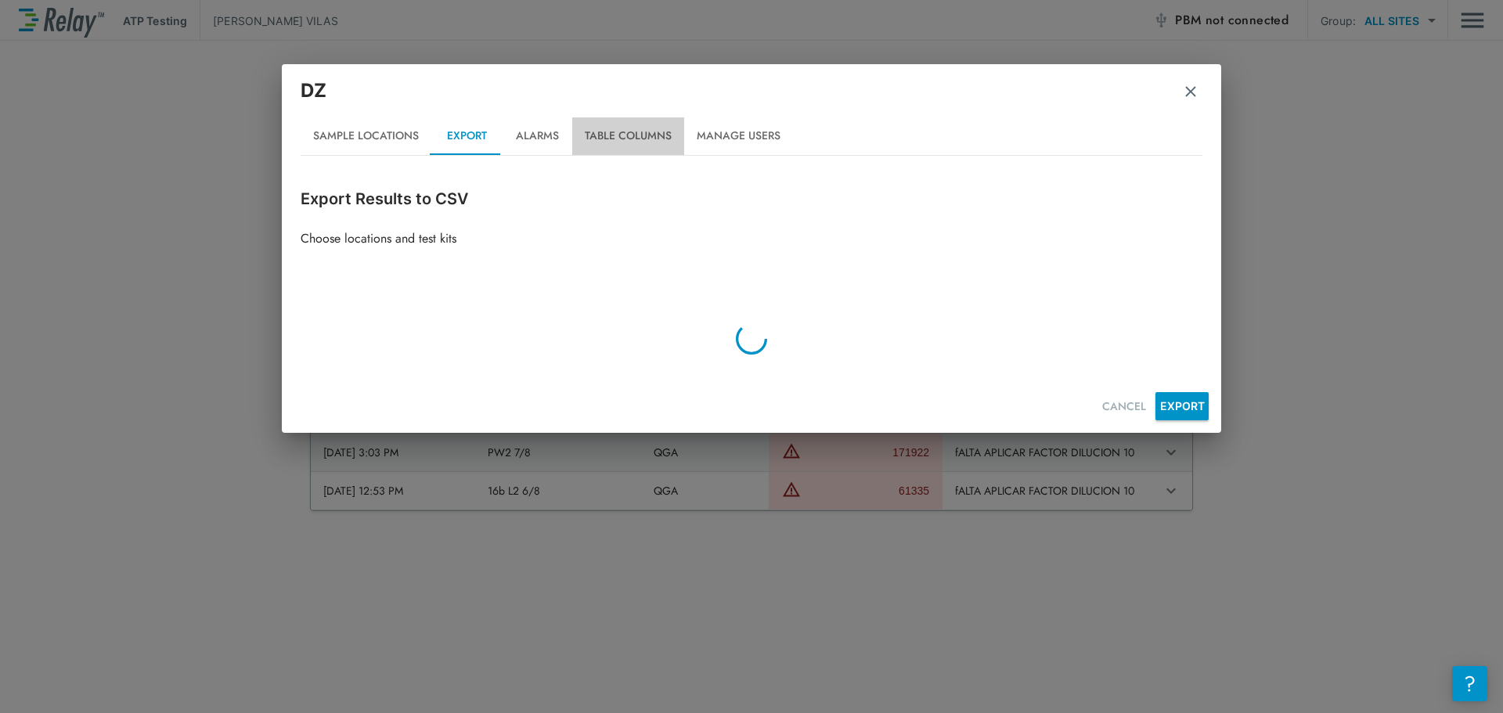
click at [632, 139] on button "Table Columns" at bounding box center [628, 136] width 112 height 38
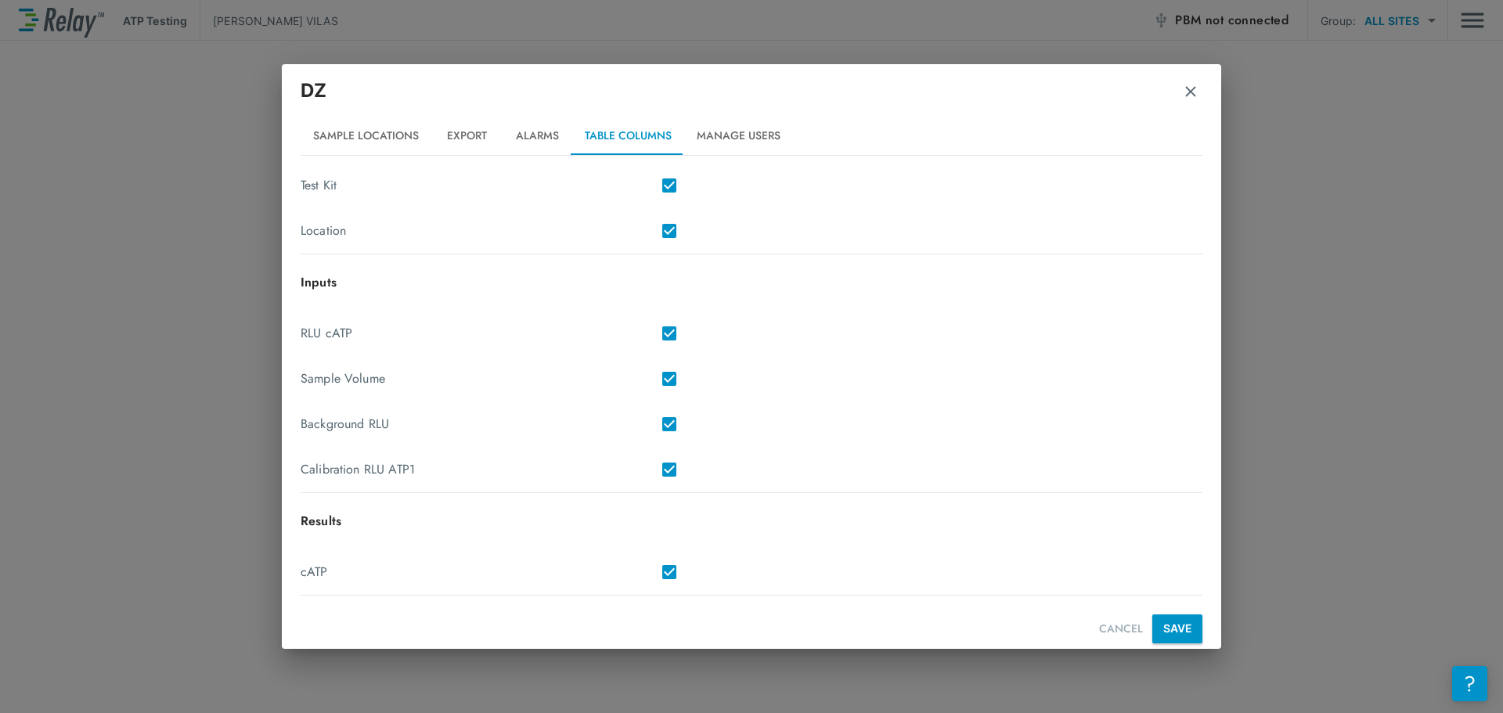
scroll to position [261, 0]
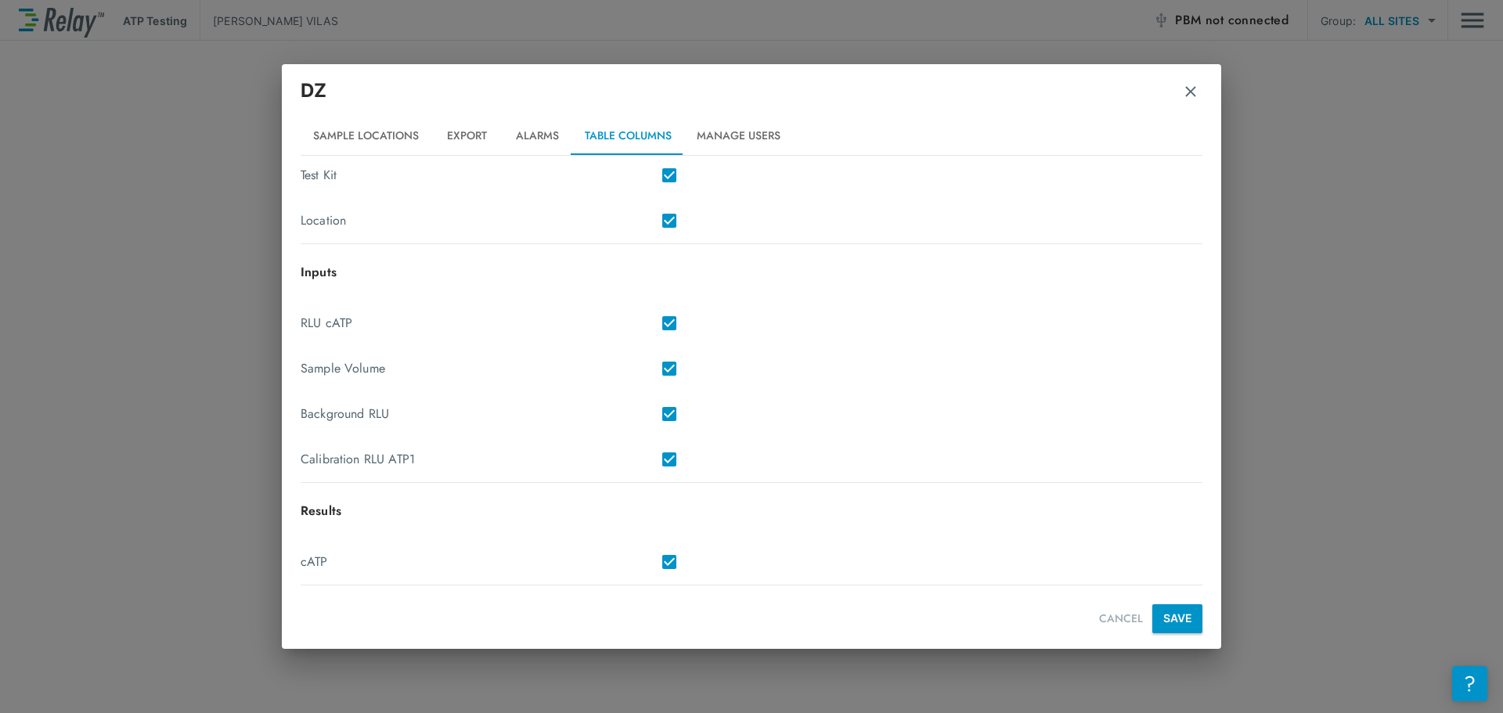
click at [1152, 614] on button "SAVE" at bounding box center [1177, 618] width 50 height 29
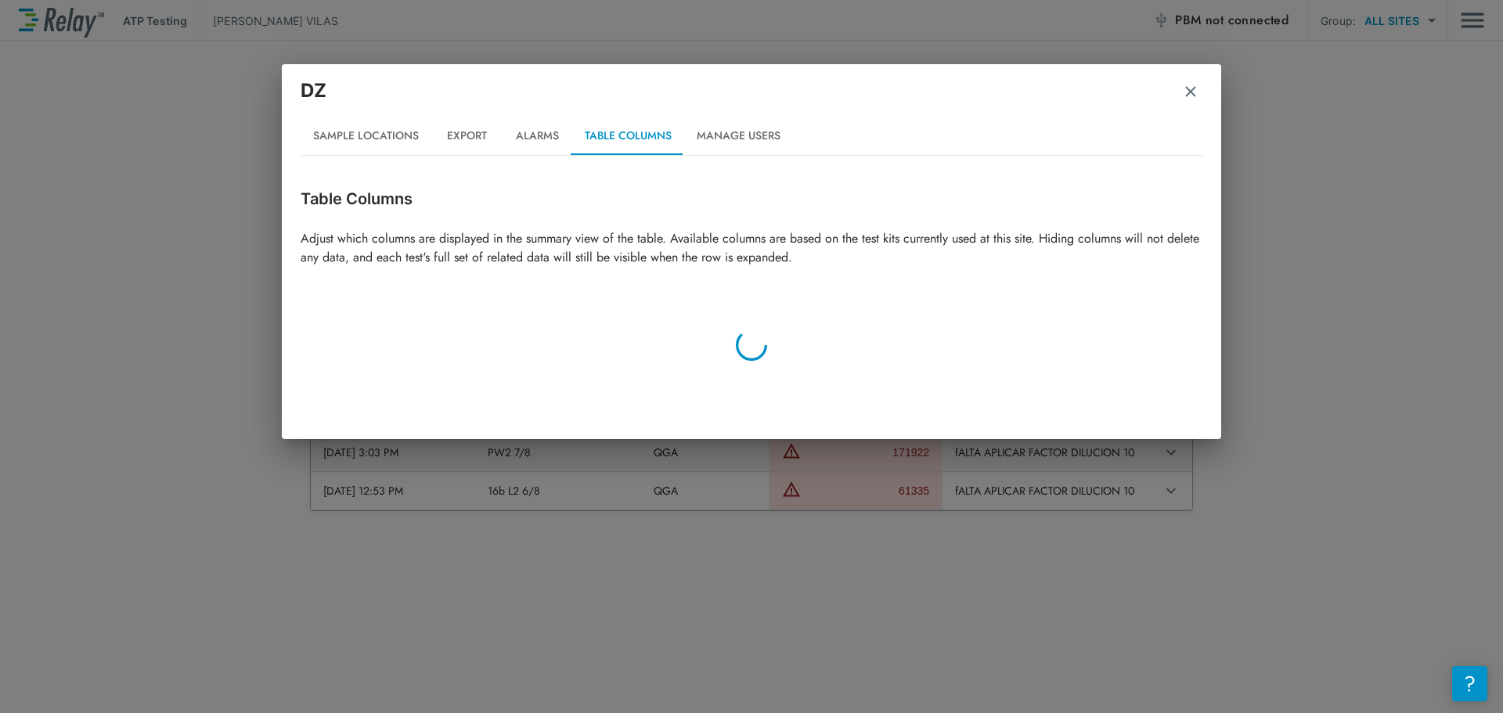
scroll to position [0, 0]
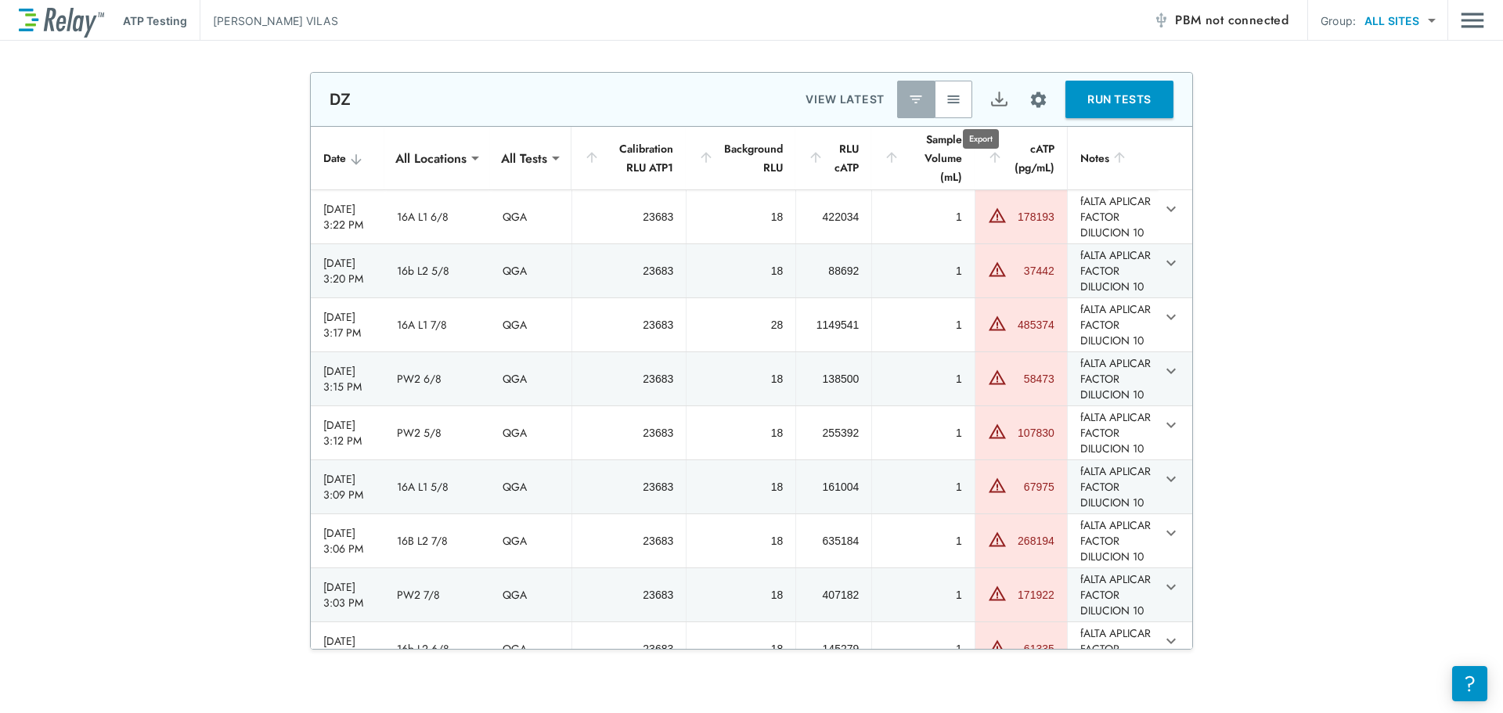
click at [989, 97] on img "Export" at bounding box center [999, 100] width 20 height 20
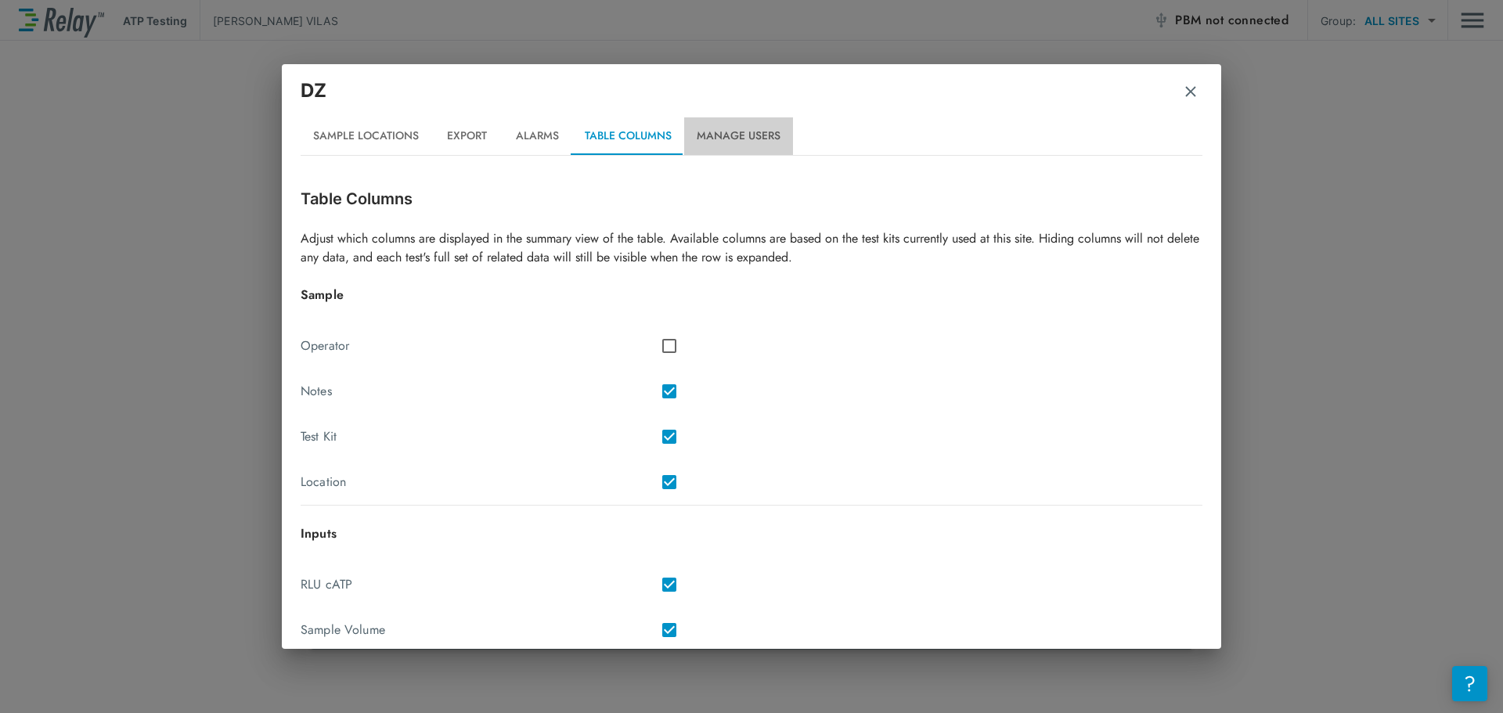
click at [700, 134] on button "Manage Users" at bounding box center [738, 136] width 109 height 38
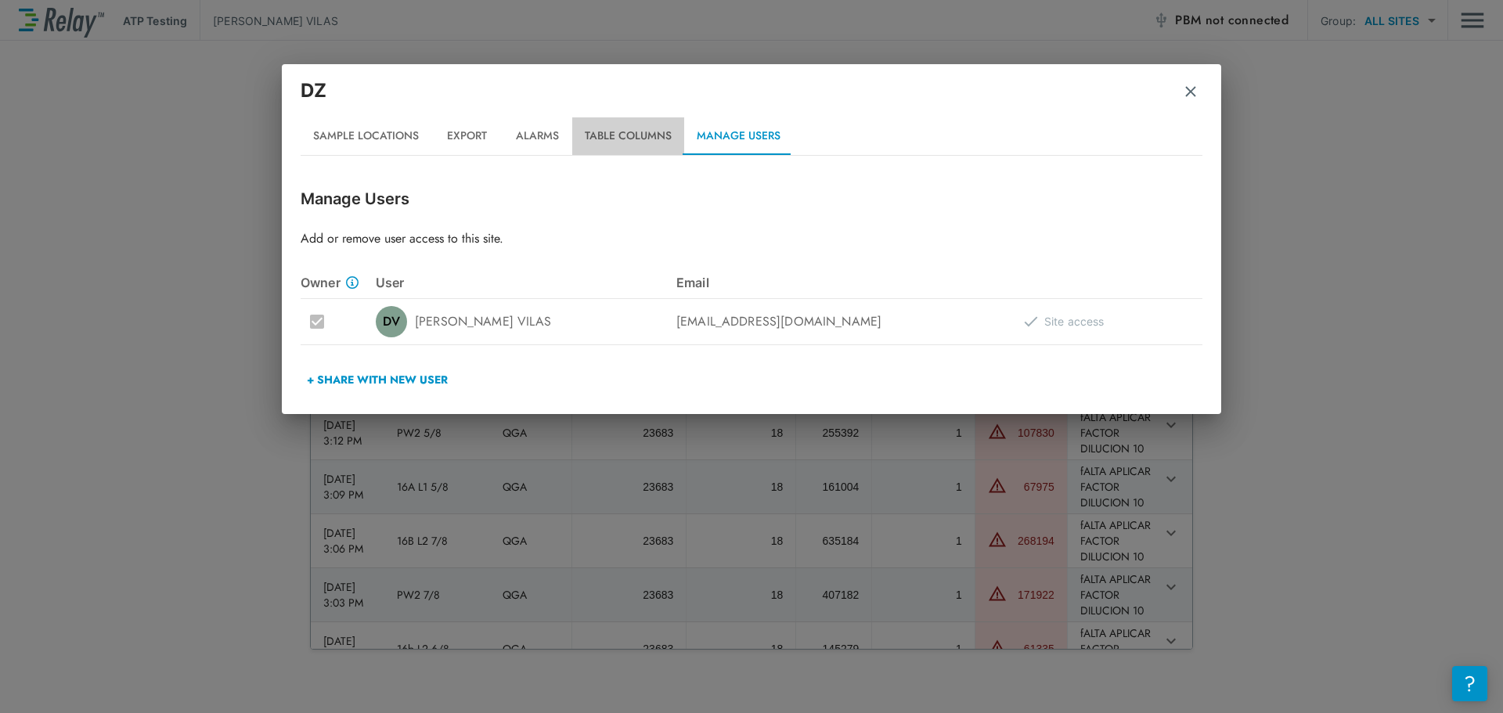
click at [632, 135] on button "Table Columns" at bounding box center [628, 136] width 112 height 38
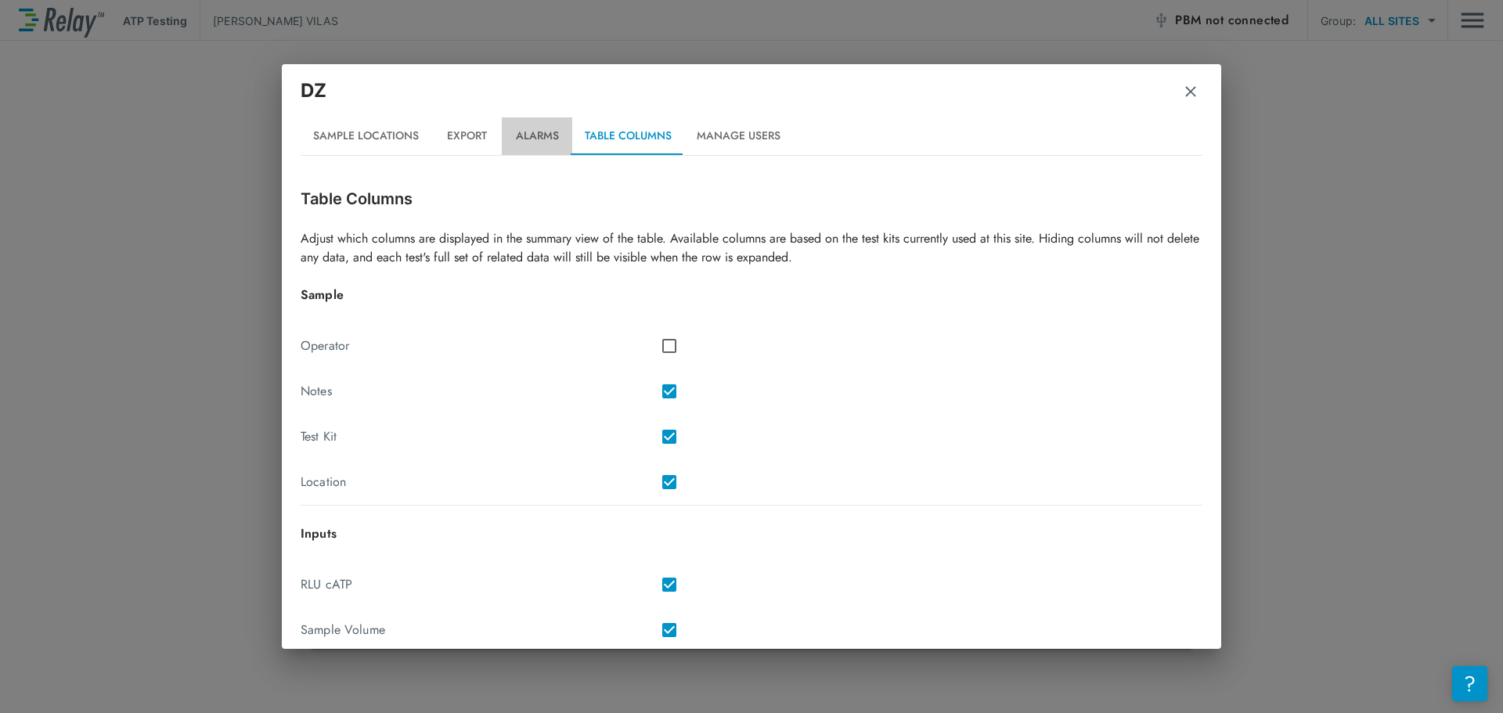
click at [534, 138] on button "Alarms" at bounding box center [537, 136] width 70 height 38
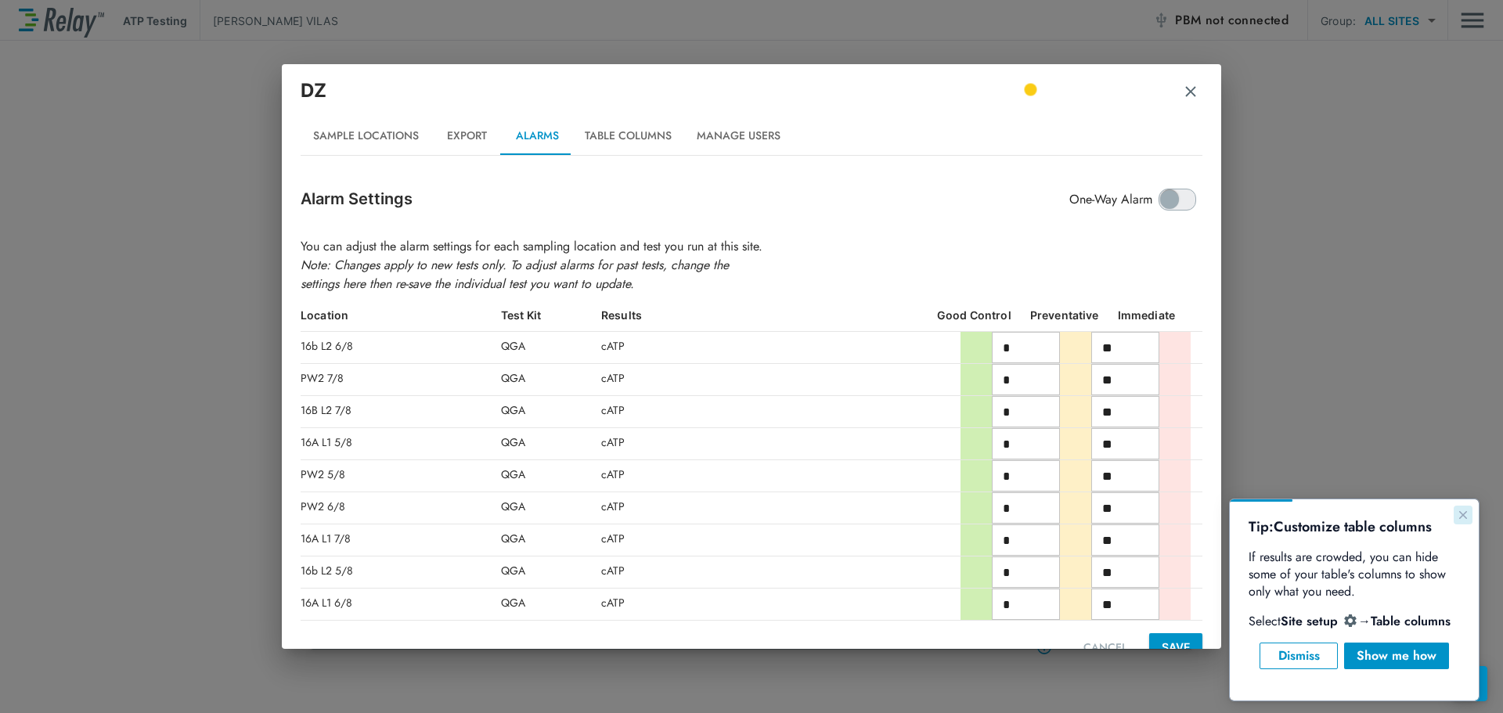
click at [1464, 510] on icon "Close guide" at bounding box center [1463, 515] width 13 height 13
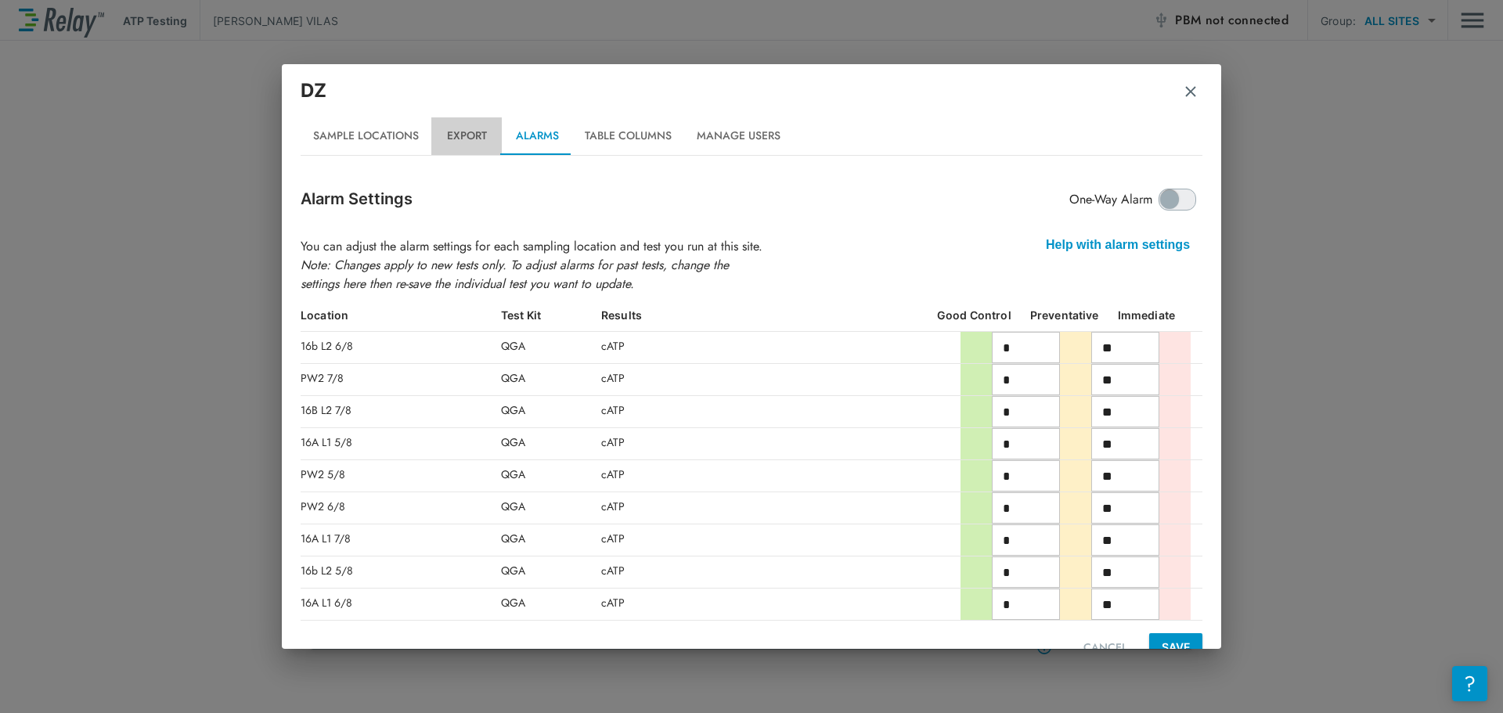
click at [477, 140] on button "Export" at bounding box center [466, 136] width 70 height 38
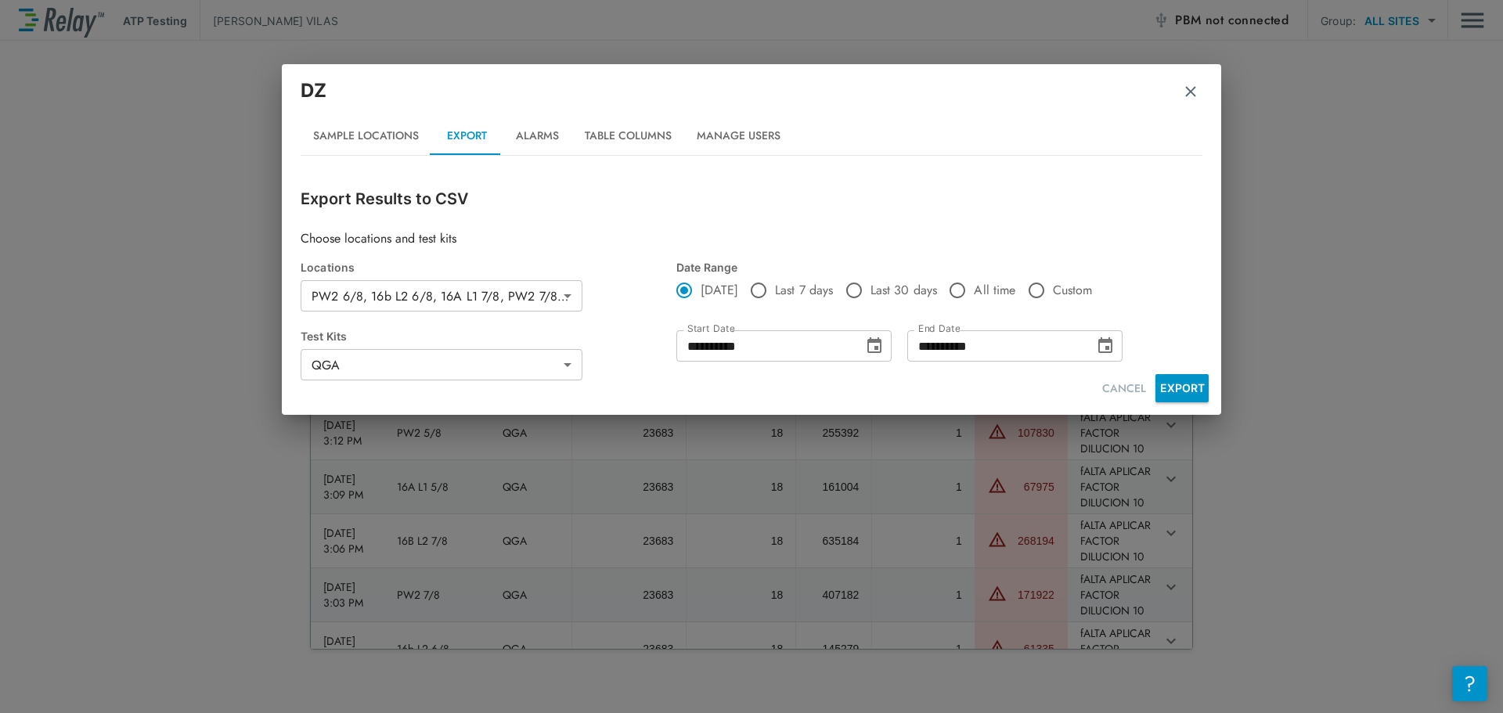
click at [515, 300] on body "**********" at bounding box center [751, 356] width 1503 height 713
click at [1189, 386] on button "EXPORT" at bounding box center [1181, 388] width 53 height 28
click at [1146, 385] on button "CANCEL" at bounding box center [1124, 388] width 56 height 29
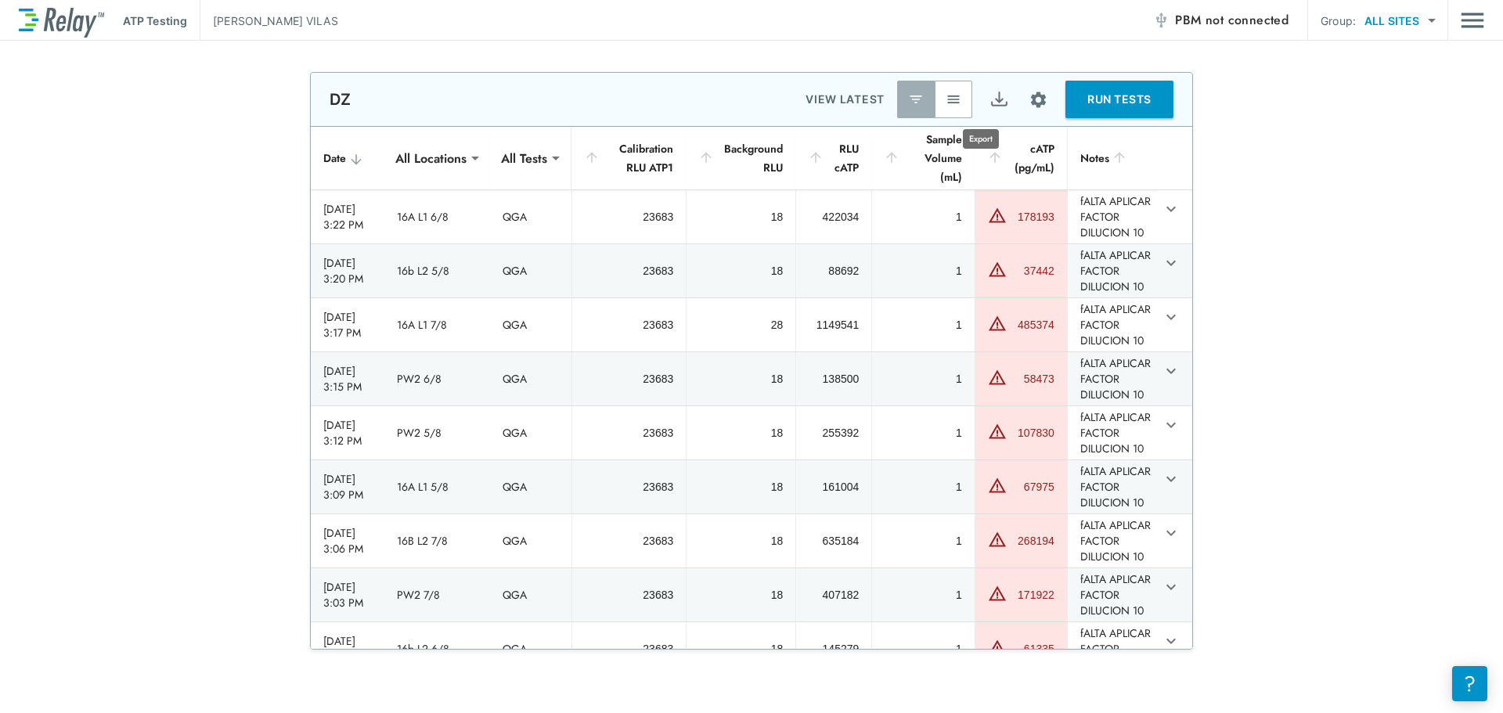
click at [989, 102] on img "Export" at bounding box center [999, 100] width 20 height 20
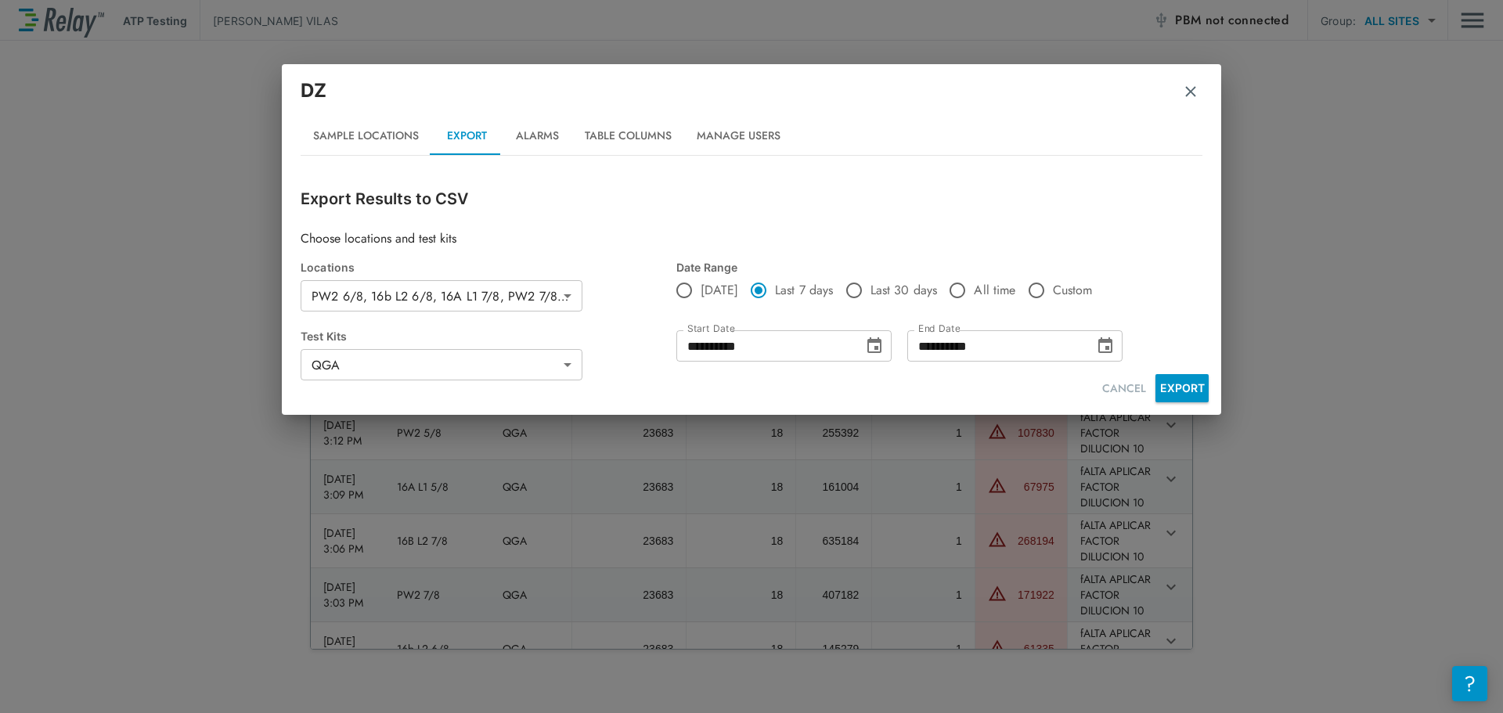
type input "**********"
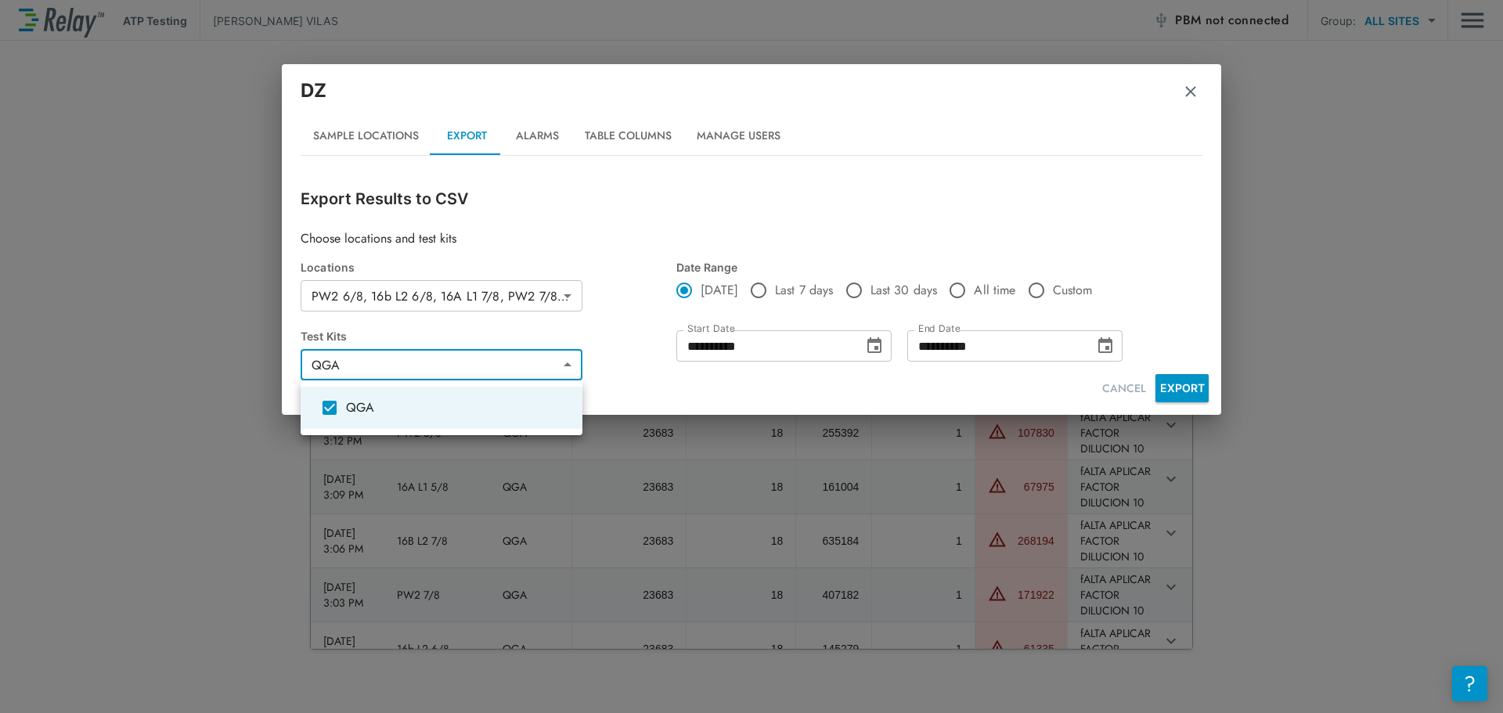
click at [561, 363] on body "**********" at bounding box center [751, 356] width 1503 height 713
click at [561, 363] on div at bounding box center [751, 356] width 1503 height 713
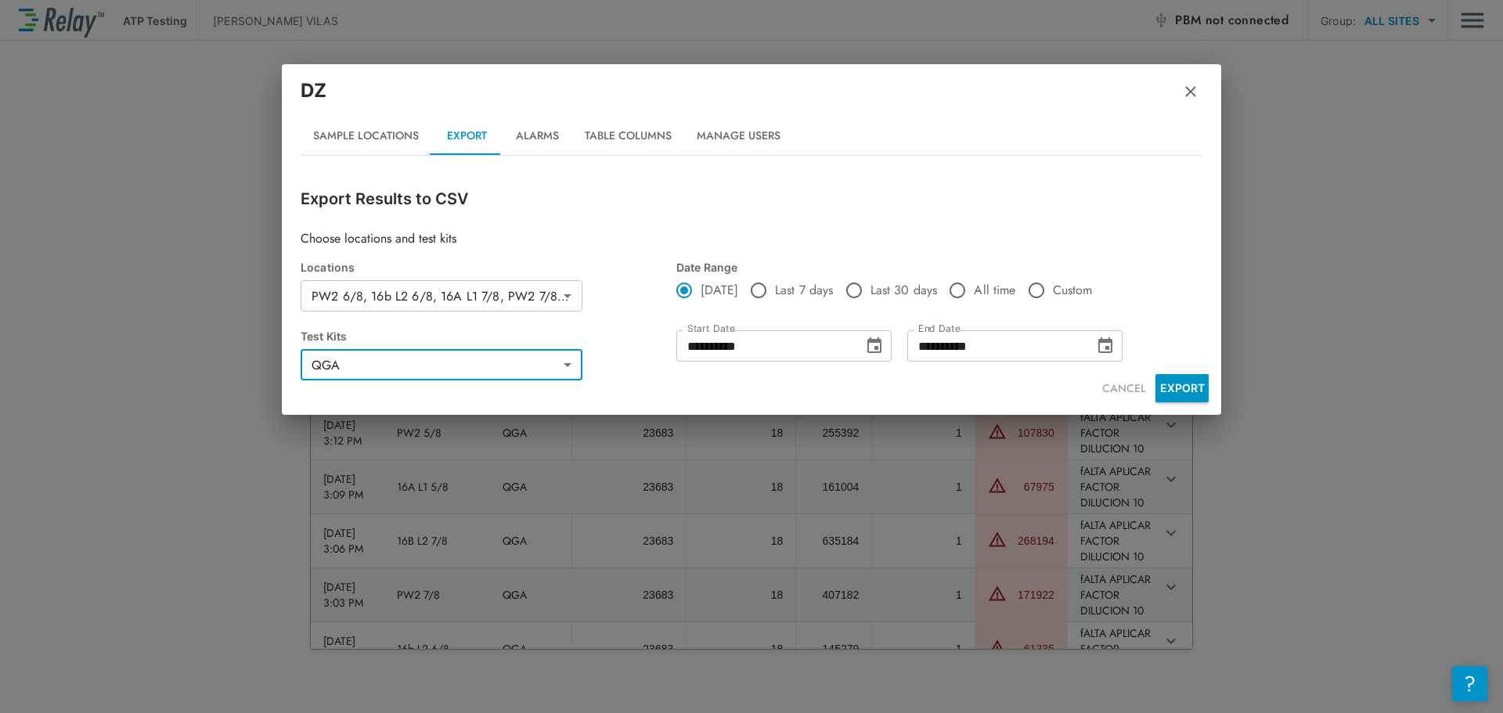
click at [555, 309] on body "**********" at bounding box center [751, 356] width 1503 height 713
click at [1180, 387] on button "EXPORT" at bounding box center [1181, 388] width 53 height 28
drag, startPoint x: 1134, startPoint y: 385, endPoint x: 1119, endPoint y: 387, distance: 15.0
click at [1134, 385] on button "CANCEL" at bounding box center [1124, 388] width 56 height 29
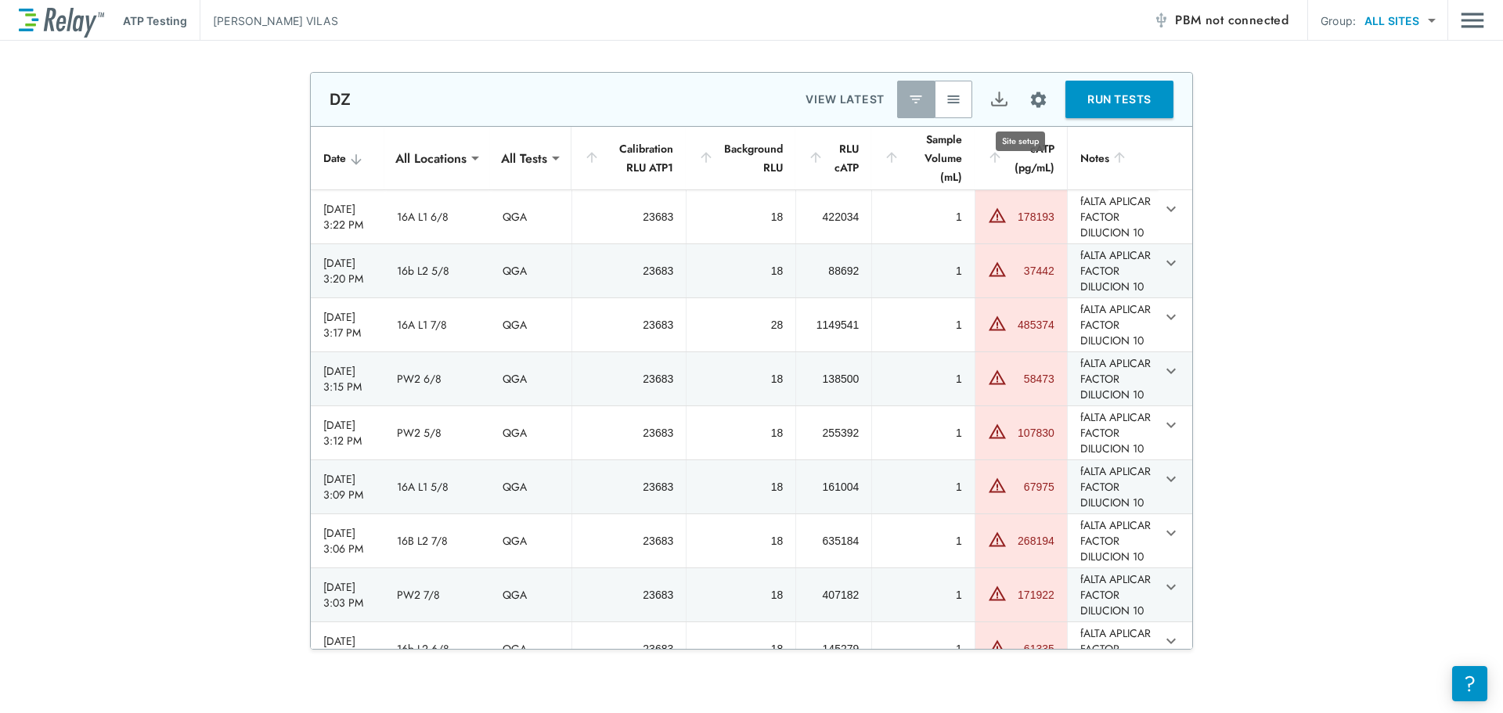
click at [1028, 96] on img "Site setup" at bounding box center [1038, 100] width 20 height 20
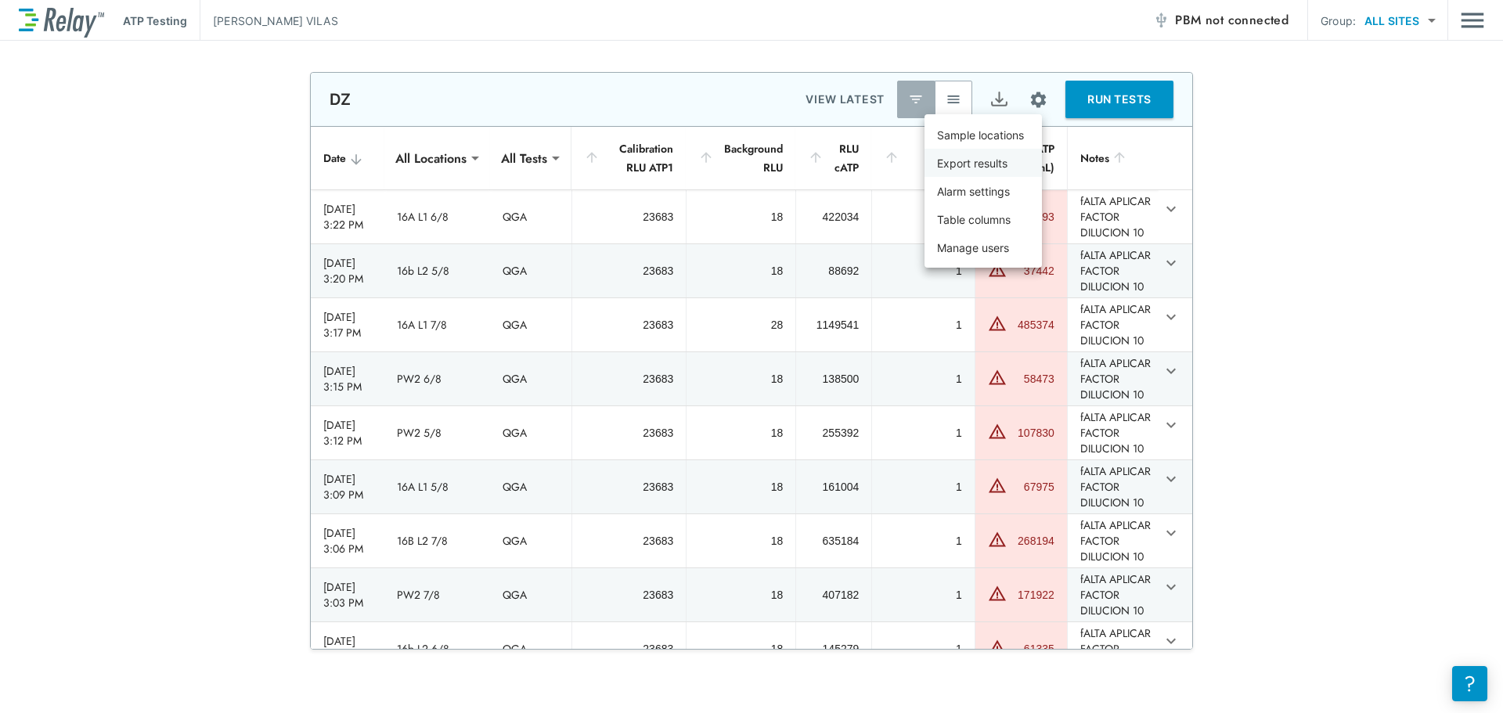
click at [963, 165] on p "Export results" at bounding box center [972, 163] width 70 height 16
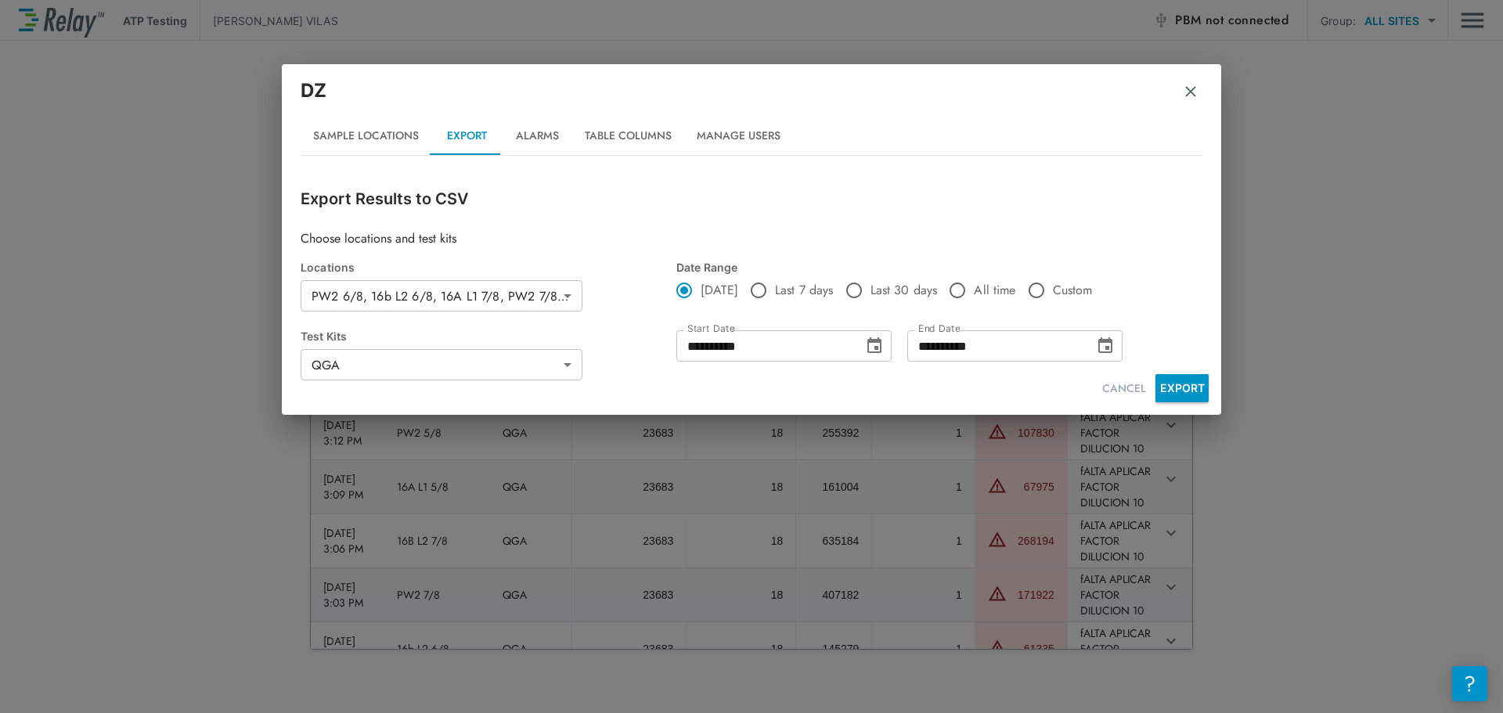
click at [877, 347] on icon "Choose date, selected date is Aug 14, 2025" at bounding box center [874, 345] width 14 height 16
click at [604, 132] on button "Table Columns" at bounding box center [628, 136] width 112 height 38
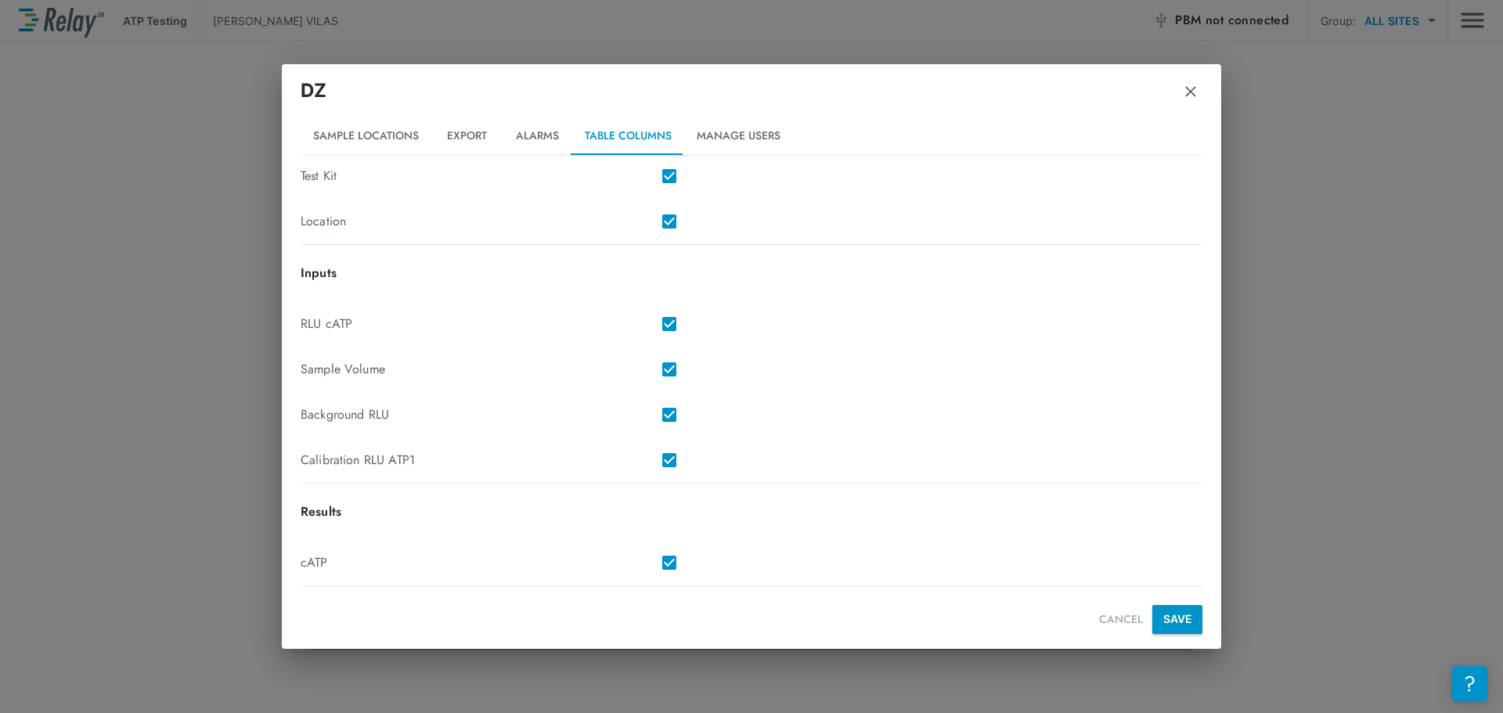
scroll to position [261, 0]
click at [1094, 617] on button "CANCEL" at bounding box center [1121, 618] width 56 height 29
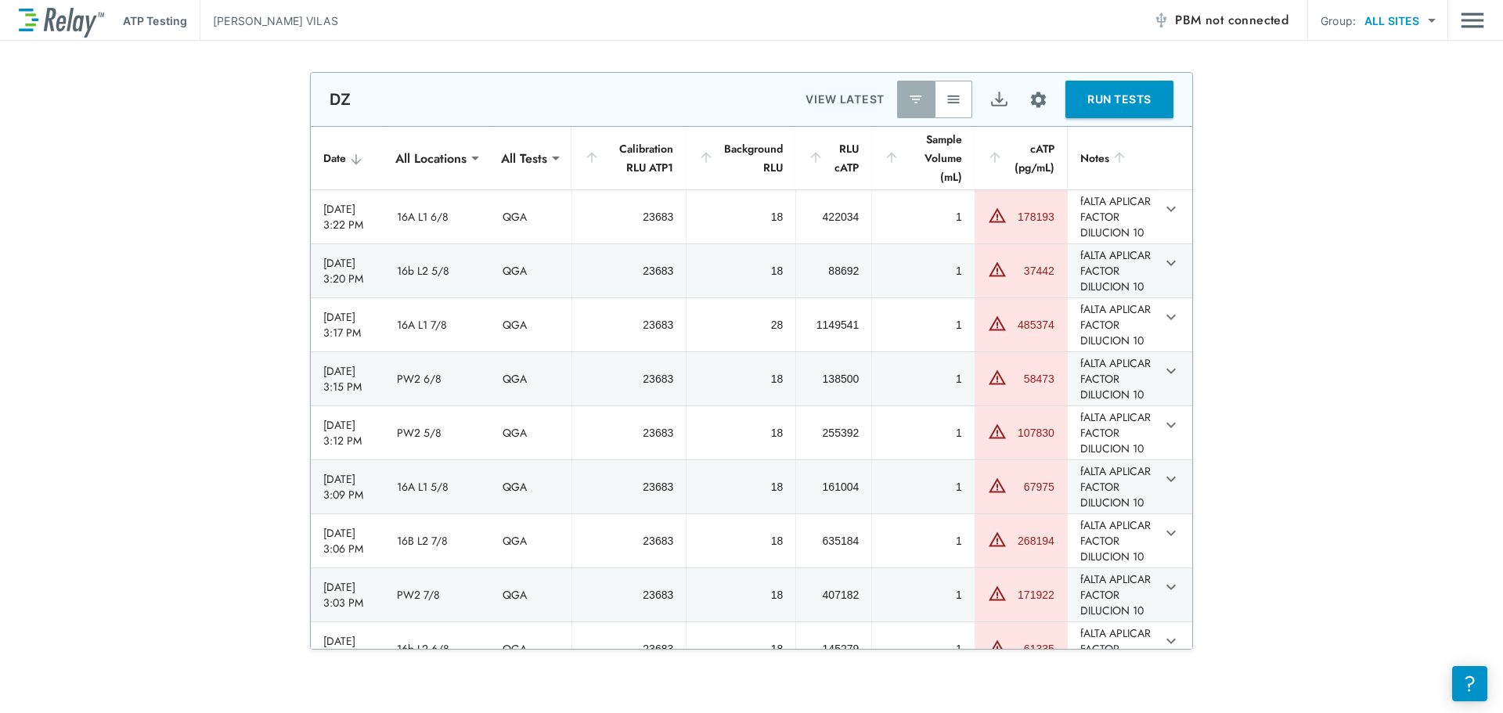
click at [1028, 100] on img "Site setup" at bounding box center [1038, 100] width 20 height 20
click at [1006, 245] on p "Manage users" at bounding box center [973, 247] width 72 height 16
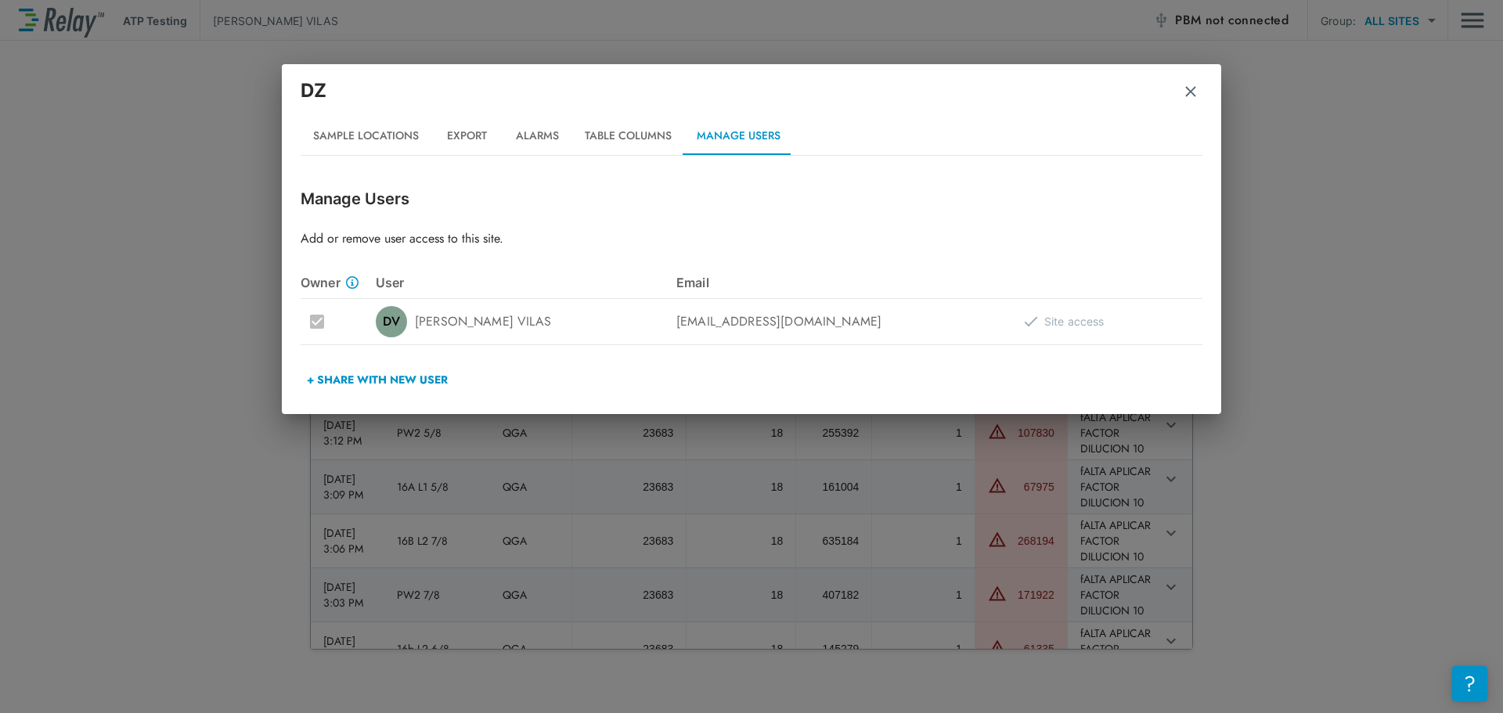
click at [392, 134] on button "Sample Locations" at bounding box center [366, 136] width 131 height 38
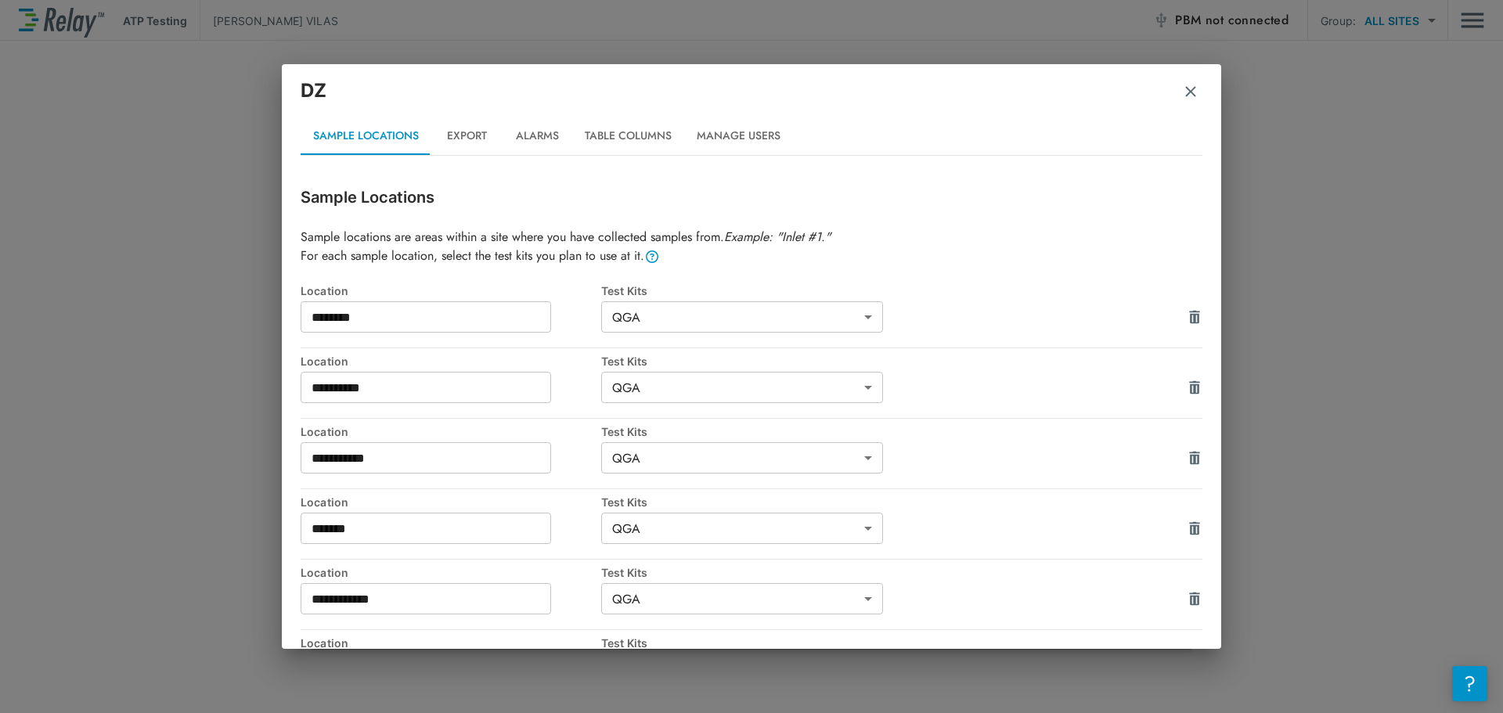
scroll to position [0, 0]
click at [1187, 90] on img "button" at bounding box center [1191, 92] width 16 height 16
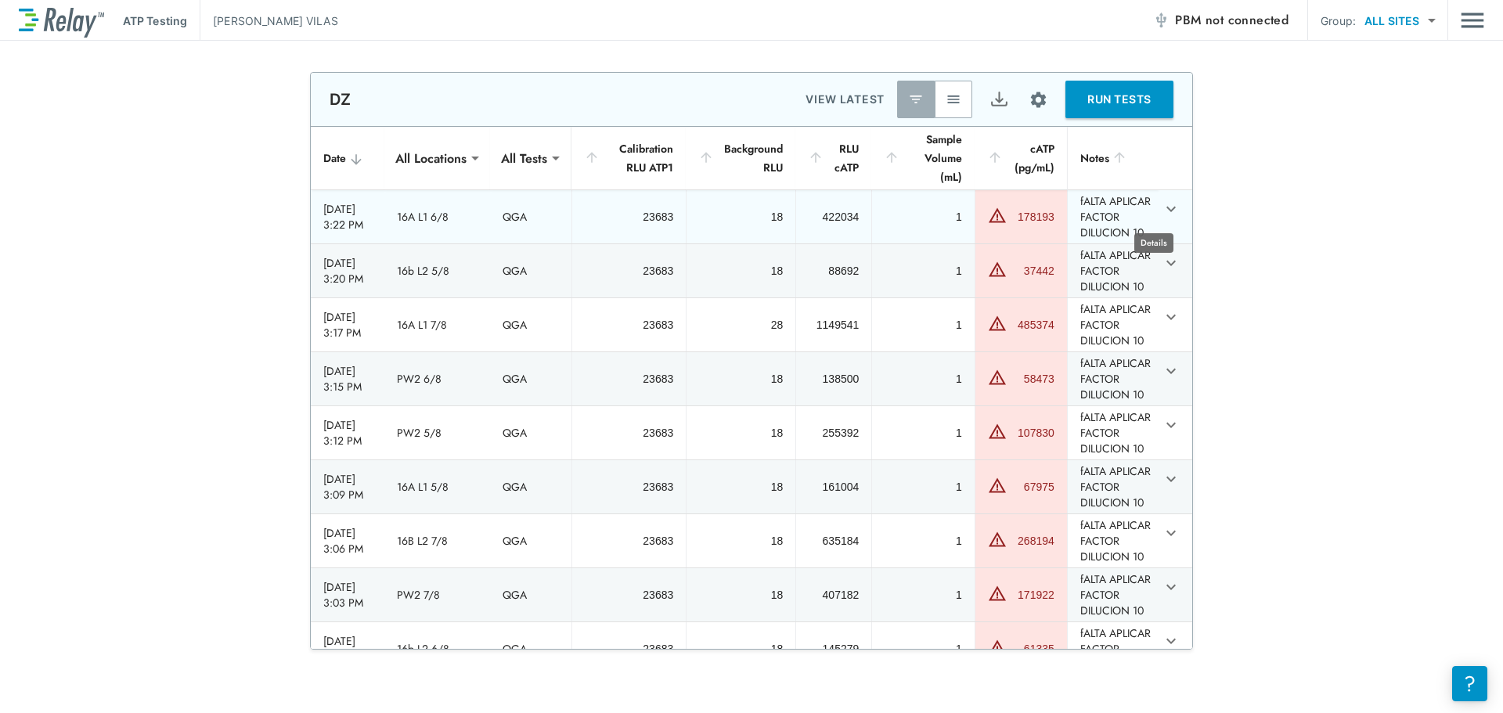
click at [1161, 205] on icon "expand row" at bounding box center [1170, 209] width 19 height 19
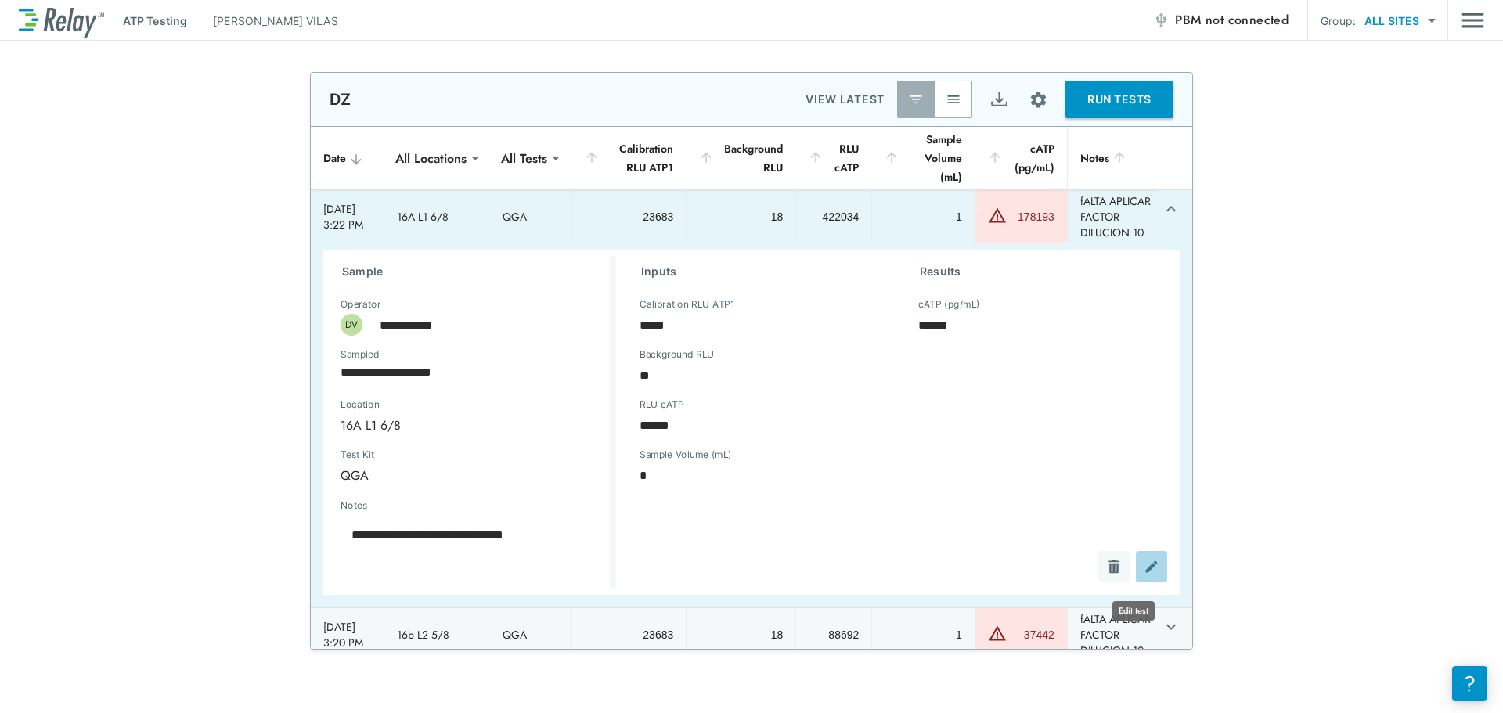
click at [1143, 574] on img "Edit test" at bounding box center [1151, 567] width 16 height 16
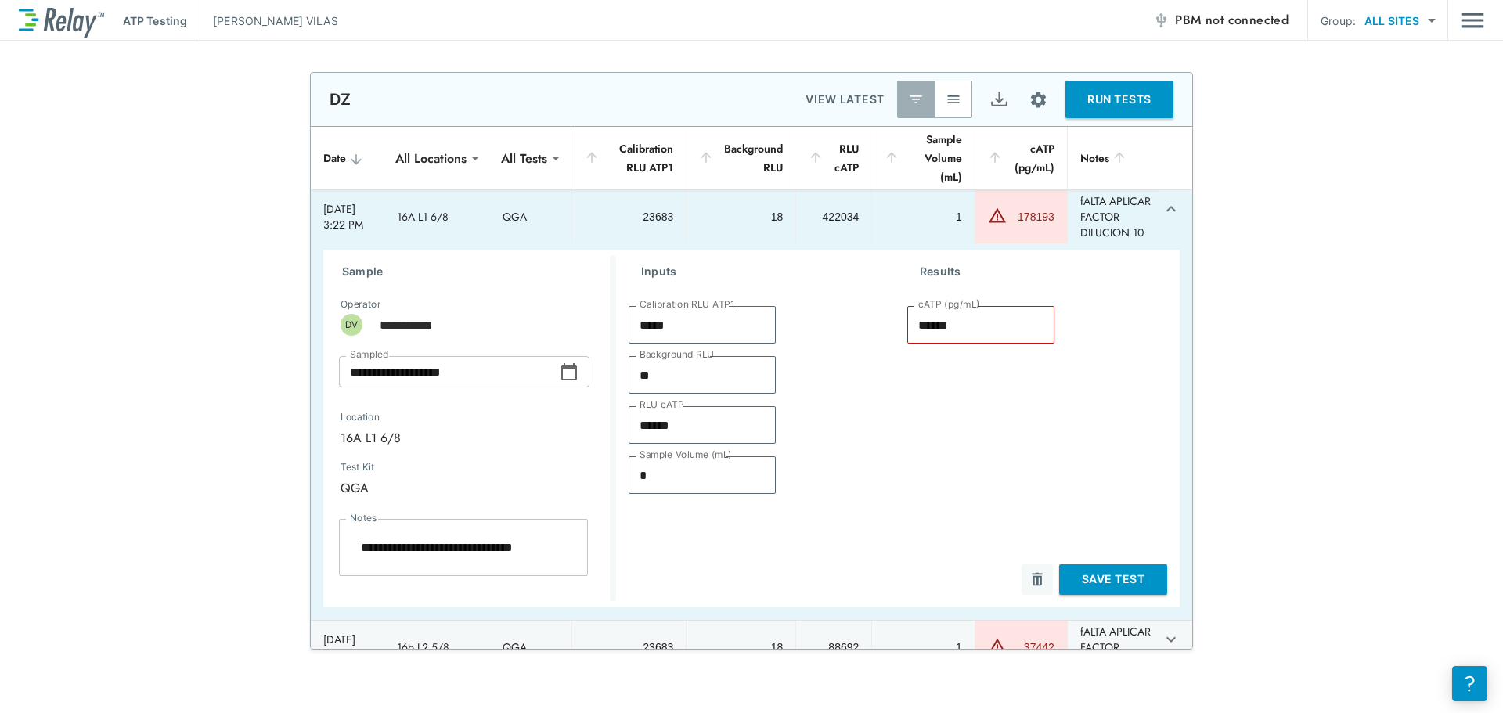
click at [1078, 585] on button "Save Test" at bounding box center [1113, 579] width 108 height 31
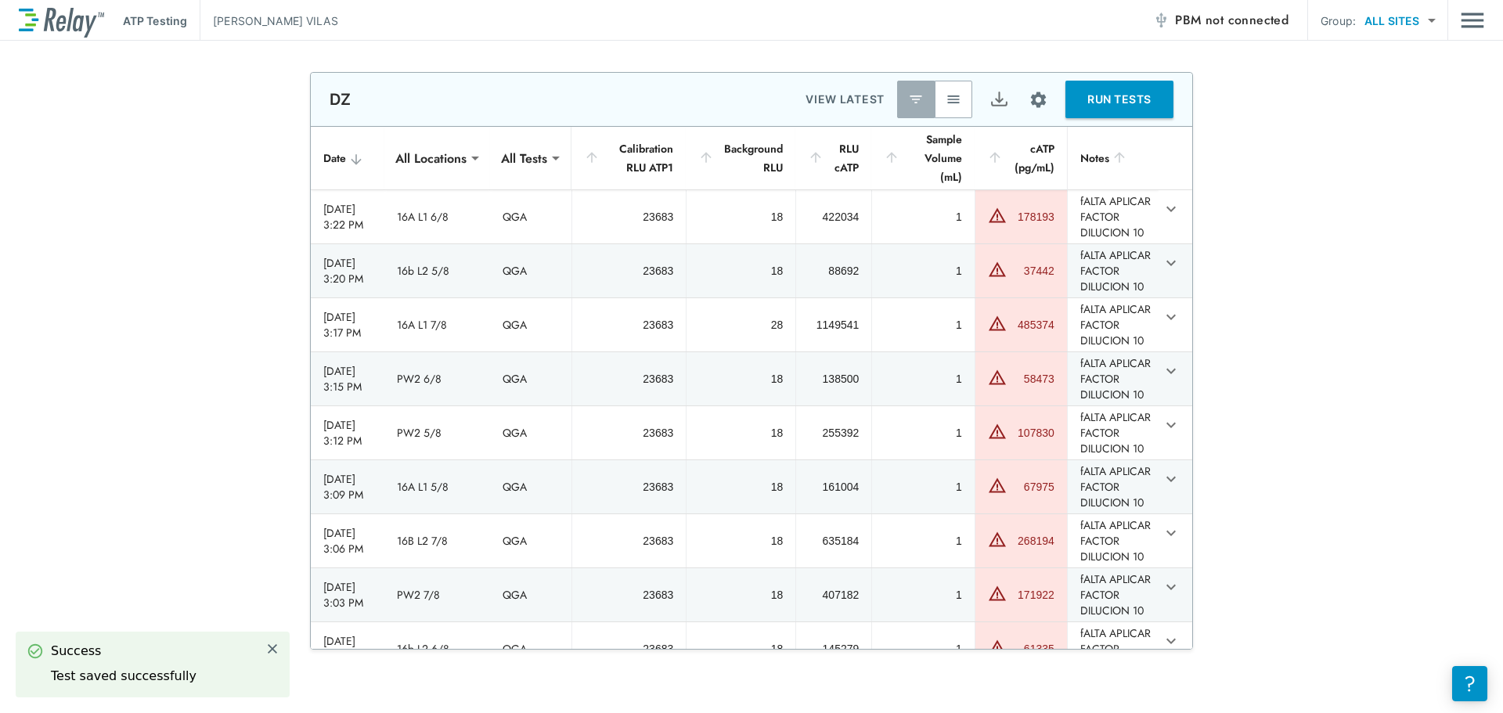
type textarea "*"
click at [1028, 98] on img "Site setup" at bounding box center [1038, 100] width 20 height 20
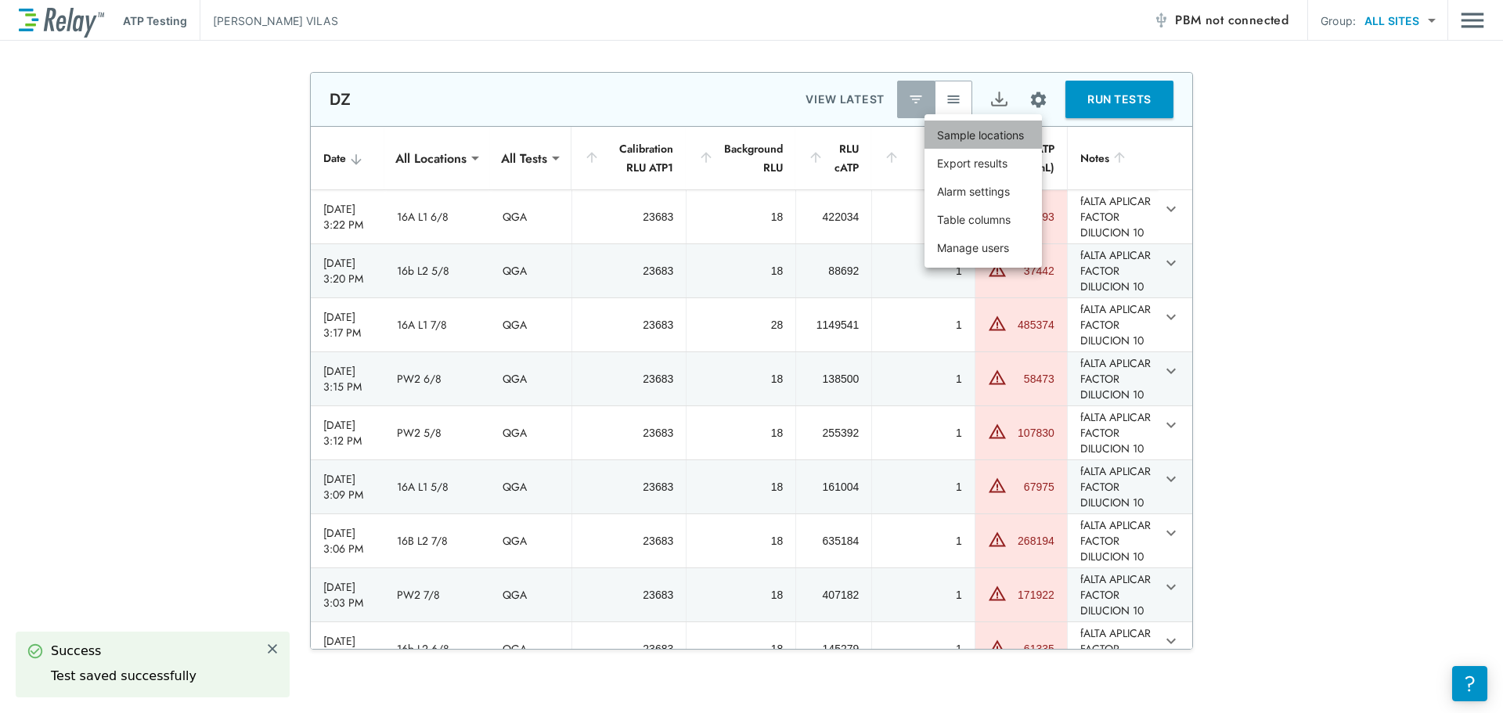
click at [998, 135] on p "Sample locations" at bounding box center [980, 135] width 87 height 16
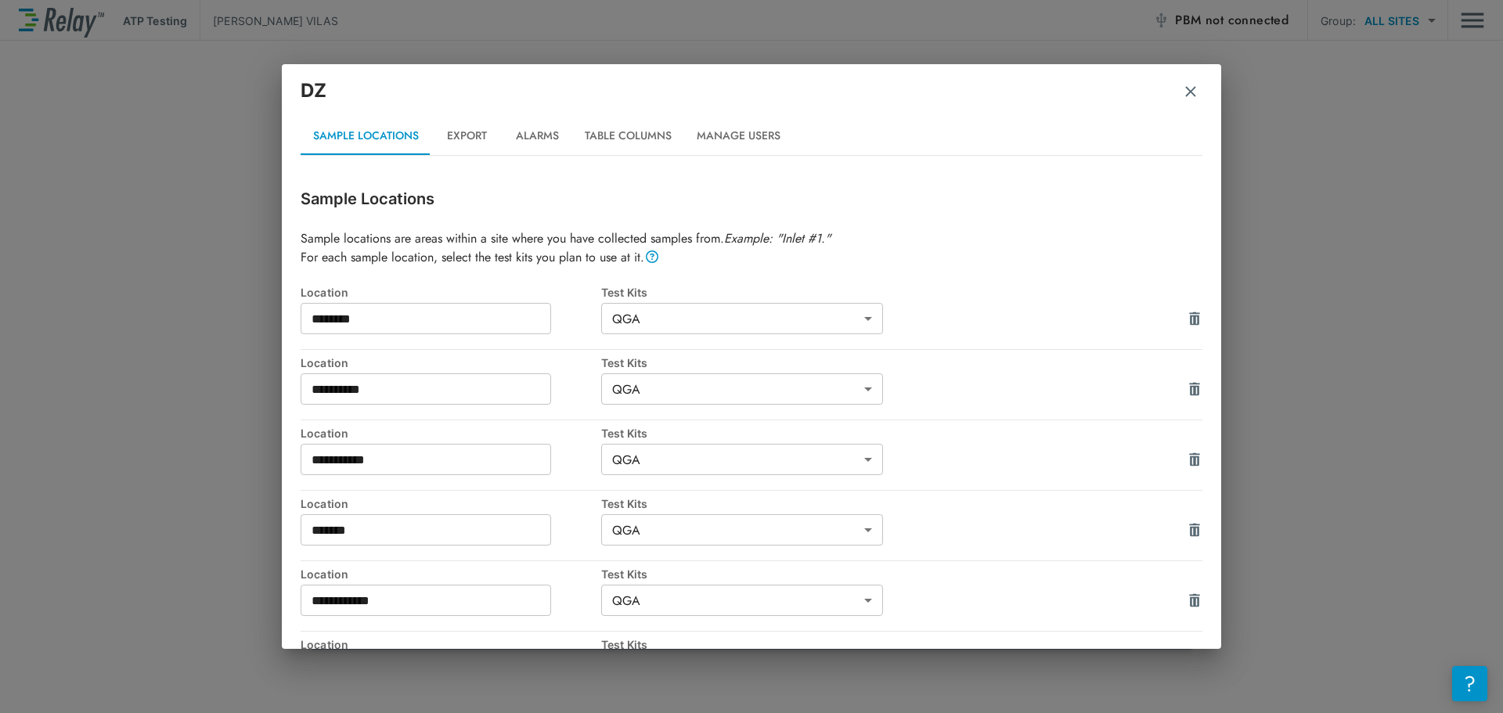
click at [1187, 96] on img "button" at bounding box center [1191, 92] width 16 height 16
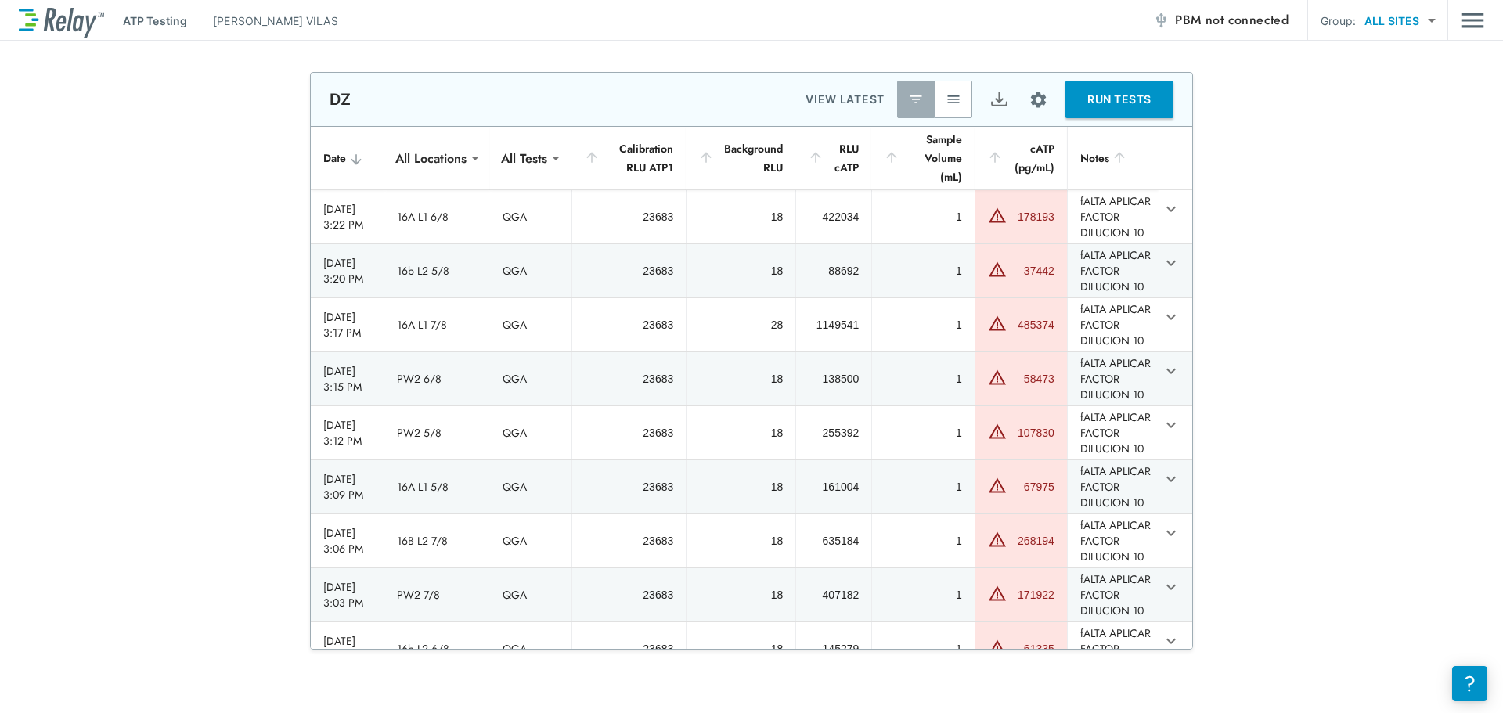
click at [934, 101] on button "button" at bounding box center [953, 100] width 38 height 38
click at [908, 101] on img "button" at bounding box center [916, 100] width 16 height 16
click at [492, 155] on body "**********" at bounding box center [751, 356] width 1503 height 713
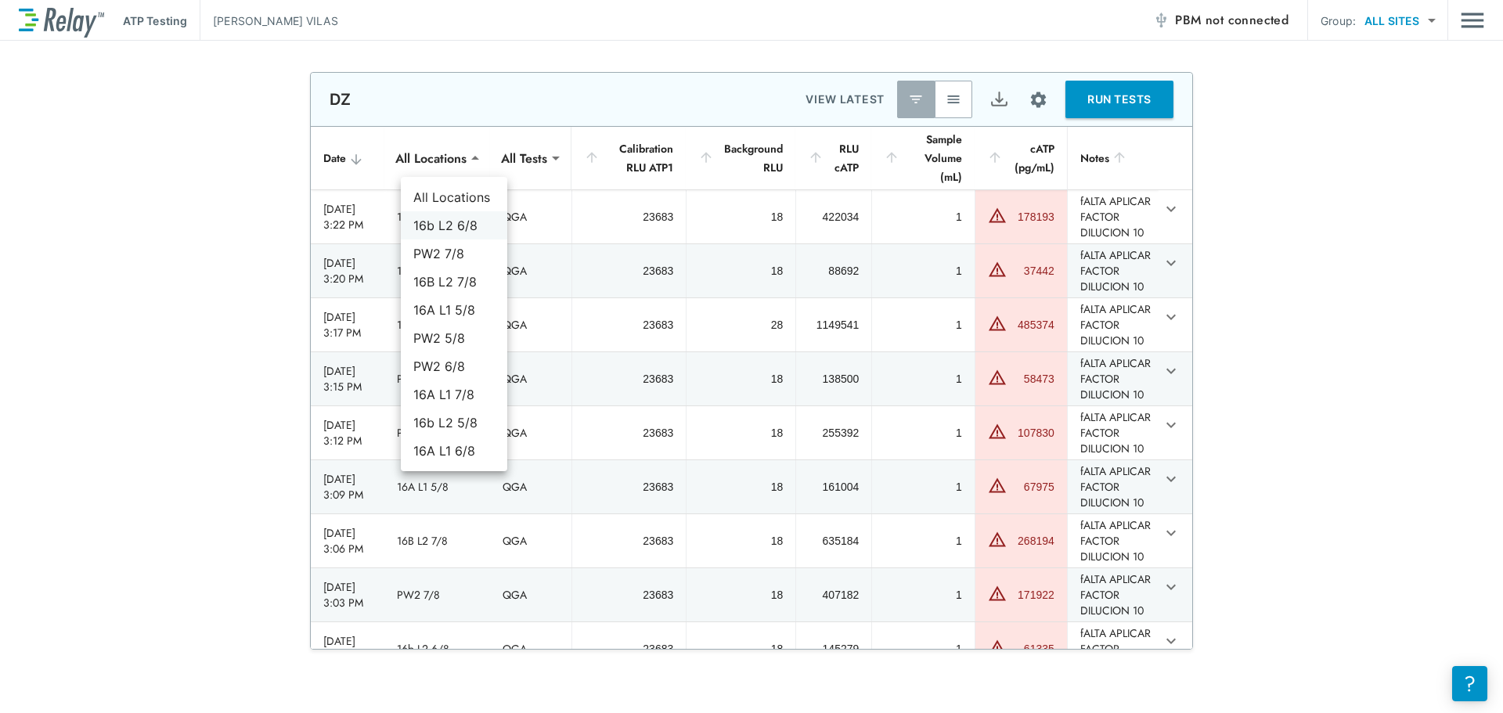
click at [451, 230] on li "16b L2 6/8" at bounding box center [454, 225] width 106 height 28
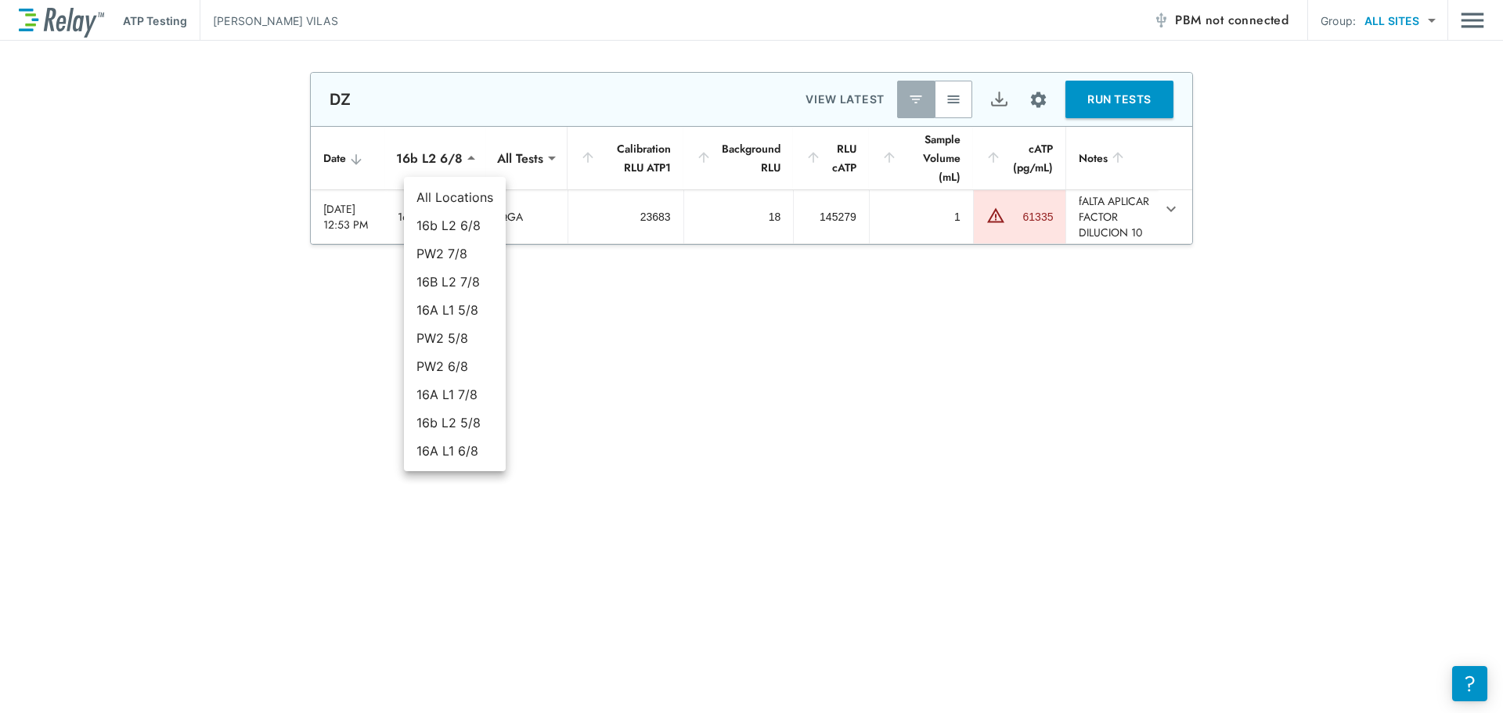
click at [471, 154] on body "**********" at bounding box center [751, 356] width 1503 height 713
click at [452, 202] on li "All Locations" at bounding box center [455, 197] width 102 height 28
type input "**********"
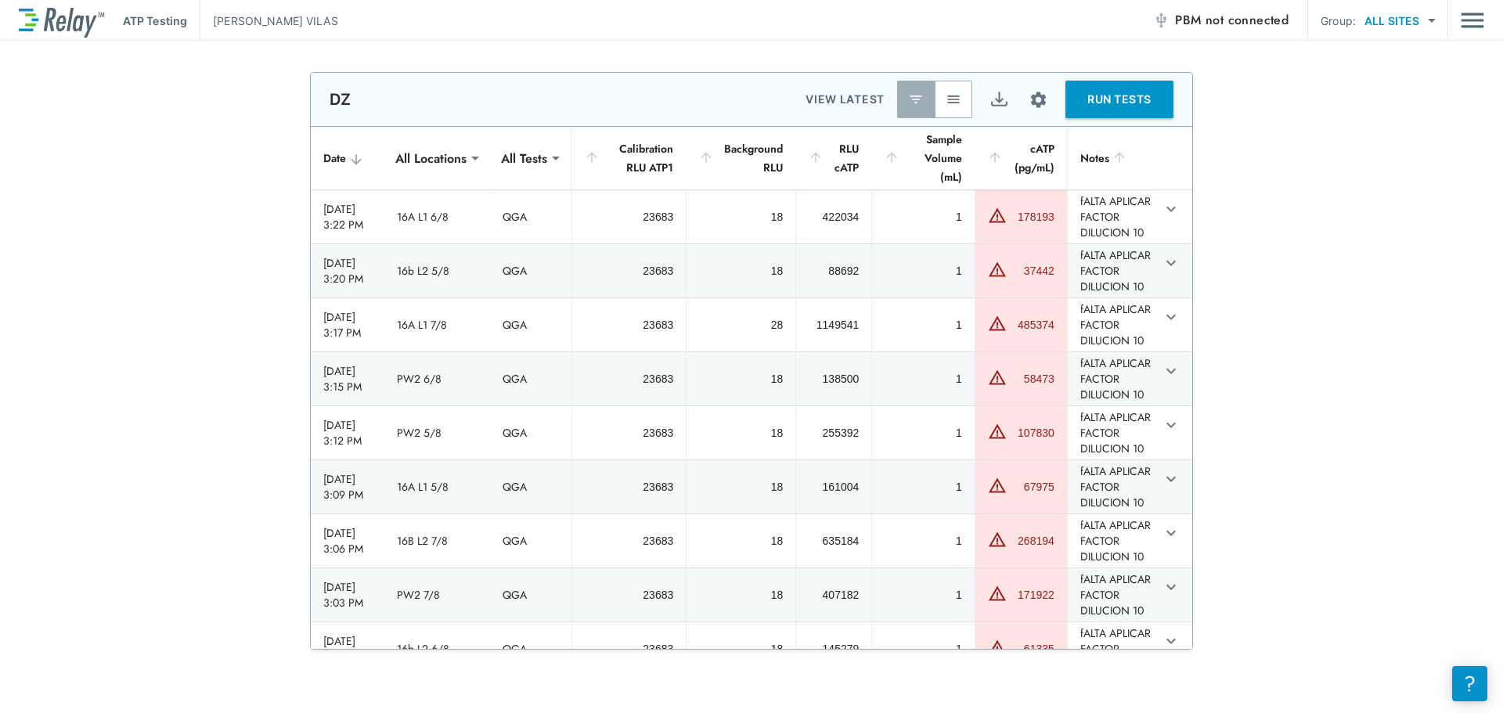
click at [180, 323] on div "**********" at bounding box center [751, 361] width 1503 height 578
